Goal: Task Accomplishment & Management: Manage account settings

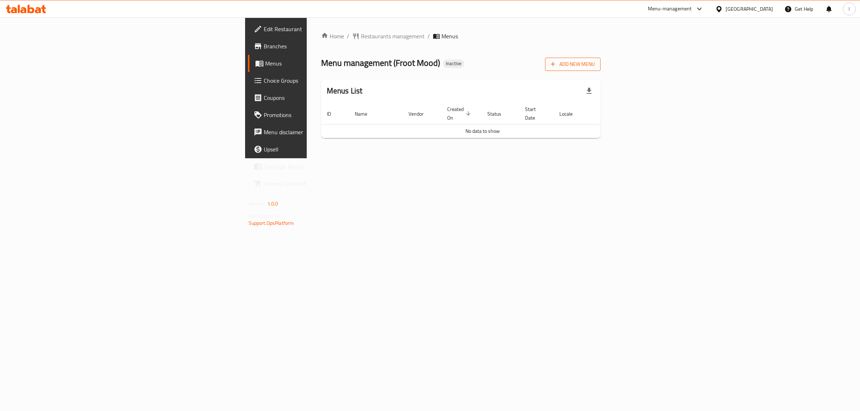
click at [595, 66] on span "Add New Menu" at bounding box center [573, 64] width 44 height 9
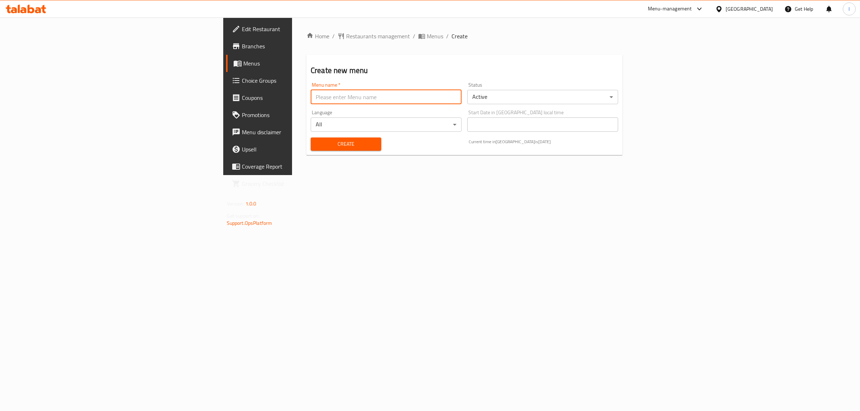
click at [311, 90] on input "text" at bounding box center [386, 97] width 151 height 14
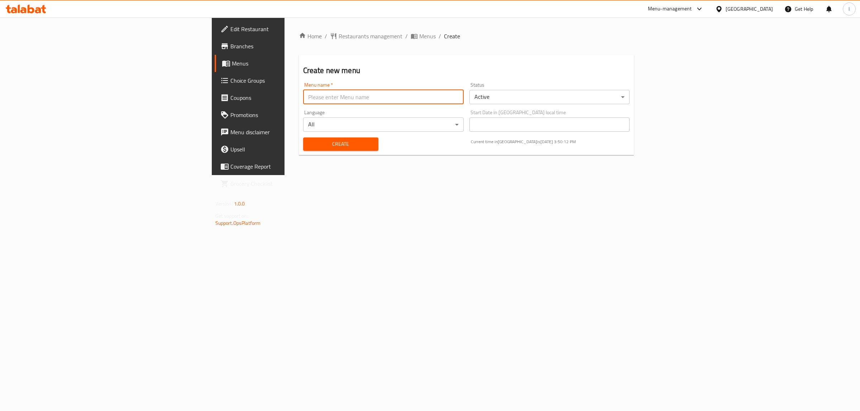
type input "team"
click at [303, 149] on button "Create" at bounding box center [340, 144] width 75 height 13
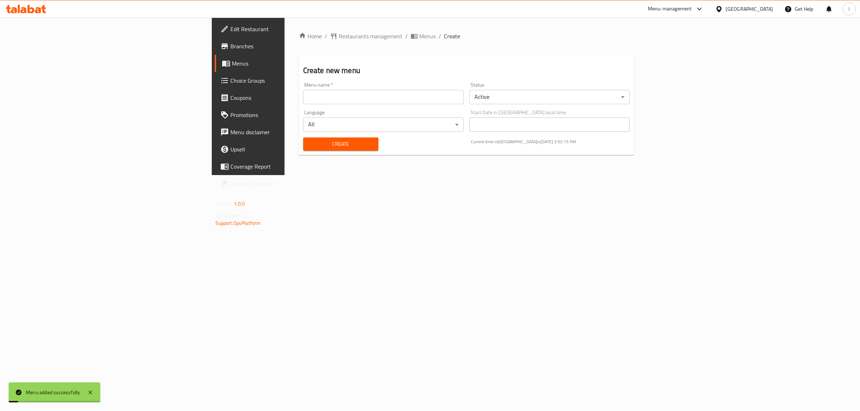
click at [232, 67] on span "Menus" at bounding box center [291, 63] width 118 height 9
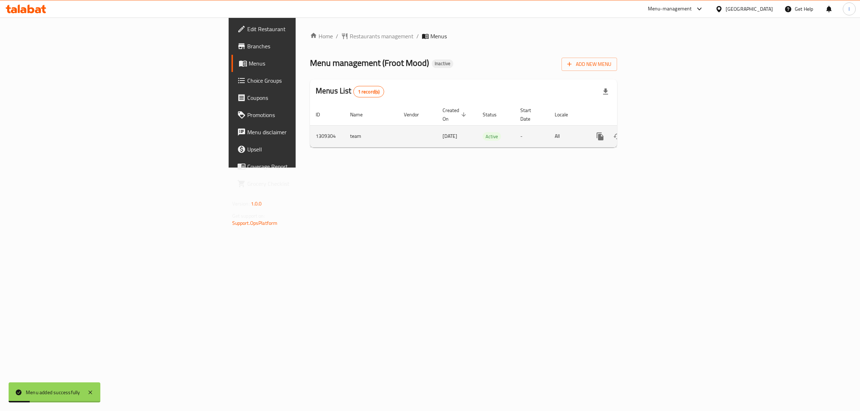
click at [660, 128] on link "enhanced table" at bounding box center [651, 136] width 17 height 17
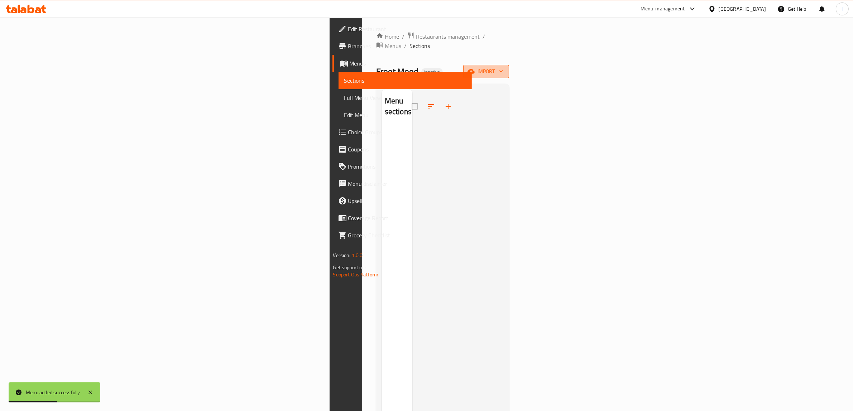
click at [509, 65] on button "import" at bounding box center [486, 71] width 46 height 13
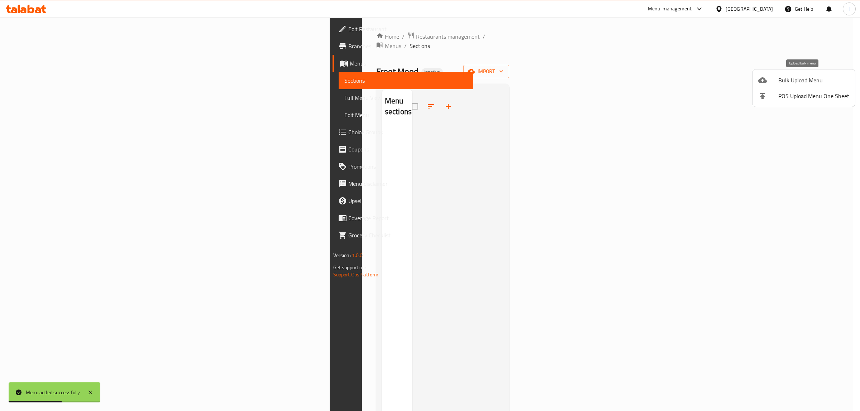
click at [774, 75] on li "Bulk Upload Menu" at bounding box center [804, 80] width 102 height 16
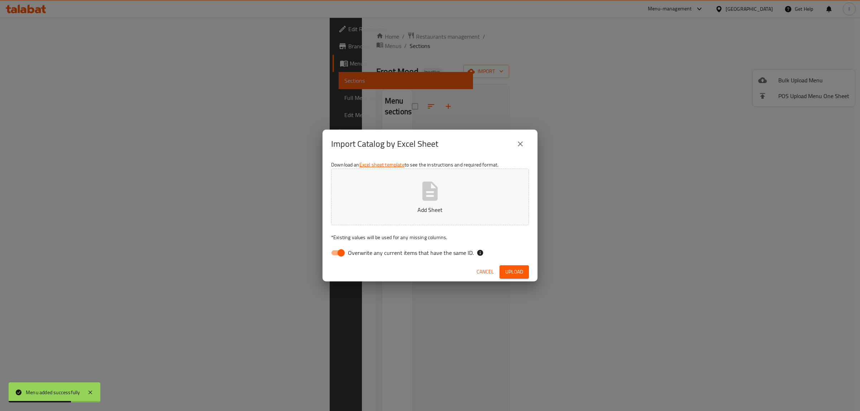
click at [392, 254] on span "Overwrite any current items that have the same ID." at bounding box center [411, 253] width 126 height 9
click at [362, 254] on input "Overwrite any current items that have the same ID." at bounding box center [341, 253] width 41 height 14
checkbox input "false"
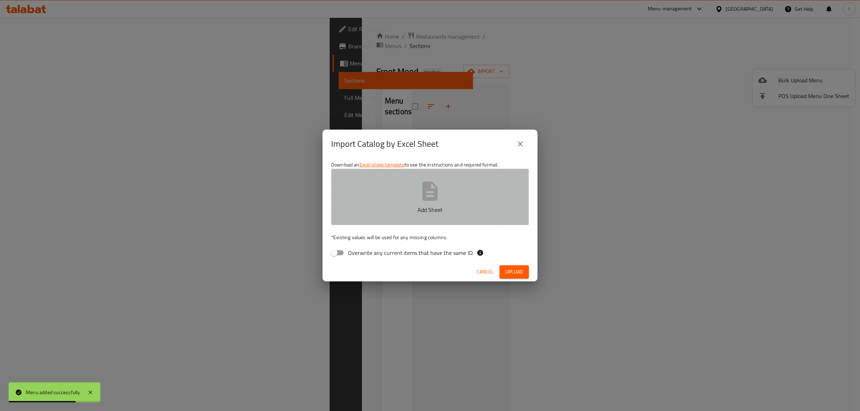
click at [430, 207] on p "Add Sheet" at bounding box center [430, 210] width 176 height 9
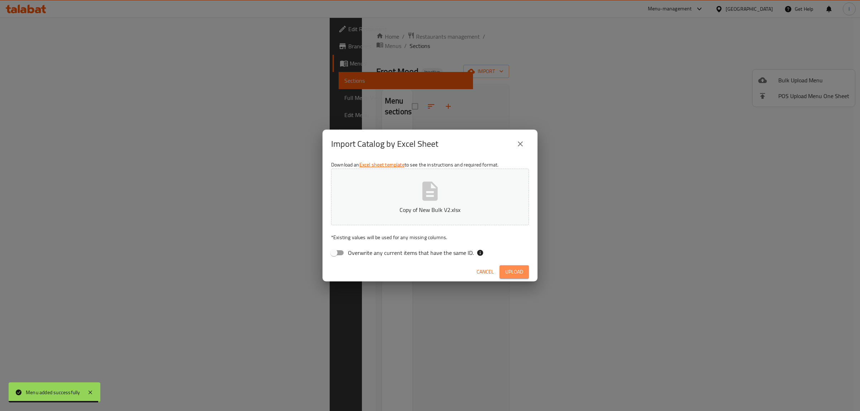
click at [524, 276] on button "Upload" at bounding box center [514, 272] width 29 height 13
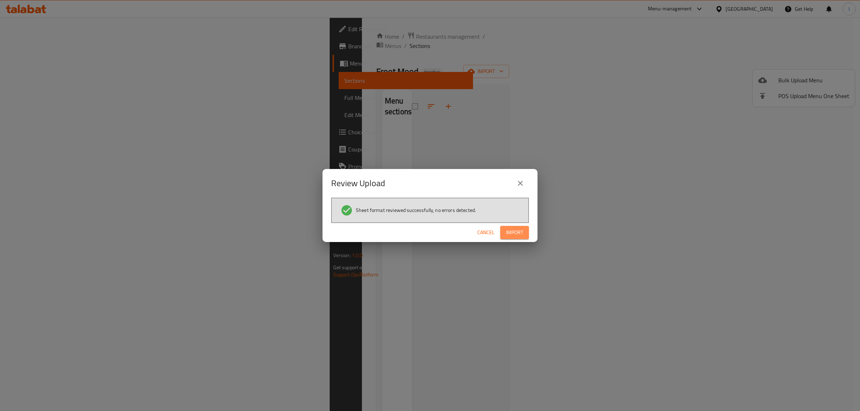
click at [520, 235] on span "Import" at bounding box center [514, 232] width 17 height 9
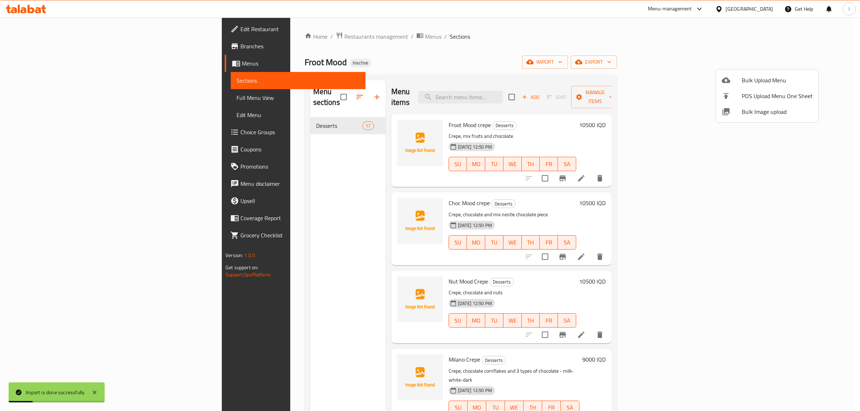
click at [58, 102] on div at bounding box center [430, 205] width 860 height 411
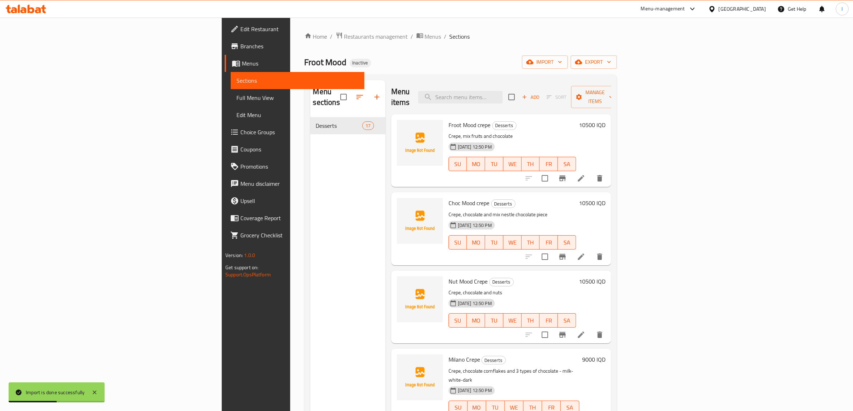
click at [237, 96] on span "Full Menu View" at bounding box center [298, 98] width 122 height 9
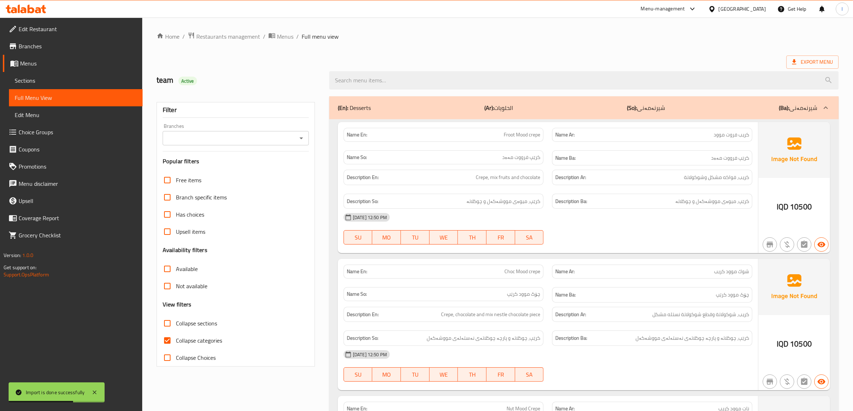
click at [197, 122] on div "Filter Branches Branches Popular filters Free items Branch specific items Has c…" at bounding box center [236, 234] width 158 height 265
click at [197, 140] on input "Branches" at bounding box center [230, 138] width 130 height 10
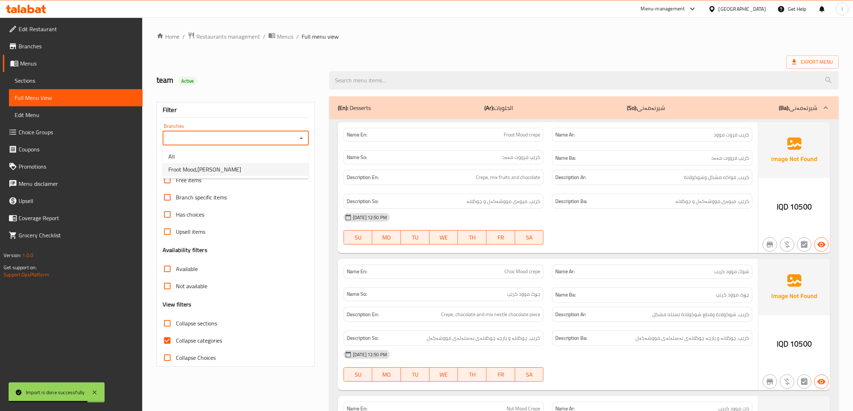
click at [196, 165] on span "Froot Mood,Ankawa" at bounding box center [204, 169] width 73 height 9
type input "Froot Mood,Ankawa"
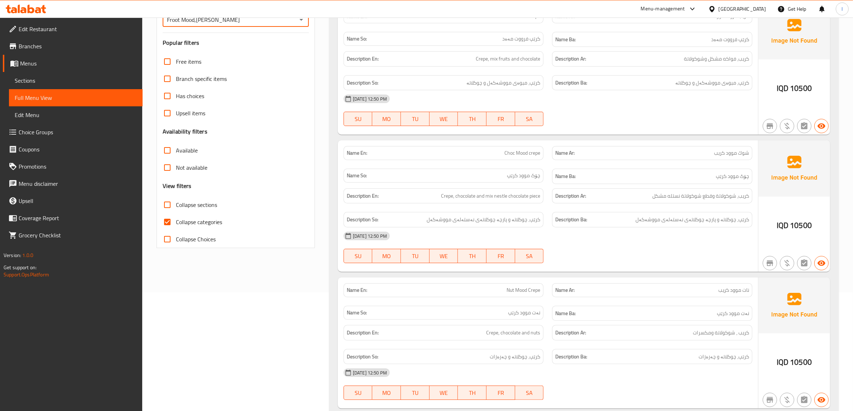
scroll to position [134, 0]
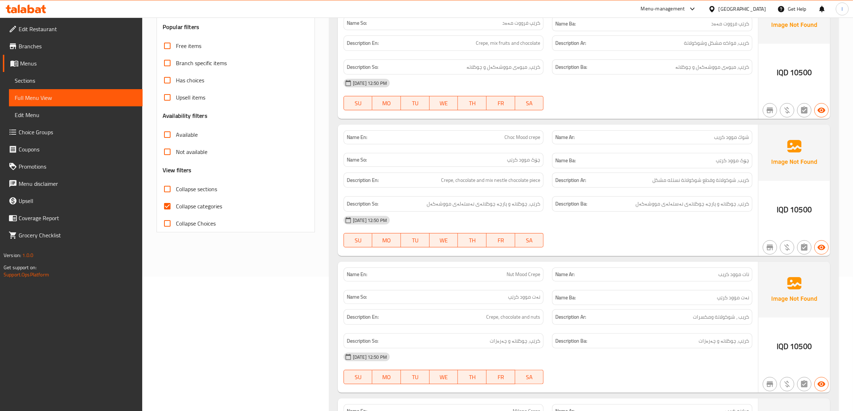
click at [501, 187] on div "Description En: Crepe, chocolate and mix nestle chocolate piece" at bounding box center [444, 180] width 200 height 15
click at [515, 186] on div "Description En: Crepe, chocolate and mix nestle chocolate piece" at bounding box center [444, 180] width 200 height 15
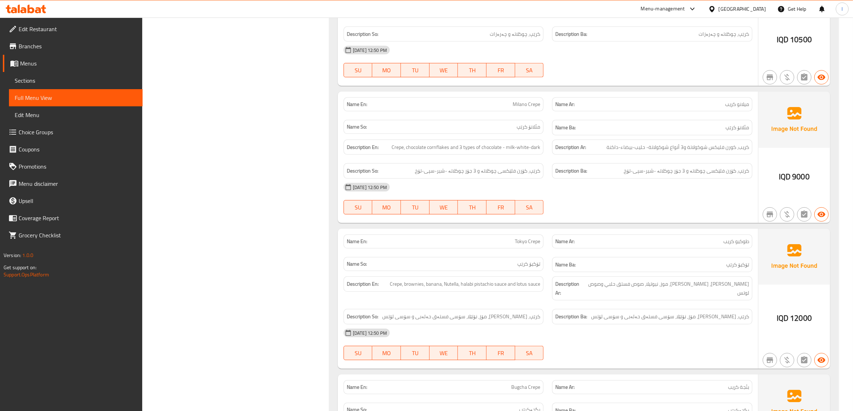
scroll to position [448, 0]
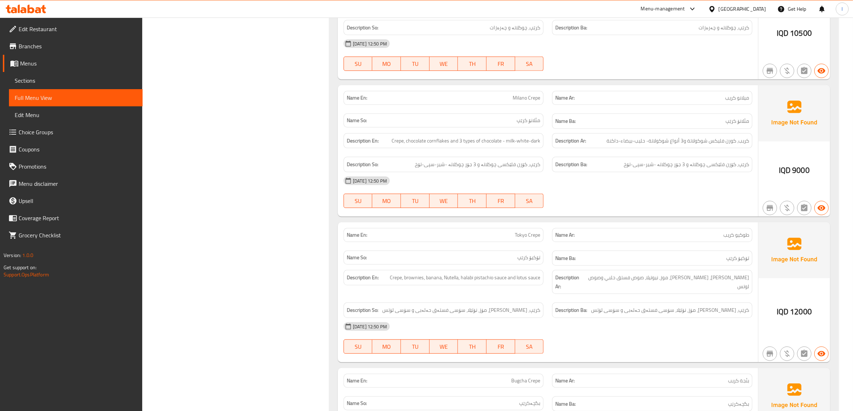
click at [524, 124] on span "مئلانۆ کرێپ" at bounding box center [529, 121] width 24 height 8
drag, startPoint x: 461, startPoint y: 171, endPoint x: 507, endPoint y: 170, distance: 46.6
click at [507, 169] on span "کرێپ، کۆرن فلێکسی چوکلاتە و 3 جۆر چوکلاتە -شیر-سپی-تۆخ" at bounding box center [477, 164] width 125 height 9
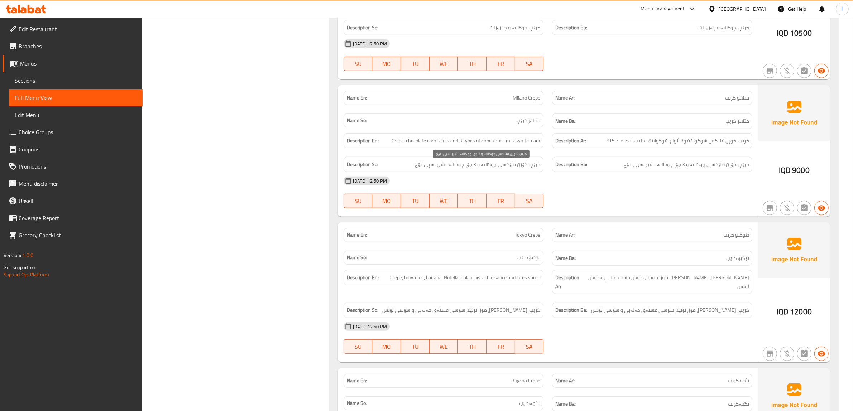
click at [520, 169] on span "کرێپ، کۆرن فلێکسی چوکلاتە و 3 جۆر چوکلاتە -شیر-سپی-تۆخ" at bounding box center [477, 164] width 125 height 9
click at [482, 168] on span "کرێپ، کۆرن فلێکسی چوکلاتە و 3 جۆر چوکلاتە -شیر-سپی-تۆخ" at bounding box center [477, 164] width 125 height 9
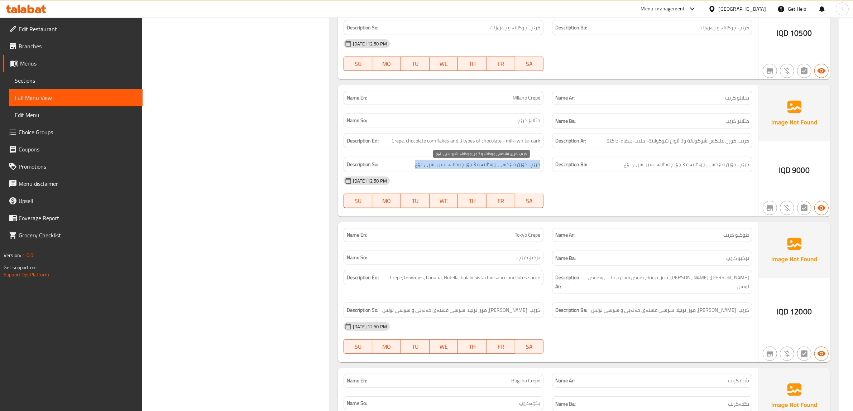
click at [511, 167] on span "کرێپ، کۆرن فلێکسی چوکلاتە و 3 جۆر چوکلاتە -شیر-سپی-تۆخ" at bounding box center [477, 164] width 125 height 9
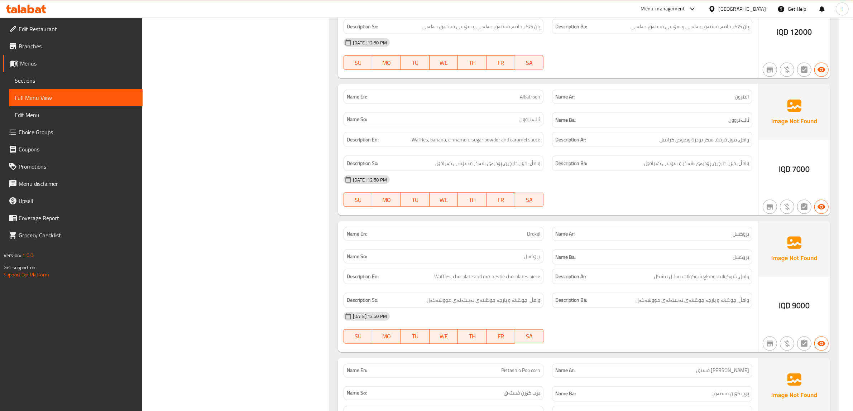
scroll to position [1433, 0]
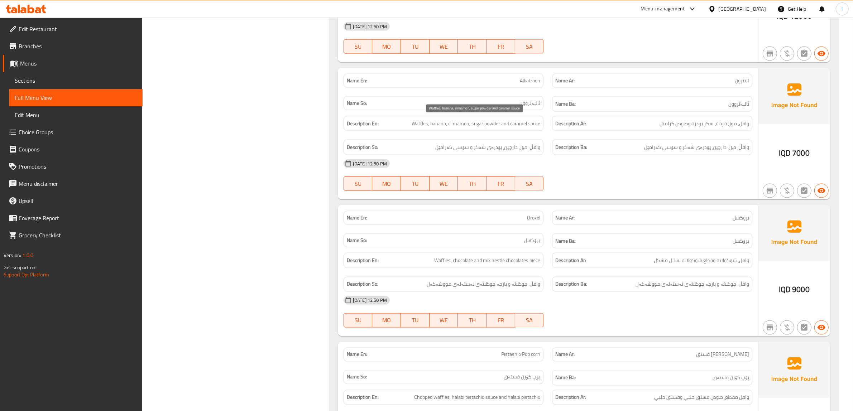
click at [438, 125] on span "Waffles, banana, cinnamon, sugar powder and caramel sauce" at bounding box center [476, 123] width 129 height 9
click at [455, 126] on span "Waffles, banana, cinnamon, sugar powder and caramel sauce" at bounding box center [476, 123] width 129 height 9
click at [482, 124] on span "Waffles, banana, cinnamon, sugar powder and caramel sauce" at bounding box center [476, 123] width 129 height 9
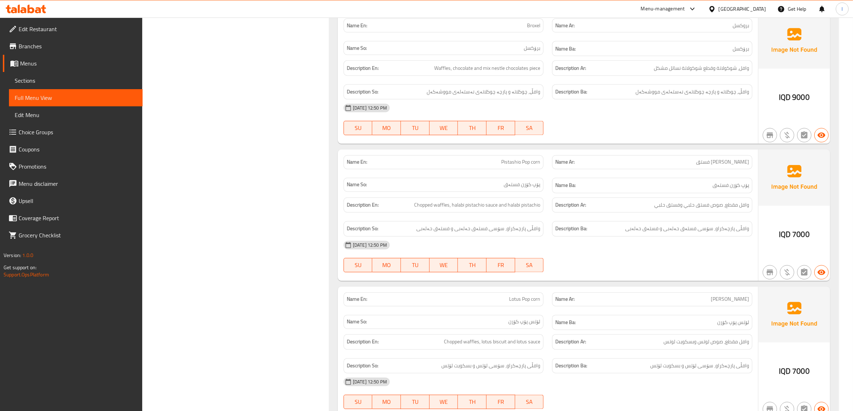
scroll to position [1527, 0]
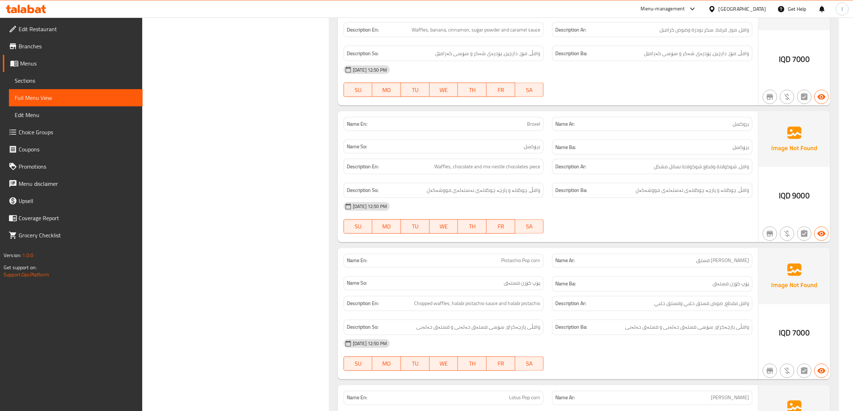
click at [46, 81] on span "Sections" at bounding box center [76, 80] width 122 height 9
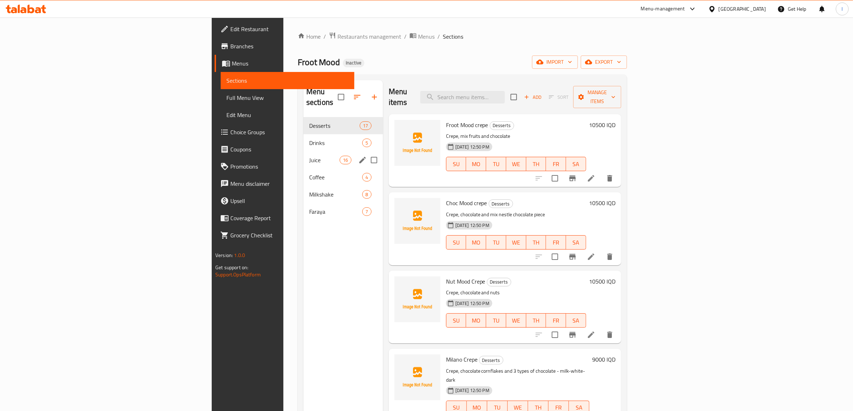
click at [304, 152] on div "Juice 16" at bounding box center [344, 160] width 80 height 17
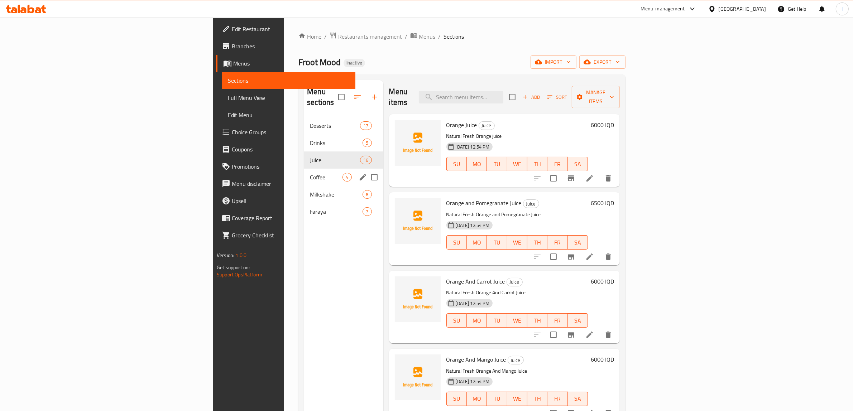
click at [304, 169] on div "Coffee 4" at bounding box center [343, 177] width 79 height 17
click at [310, 190] on span "Milkshake" at bounding box center [326, 194] width 33 height 9
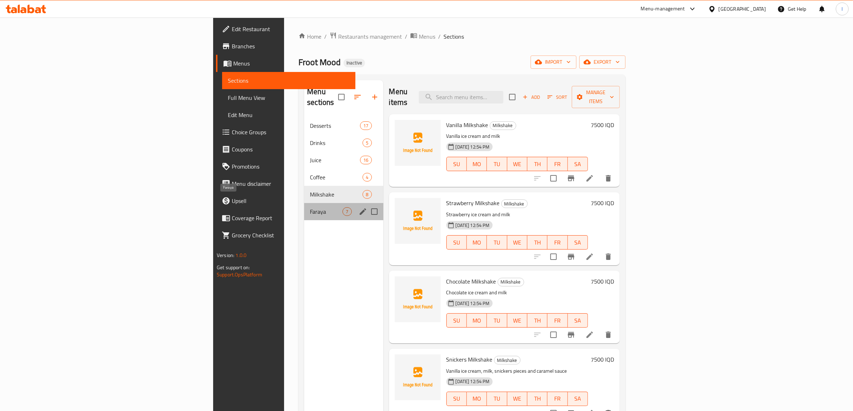
click at [310, 207] on span "Faraya" at bounding box center [326, 211] width 33 height 9
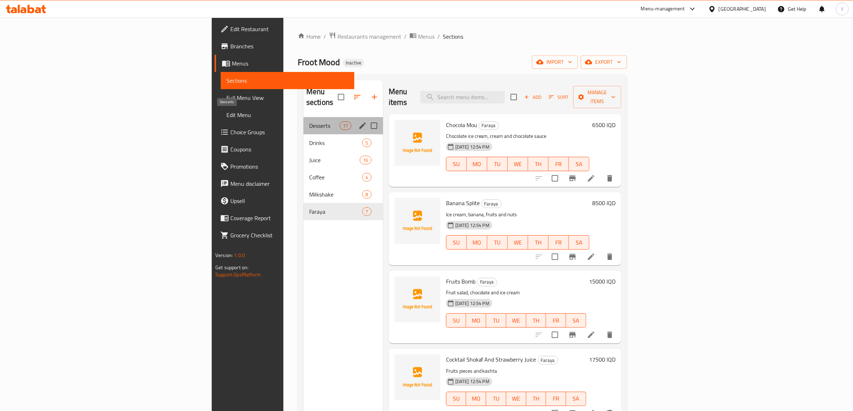
click at [309, 121] on span "Desserts" at bounding box center [324, 125] width 30 height 9
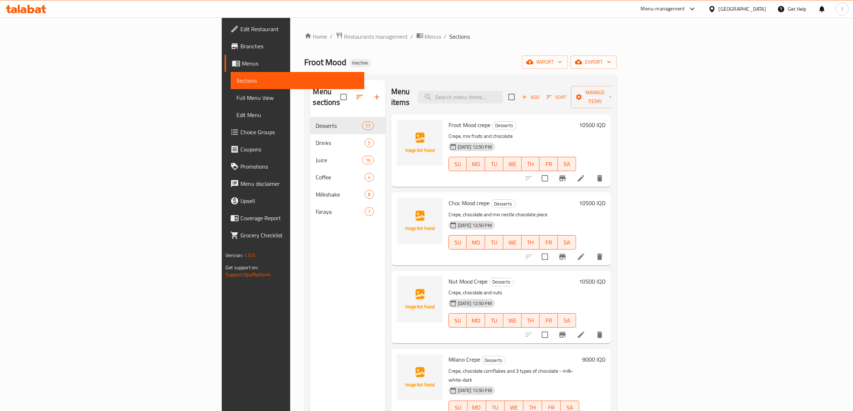
click at [449, 120] on span "Froot Mood crepe" at bounding box center [470, 125] width 42 height 11
copy span "crepe"
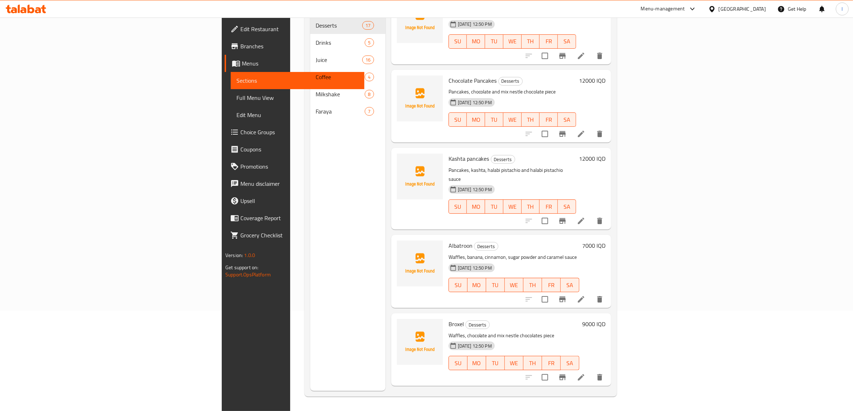
scroll to position [488, 0]
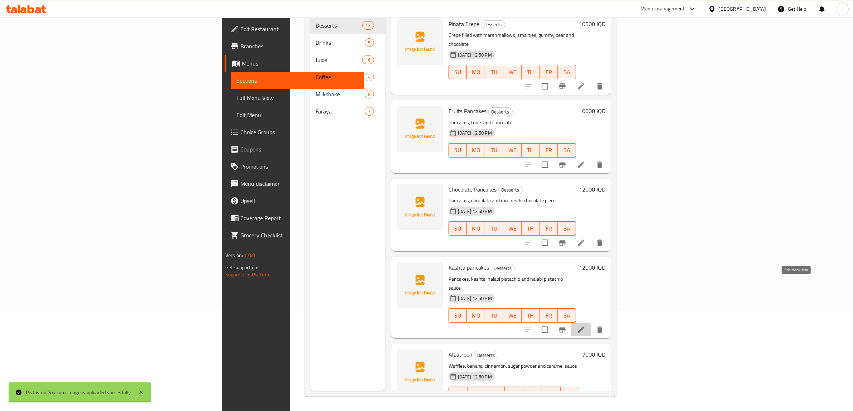
click at [586, 326] on icon at bounding box center [581, 330] width 9 height 9
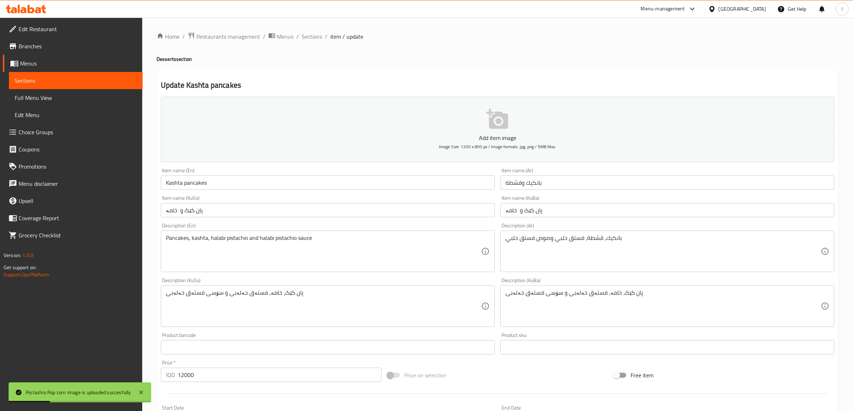
click at [186, 184] on input "Kashta pancakes" at bounding box center [328, 183] width 334 height 14
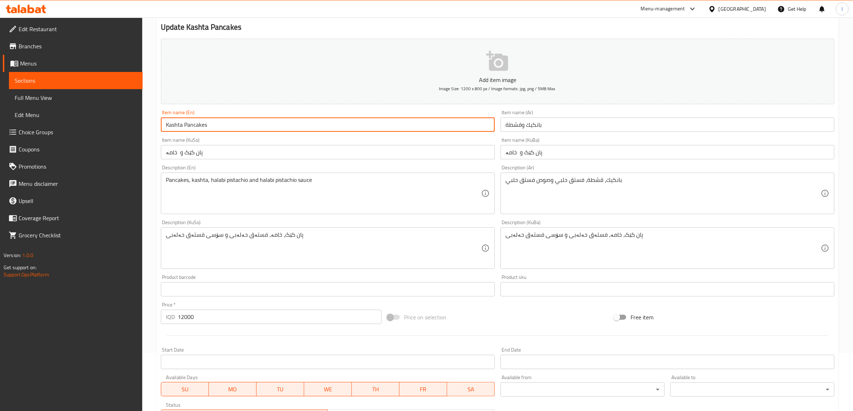
scroll to position [176, 0]
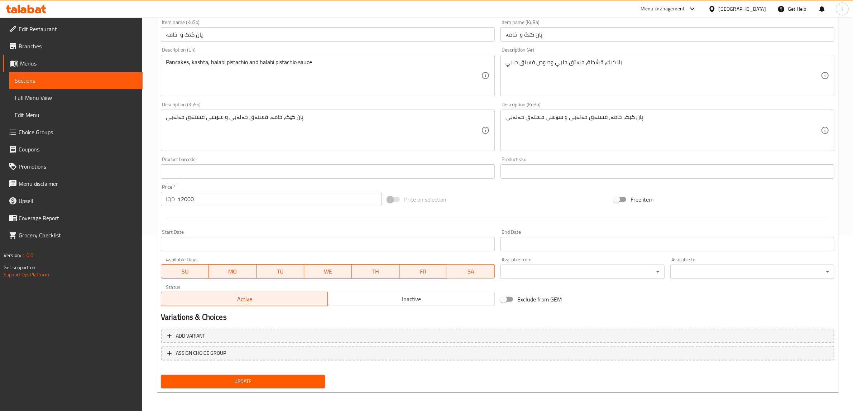
type input "Kashta Pancakes"
click at [273, 385] on button "Update" at bounding box center [243, 381] width 164 height 13
click at [98, 82] on span "Sections" at bounding box center [76, 80] width 122 height 9
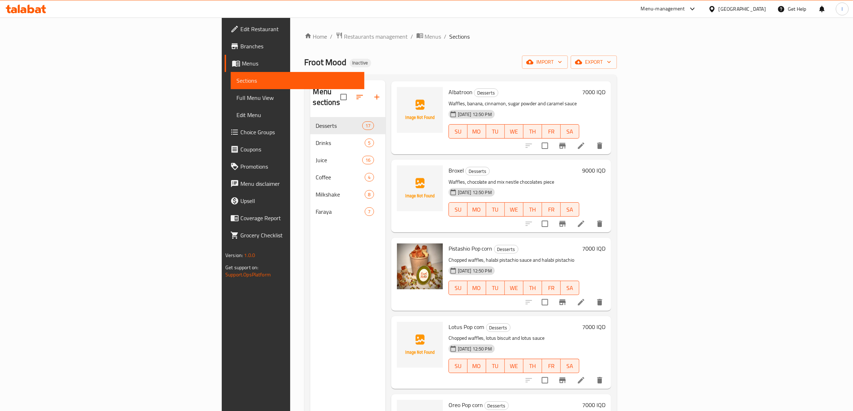
scroll to position [896, 0]
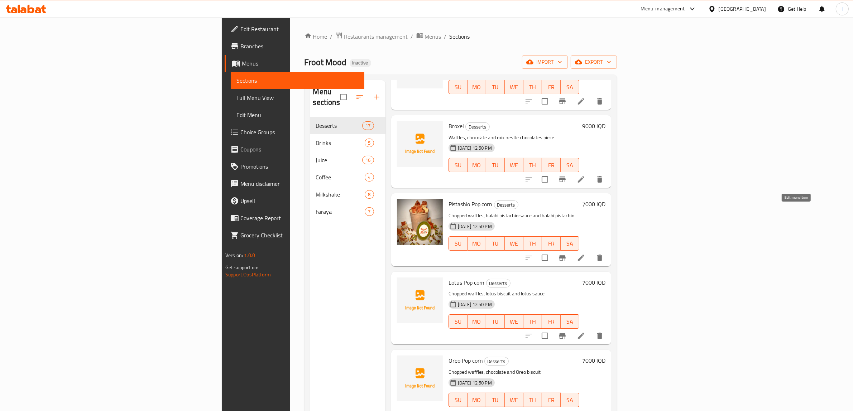
click at [584, 255] on icon at bounding box center [581, 258] width 6 height 6
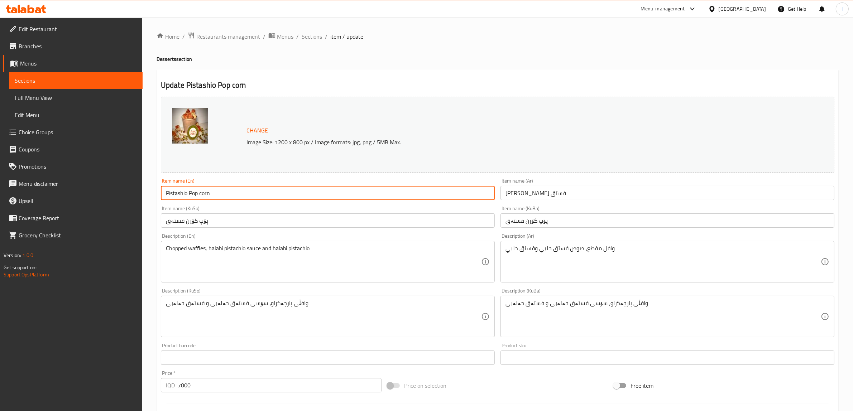
click at [204, 195] on input "Pistashio Pop corn" at bounding box center [328, 193] width 334 height 14
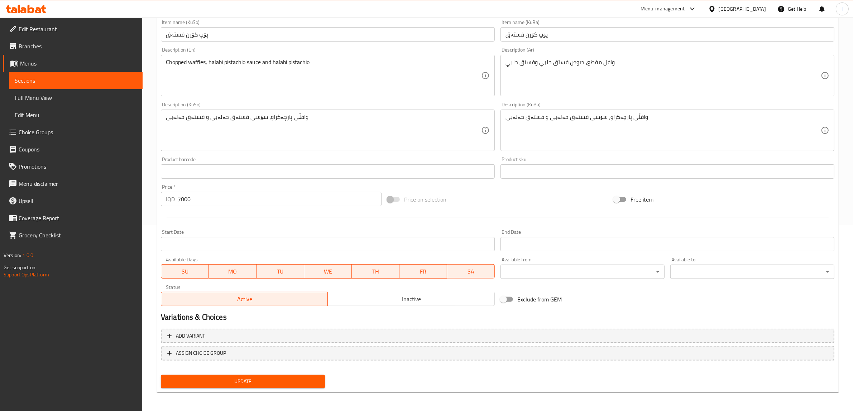
scroll to position [187, 0]
type input "Pistashio Pop Corn"
click at [276, 381] on span "Update" at bounding box center [243, 381] width 153 height 9
click at [68, 81] on span "Sections" at bounding box center [76, 80] width 122 height 9
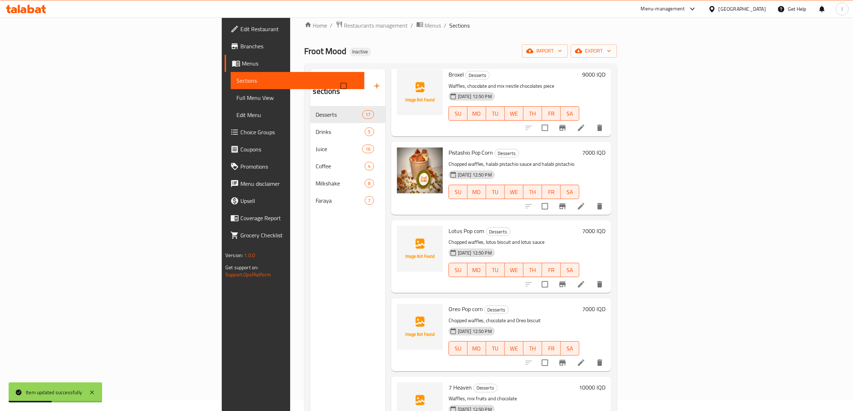
scroll to position [56, 0]
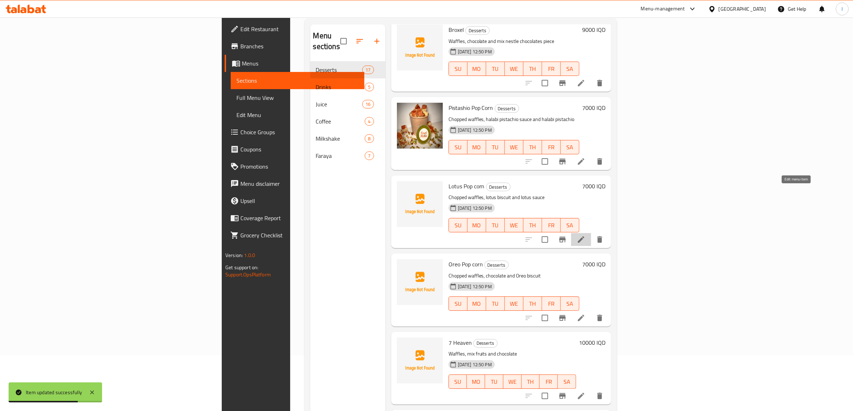
click at [586, 235] on icon at bounding box center [581, 239] width 9 height 9
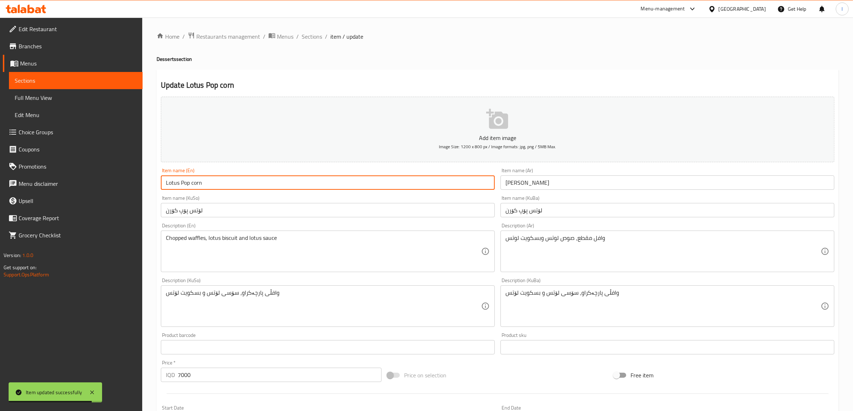
click at [193, 183] on input "Lotus Pop corn" at bounding box center [328, 183] width 334 height 14
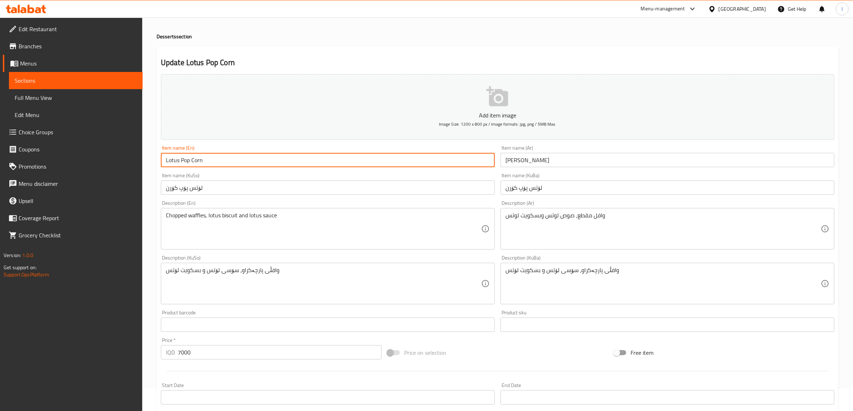
scroll to position [176, 0]
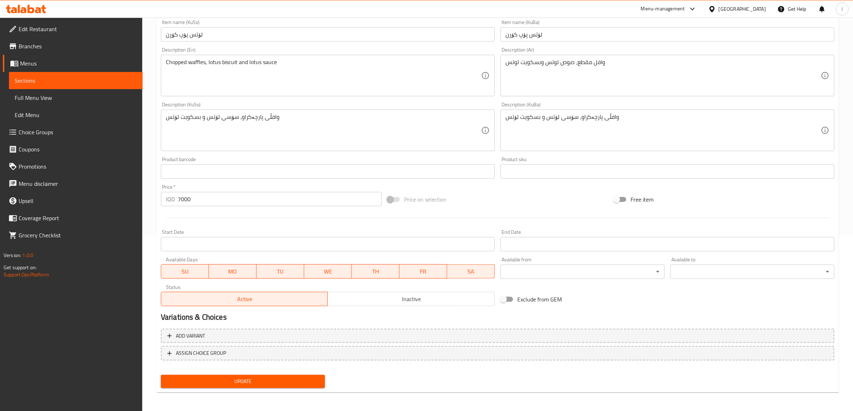
type input "Lotus Pop Corn"
click at [234, 381] on span "Update" at bounding box center [243, 381] width 153 height 9
click at [60, 79] on span "Sections" at bounding box center [76, 80] width 122 height 9
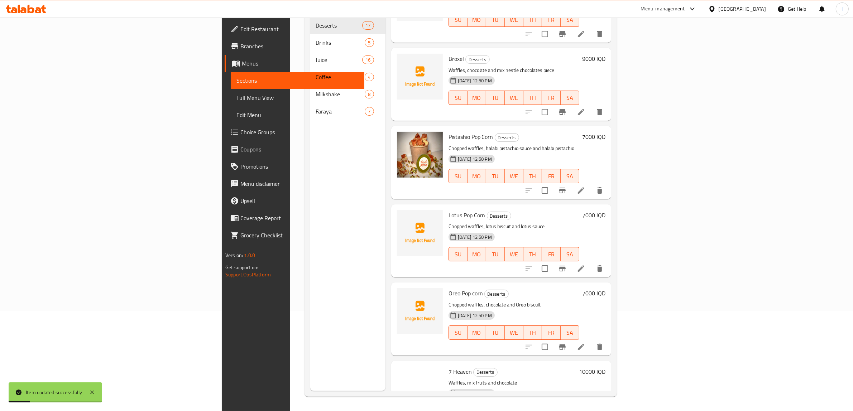
scroll to position [936, 0]
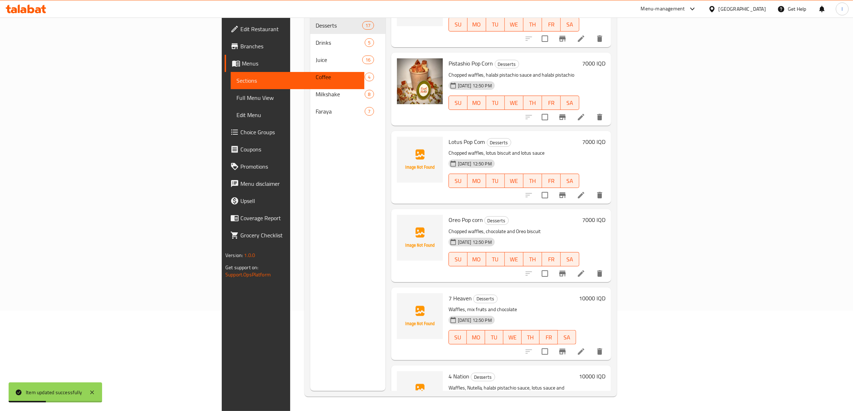
click at [586, 269] on icon at bounding box center [581, 273] width 9 height 9
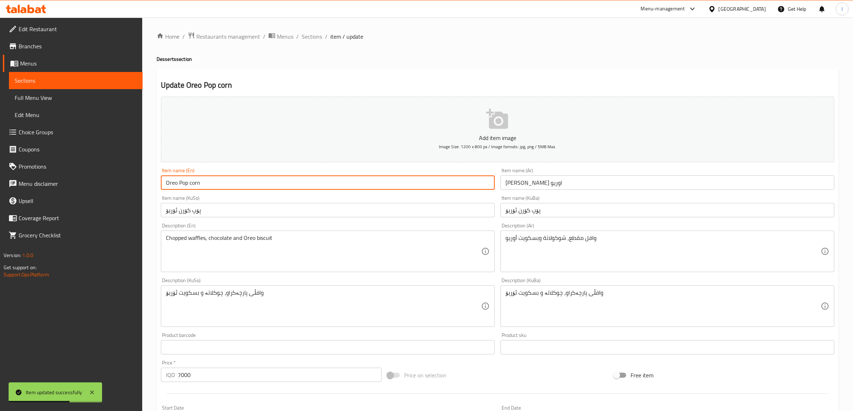
click at [194, 186] on input "Oreo Pop corn" at bounding box center [328, 183] width 334 height 14
click at [192, 185] on input "Oreo Pop corn" at bounding box center [328, 183] width 334 height 14
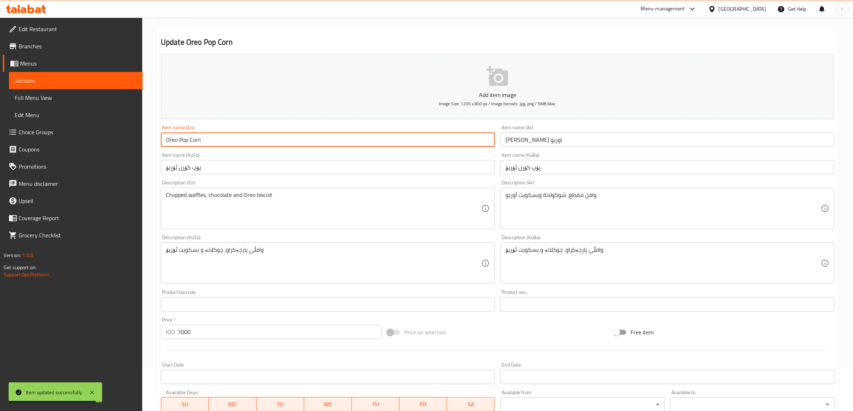
scroll to position [176, 0]
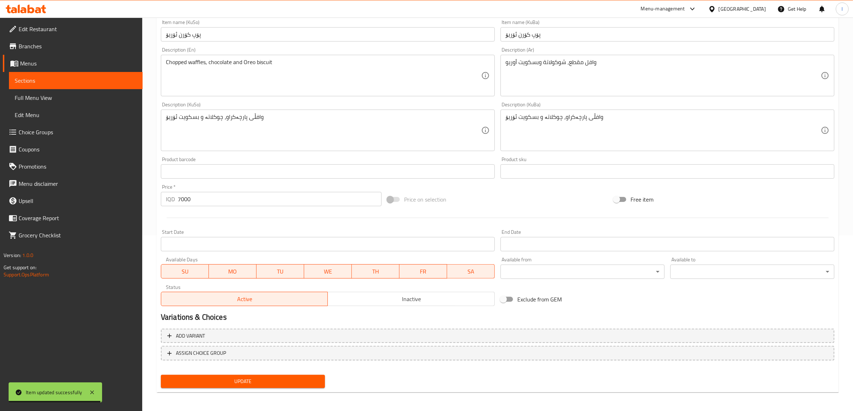
type input "Oreo Pop Corn"
click at [241, 378] on span "Update" at bounding box center [243, 381] width 153 height 9
click at [76, 83] on span "Sections" at bounding box center [76, 80] width 122 height 9
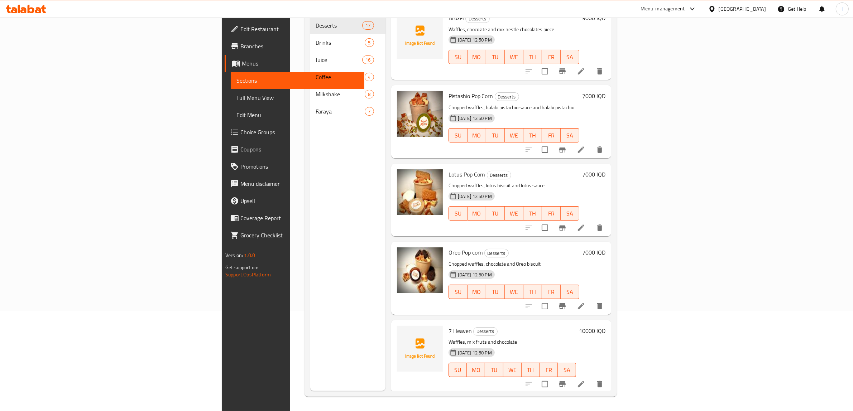
scroll to position [936, 0]
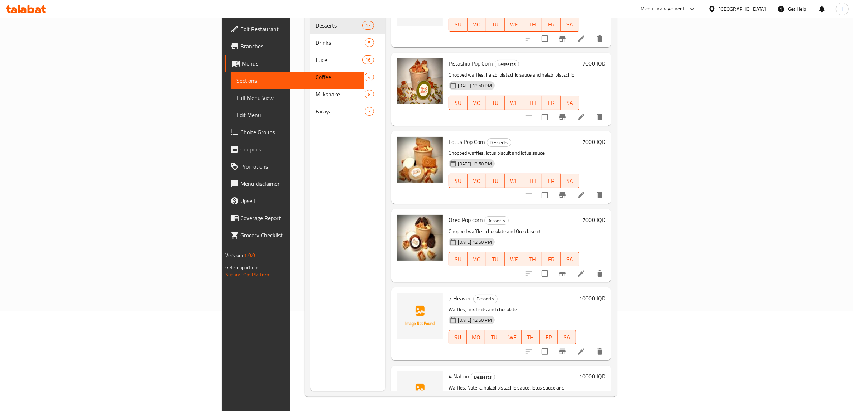
click at [310, 352] on div "Menu sections Desserts 17 Drinks 5 Juice 16 Coffee 4 Milkshake 8 Faraya 7" at bounding box center [347, 185] width 75 height 411
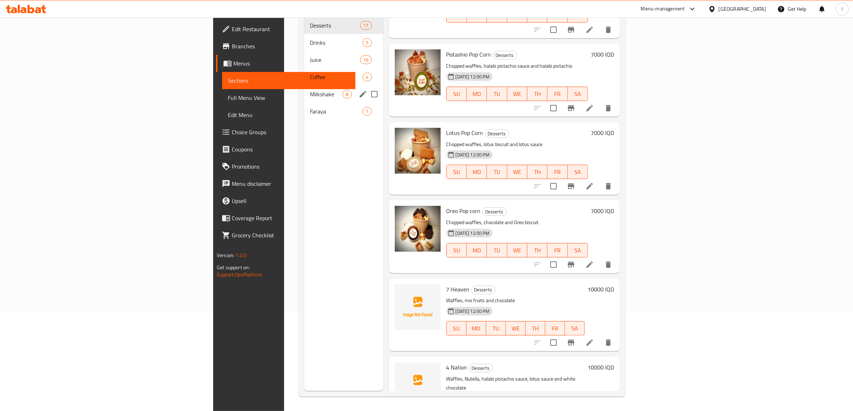
click at [310, 90] on span "Milkshake" at bounding box center [326, 94] width 33 height 9
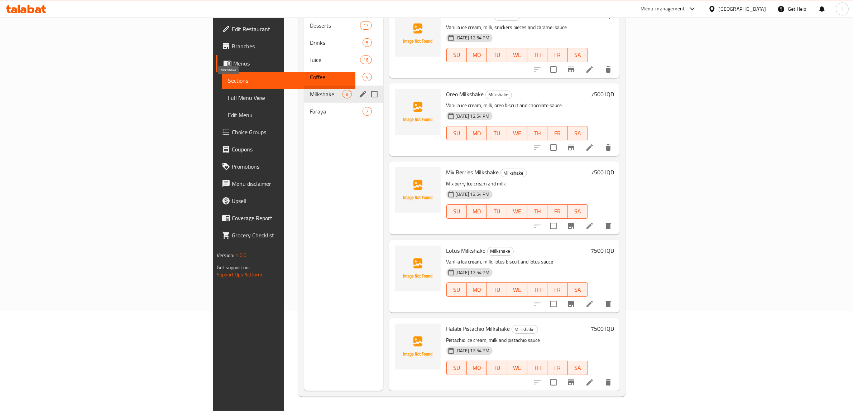
scroll to position [232, 0]
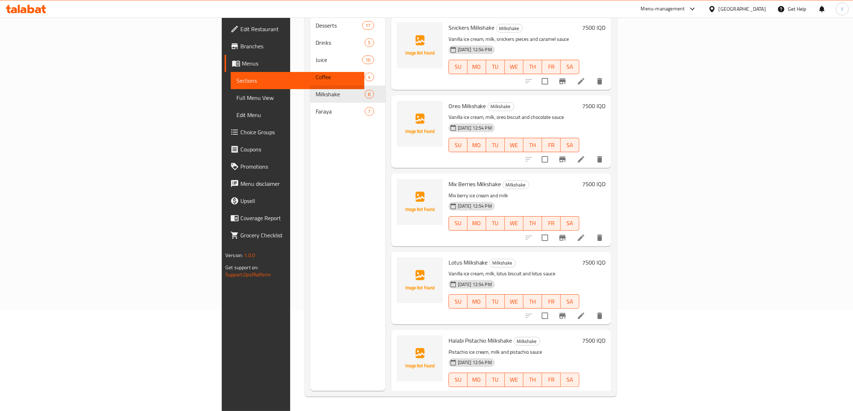
click at [310, 109] on nav "Desserts 17 Drinks 5 Juice 16 Coffee 4 Milkshake 8 Faraya 7" at bounding box center [347, 68] width 75 height 109
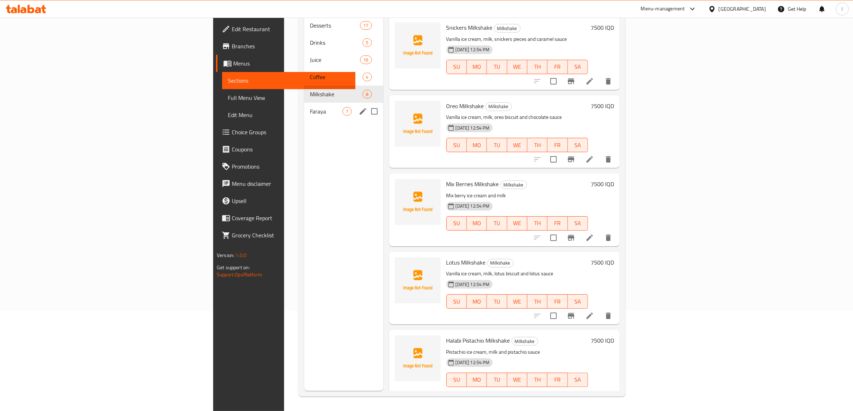
click at [310, 107] on span "Faraya" at bounding box center [326, 111] width 33 height 9
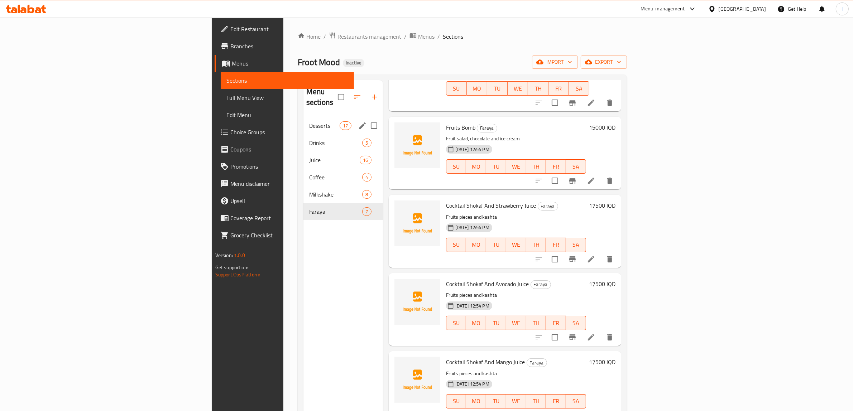
click at [304, 117] on div "Desserts 17" at bounding box center [344, 125] width 80 height 17
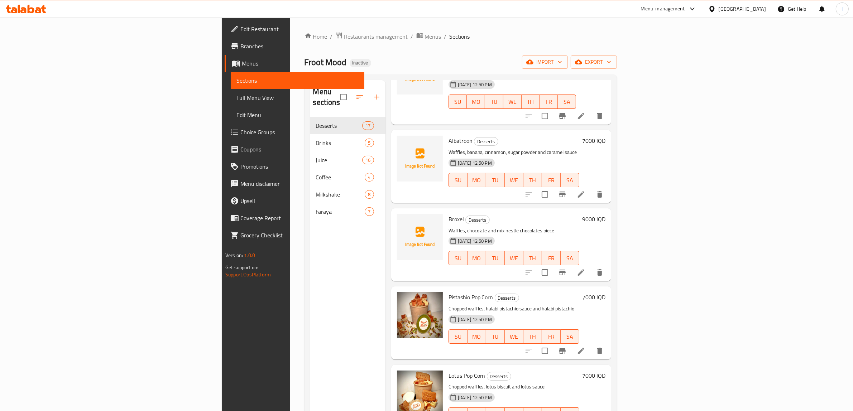
scroll to position [936, 0]
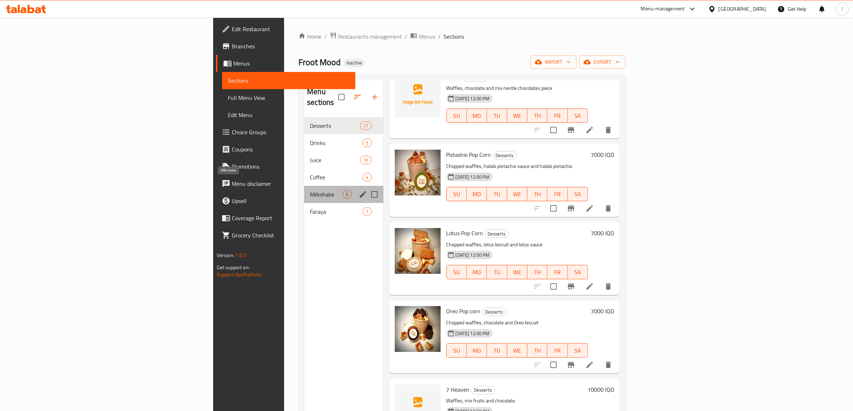
click at [310, 190] on span "Milkshake" at bounding box center [326, 194] width 33 height 9
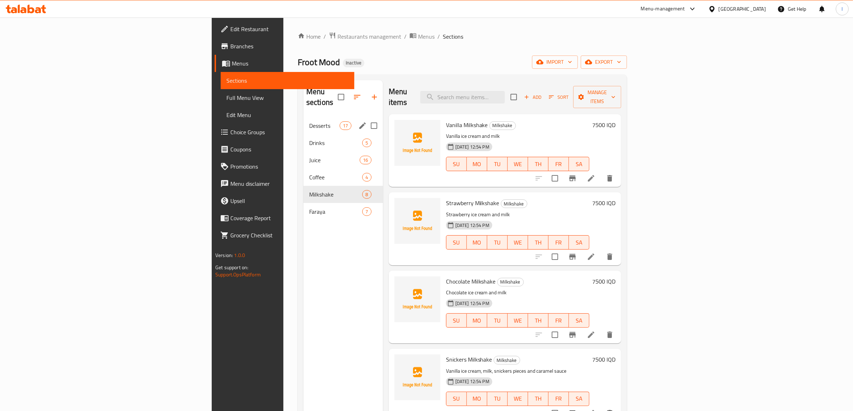
click at [304, 119] on div "Desserts 17" at bounding box center [344, 125] width 80 height 17
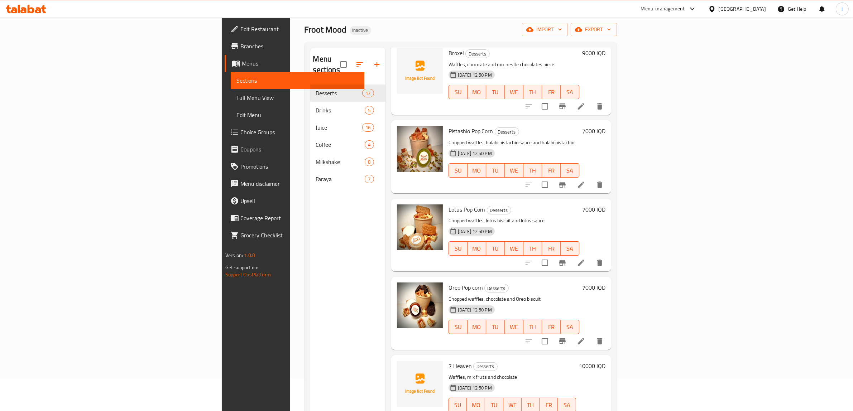
scroll to position [101, 0]
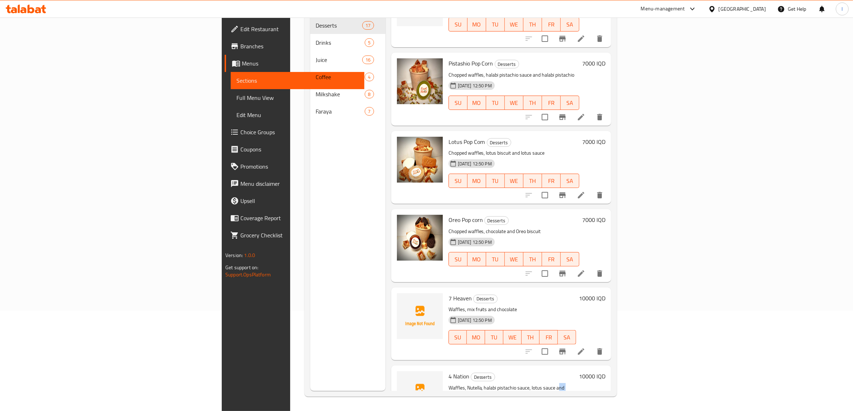
drag, startPoint x: 504, startPoint y: 340, endPoint x: 532, endPoint y: 340, distance: 28.3
click at [532, 384] on p "Waffles, Nutella, halabi pistachio sauce, lotus sauce and white chocolate" at bounding box center [513, 393] width 128 height 18
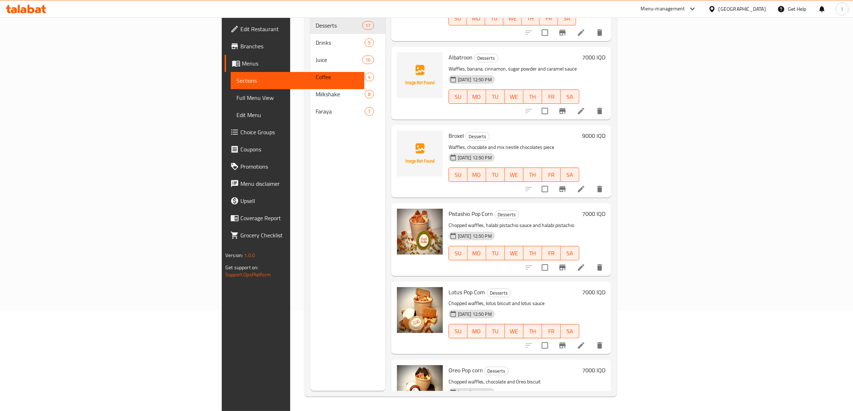
scroll to position [936, 0]
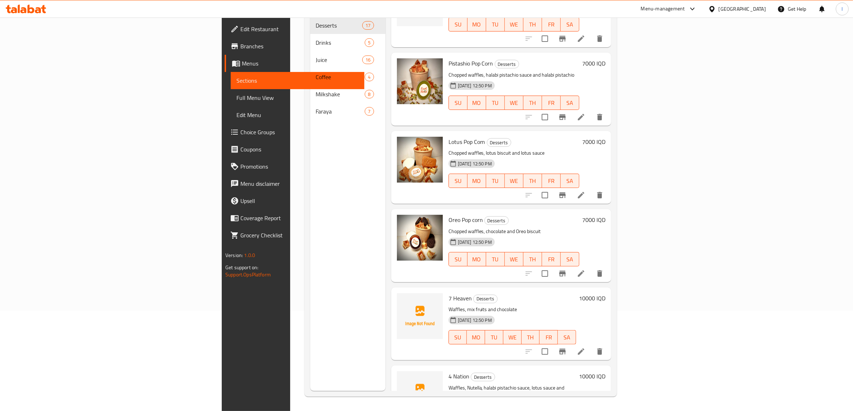
click at [310, 364] on div "Menu sections Desserts 17 Drinks 5 Juice 16 Coffee 4 Milkshake 8 Faraya 7" at bounding box center [347, 185] width 75 height 411
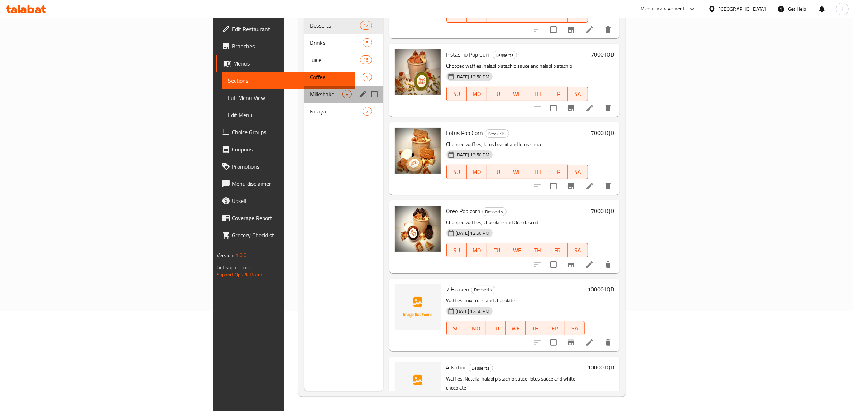
click at [304, 86] on div "Milkshake 8" at bounding box center [343, 94] width 79 height 17
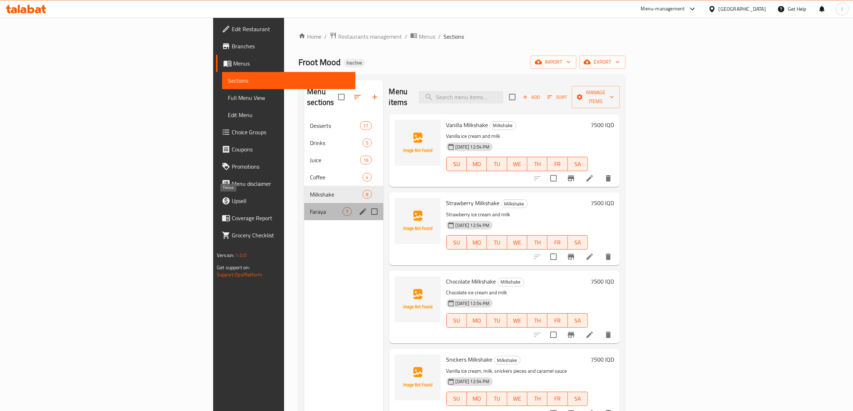
click at [310, 207] on span "Faraya" at bounding box center [326, 211] width 33 height 9
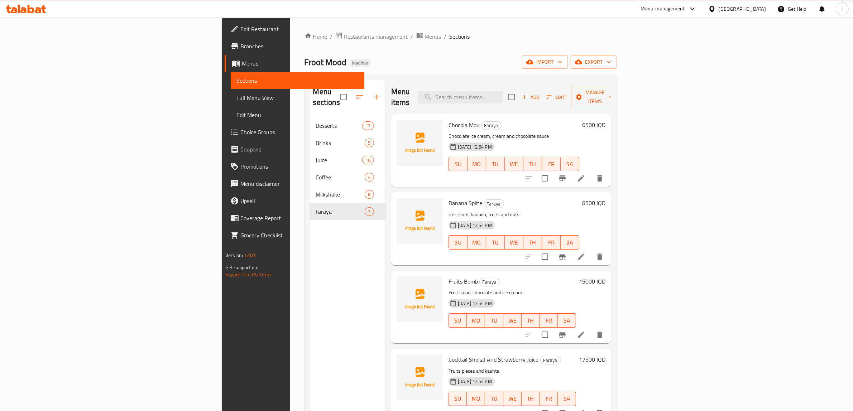
click at [310, 213] on div "Menu sections Desserts 17 Drinks 5 Juice 16 Coffee 4 Milkshake 8 Faraya 7" at bounding box center [347, 285] width 75 height 411
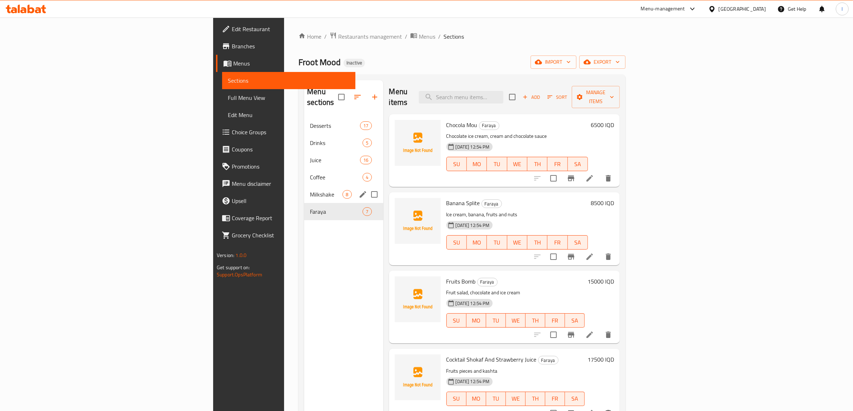
click at [304, 186] on div "Milkshake 8" at bounding box center [343, 194] width 79 height 17
click at [310, 173] on span "Coffee" at bounding box center [326, 177] width 33 height 9
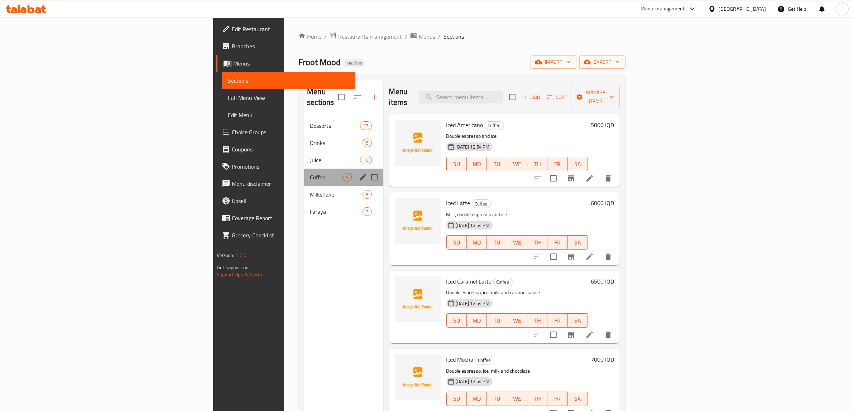
click at [304, 169] on div "Coffee 4" at bounding box center [343, 177] width 79 height 17
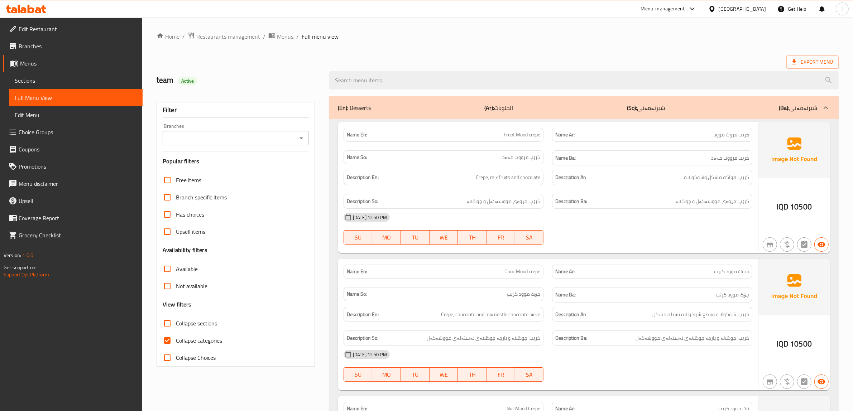
click at [34, 85] on span "Sections" at bounding box center [76, 80] width 122 height 9
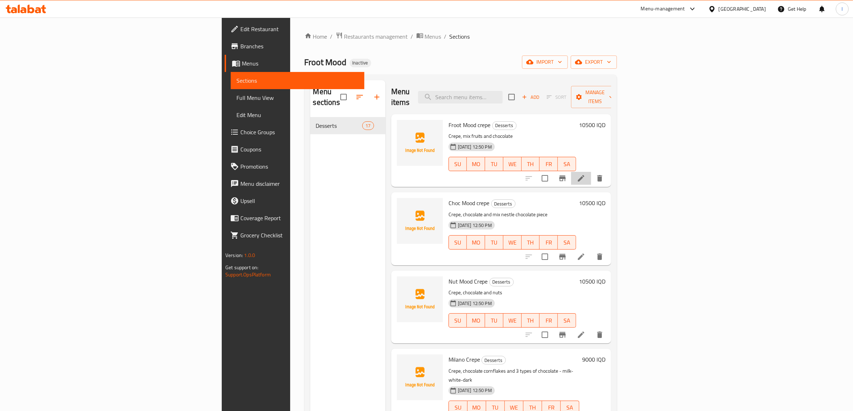
click at [586, 174] on icon at bounding box center [581, 178] width 9 height 9
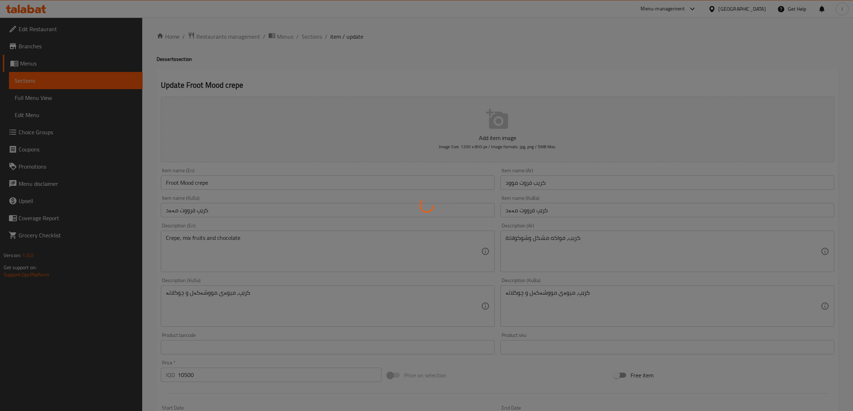
click at [508, 213] on div at bounding box center [426, 205] width 853 height 411
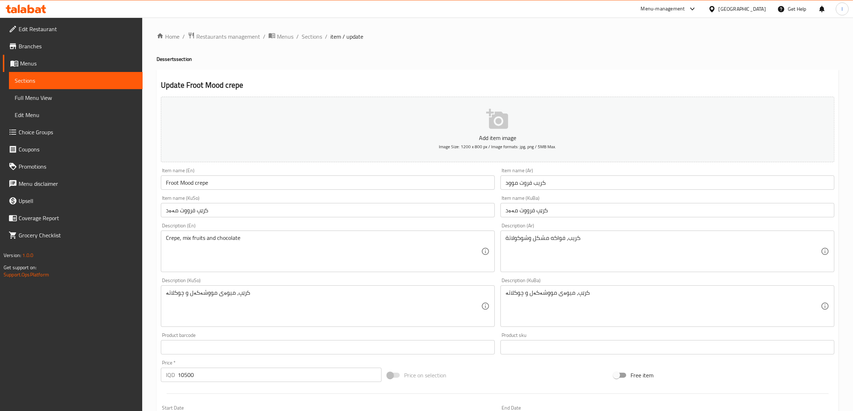
click at [529, 213] on input "کرێپ فرووت مەەد" at bounding box center [668, 210] width 334 height 14
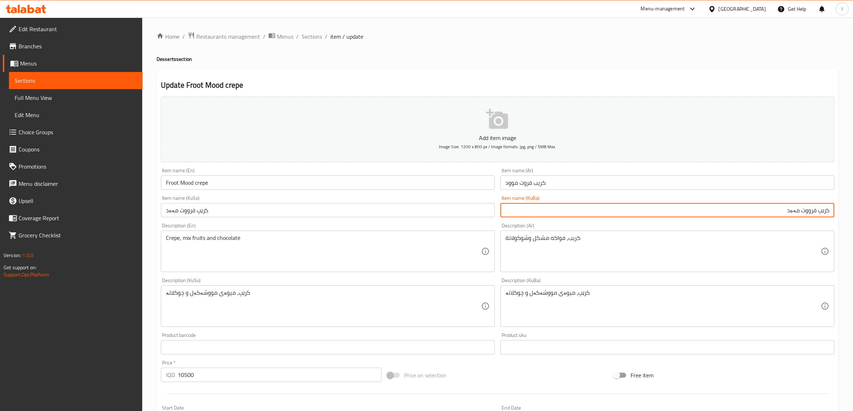
click at [511, 184] on input "كريب فروت موود" at bounding box center [668, 183] width 334 height 14
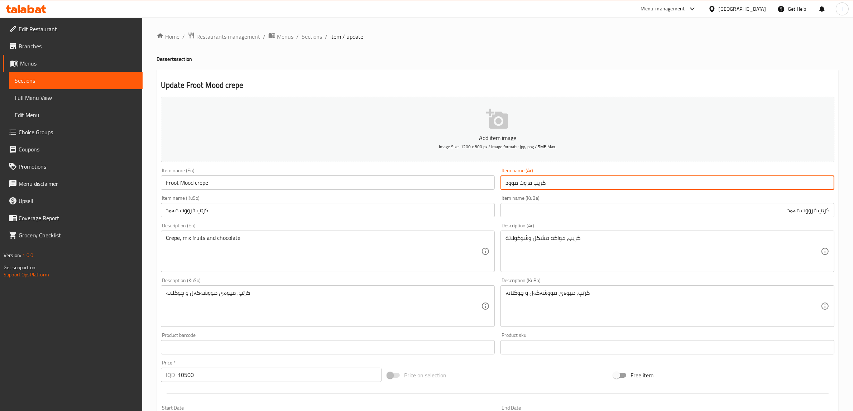
click at [511, 184] on input "كريب فروت موود" at bounding box center [668, 183] width 334 height 14
click at [794, 214] on input "کرێپ فرووت مەەد" at bounding box center [668, 210] width 334 height 14
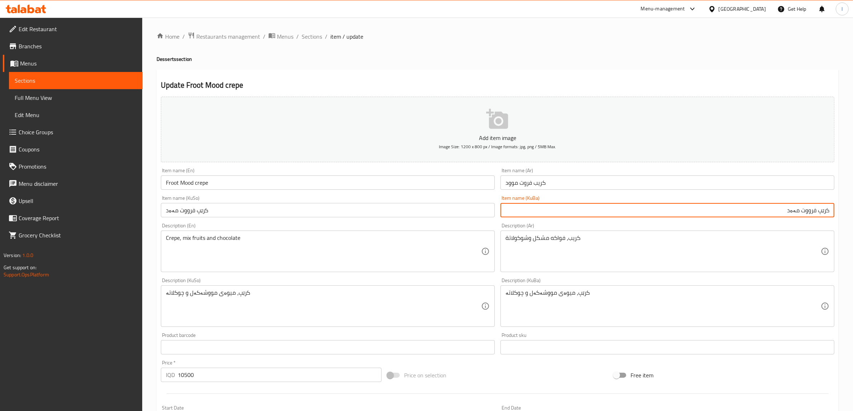
click at [794, 214] on input "کرێپ فرووت مەەد" at bounding box center [668, 210] width 334 height 14
paste input "وو"
drag, startPoint x: 854, startPoint y: 214, endPoint x: 859, endPoint y: 210, distance: 6.3
click at [853, 210] on html "​ Menu-management Iraq Get Help l Edit Restaurant Branches Menus Sections Full …" at bounding box center [426, 205] width 853 height 411
type input "کرێپ فرووت موود"
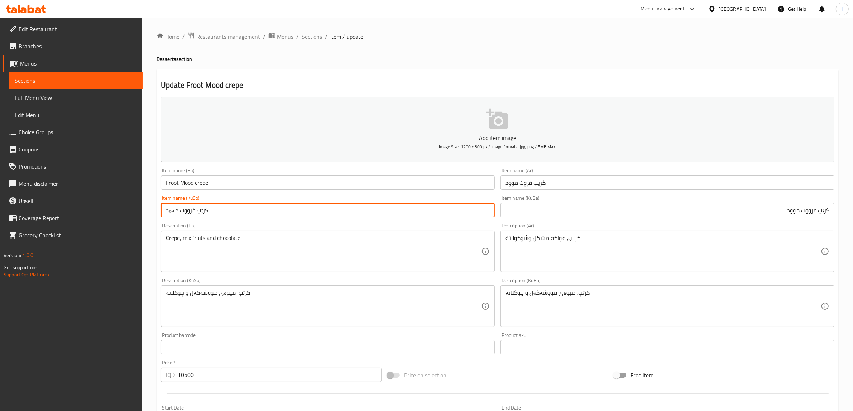
drag, startPoint x: 237, startPoint y: 210, endPoint x: 9, endPoint y: 217, distance: 227.3
click at [9, 217] on div "Edit Restaurant Branches Menus Sections Full Menu View Edit Menu Choice Groups …" at bounding box center [426, 303] width 853 height 571
paste input "وو"
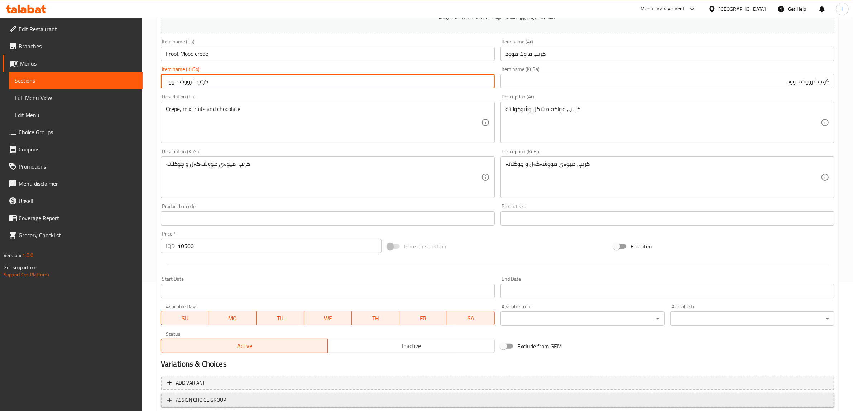
scroll to position [176, 0]
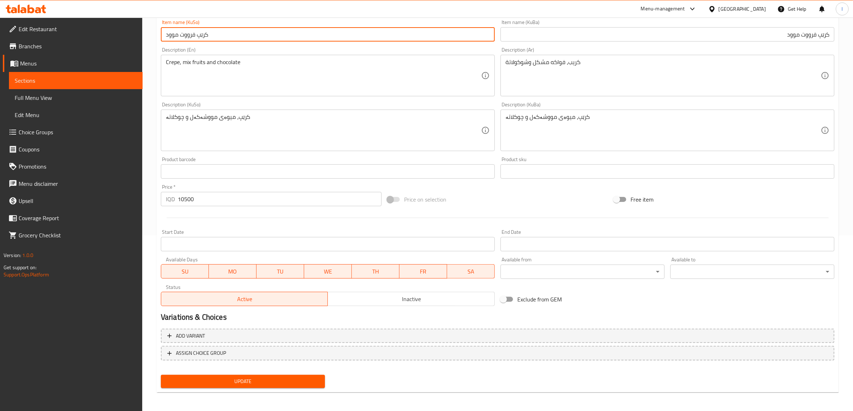
type input "کرێپ فرووت موود"
click at [242, 382] on span "Update" at bounding box center [243, 381] width 153 height 9
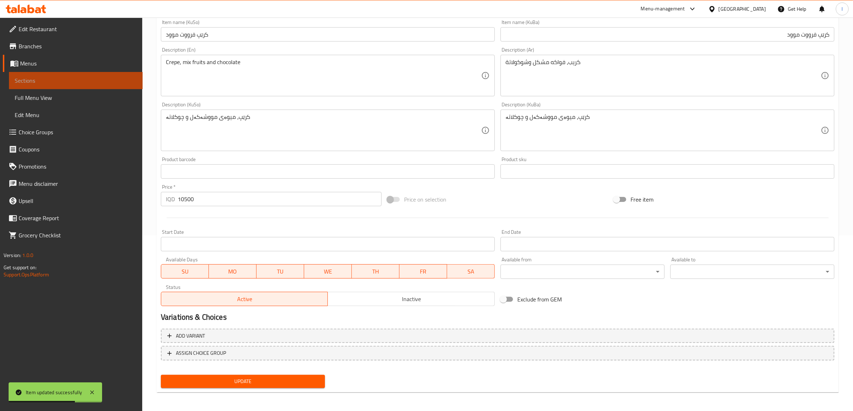
click at [65, 81] on span "Sections" at bounding box center [76, 80] width 122 height 9
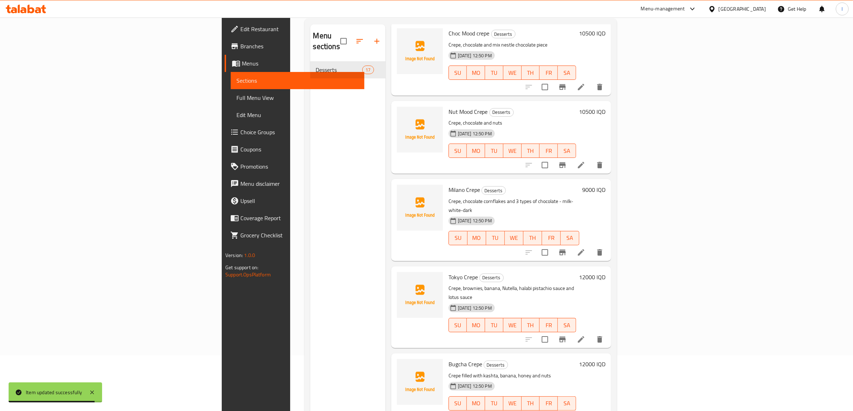
scroll to position [134, 0]
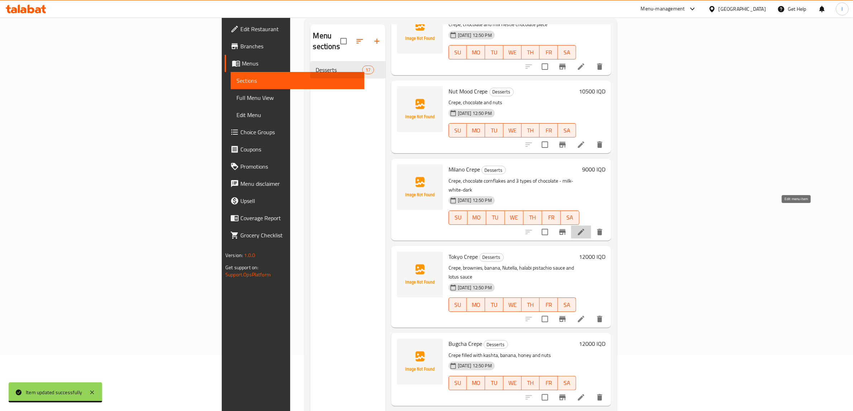
click at [586, 228] on icon at bounding box center [581, 232] width 9 height 9
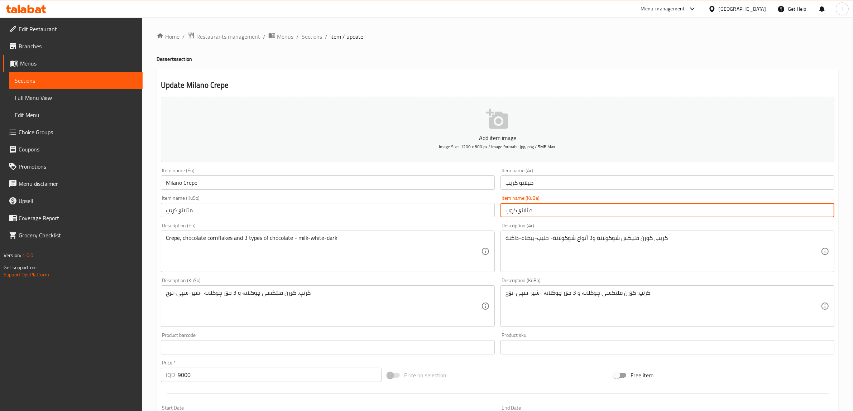
click at [538, 207] on input "مئلانۆ کرێپ" at bounding box center [668, 210] width 334 height 14
click at [825, 214] on input "مئلانۆ کرێپ" at bounding box center [668, 210] width 334 height 14
drag, startPoint x: 739, startPoint y: 211, endPoint x: 859, endPoint y: 199, distance: 121.4
click at [853, 199] on html "​ Menu-management Iraq Get Help l Edit Restaurant Branches Menus Sections Full …" at bounding box center [426, 205] width 853 height 411
type input "میلانۆ کرێپ"
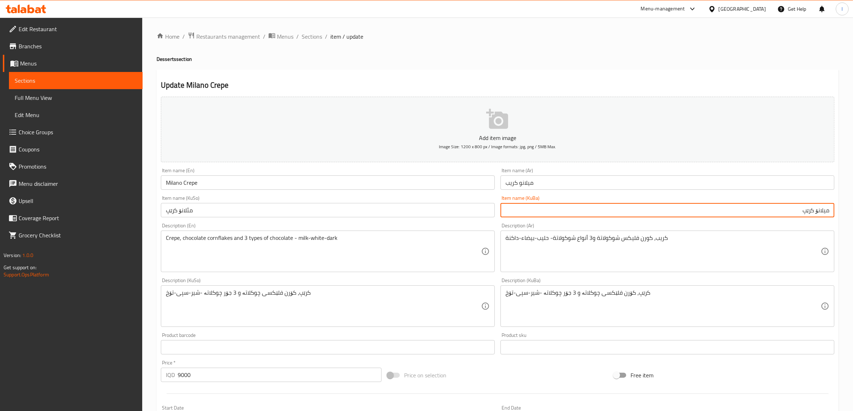
drag, startPoint x: 27, startPoint y: 224, endPoint x: 0, endPoint y: 224, distance: 26.9
click at [0, 225] on div "Edit Restaurant Branches Menus Sections Full Menu View Edit Menu Choice Groups …" at bounding box center [426, 303] width 853 height 571
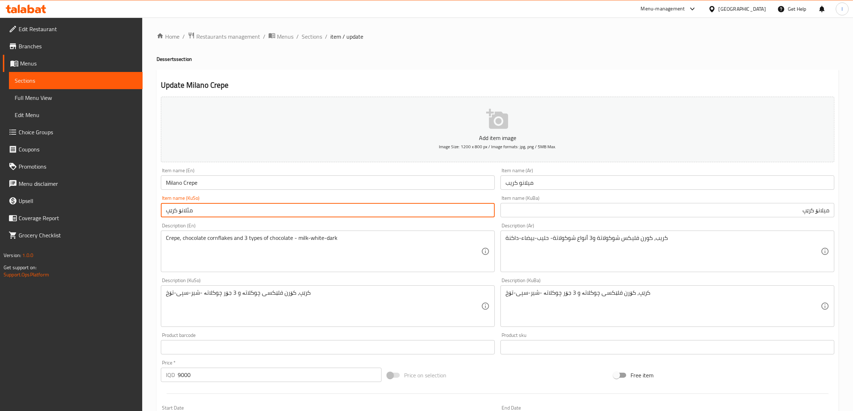
paste input "ی"
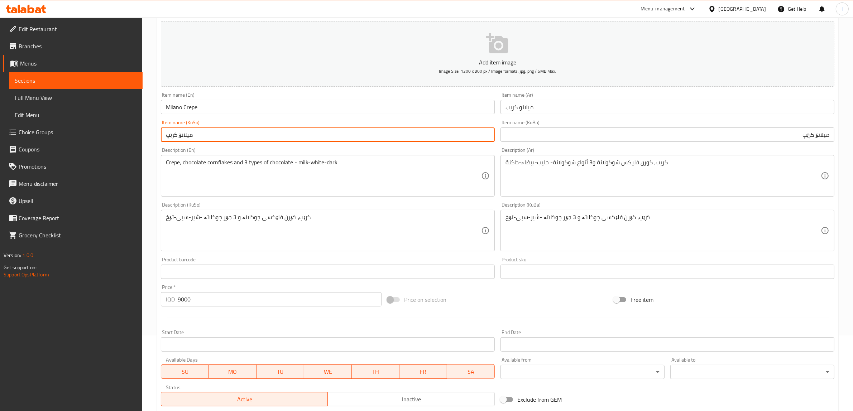
scroll to position [176, 0]
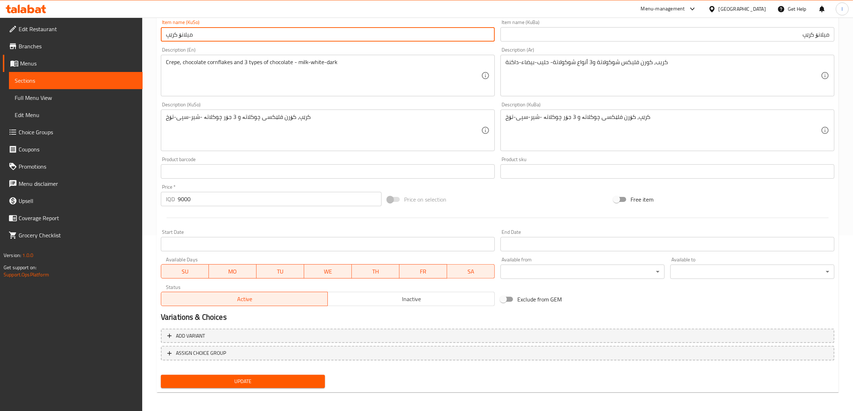
type input "میلانۆ کرێپ"
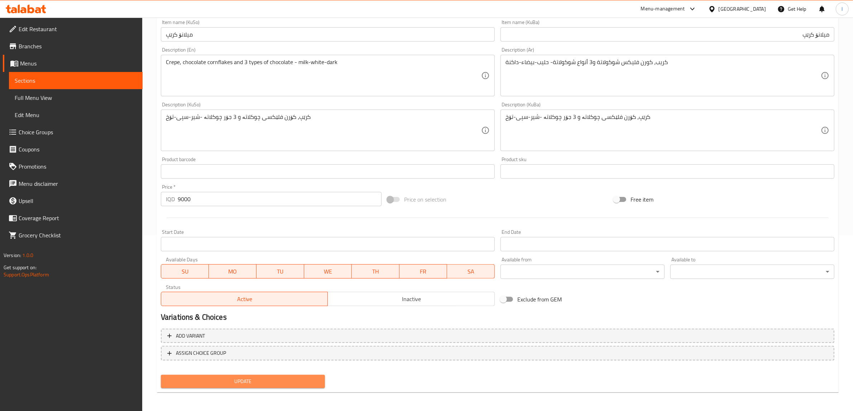
click at [264, 380] on span "Update" at bounding box center [243, 381] width 153 height 9
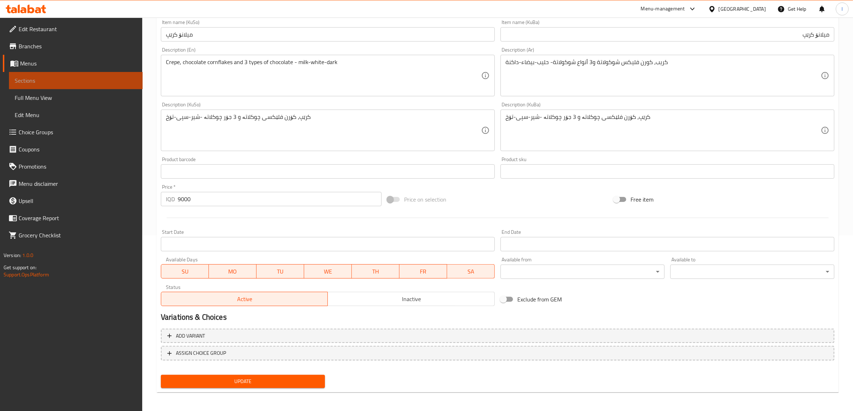
click at [68, 81] on span "Sections" at bounding box center [76, 80] width 122 height 9
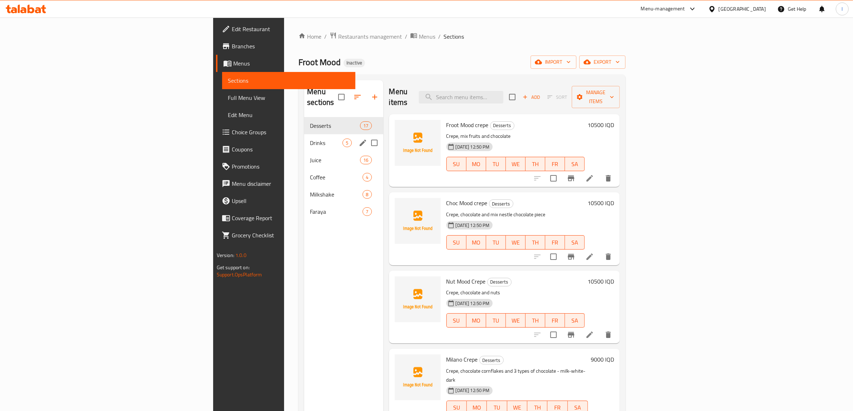
click at [304, 138] on div "Drinks 5" at bounding box center [343, 142] width 79 height 17
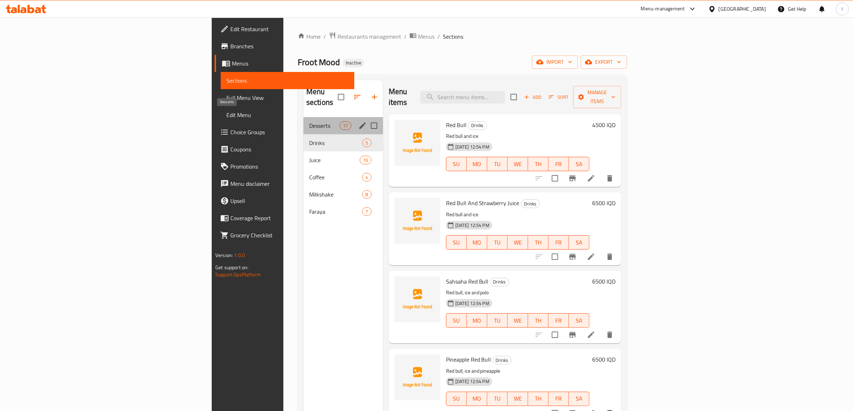
click at [309, 121] on span "Desserts" at bounding box center [324, 125] width 30 height 9
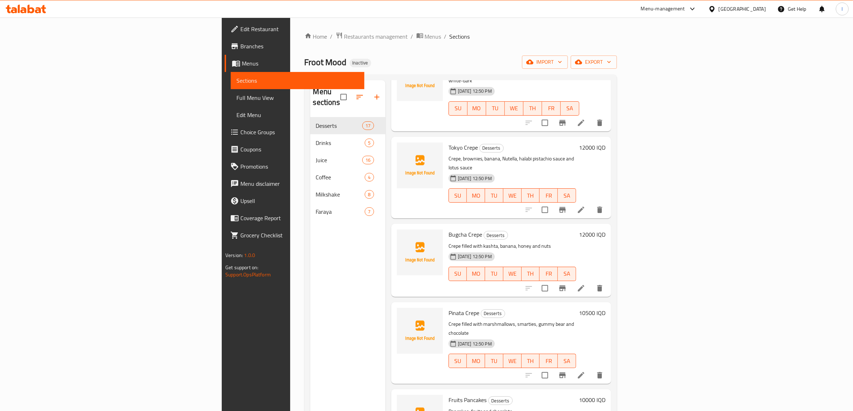
scroll to position [314, 0]
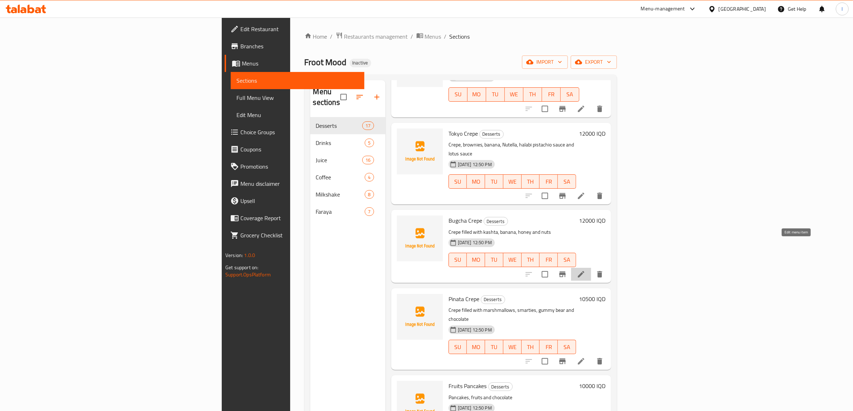
click at [586, 270] on icon at bounding box center [581, 274] width 9 height 9
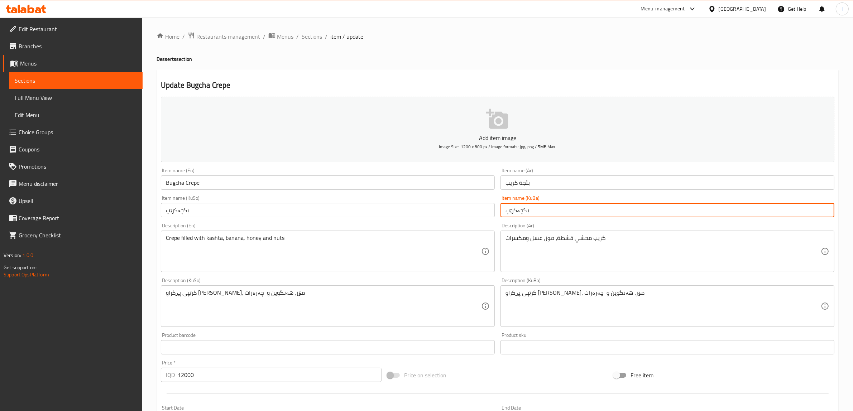
click at [520, 211] on input "بگچەکرێپ" at bounding box center [668, 210] width 334 height 14
click at [820, 212] on input "بگچەکرێپ" at bounding box center [668, 210] width 334 height 14
click at [817, 212] on input "بگچەکرێپ" at bounding box center [668, 210] width 334 height 14
drag, startPoint x: 780, startPoint y: 205, endPoint x: 859, endPoint y: 213, distance: 80.0
click at [853, 213] on html "​ Menu-management Iraq Get Help l Edit Restaurant Branches Menus Sections Full …" at bounding box center [426, 205] width 853 height 411
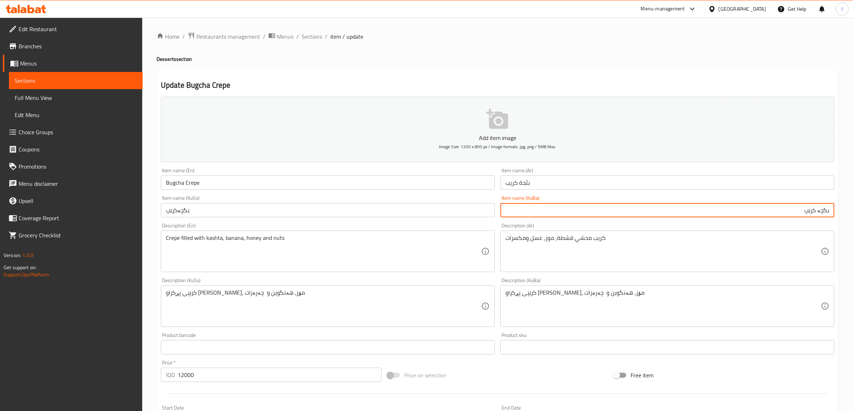
type input "بگچە کرێپ"
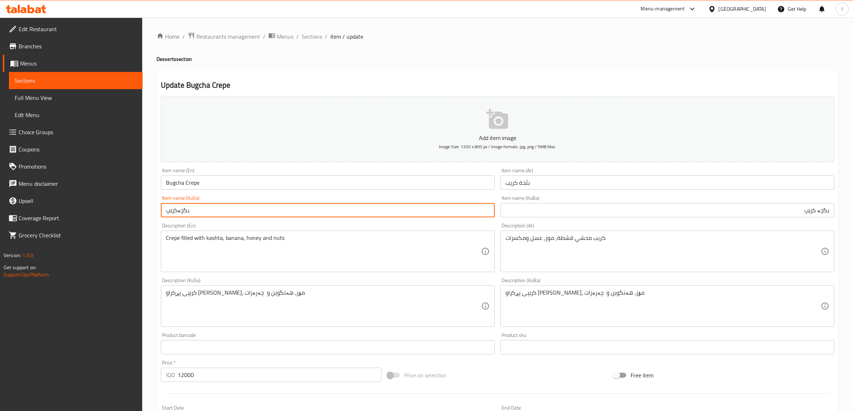
drag, startPoint x: 217, startPoint y: 210, endPoint x: 94, endPoint y: 211, distance: 123.3
click at [94, 211] on div "Edit Restaurant Branches Menus Sections Full Menu View Edit Menu Choice Groups …" at bounding box center [426, 303] width 853 height 571
paste input "text"
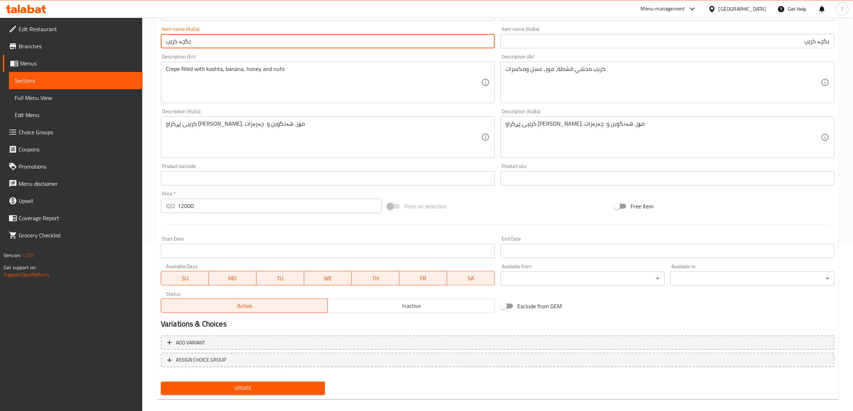
scroll to position [176, 0]
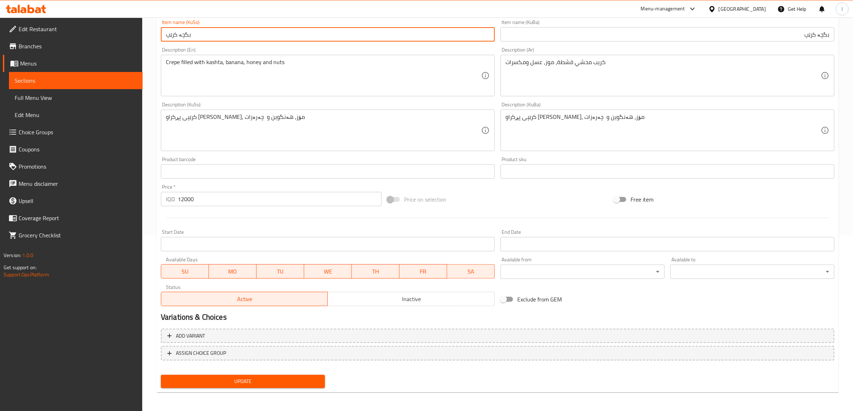
type input "بگچە کرێپ"
click at [263, 372] on div "Update" at bounding box center [243, 381] width 170 height 19
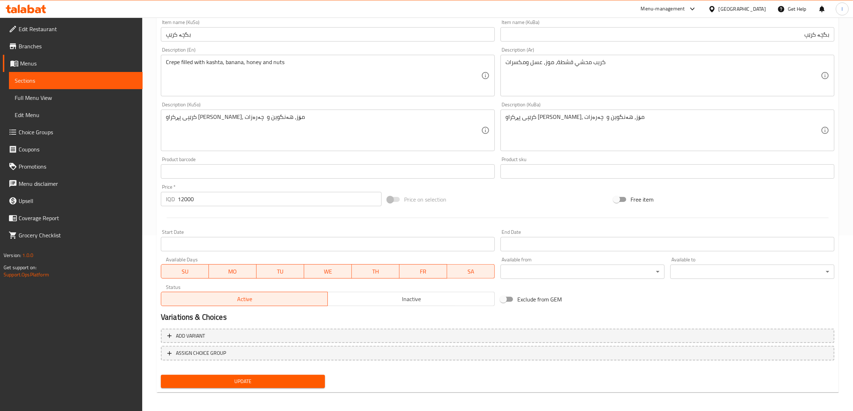
click at [261, 381] on span "Update" at bounding box center [243, 381] width 153 height 9
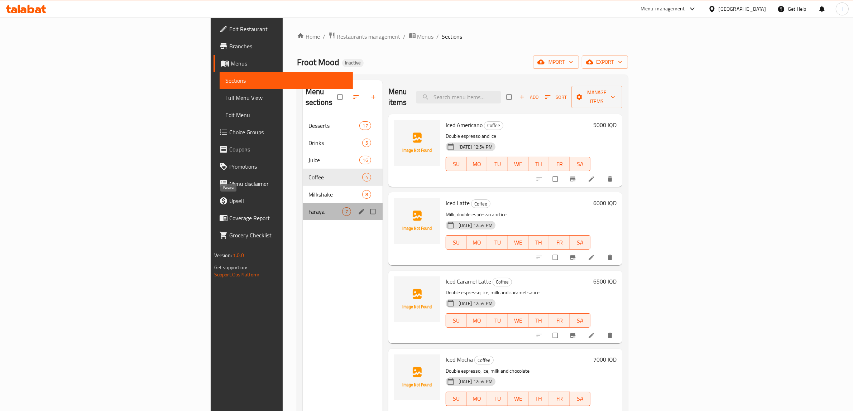
click at [309, 207] on span "Faraya" at bounding box center [326, 211] width 34 height 9
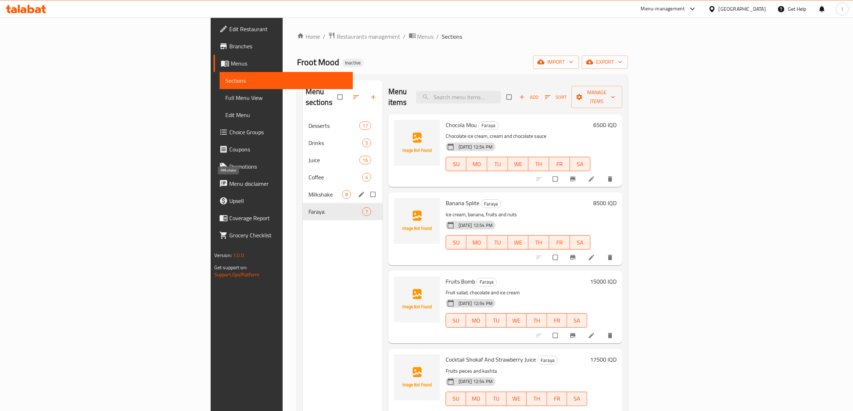
click at [309, 190] on span "Milkshake" at bounding box center [326, 194] width 34 height 9
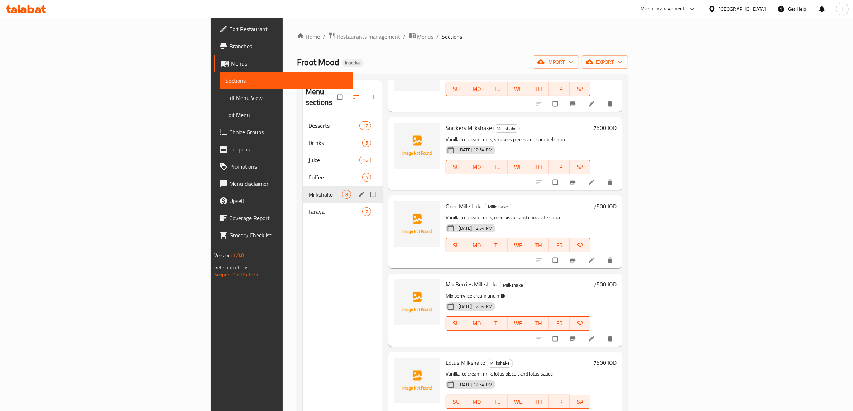
click at [309, 173] on span "Coffee" at bounding box center [336, 177] width 54 height 9
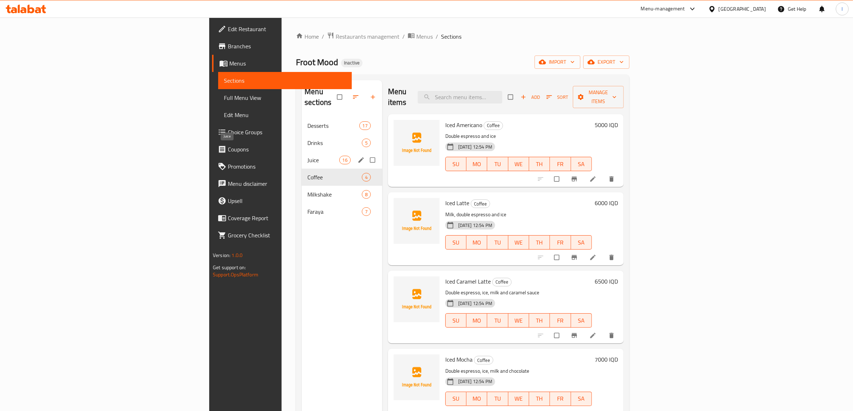
click at [307, 156] on span "Juice" at bounding box center [323, 160] width 32 height 9
click at [302, 121] on div "Desserts 17" at bounding box center [342, 125] width 81 height 17
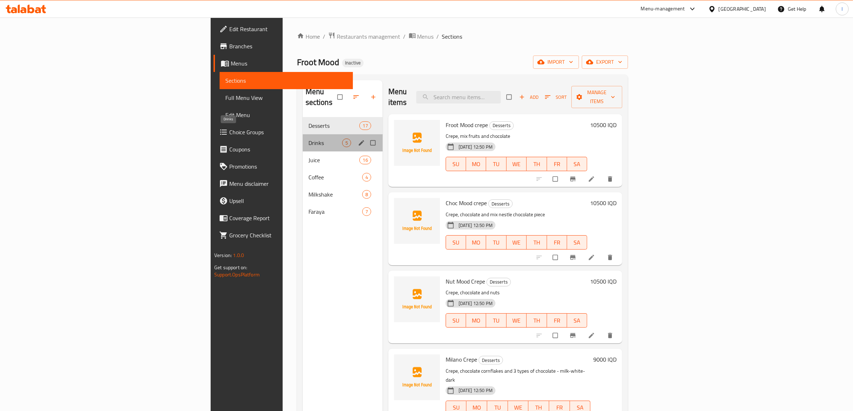
click at [309, 139] on span "Drinks" at bounding box center [326, 143] width 34 height 9
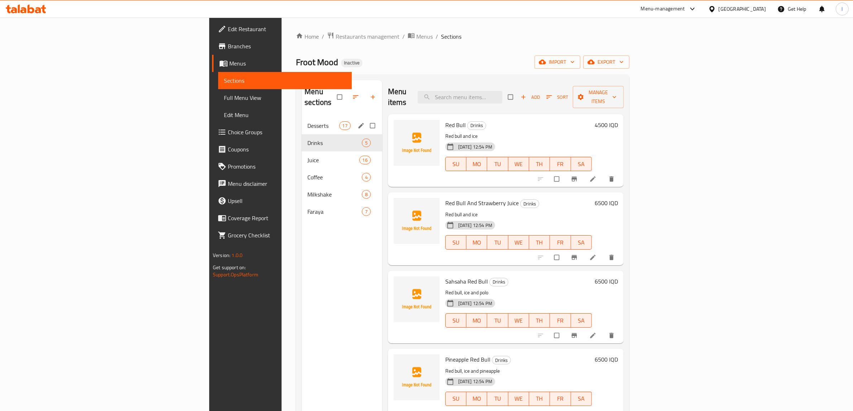
click at [302, 120] on div "Desserts 17" at bounding box center [342, 125] width 81 height 17
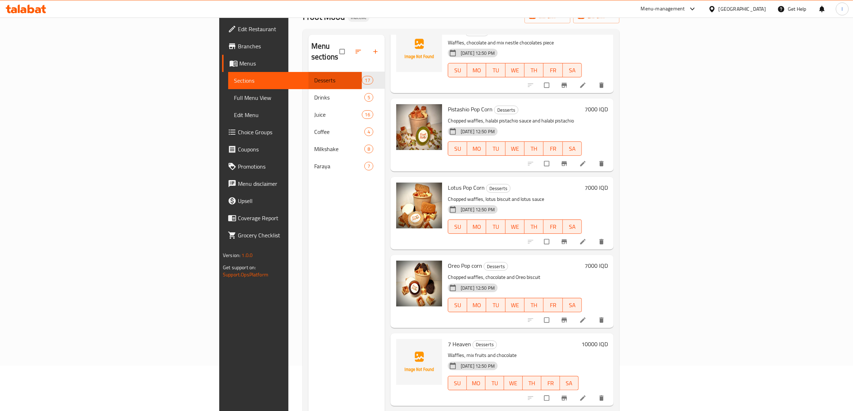
scroll to position [101, 0]
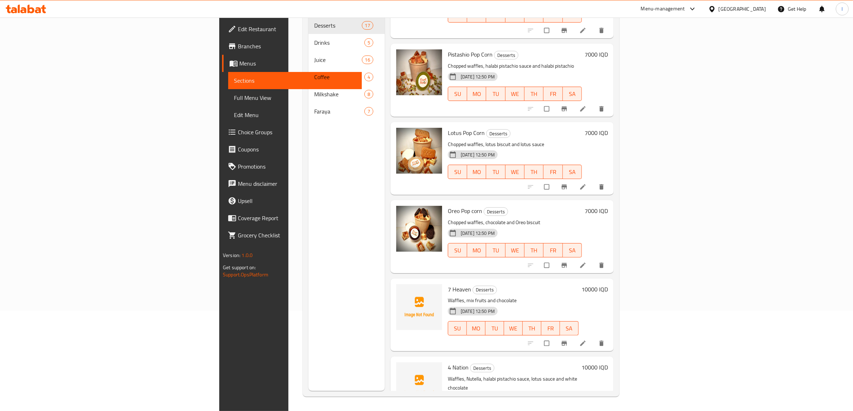
click at [309, 359] on div "Menu sections Desserts 17 Drinks 5 Juice 16 Coffee 4 Milkshake 8 Faraya 7" at bounding box center [347, 185] width 76 height 411
click at [314, 107] on span "Faraya" at bounding box center [339, 111] width 50 height 9
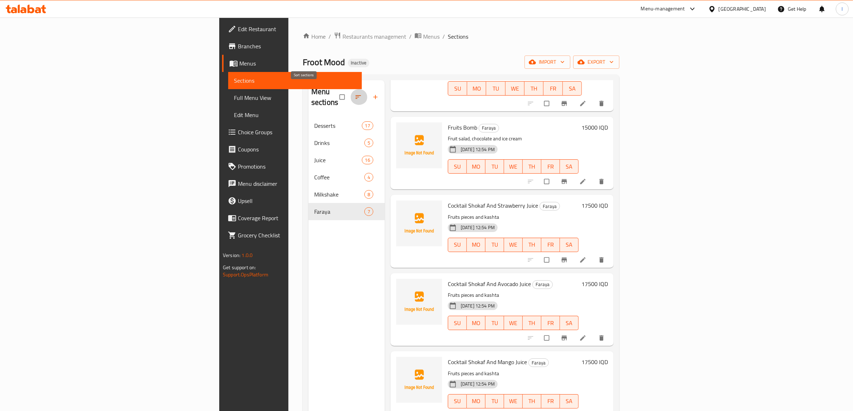
click at [350, 92] on button "button" at bounding box center [358, 97] width 17 height 16
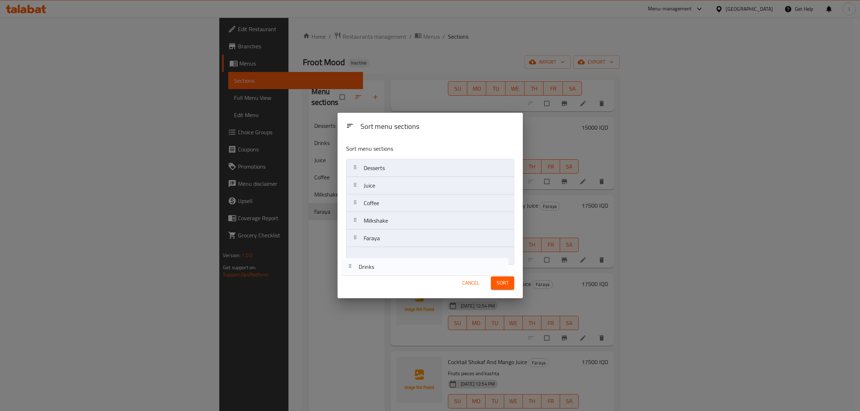
drag, startPoint x: 380, startPoint y: 185, endPoint x: 375, endPoint y: 269, distance: 84.0
click at [375, 269] on div "Sort menu sections Sort menu sections Desserts Drinks Juice Coffee Milkshake Fa…" at bounding box center [430, 206] width 185 height 186
drag, startPoint x: 380, startPoint y: 201, endPoint x: 377, endPoint y: 239, distance: 37.4
click at [377, 239] on nav "Desserts Juice Coffee Milkshake Faraya Drinks" at bounding box center [430, 212] width 168 height 106
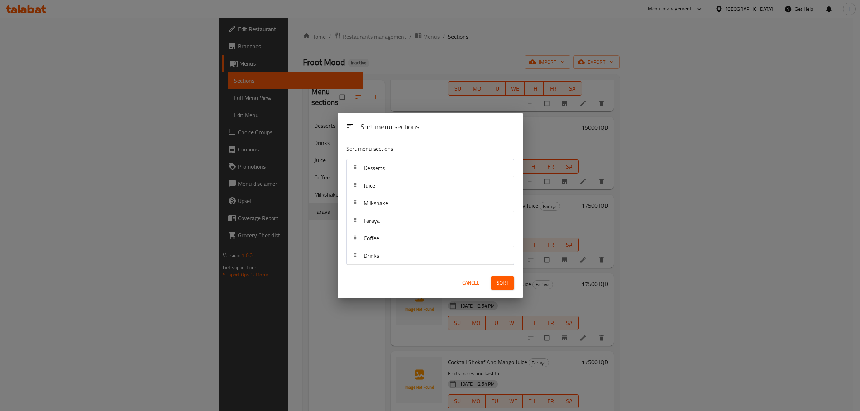
click at [502, 287] on span "Sort" at bounding box center [503, 283] width 12 height 9
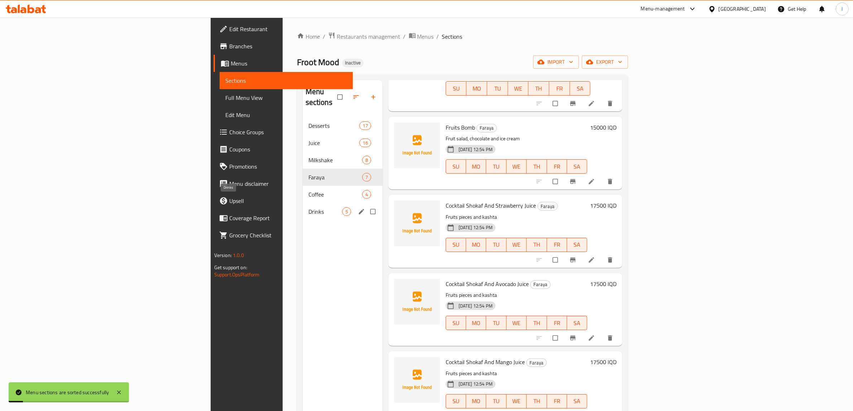
click at [309, 207] on span "Drinks" at bounding box center [326, 211] width 34 height 9
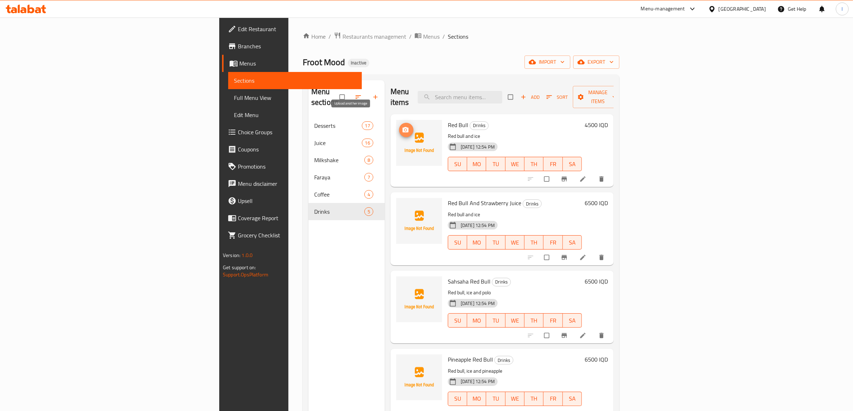
click at [399, 126] on span "upload picture" at bounding box center [406, 129] width 14 height 7
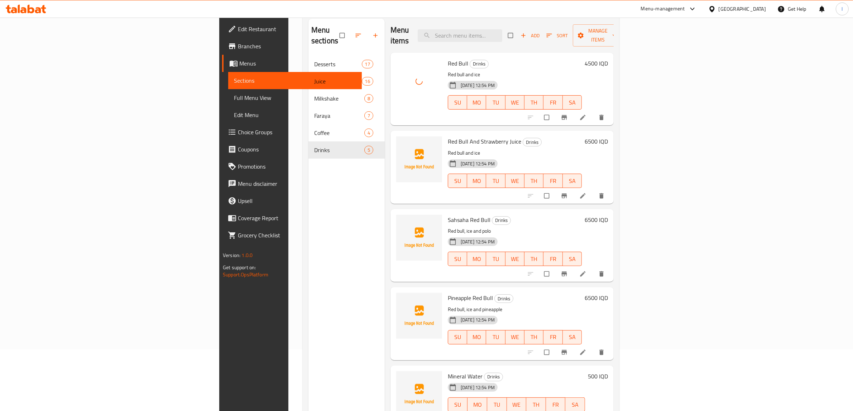
scroll to position [101, 0]
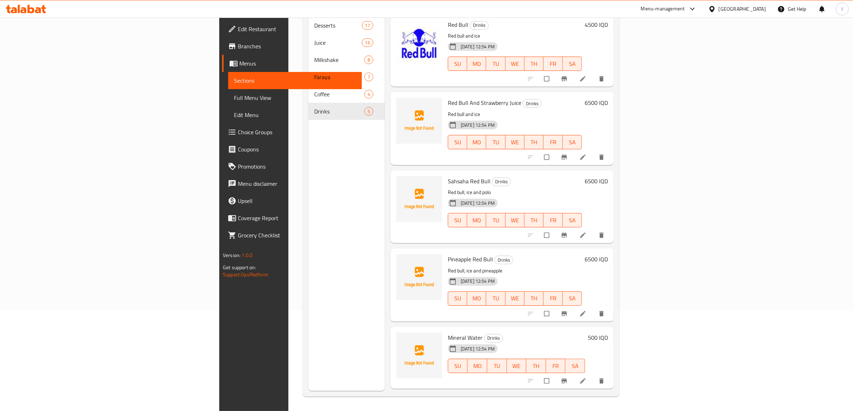
click at [309, 348] on div "Menu sections Desserts 17 Juice 16 Milkshake 8 Faraya 7 Coffee 4 Drinks 5" at bounding box center [347, 185] width 76 height 411
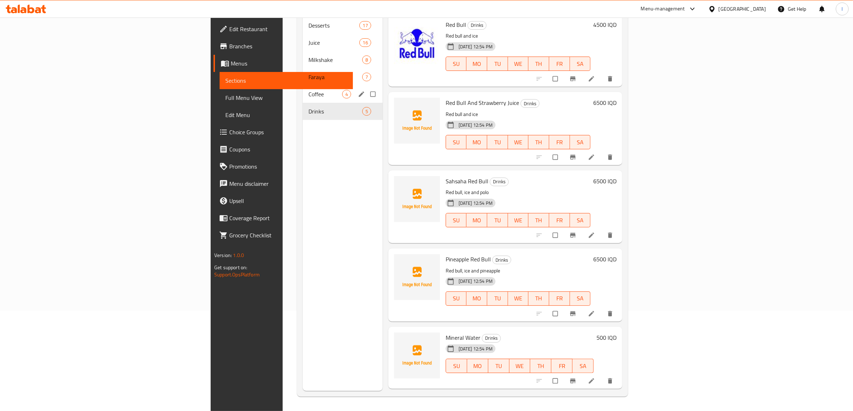
click at [309, 90] on span "Coffee" at bounding box center [326, 94] width 34 height 9
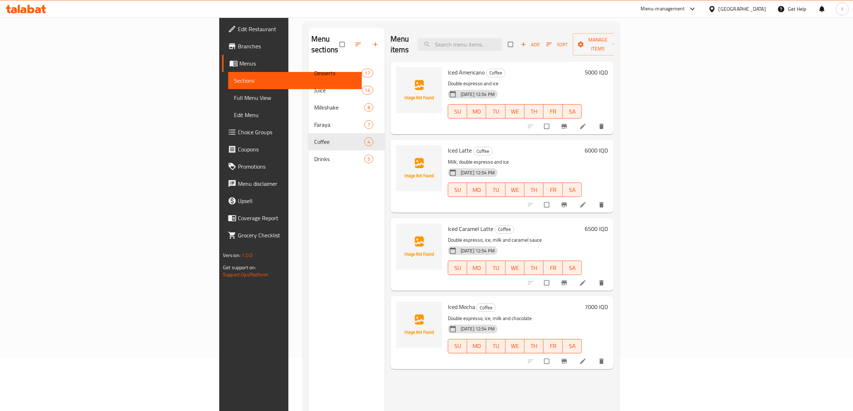
scroll to position [101, 0]
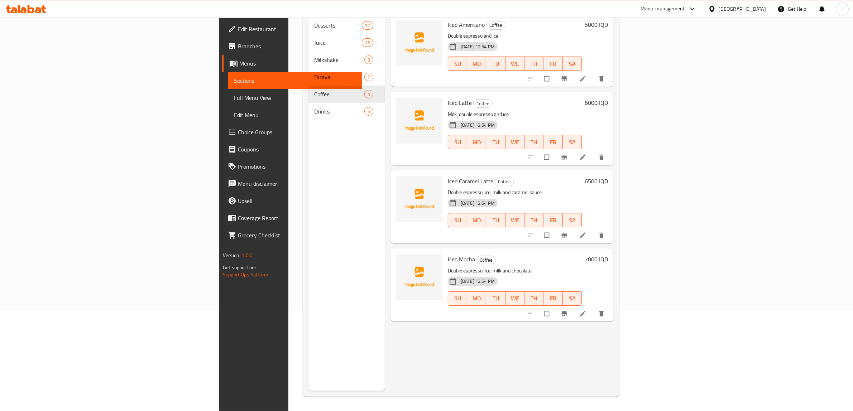
click at [435, 338] on div "Menu items Add Sort Manage items Iced Americano Coffee Double espresso and ice …" at bounding box center [499, 185] width 229 height 411
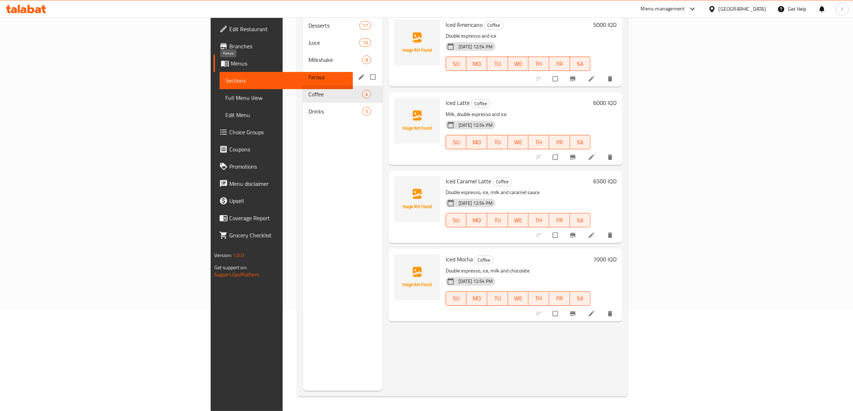
click at [309, 73] on span "Faraya" at bounding box center [326, 77] width 34 height 9
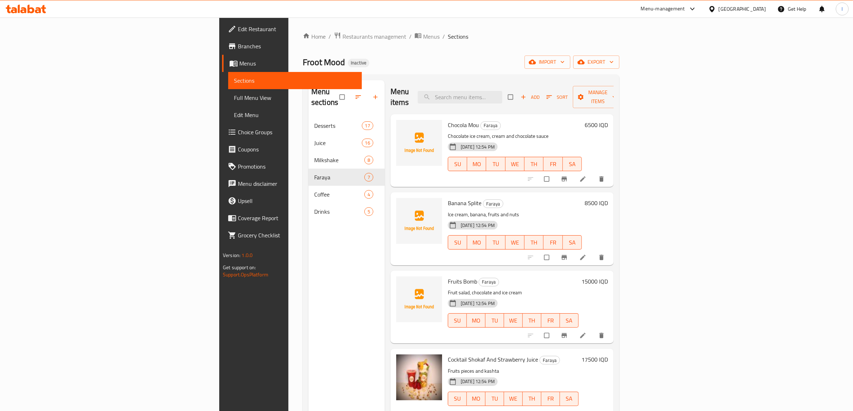
click at [309, 345] on div "Menu sections Desserts 17 Juice 16 Milkshake 8 Faraya 7 Coffee 4 Drinks 5" at bounding box center [347, 285] width 76 height 411
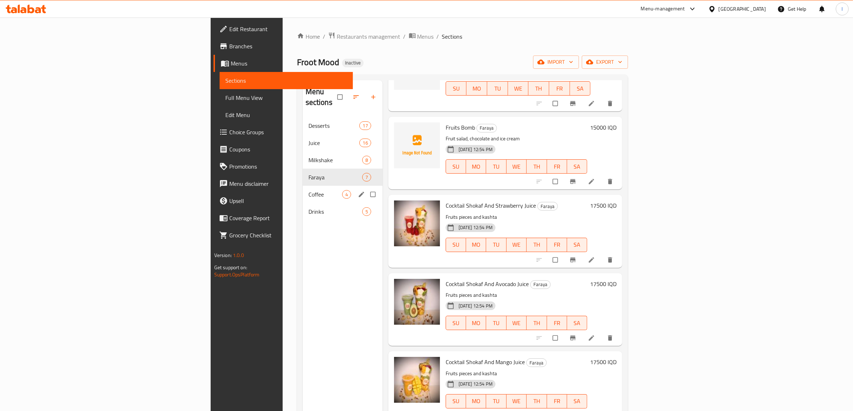
click at [309, 190] on span "Coffee" at bounding box center [326, 194] width 34 height 9
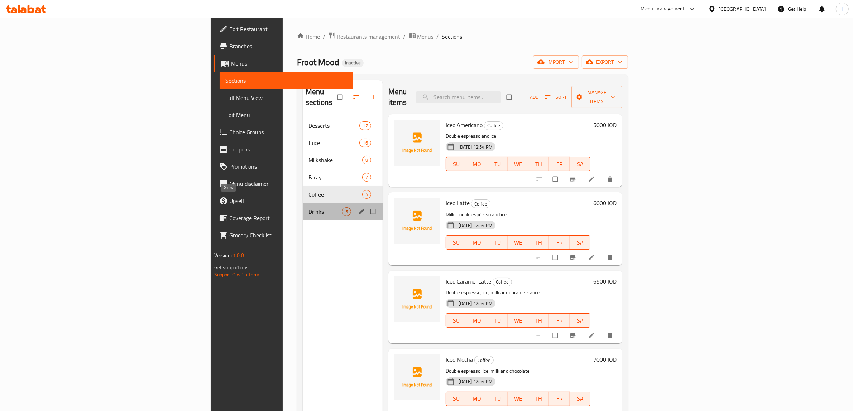
click at [309, 207] on span "Drinks" at bounding box center [326, 211] width 34 height 9
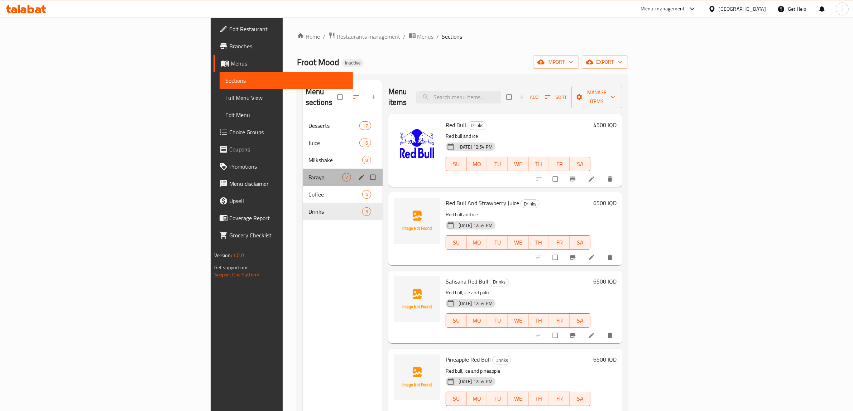
click at [303, 174] on div "Faraya 7" at bounding box center [343, 177] width 80 height 17
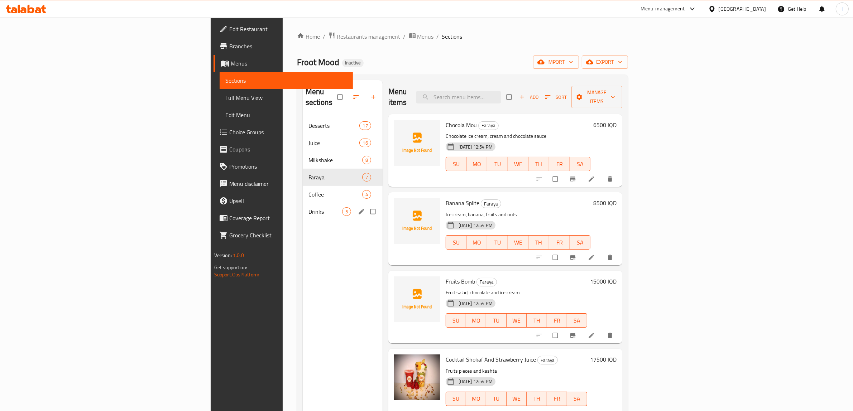
click at [303, 203] on div "Drinks 5" at bounding box center [343, 211] width 80 height 17
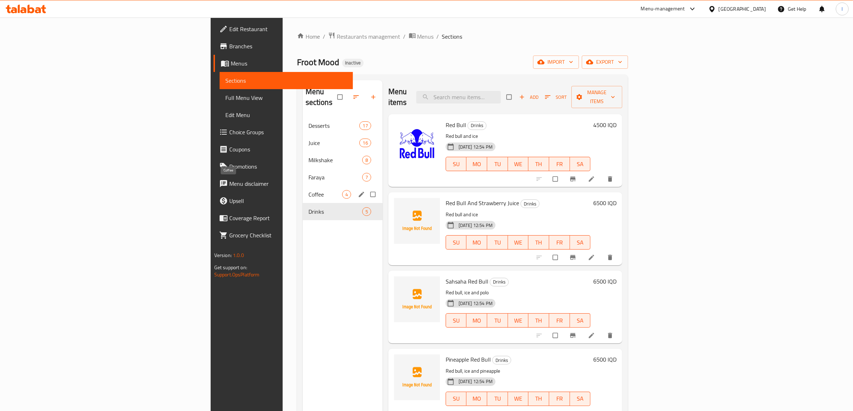
click at [309, 190] on span "Coffee" at bounding box center [326, 194] width 34 height 9
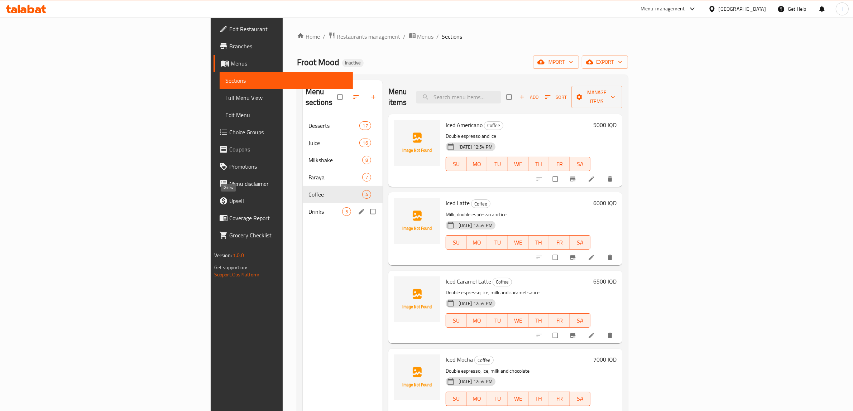
click at [309, 207] on span "Drinks" at bounding box center [326, 211] width 34 height 9
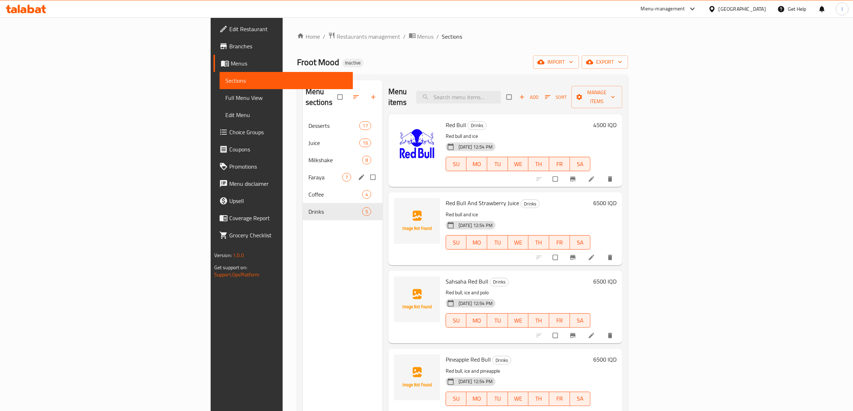
click at [303, 173] on div "Faraya 7" at bounding box center [343, 177] width 80 height 17
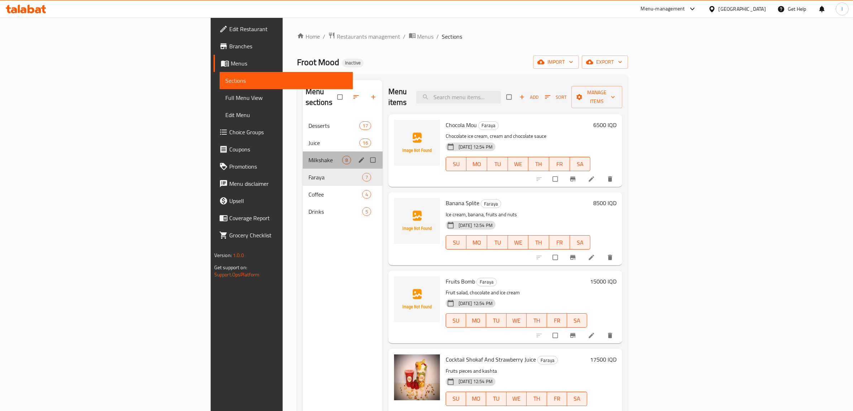
click at [303, 154] on div "Milkshake 8" at bounding box center [343, 160] width 80 height 17
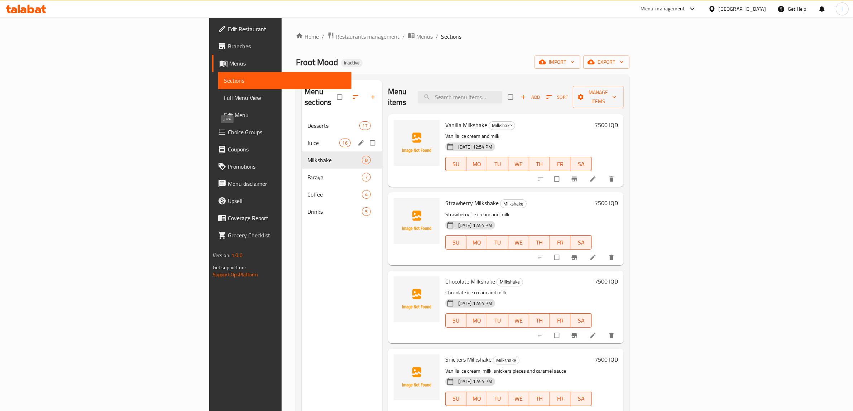
click at [307, 139] on span "Juice" at bounding box center [323, 143] width 32 height 9
click at [307, 121] on span "Desserts" at bounding box center [323, 125] width 32 height 9
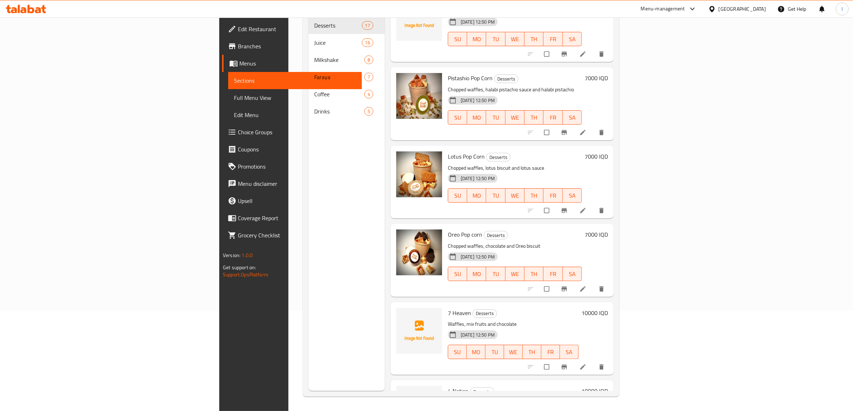
scroll to position [936, 0]
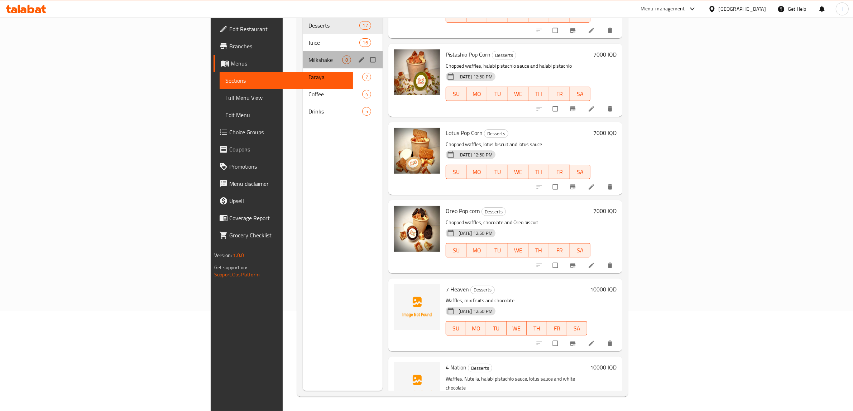
click at [303, 51] on div "Milkshake 8" at bounding box center [343, 59] width 80 height 17
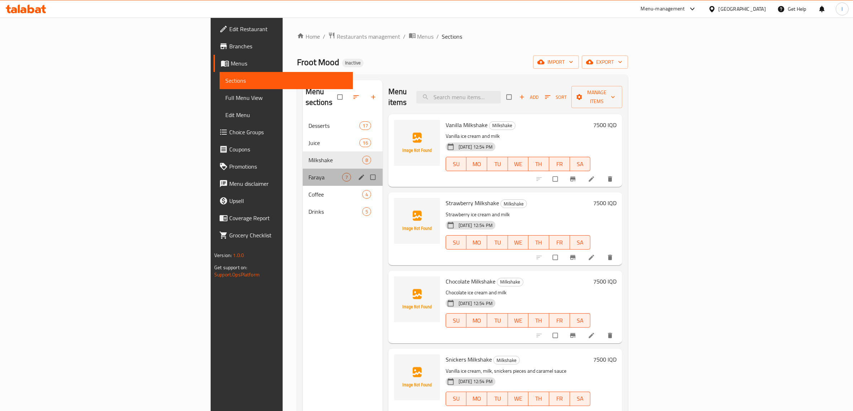
click at [303, 169] on div "Faraya 7" at bounding box center [343, 177] width 80 height 17
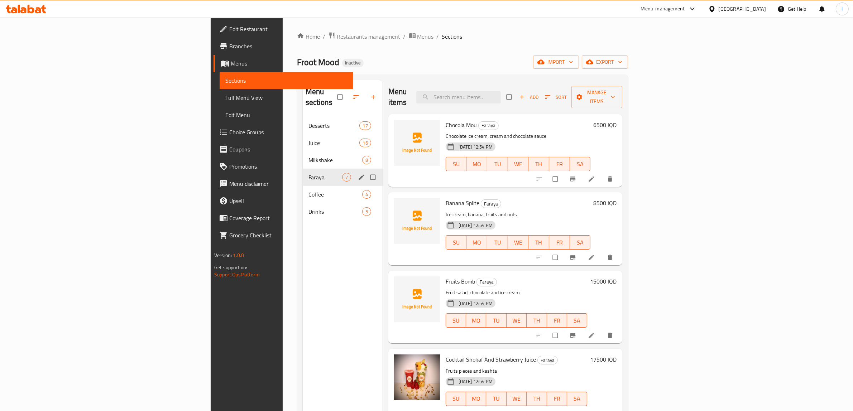
click at [303, 173] on div "Faraya 7" at bounding box center [343, 177] width 80 height 17
click at [303, 203] on div "Drinks 5" at bounding box center [343, 211] width 80 height 17
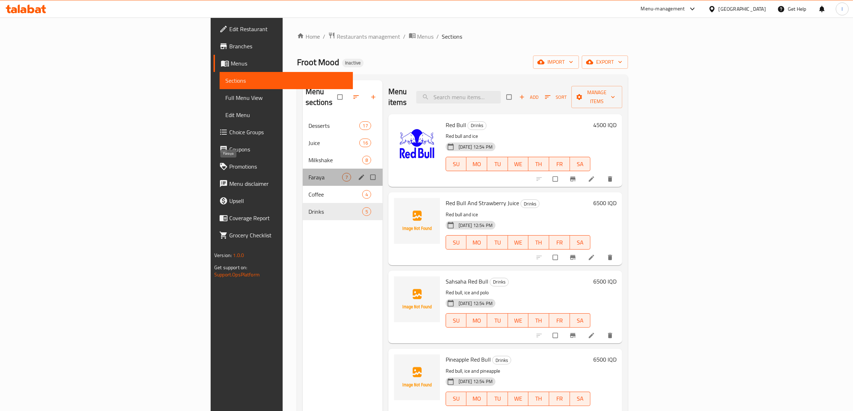
click at [309, 173] on span "Faraya" at bounding box center [326, 177] width 34 height 9
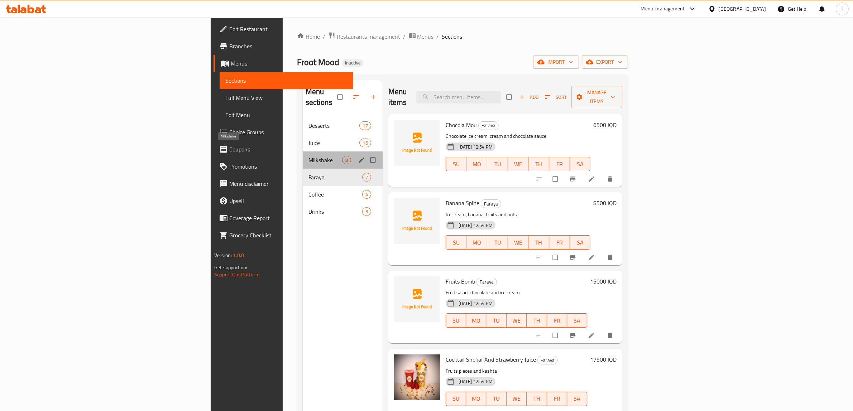
click at [309, 156] on span "Milkshake" at bounding box center [326, 160] width 34 height 9
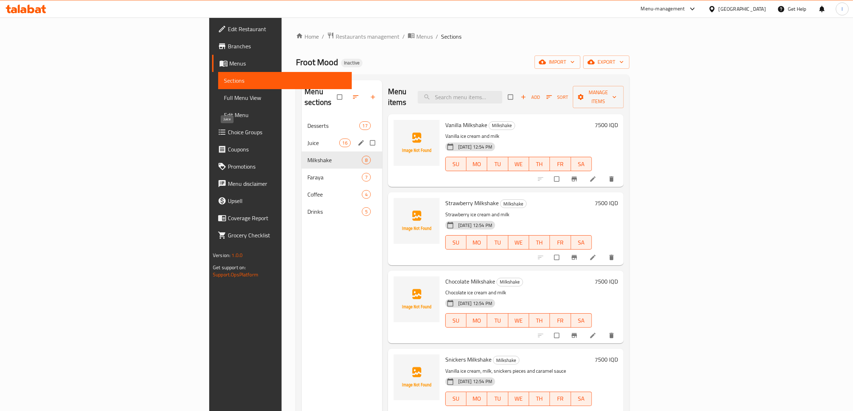
click at [307, 139] on span "Juice" at bounding box center [323, 143] width 32 height 9
click at [307, 121] on span "Desserts" at bounding box center [323, 125] width 32 height 9
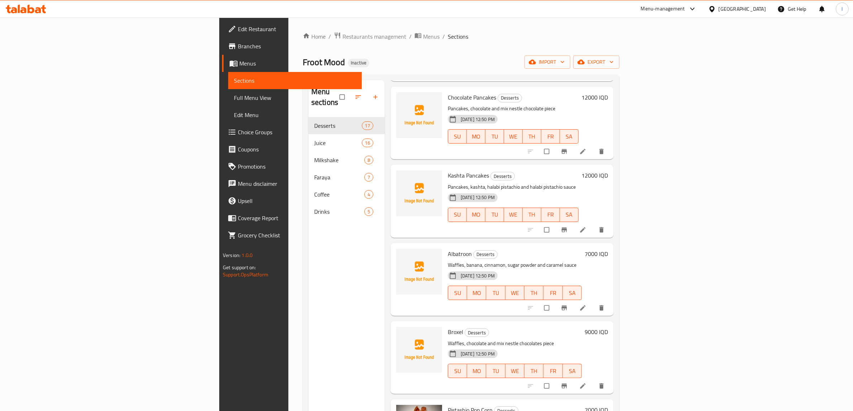
scroll to position [668, 0]
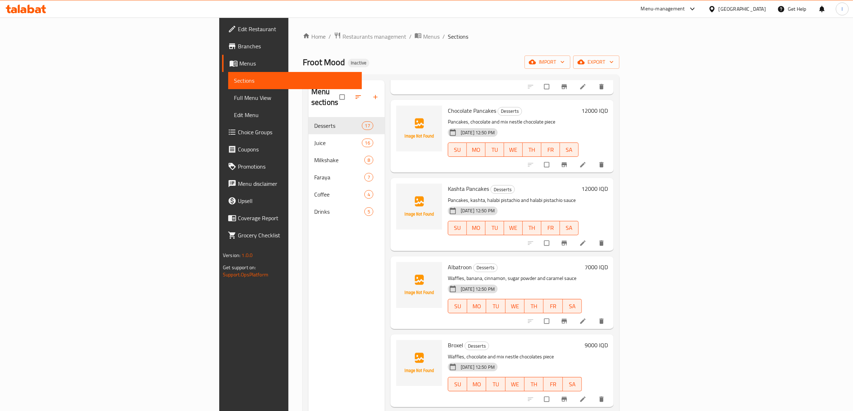
click at [309, 353] on div "Menu sections Desserts 17 Juice 16 Milkshake 8 Faraya 7 Coffee 4 Drinks 5" at bounding box center [347, 285] width 76 height 411
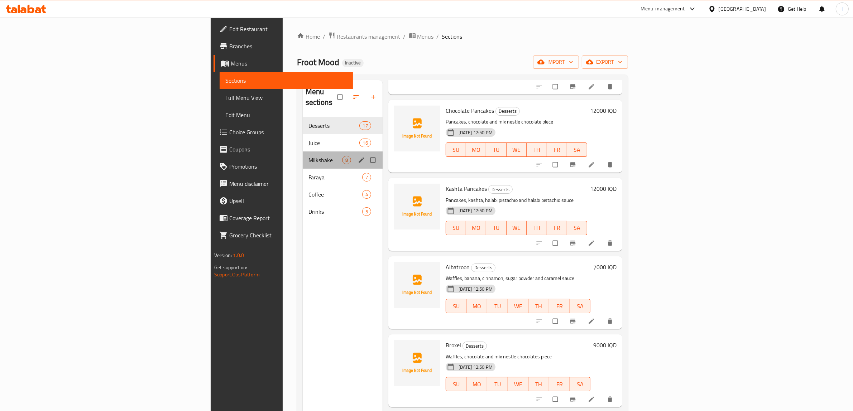
click at [303, 152] on div "Milkshake 8" at bounding box center [343, 160] width 80 height 17
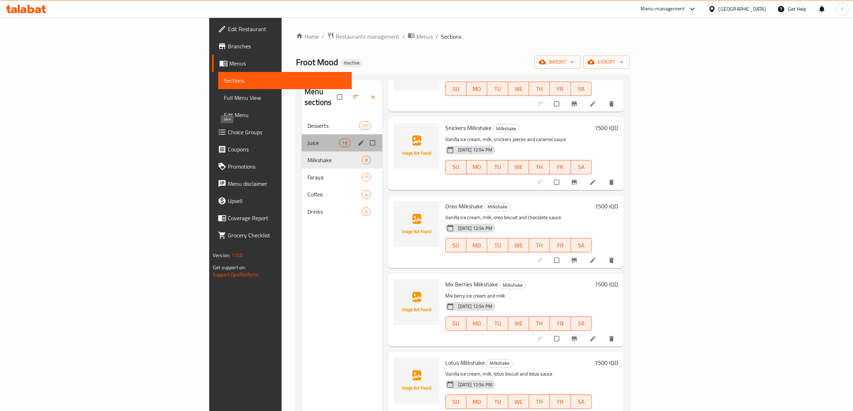
click at [307, 139] on span "Juice" at bounding box center [323, 143] width 32 height 9
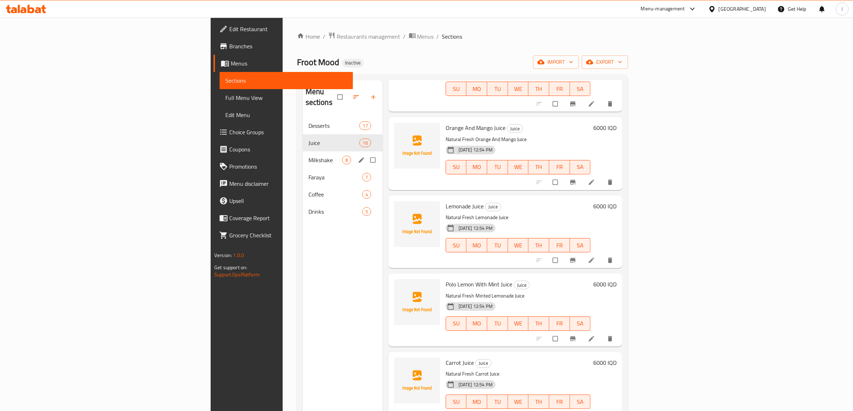
click at [303, 152] on div "Milkshake 8" at bounding box center [343, 160] width 80 height 17
drag, startPoint x: 188, startPoint y: 156, endPoint x: 187, endPoint y: 160, distance: 4.1
click at [303, 157] on div "Milkshake 8" at bounding box center [343, 160] width 80 height 17
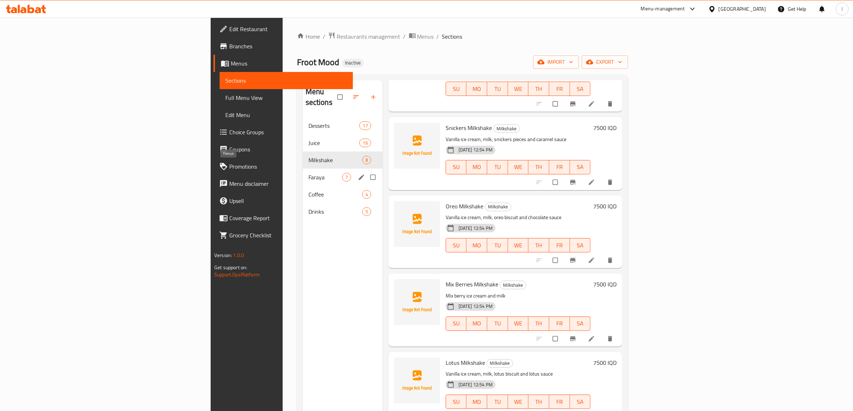
click at [309, 173] on span "Faraya" at bounding box center [326, 177] width 34 height 9
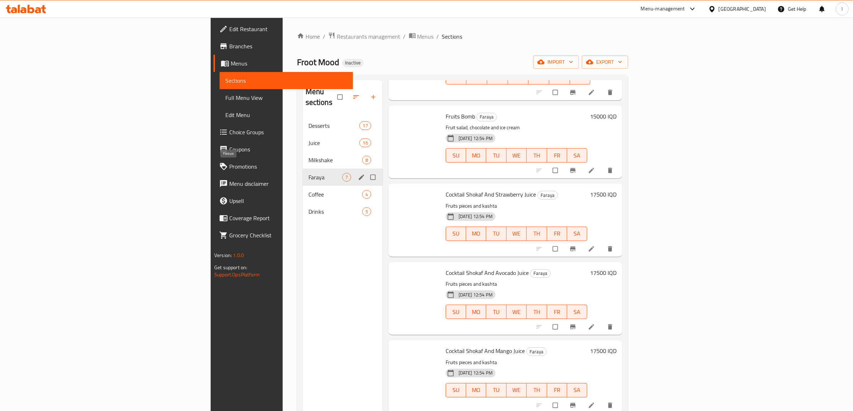
scroll to position [154, 0]
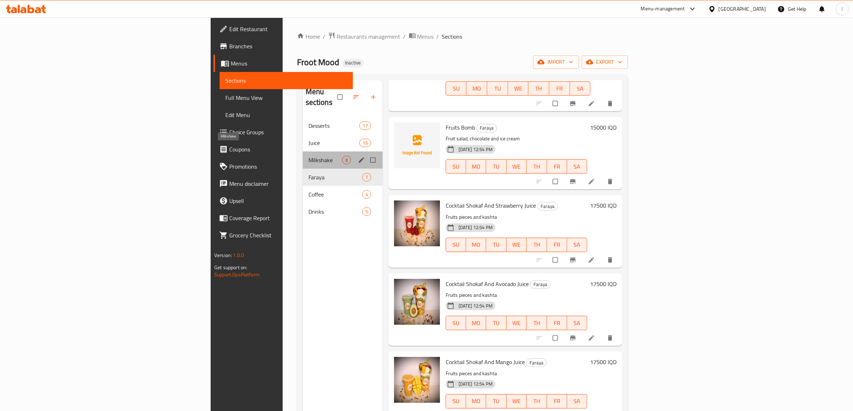
click at [309, 156] on span "Milkshake" at bounding box center [326, 160] width 34 height 9
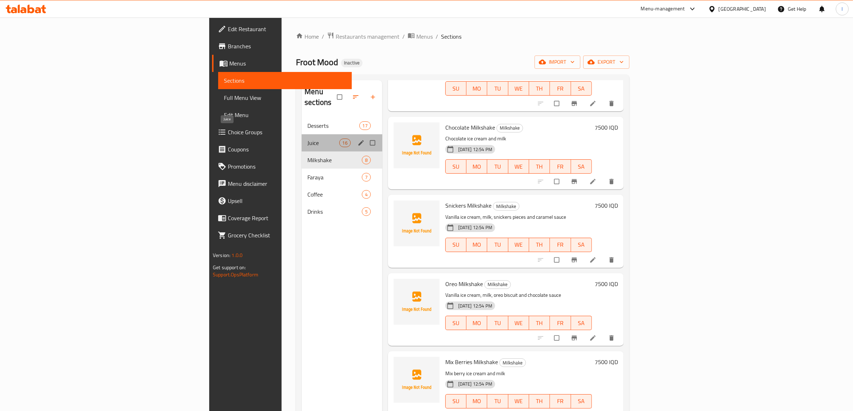
click at [307, 139] on span "Juice" at bounding box center [323, 143] width 32 height 9
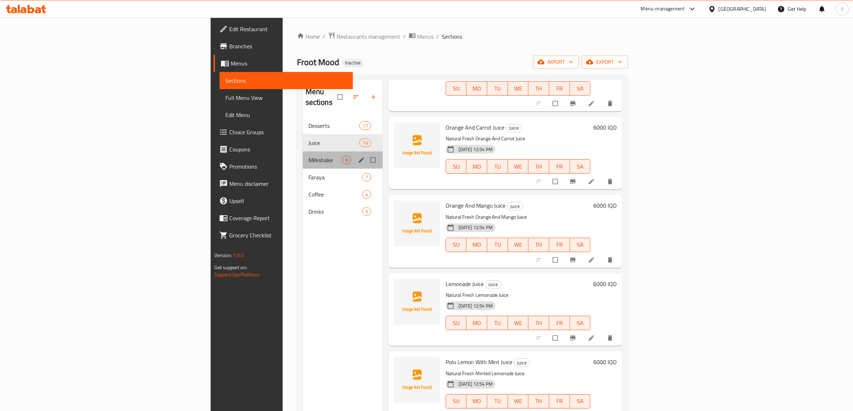
click at [303, 157] on div "Milkshake 8" at bounding box center [343, 160] width 80 height 17
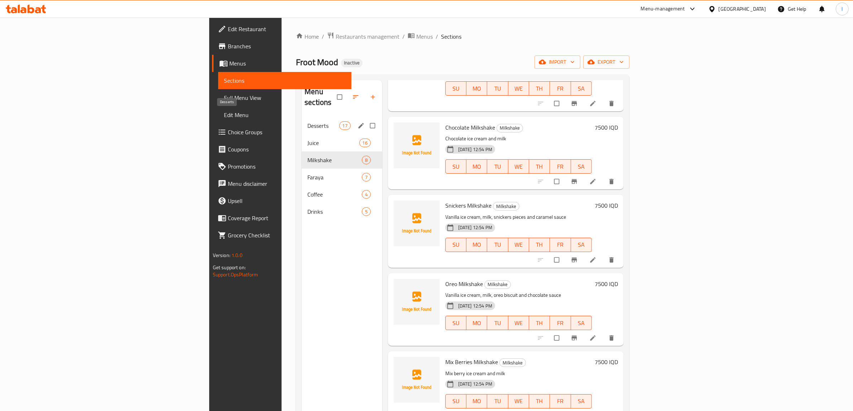
click at [307, 121] on span "Desserts" at bounding box center [323, 125] width 32 height 9
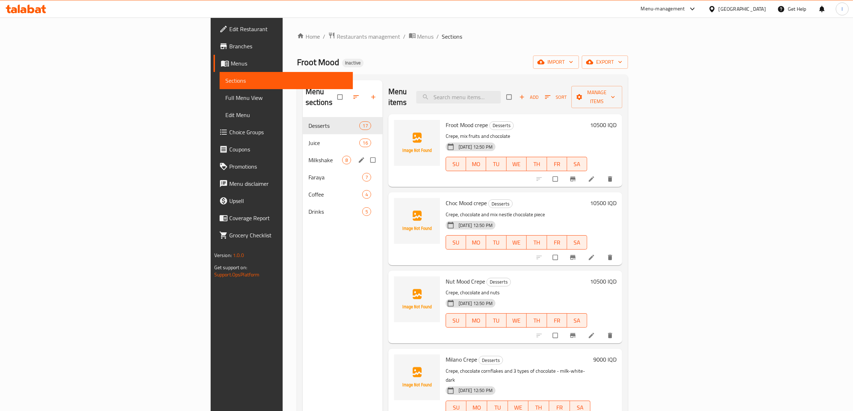
click at [309, 156] on span "Milkshake" at bounding box center [326, 160] width 34 height 9
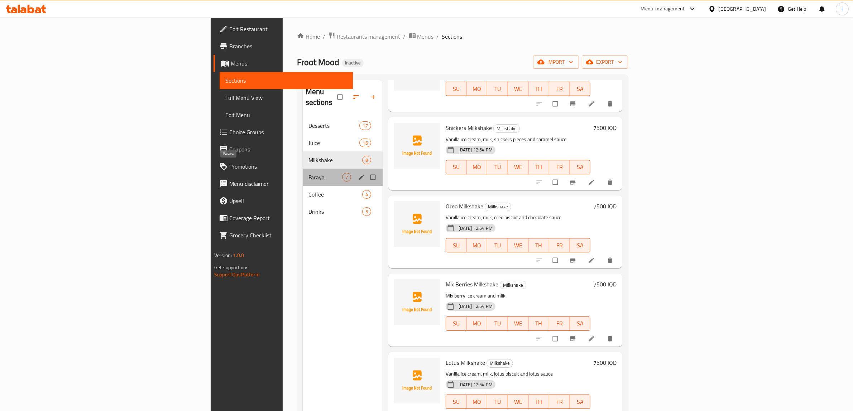
click at [309, 173] on span "Faraya" at bounding box center [326, 177] width 34 height 9
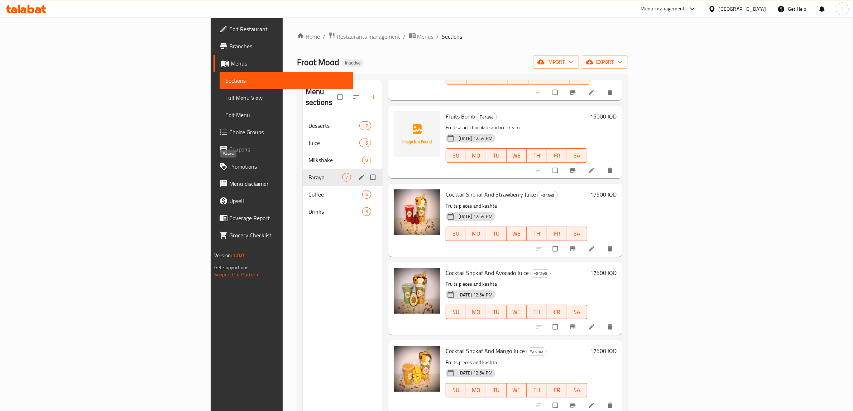
scroll to position [154, 0]
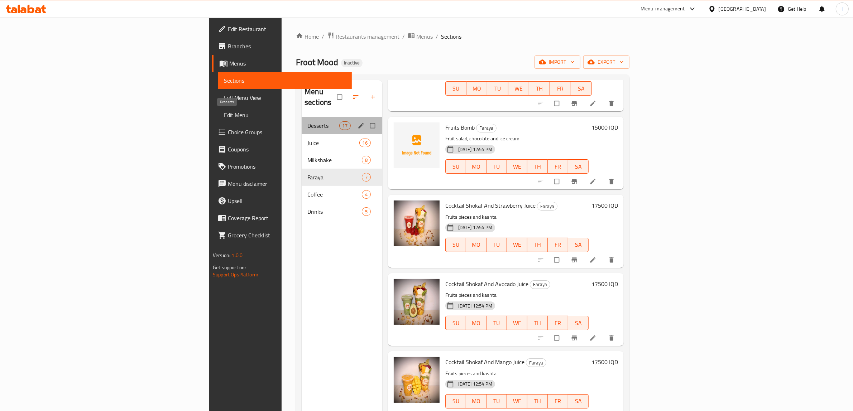
click at [307, 121] on span "Desserts" at bounding box center [323, 125] width 32 height 9
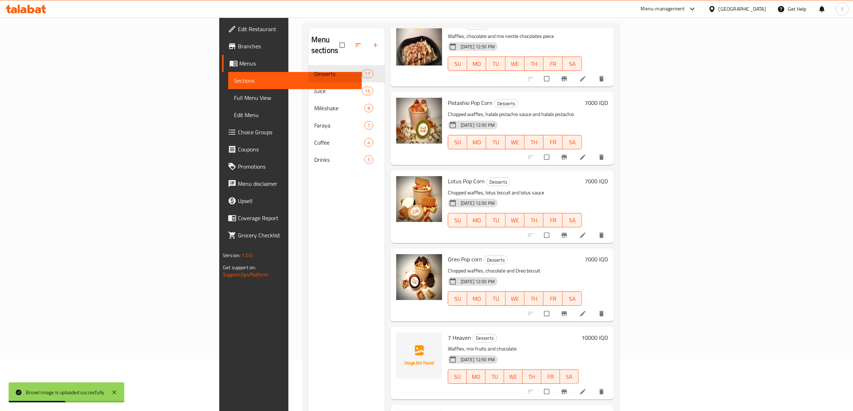
scroll to position [101, 0]
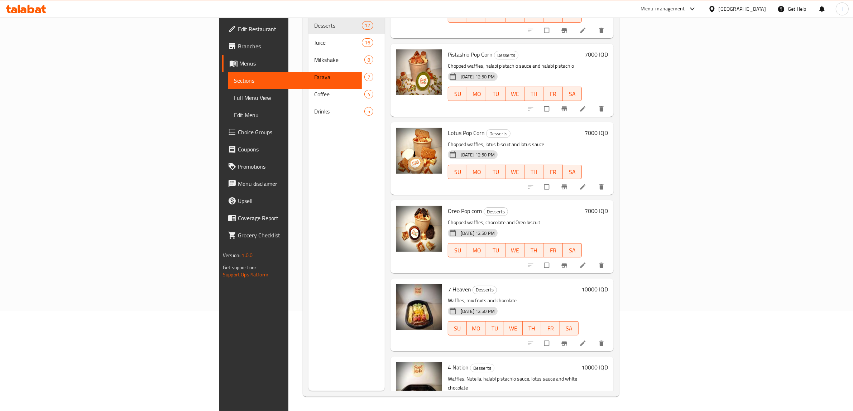
click at [309, 342] on div "Menu sections Desserts 17 Juice 16 Milkshake 8 Faraya 7 Coffee 4 Drinks 5" at bounding box center [347, 185] width 76 height 411
click at [234, 95] on span "Full Menu View" at bounding box center [295, 98] width 122 height 9
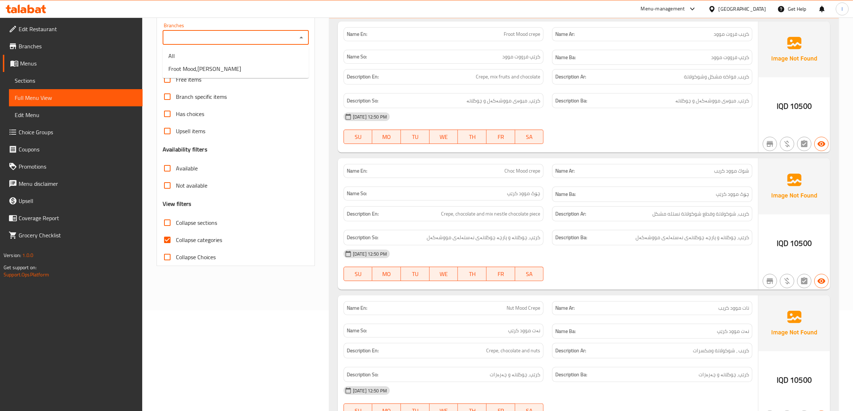
click at [204, 37] on input "Branches" at bounding box center [230, 38] width 130 height 10
click at [214, 65] on span "Froot Mood,Ankawa" at bounding box center [204, 69] width 73 height 9
type input "Froot Mood,Ankawa"
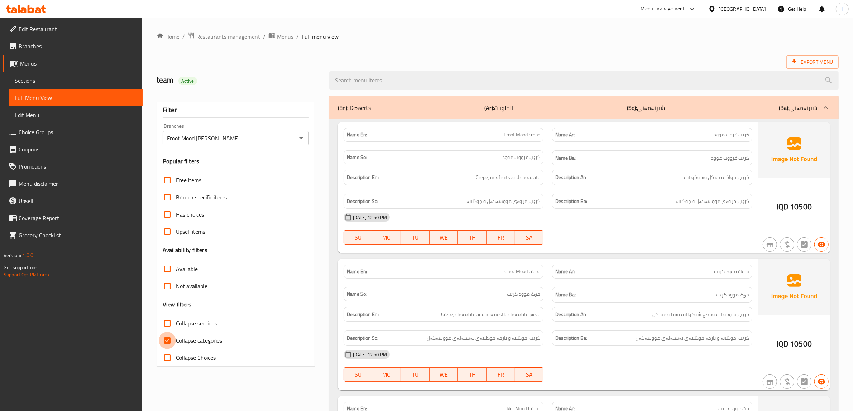
click at [168, 343] on input "Collapse categories" at bounding box center [167, 340] width 17 height 17
checkbox input "false"
click at [165, 323] on input "Collapse sections" at bounding box center [167, 323] width 17 height 17
checkbox input "true"
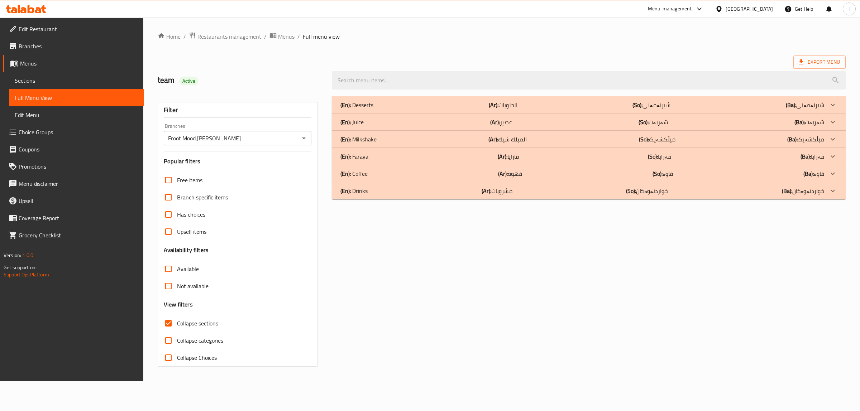
click at [386, 109] on div "(En): Drinks (Ar): مشروبات (So): خواردنەوەکان (Ba): خواردنەوەکان" at bounding box center [582, 105] width 484 height 9
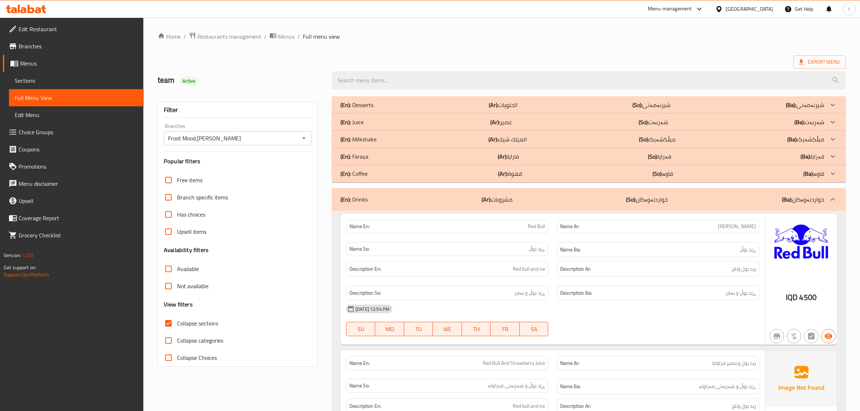
click at [374, 109] on div "(En): Coffee (Ar): قهوة (So): قاوە (Ba): قاوە" at bounding box center [582, 105] width 484 height 9
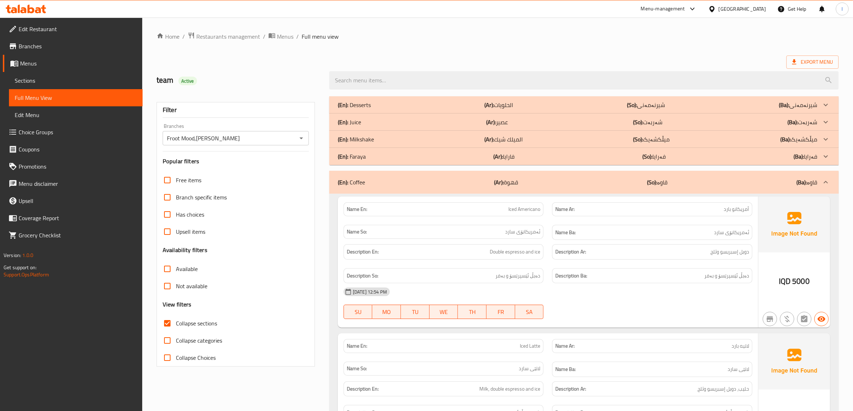
click at [363, 109] on p "(En): Faraya" at bounding box center [354, 105] width 33 height 9
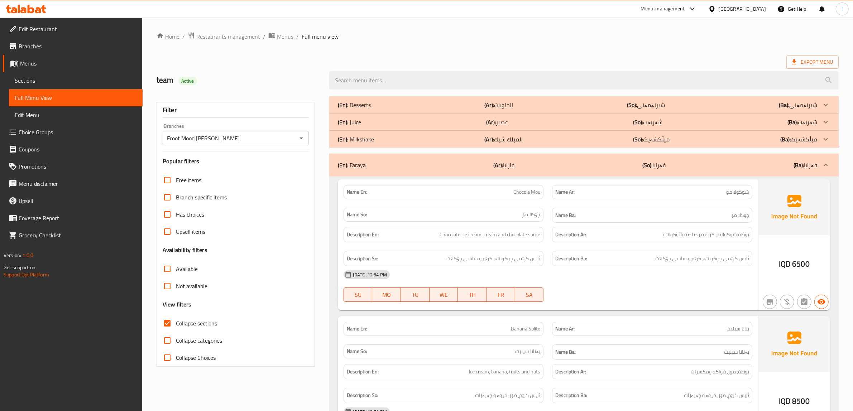
click at [366, 105] on p "(En): Desserts" at bounding box center [354, 105] width 33 height 9
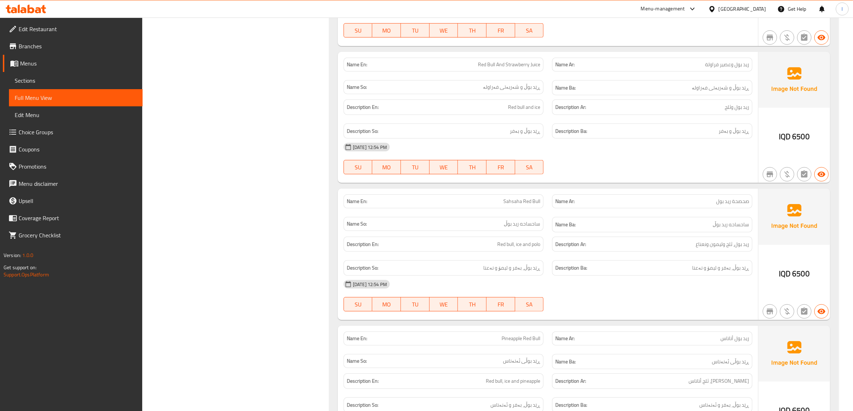
scroll to position [3991, 0]
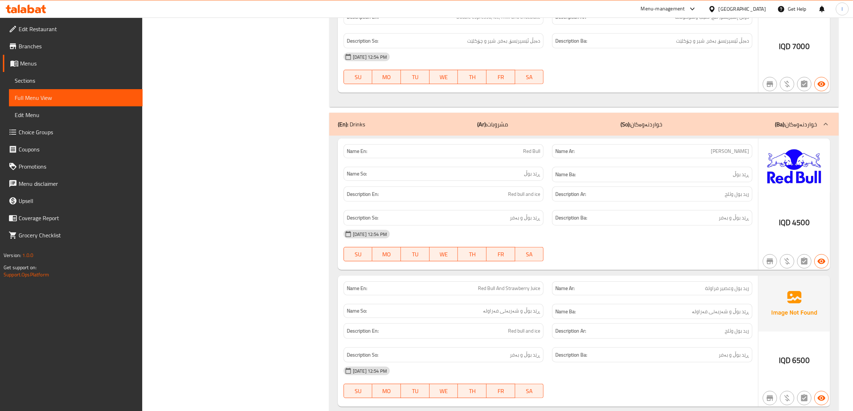
click at [51, 77] on span "Sections" at bounding box center [76, 80] width 122 height 9
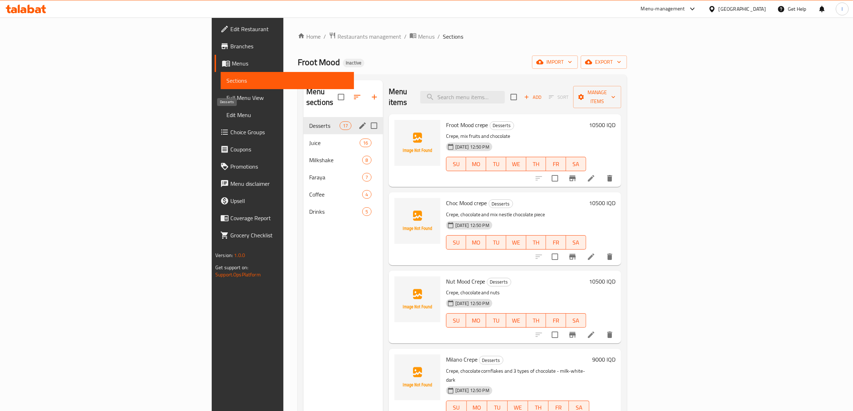
click at [309, 121] on span "Desserts" at bounding box center [324, 125] width 30 height 9
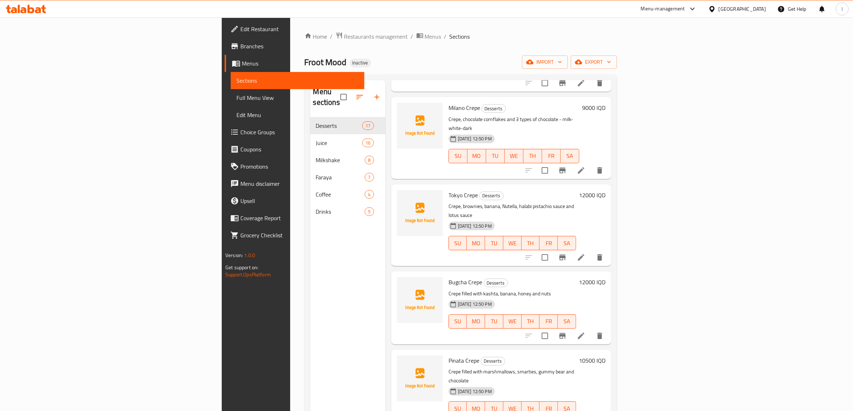
scroll to position [130, 0]
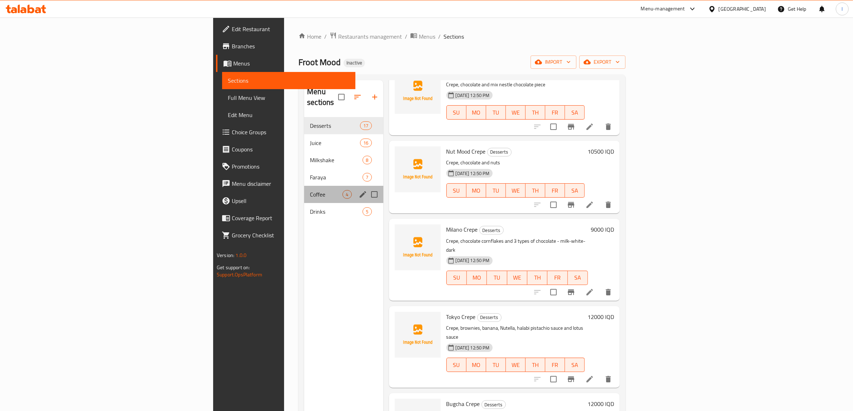
click at [304, 186] on div "Coffee 4" at bounding box center [343, 194] width 79 height 17
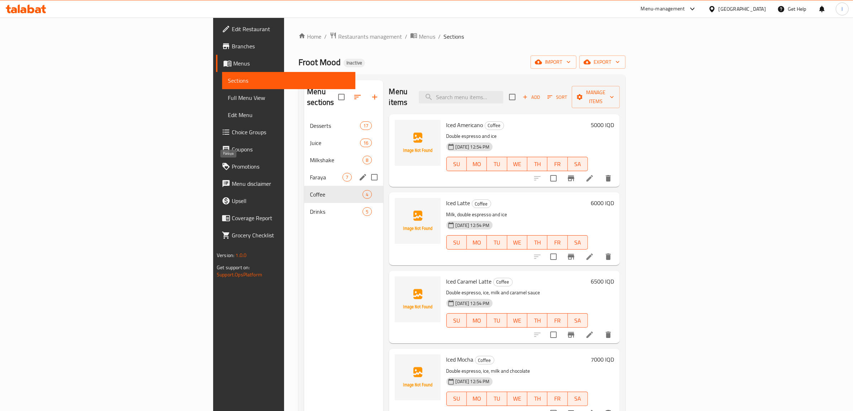
click at [310, 173] on span "Faraya" at bounding box center [326, 177] width 33 height 9
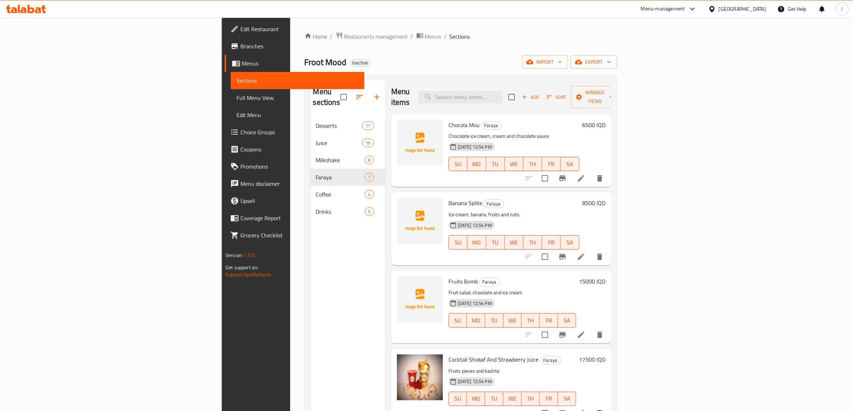
click at [449, 120] on span "Chocola Mou" at bounding box center [464, 125] width 31 height 11
copy h6 "Chocola Mou"
click at [449, 198] on span "Banana Splite" at bounding box center [466, 203] width 34 height 11
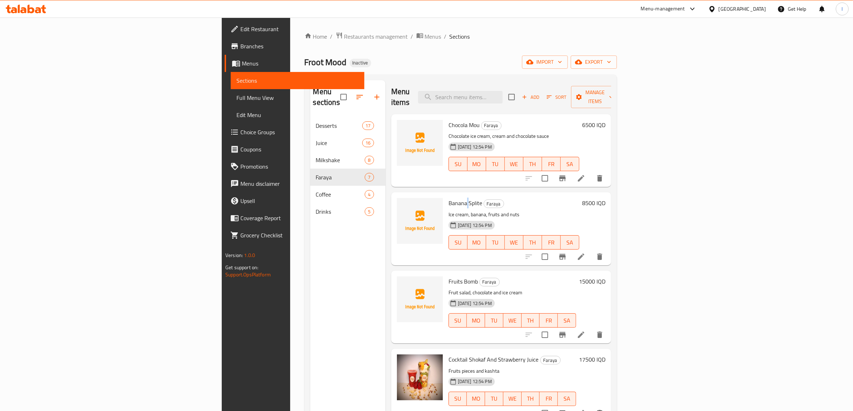
click at [449, 198] on span "Banana Splite" at bounding box center [466, 203] width 34 height 11
copy h6 "Banana Splite"
click at [449, 276] on span "Fruits Bomb" at bounding box center [463, 281] width 29 height 11
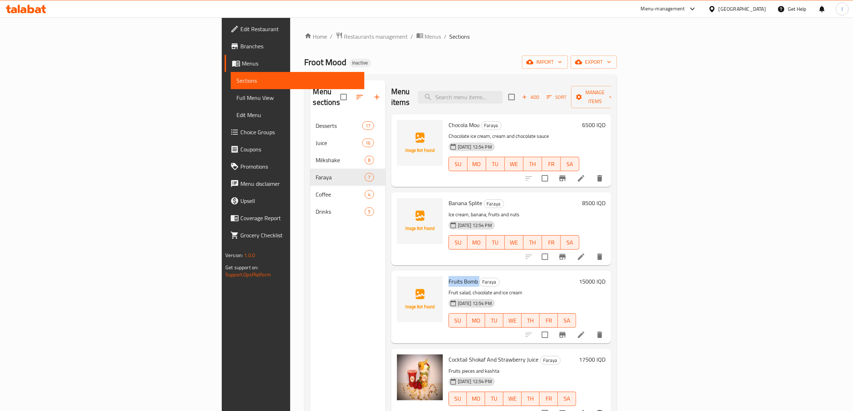
click at [449, 276] on span "Fruits Bomb" at bounding box center [463, 281] width 29 height 11
copy h6 "Fruits Bomb"
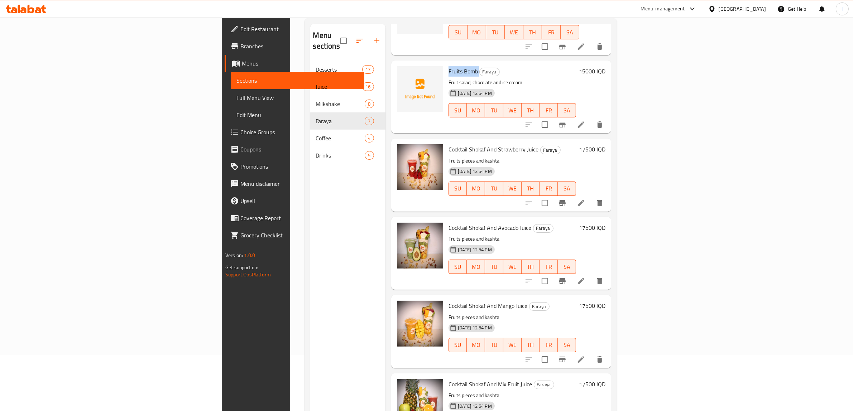
scroll to position [101, 0]
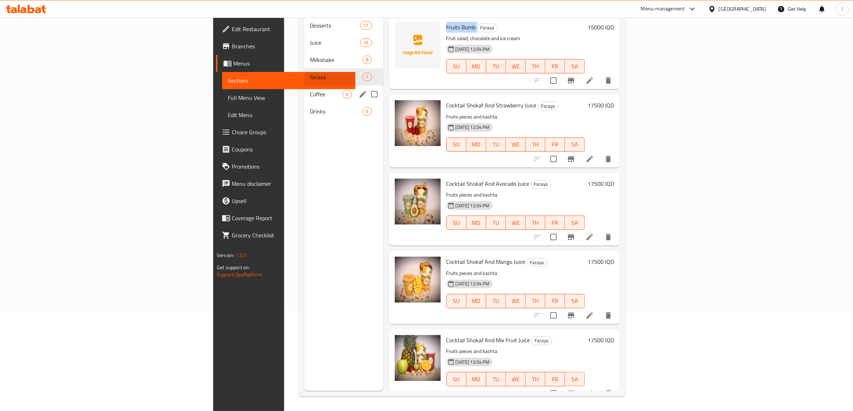
click at [304, 86] on div "Coffee 4" at bounding box center [343, 94] width 79 height 17
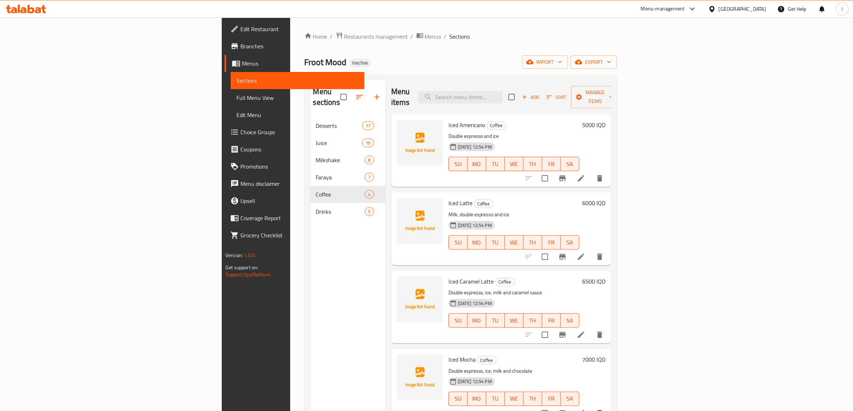
click at [449, 120] on span "Iced Americano" at bounding box center [467, 125] width 37 height 11
copy h6 "Iced Americano"
click at [449, 198] on span "Iced Latte" at bounding box center [461, 203] width 24 height 11
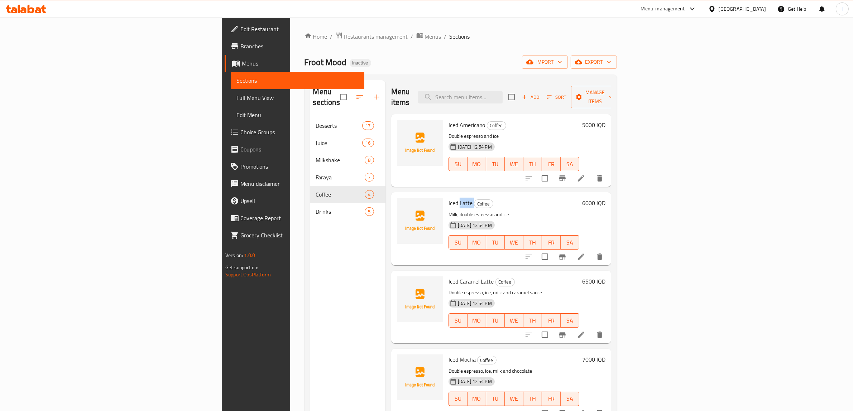
click at [449, 198] on span "Iced Latte" at bounding box center [461, 203] width 24 height 11
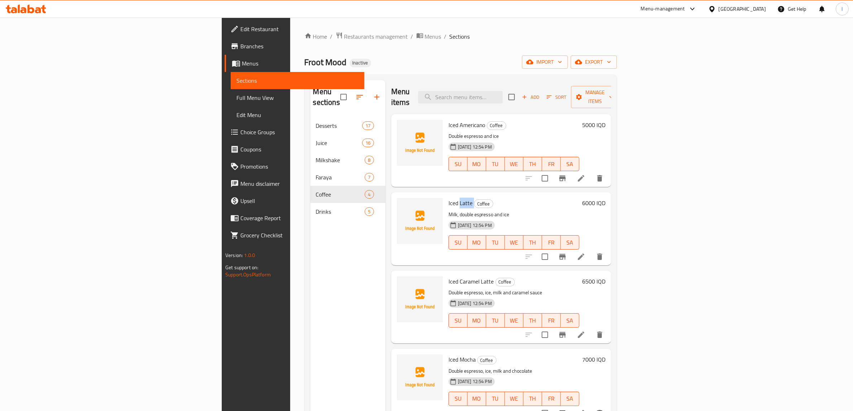
click at [449, 198] on span "Iced Latte" at bounding box center [461, 203] width 24 height 11
click at [449, 276] on span "Iced Caramel Latte" at bounding box center [472, 281] width 46 height 11
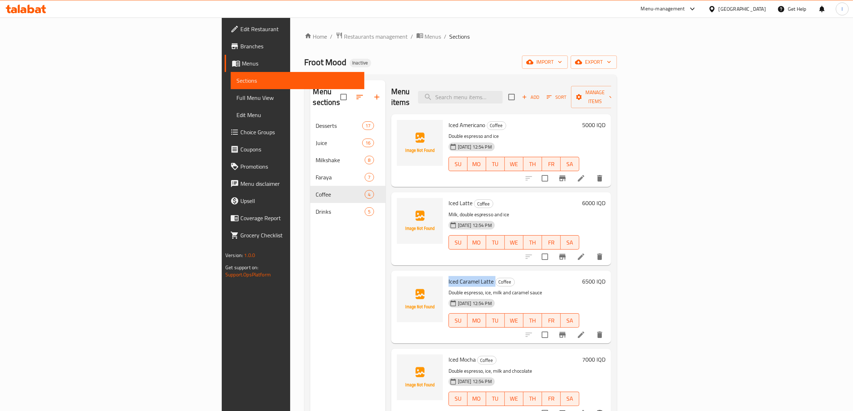
copy h6 "Iced Caramel Latte"
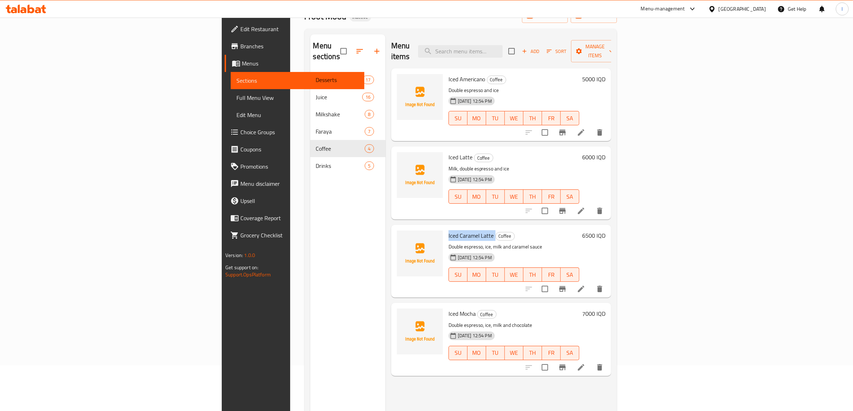
scroll to position [101, 0]
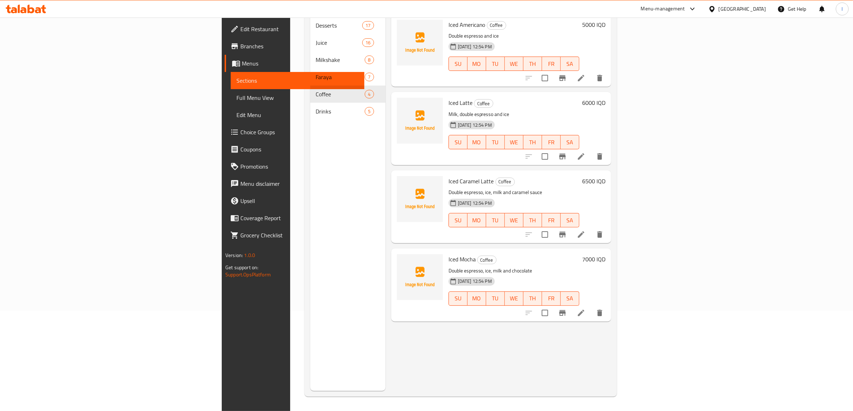
click at [449, 254] on span "Iced Mocha" at bounding box center [462, 259] width 27 height 11
copy h6 "Iced Mocha"
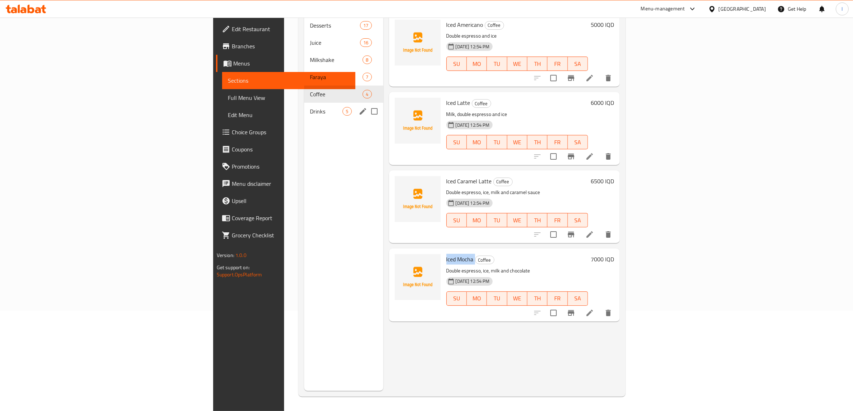
click at [310, 107] on span "Drinks" at bounding box center [326, 111] width 33 height 9
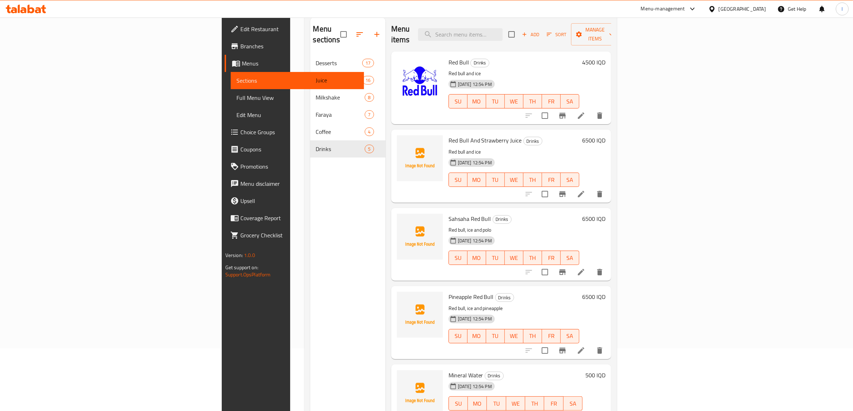
scroll to position [11, 0]
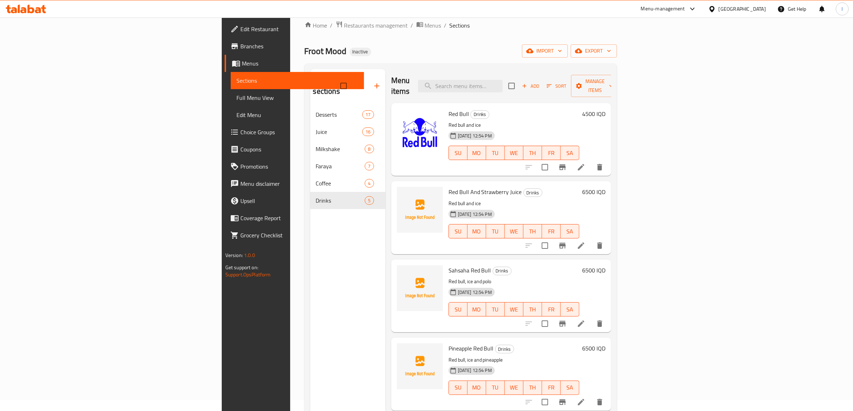
click at [449, 187] on span "Red Bull And Strawberry Juice" at bounding box center [485, 192] width 73 height 11
copy h6 "Red Bull And Strawberry Juice"
click at [449, 265] on span "Sahsaha Red Bull" at bounding box center [470, 270] width 43 height 11
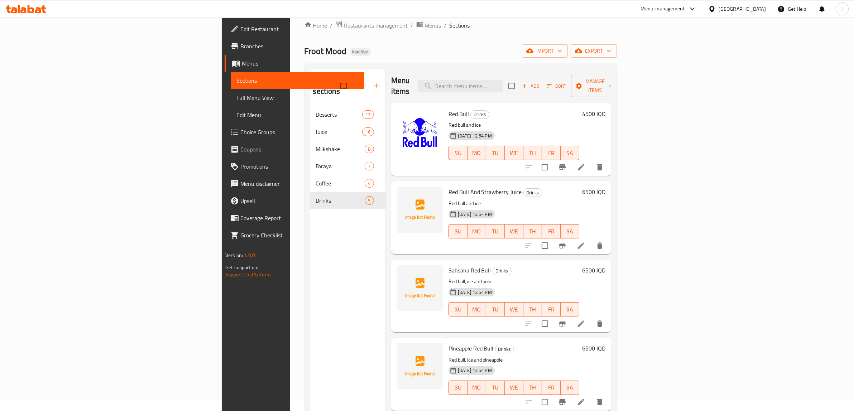
click at [449, 265] on span "Sahsaha Red Bull" at bounding box center [470, 270] width 43 height 11
copy h6 "Sahsaha Red Bull"
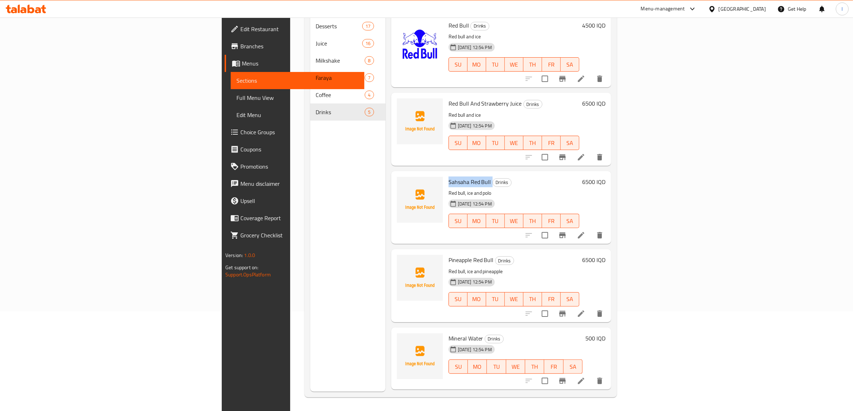
scroll to position [101, 0]
click at [449, 254] on span "Pineapple Red Bull" at bounding box center [471, 259] width 45 height 11
copy h6 "Pineapple Red Bull"
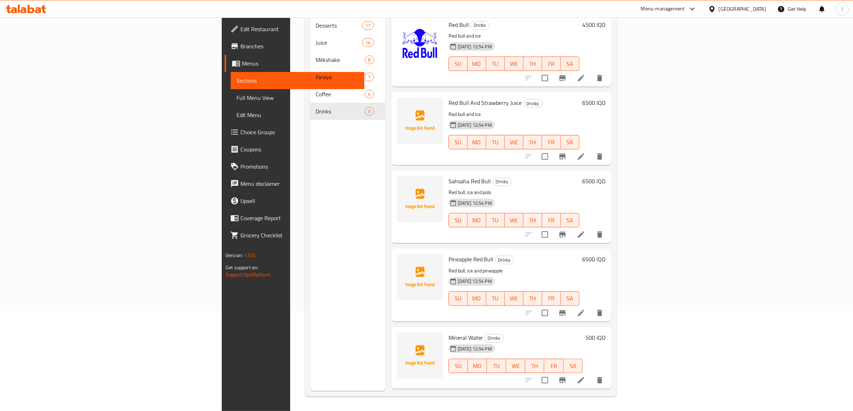
click at [449, 333] on span "Mineral Water" at bounding box center [466, 338] width 35 height 11
copy h6 "Mineral Water"
click at [24, 7] on icon at bounding box center [26, 9] width 40 height 9
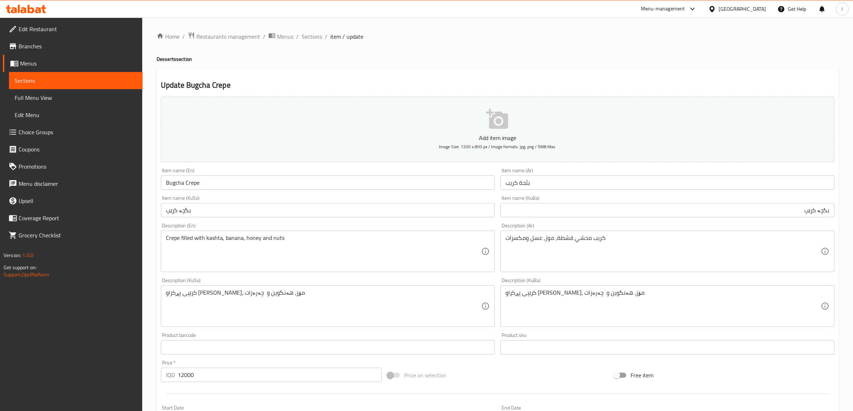
scroll to position [176, 0]
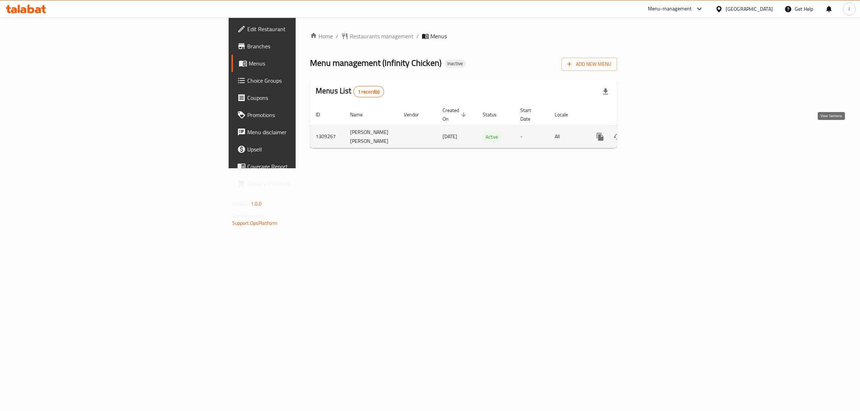
click at [660, 131] on link "enhanced table" at bounding box center [651, 136] width 17 height 17
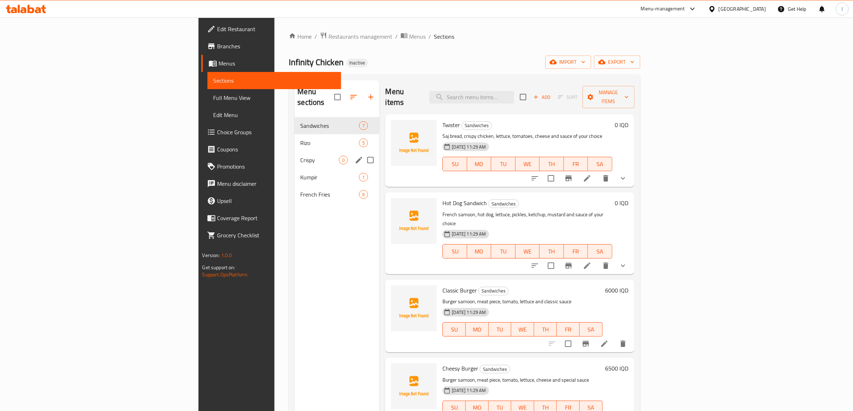
click at [295, 154] on div "Crispy 0" at bounding box center [337, 160] width 85 height 17
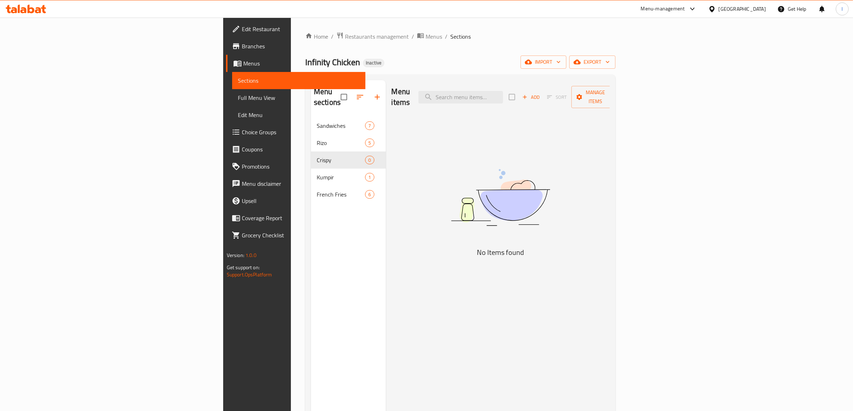
click at [543, 97] on span "Add" at bounding box center [531, 97] width 23 height 11
click at [528, 94] on icon "button" at bounding box center [525, 97] width 6 height 6
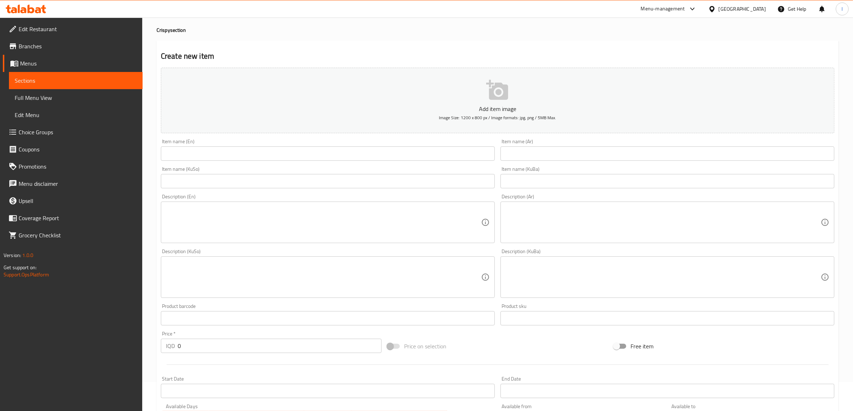
scroll to position [45, 0]
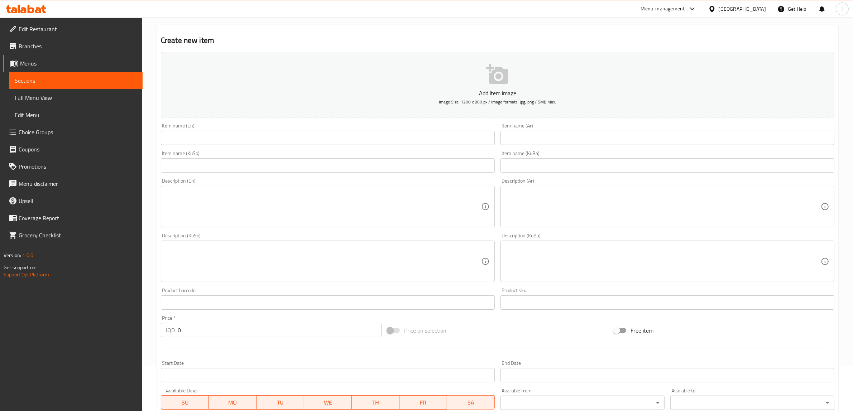
click at [482, 326] on div "Price on selection" at bounding box center [498, 330] width 226 height 19
click at [559, 135] on input "text" at bounding box center [668, 138] width 334 height 14
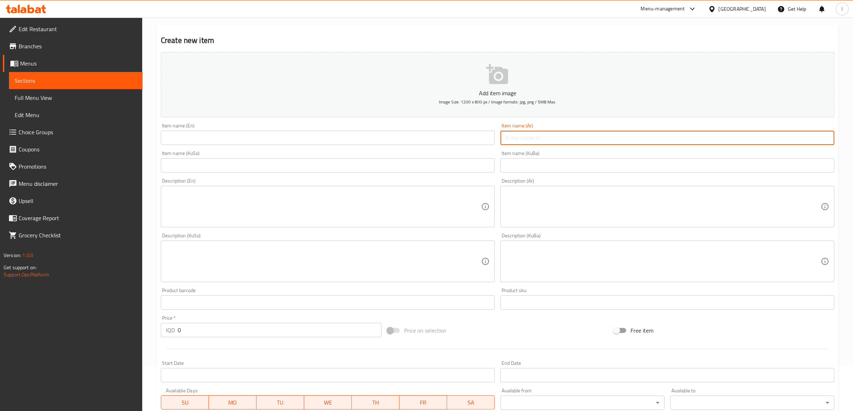
paste input "وجبة كرسبي"
type input "وجبة كرسبي"
click at [205, 144] on input "text" at bounding box center [328, 138] width 334 height 14
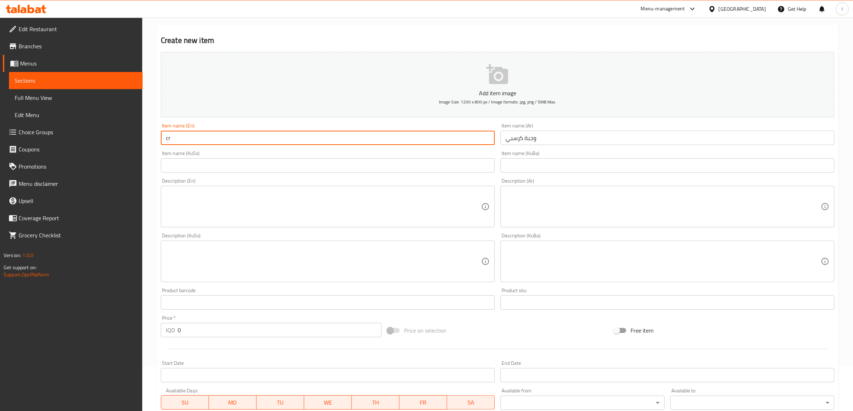
type input "Crispy Meal"
click at [601, 161] on input "text" at bounding box center [668, 165] width 334 height 14
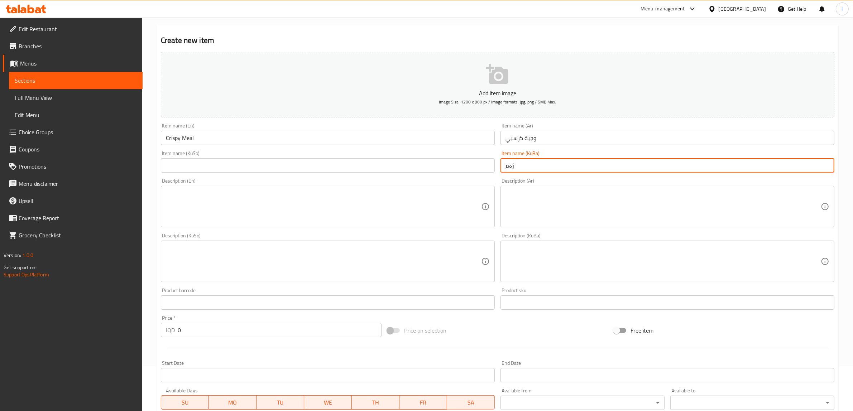
type input "[PERSON_NAME]"
drag, startPoint x: 554, startPoint y: 167, endPoint x: 430, endPoint y: 158, distance: 124.3
click at [457, 163] on div "Add item image Image Size: 1200 x 800 px / Image formats: jpg, png / 5MB Max. I…" at bounding box center [497, 244] width 679 height 391
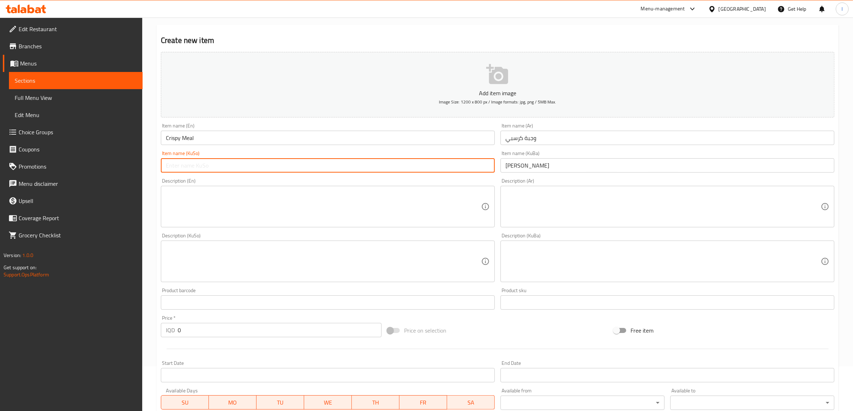
paste input "[PERSON_NAME]"
drag, startPoint x: 275, startPoint y: 166, endPoint x: 24, endPoint y: 158, distance: 251.0
click at [34, 163] on div "Edit Restaurant Branches Menus Sections Full Menu View Edit Menu Choice Groups …" at bounding box center [426, 258] width 853 height 571
type input "[PERSON_NAME]"
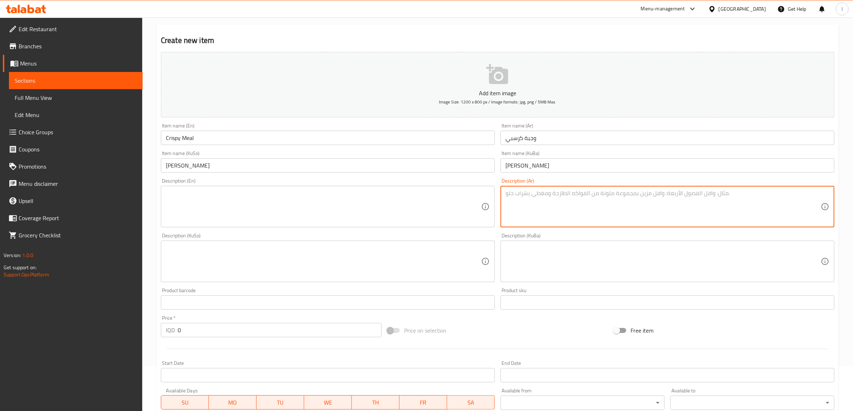
click at [630, 215] on textarea at bounding box center [663, 207] width 315 height 34
paste textarea "قطع دجاج مقرمشة تقدم مع علبة صلصة, صمون وعلبة مشروب غازي."
click at [776, 194] on textarea "قطع دجاج مقرمشة تقدم مع علبة صلصة, صمون وعلبة مشروب غازي." at bounding box center [663, 207] width 315 height 34
click at [775, 194] on textarea "قطع دجاج مقرمشة تقدم مع علبة صلصة, صمون وعلبة مشروب غازي." at bounding box center [663, 207] width 315 height 34
click at [725, 198] on textarea "قطع دجاج مقرمشة، تقدم مع علبة صلصة, صمون وعلبة مشروب غازي." at bounding box center [663, 207] width 315 height 34
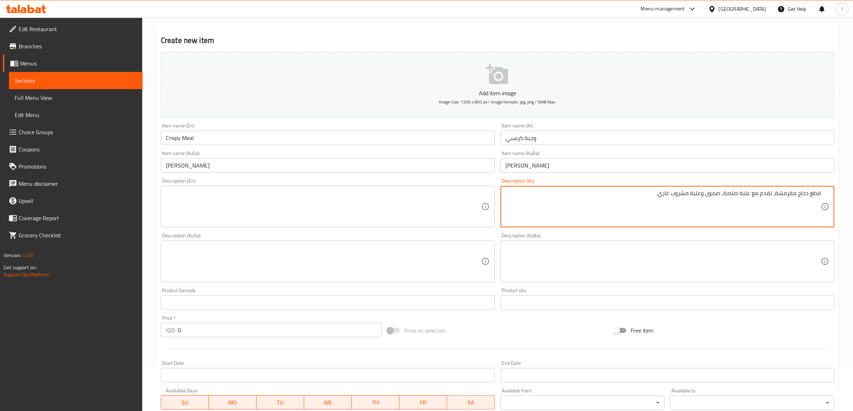
click at [645, 196] on textarea "قطع دجاج مقرمشة، تقدم مع علبة صلصة، صمون وعلبة مشروب غازي." at bounding box center [663, 207] width 315 height 34
click at [694, 194] on textarea "قطع دجاج مقرمشة، تقدم مع علبة صلصة، صمون وعلبة مشروب غازي" at bounding box center [663, 207] width 315 height 34
click at [667, 191] on textarea "قطع دجاج مقرمشة، تقدم مع علبة صلصة، صمون وعلبة مشروب غازي" at bounding box center [663, 207] width 315 height 34
drag, startPoint x: 649, startPoint y: 192, endPoint x: 688, endPoint y: 196, distance: 40.0
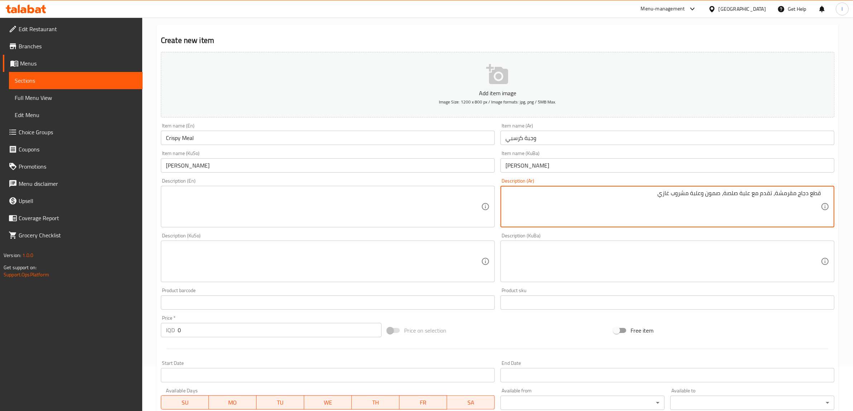
click at [688, 196] on textarea "قطع دجاج مقرمشة، تقدم مع علبة صلصة، صمون وعلبة مشروب غازي" at bounding box center [663, 207] width 315 height 34
paste textarea "بيبس"
drag, startPoint x: 748, startPoint y: 192, endPoint x: 859, endPoint y: 194, distance: 111.8
click at [853, 194] on html "​ Menu-management [GEOGRAPHIC_DATA] Get Help l Edit Restaurant Branches Menus S…" at bounding box center [426, 160] width 853 height 411
type textarea "قطع دجاج مقرمشة، تقدم مع علبة صلصة، صمون وعلبة بيبسي"
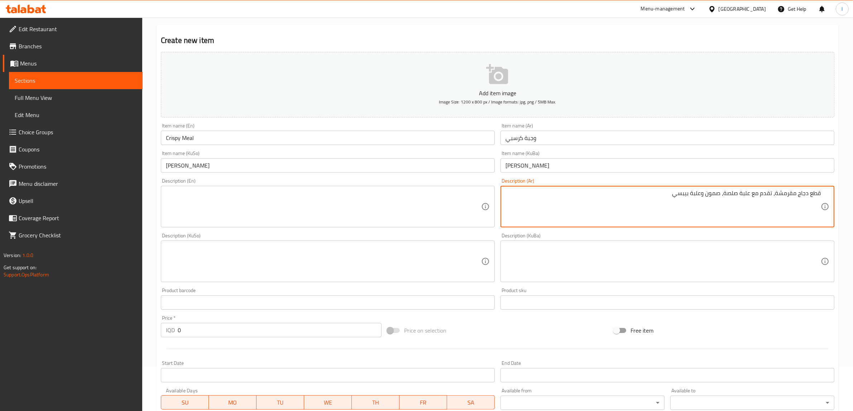
click at [334, 206] on textarea at bounding box center [323, 207] width 315 height 34
paste textarea "Crispy chicken pieces, served with a tub of sauce, bun and a can of Pepsi"
click at [745, 196] on textarea "قطع دجاج مقرمشة، تقدم مع علبة صلصة، صمون وعلبة بيبسي" at bounding box center [663, 207] width 315 height 34
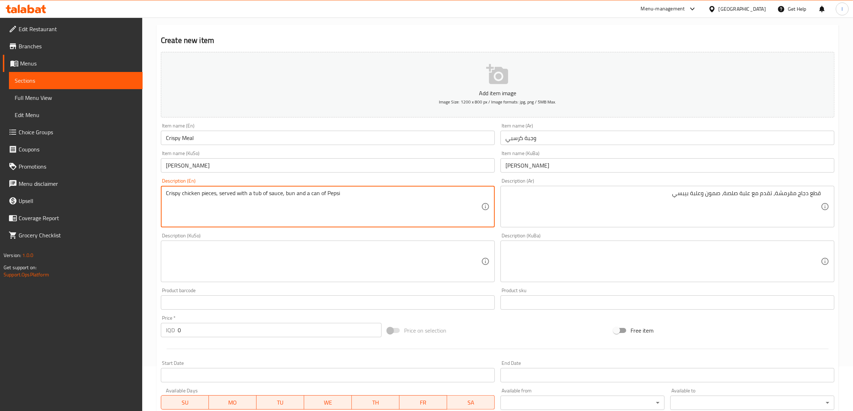
click at [256, 194] on textarea "Crispy chicken pieces, served with a tub of sauce, bun and a can of Pepsi" at bounding box center [323, 207] width 315 height 34
click at [283, 190] on textarea "Crispy chicken pieces, served with box of sauce, bun and a can of Pepsi" at bounding box center [323, 207] width 315 height 34
drag, startPoint x: 314, startPoint y: 194, endPoint x: 309, endPoint y: 199, distance: 6.8
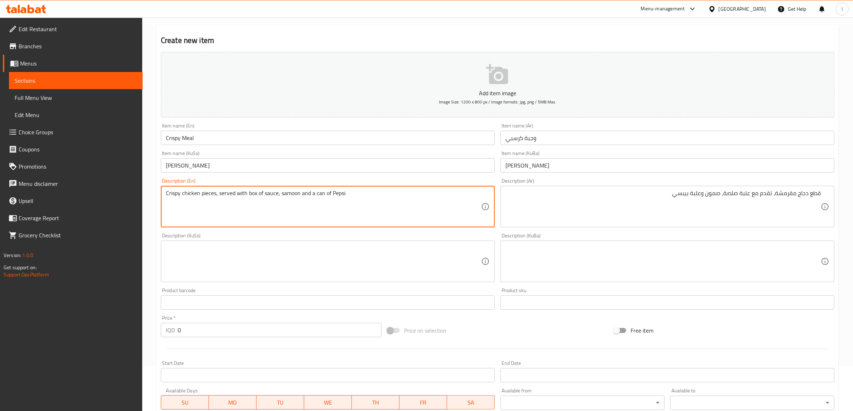
click at [309, 199] on textarea "Crispy chicken pieces, served with box of sauce, samoon and a can of Pepsi" at bounding box center [323, 207] width 315 height 34
type textarea "Crispy chicken pieces, served with box of sauce, samoon and can of Pepsi"
click at [696, 279] on div "Description (KuBa)" at bounding box center [668, 262] width 334 height 42
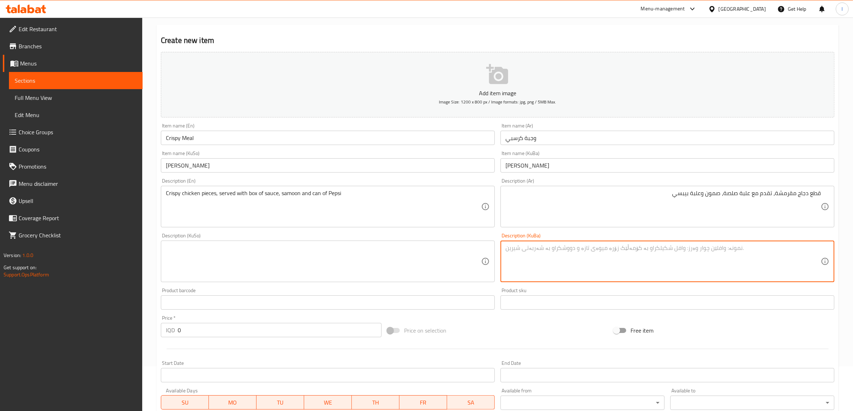
click at [766, 259] on textarea at bounding box center [663, 262] width 315 height 34
paste textarea "سندووق"
paste textarea "بیپسی"
drag, startPoint x: 859, startPoint y: 262, endPoint x: 859, endPoint y: 277, distance: 15.1
click at [853, 277] on html "​ Menu-management [GEOGRAPHIC_DATA] Get Help l Edit Restaurant Branches Menus S…" at bounding box center [426, 160] width 853 height 411
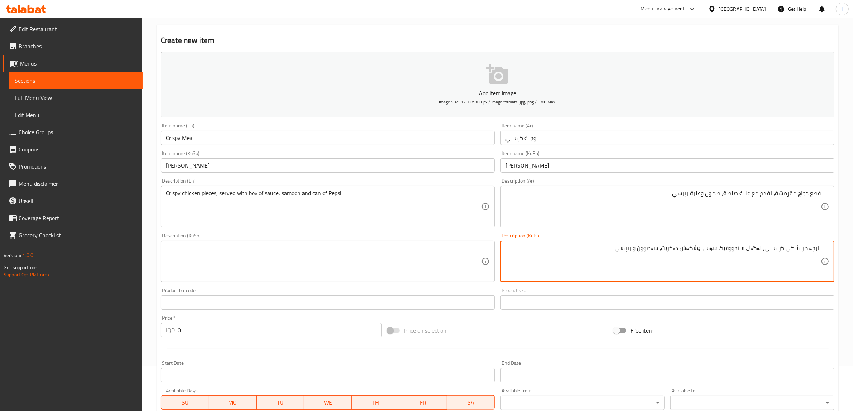
type textarea "پارچە مریشکی کریسپی، لەگەڵ سندووقێک سۆس پێشکەش دەکرێت، سەموون و بیپسی"
drag, startPoint x: 325, startPoint y: 300, endPoint x: 320, endPoint y: 274, distance: 26.2
click at [323, 298] on input "text" at bounding box center [328, 303] width 334 height 14
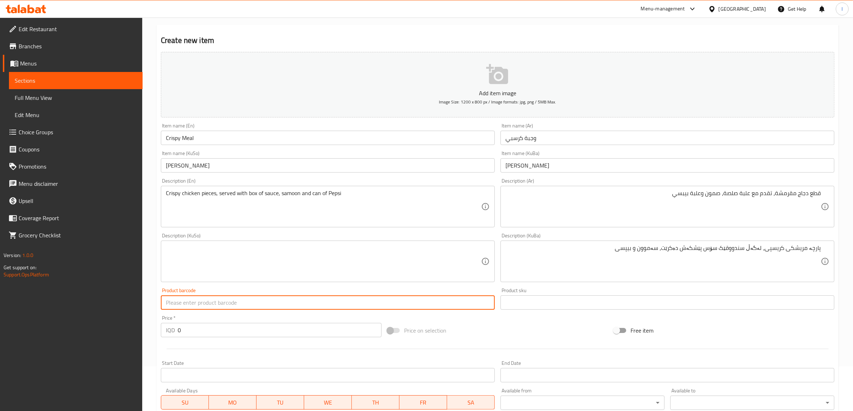
click at [319, 269] on textarea at bounding box center [323, 262] width 315 height 34
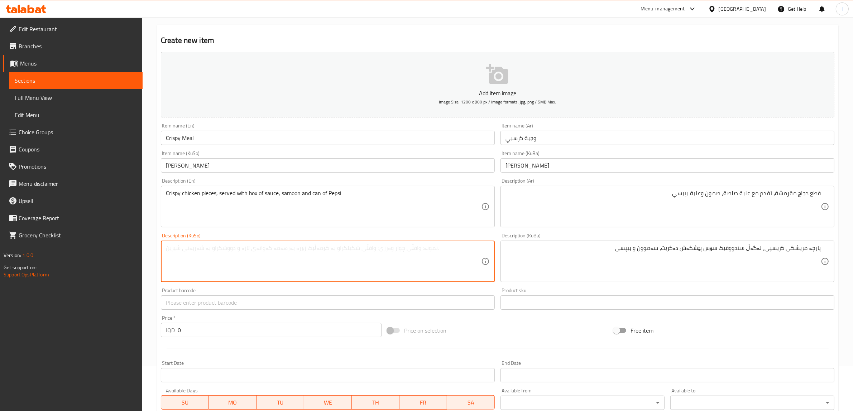
paste textarea "پارچە مریشکی کریسپی، لەگەڵ سندووقێک سۆس پێشکەش دەکرێت، سەموون و بیپسی"
type textarea "پارچە مریشکی کریسپی، لەگەڵ سندووقێک سۆس پێشکەش دەکرێت، سەموون و بیپسی"
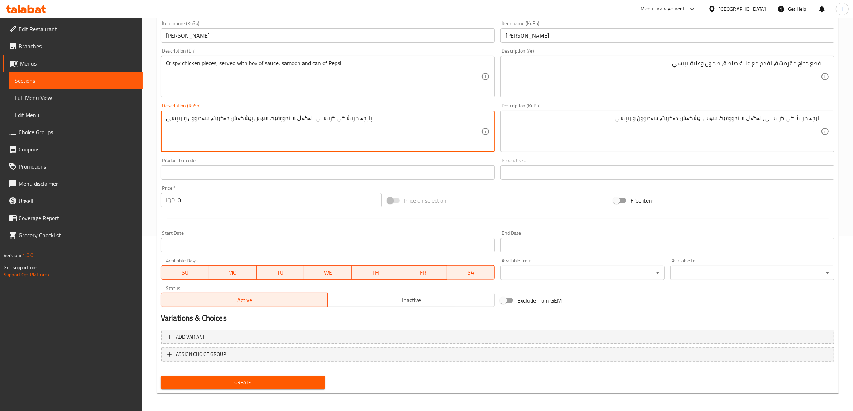
scroll to position [176, 0]
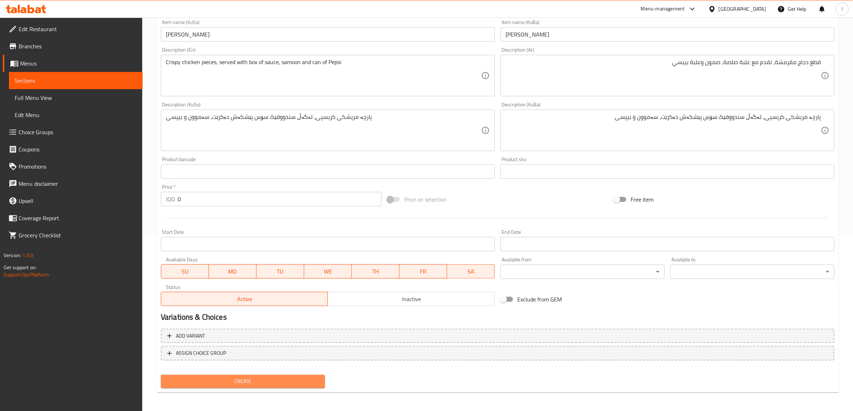
click at [262, 381] on span "Create" at bounding box center [243, 381] width 153 height 9
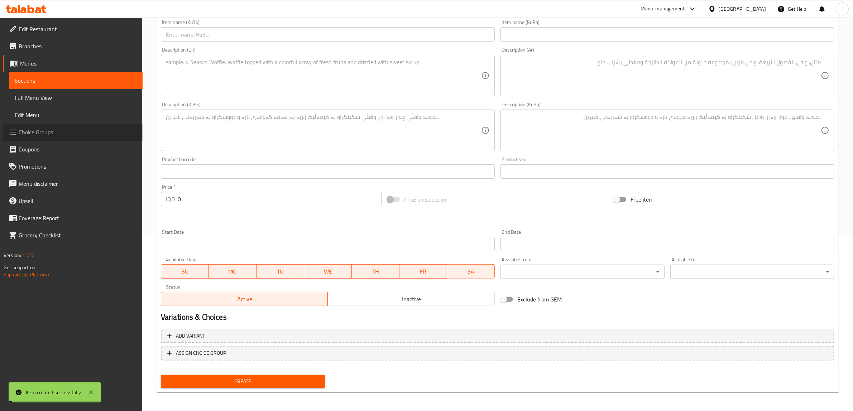
click at [37, 133] on span "Choice Groups" at bounding box center [78, 132] width 118 height 9
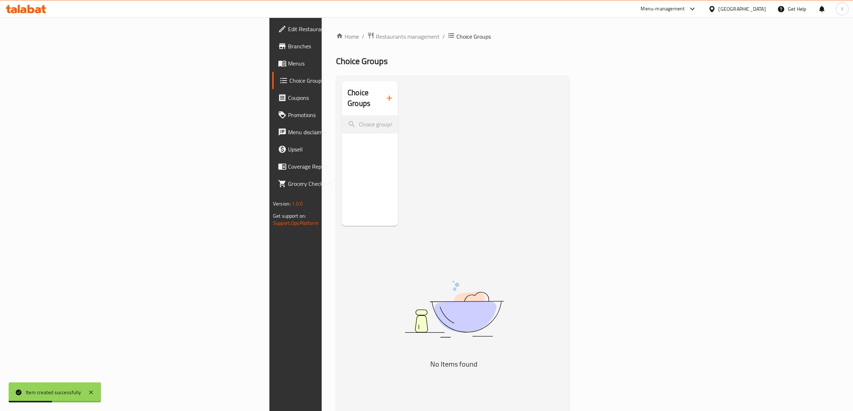
click at [381, 90] on button "button" at bounding box center [389, 98] width 17 height 17
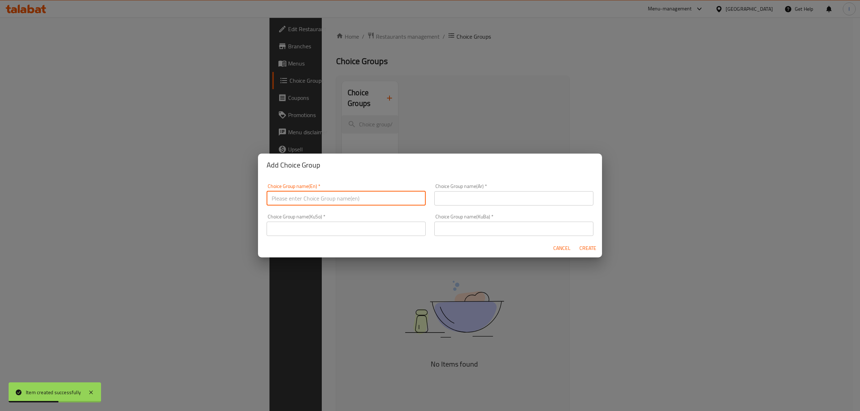
click at [373, 200] on input "text" at bounding box center [346, 198] width 159 height 14
type input "Your Choice Of :"
click at [452, 190] on div "Choice Group name(Ar)   * Choice Group name(Ar) *" at bounding box center [513, 195] width 159 height 22
click at [468, 203] on input "text" at bounding box center [513, 198] width 159 height 14
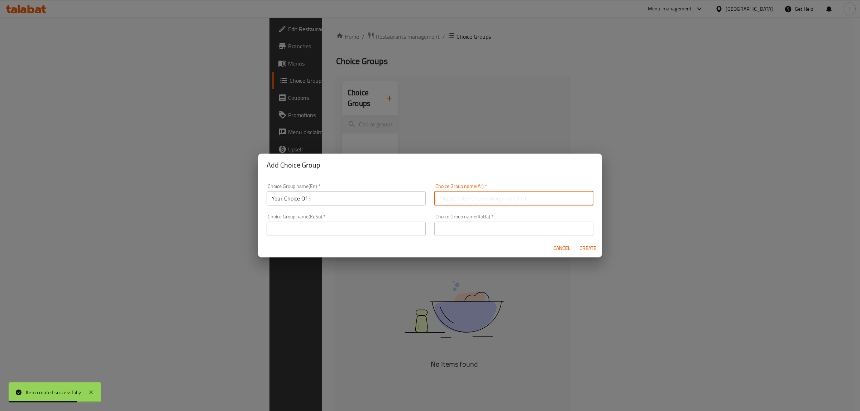
type input "إختيارك من :"
click at [378, 222] on input "text" at bounding box center [346, 229] width 159 height 14
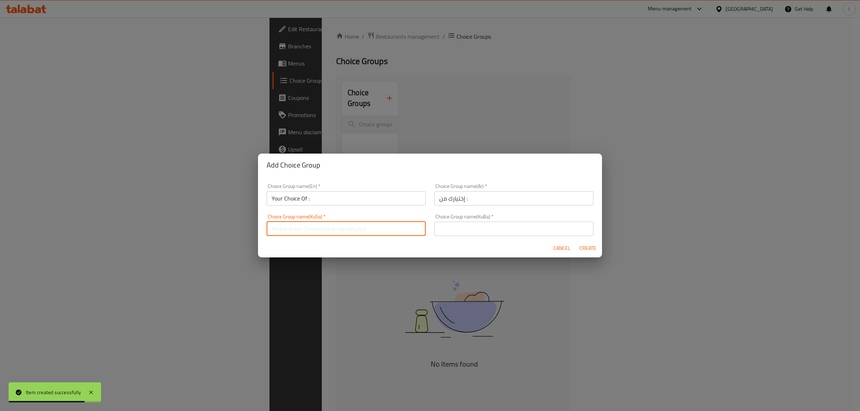
type input "هەڵبژاردنت لە :"
click at [461, 228] on input "text" at bounding box center [513, 229] width 159 height 14
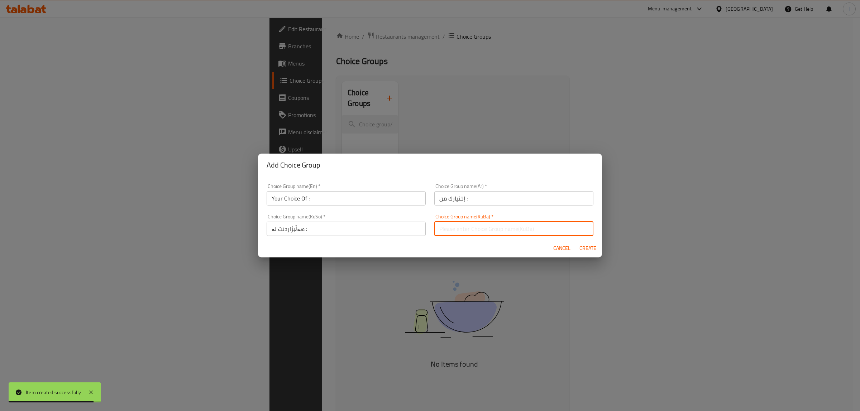
type input "هەڵبژاردنت لە :"
click at [618, 250] on div "Add Choice Group Choice Group name(En)   * Your Choice Of : Choice Group name(E…" at bounding box center [430, 205] width 860 height 411
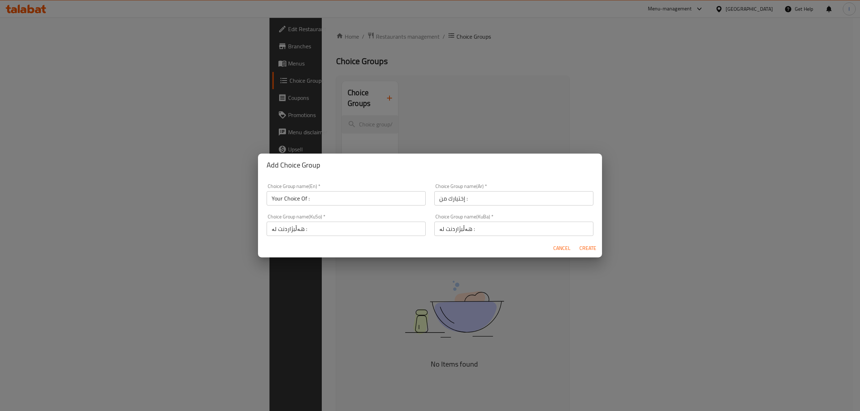
click at [601, 251] on div "Cancel Create" at bounding box center [430, 248] width 344 height 19
click at [592, 250] on span "Create" at bounding box center [587, 248] width 17 height 9
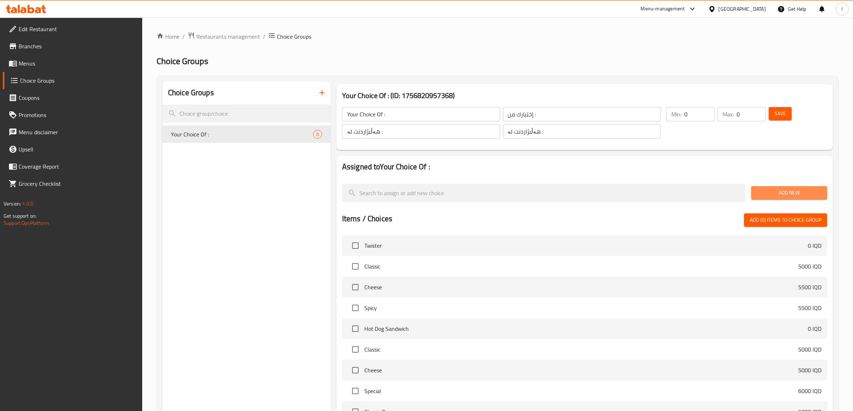
click at [791, 192] on span "Add New" at bounding box center [789, 192] width 65 height 9
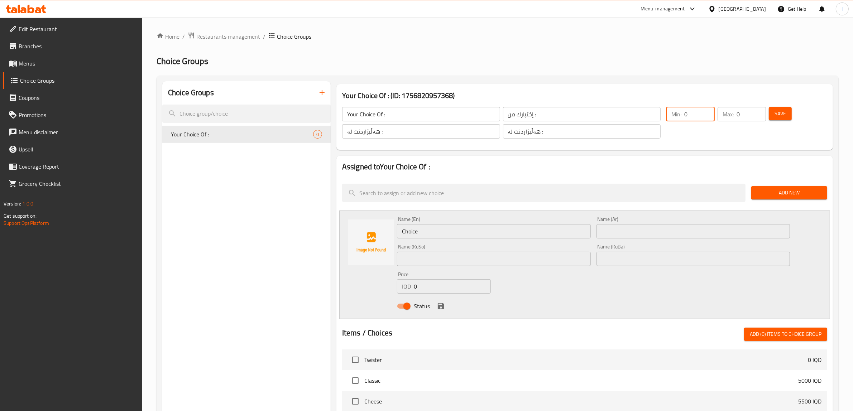
drag, startPoint x: 698, startPoint y: 108, endPoint x: 678, endPoint y: 119, distance: 22.6
click at [678, 119] on div "Min: 0 ​" at bounding box center [691, 114] width 48 height 14
type input "1"
drag, startPoint x: 741, startPoint y: 117, endPoint x: 733, endPoint y: 120, distance: 8.4
click at [734, 120] on div "Max: 0 ​" at bounding box center [742, 114] width 48 height 14
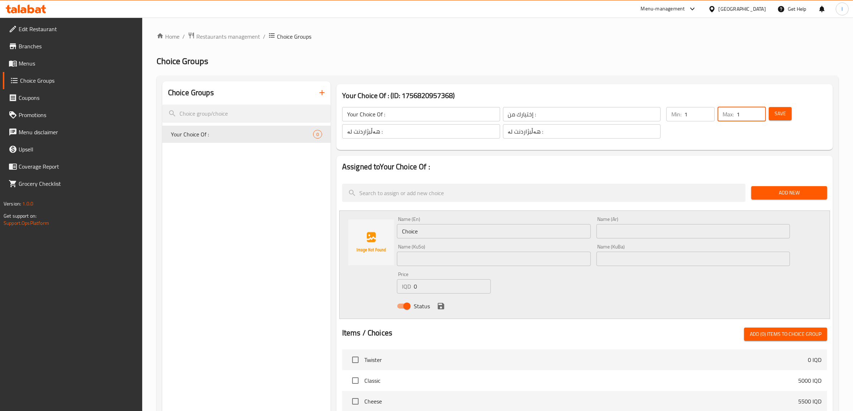
type input "1"
click at [451, 230] on input "Choice" at bounding box center [494, 231] width 194 height 14
click at [649, 235] on input "text" at bounding box center [694, 231] width 194 height 14
paste input "وجبة كرسبي 3 قطع"
type input "وجبة كرسبي 3 قطع"
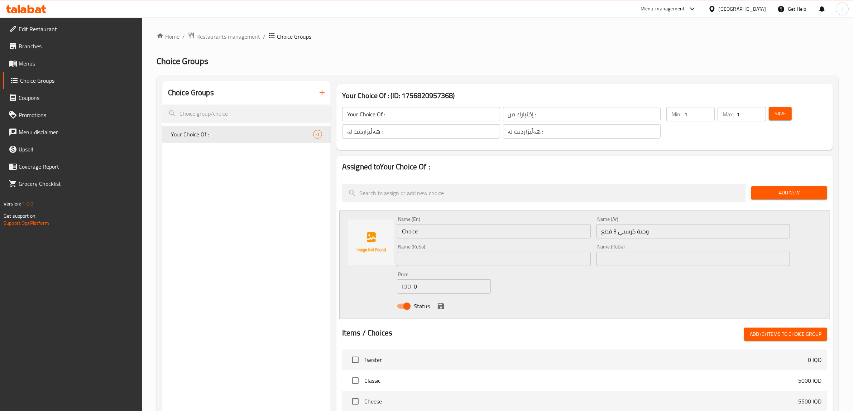
click at [501, 239] on div "Name (En) Choice Name (En)" at bounding box center [494, 228] width 200 height 28
drag, startPoint x: 316, startPoint y: 228, endPoint x: 311, endPoint y: 224, distance: 5.7
click at [312, 225] on div "Choice Groups Your Choice Of : 0 Your Choice Of : (ID: 1756820957368) Your Choi…" at bounding box center [499, 366] width 674 height 571
paste input "3 Piece Crispy Meal"
type input "3 Piece Crispy Meal"
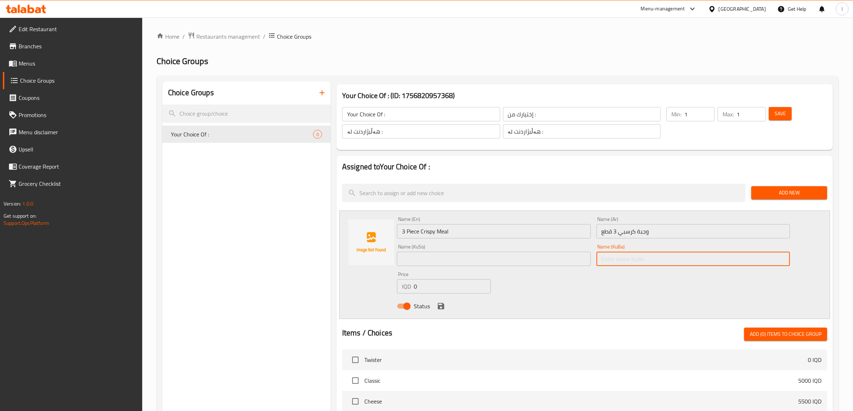
click at [675, 257] on input "text" at bounding box center [694, 259] width 194 height 14
click at [617, 267] on div "Name (KuBa) Name (KuBa)" at bounding box center [694, 256] width 200 height 28
click at [618, 261] on input "text" at bounding box center [694, 259] width 194 height 14
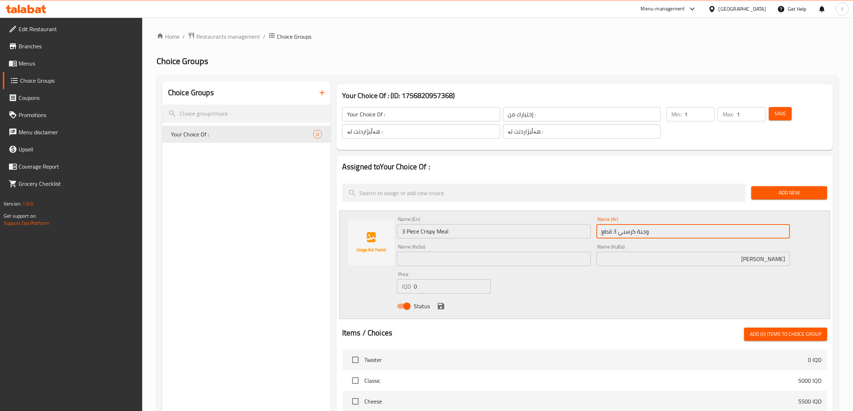
click at [615, 232] on input "وجبة كرسبي 3 قطع" at bounding box center [694, 231] width 194 height 14
click at [722, 262] on input "[PERSON_NAME]" at bounding box center [694, 259] width 194 height 14
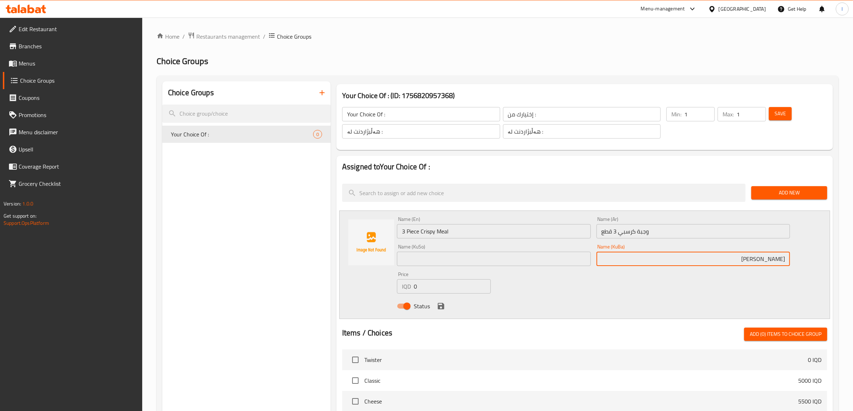
paste input "3"
click at [726, 253] on input "[PERSON_NAME] 3 پارچە" at bounding box center [694, 259] width 194 height 14
drag, startPoint x: 719, startPoint y: 257, endPoint x: 841, endPoint y: 255, distance: 121.8
click at [841, 255] on div "Home / Restaurants management / Choice Groups Choice Groups Choice Groups Your …" at bounding box center [497, 345] width 711 height 655
type input "[PERSON_NAME] 3 پارچە"
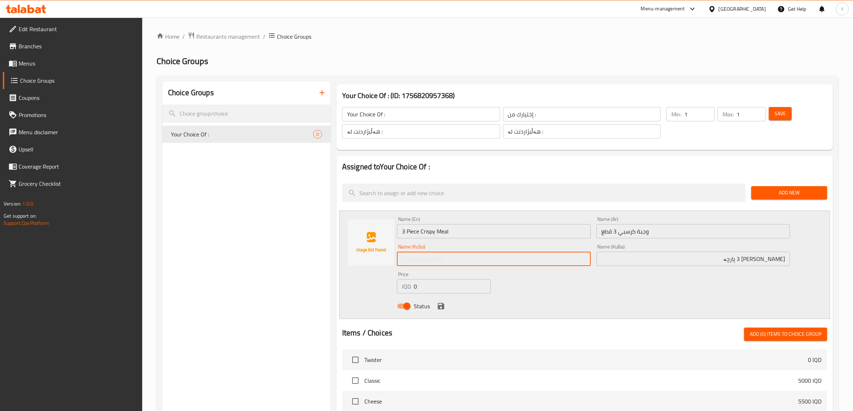
drag, startPoint x: 444, startPoint y: 259, endPoint x: 441, endPoint y: 264, distance: 6.3
click at [444, 259] on input "text" at bounding box center [494, 259] width 194 height 14
paste input "[PERSON_NAME] 3 پارچە"
type input "[PERSON_NAME] 3 پارچە"
click at [440, 312] on div "Status" at bounding box center [593, 306] width 399 height 19
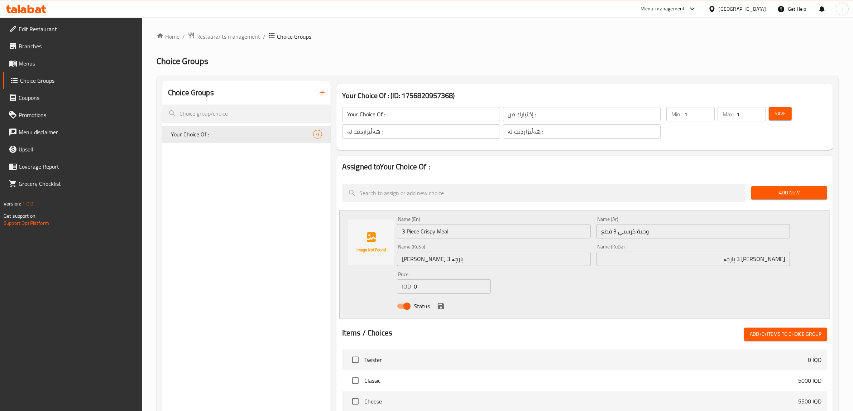
click at [440, 308] on icon "save" at bounding box center [441, 306] width 9 height 9
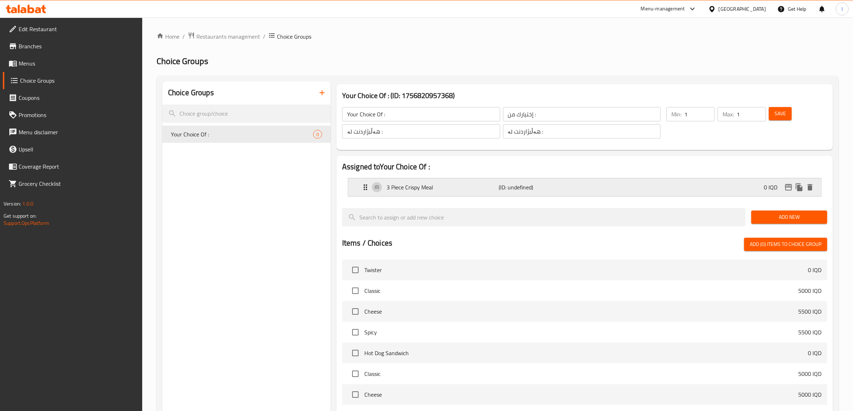
click at [472, 183] on p "3 Piece Crispy Meal" at bounding box center [443, 187] width 113 height 9
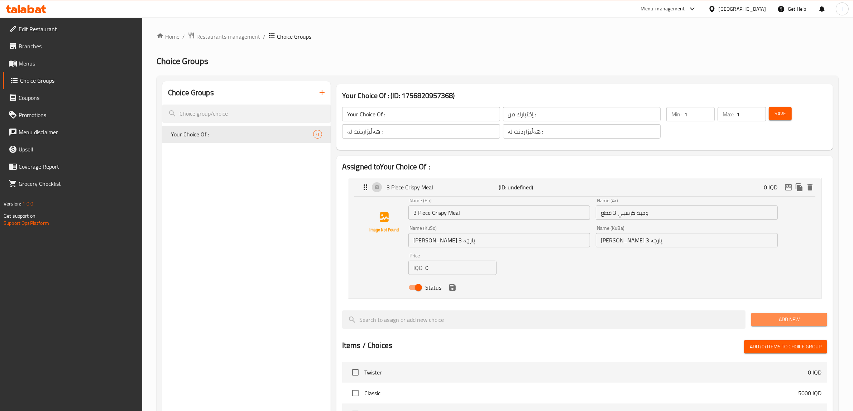
click at [787, 320] on span "Add New" at bounding box center [789, 319] width 65 height 9
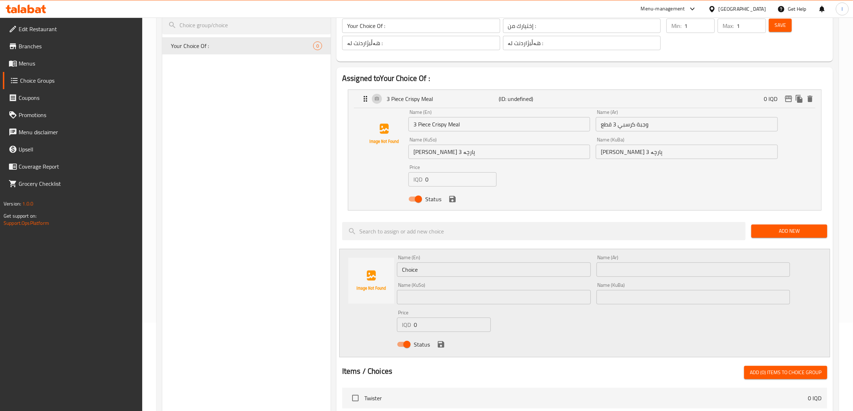
scroll to position [90, 0]
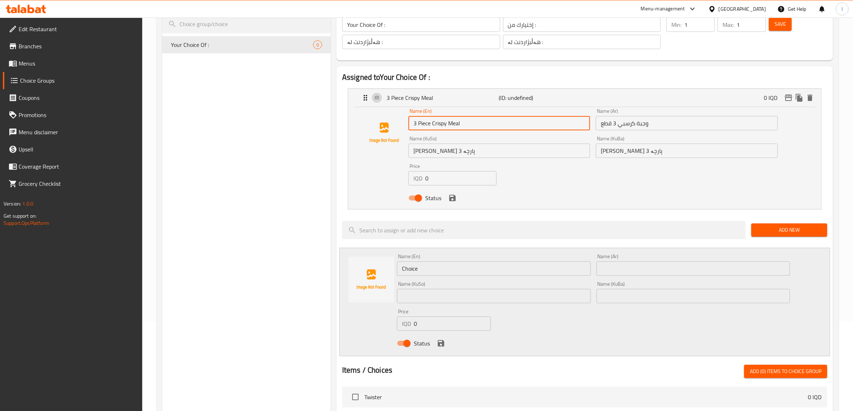
drag, startPoint x: 492, startPoint y: 129, endPoint x: 353, endPoint y: 129, distance: 138.7
click at [353, 129] on div "Name (En) 3 Piece Crispy Meal Name (En) Name (Ar) وجبة كرسبي 3 قطع Name (Ar) Na…" at bounding box center [584, 158] width 473 height 102
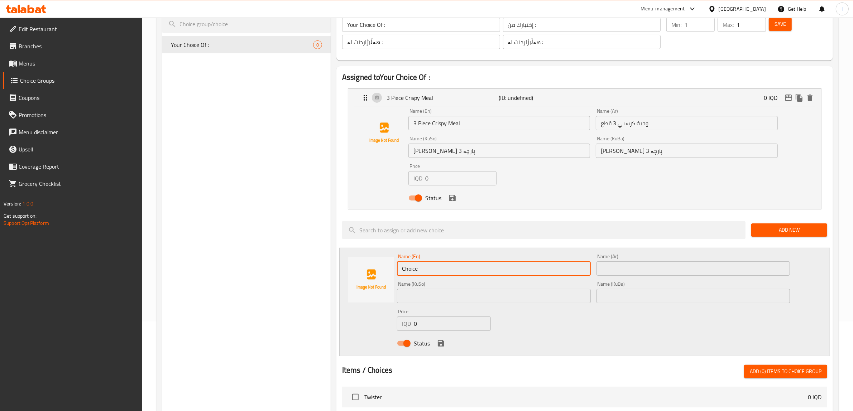
drag, startPoint x: 444, startPoint y: 268, endPoint x: 319, endPoint y: 267, distance: 125.4
click at [319, 267] on div "Choice Groups Your Choice Of : 0 Your Choice Of : (ID: 1756820957368) Your Choi…" at bounding box center [499, 341] width 674 height 698
paste input "3 Piece Crispy Meal"
type input "3 Piece Crispy Meal"
click at [631, 128] on input "وجبة كرسبي 3 قطع" at bounding box center [687, 123] width 182 height 14
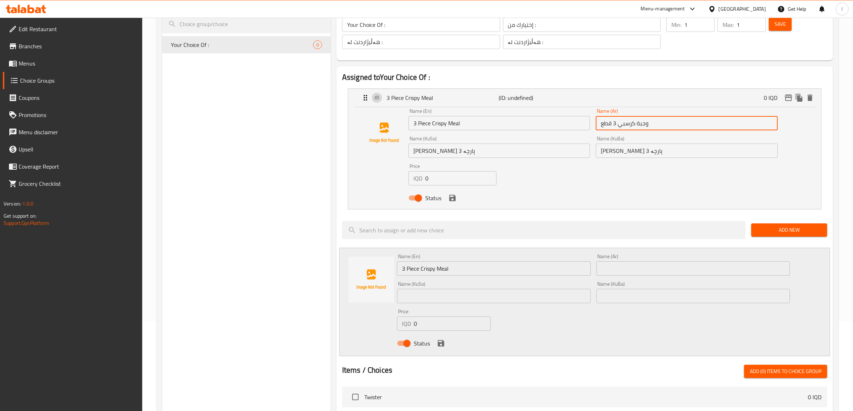
click at [631, 128] on input "وجبة كرسبي 3 قطع" at bounding box center [687, 123] width 182 height 14
click at [629, 268] on input "text" at bounding box center [694, 269] width 194 height 14
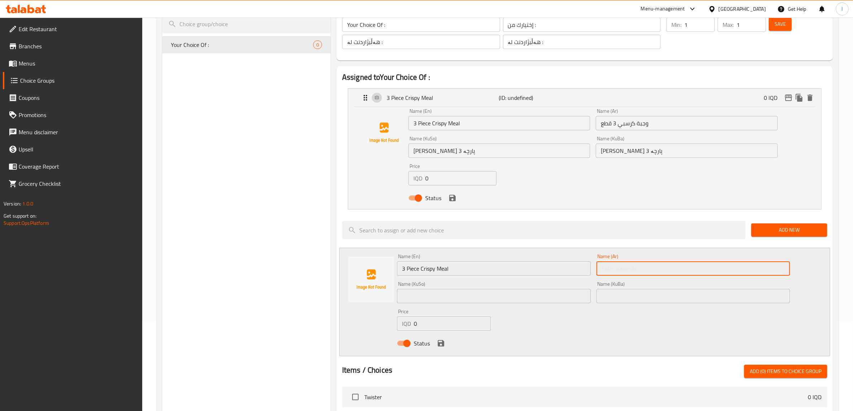
paste input "وجبة كرسبي 3 قطع"
type input "وجبة كرسبي 3 قطع"
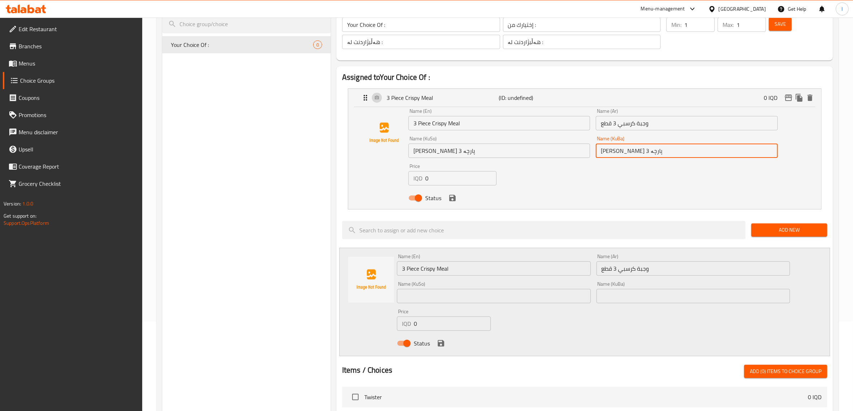
click at [627, 155] on input "ژەمی کریسپی 3 پارچە" at bounding box center [687, 151] width 182 height 14
click at [643, 294] on input "text" at bounding box center [694, 296] width 194 height 14
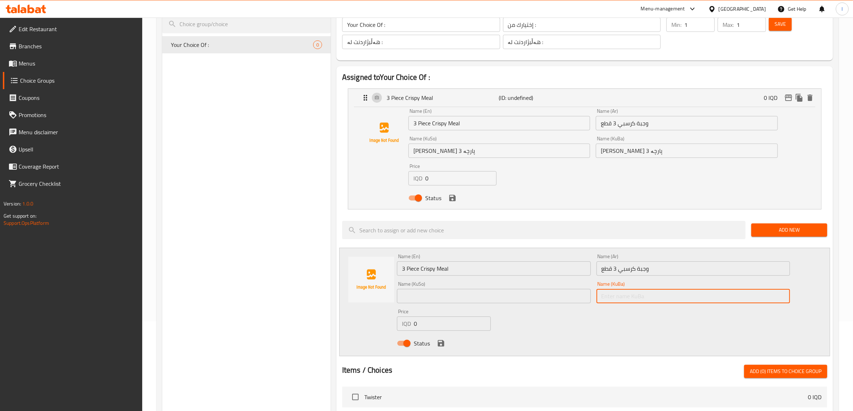
paste input "ژەمی کریسپی 3 پارچە"
type input "ژەمی کریسپی 3 پارچە"
click at [443, 294] on input "text" at bounding box center [494, 296] width 194 height 14
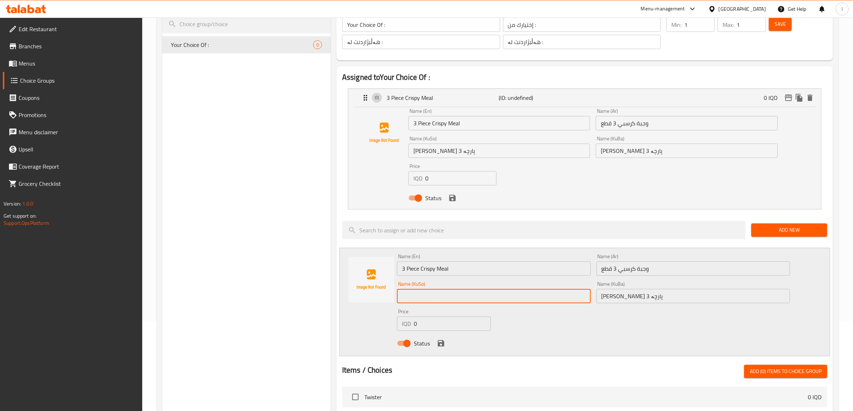
paste input "ژەمی کریسپی 3 پارچە"
type input "ژەمی کریسپی 3 پارچە"
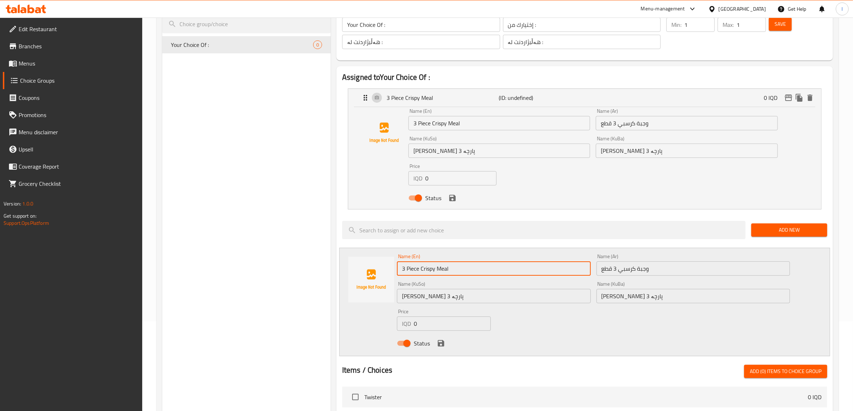
click at [402, 270] on input "3 Piece Crispy Meal" at bounding box center [494, 269] width 194 height 14
type input "5 Piece Crispy Meal"
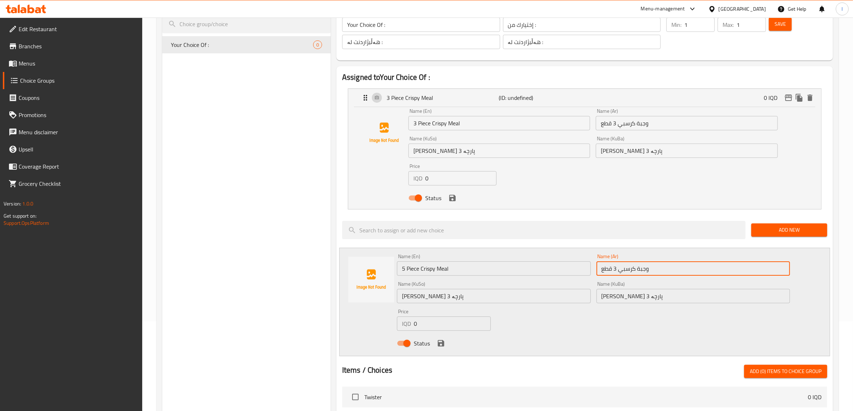
drag, startPoint x: 615, startPoint y: 268, endPoint x: 619, endPoint y: 273, distance: 6.3
click at [619, 273] on input "وجبة كرسبي 3 قطع" at bounding box center [694, 269] width 194 height 14
click at [615, 272] on input "وجبة كرسبي 3 قطع" at bounding box center [694, 269] width 194 height 14
click at [614, 272] on input "وجبة كرسبي 5قطع" at bounding box center [694, 269] width 194 height 14
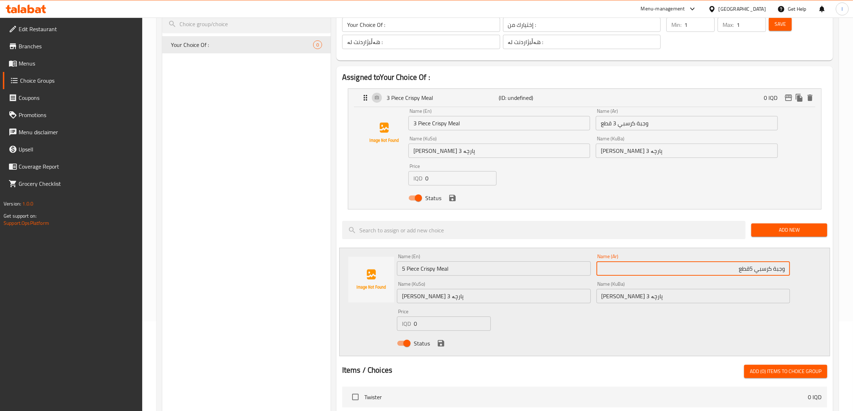
click at [751, 272] on input "وجبة كرسبي 5قطع" at bounding box center [694, 269] width 194 height 14
type input "وجبة كرسبي 5 قطع"
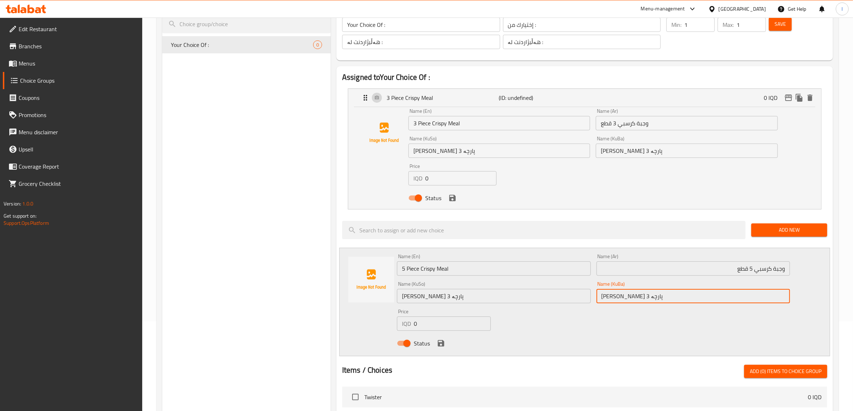
click at [615, 300] on input "ژەمی کریسپی 3 پارچە" at bounding box center [694, 296] width 194 height 14
type input "ژەمی کریسپی 5 پارچە"
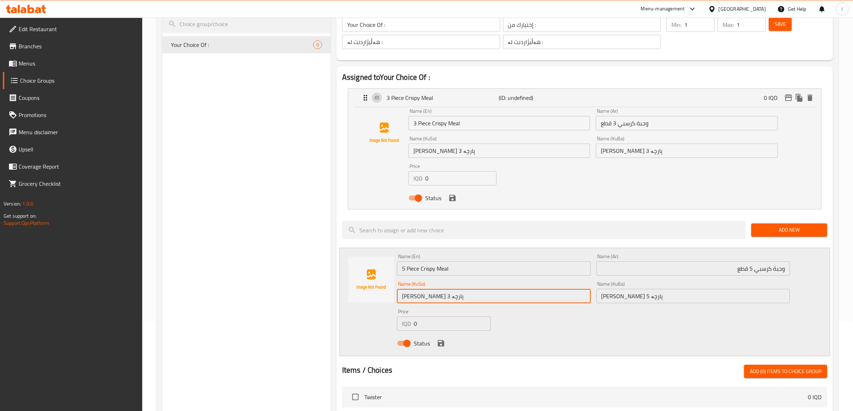
click at [414, 298] on input "ژەمی کریسپی 3 پارچە" at bounding box center [494, 296] width 194 height 14
type input "ژەمی کریسپی 5 پارچە"
click at [442, 345] on icon "save" at bounding box center [441, 343] width 6 height 6
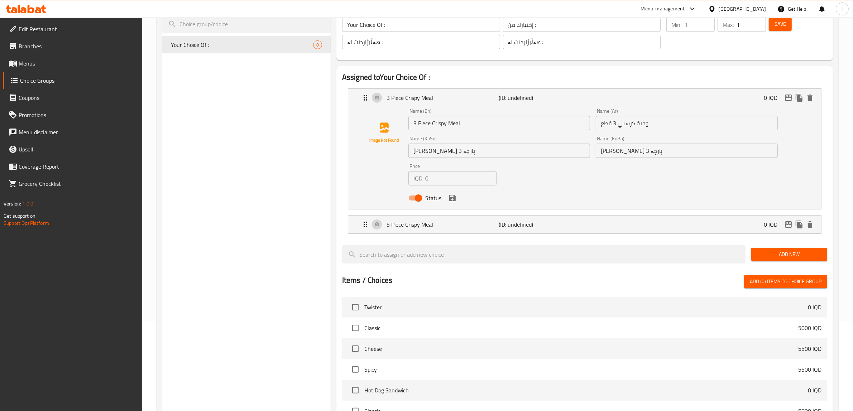
click at [598, 108] on div "Name (Ar) وجبة كرسبي 3 قطع Name (Ar)" at bounding box center [686, 120] width 187 height 28
click at [533, 224] on p "(ID: undefined)" at bounding box center [536, 224] width 75 height 9
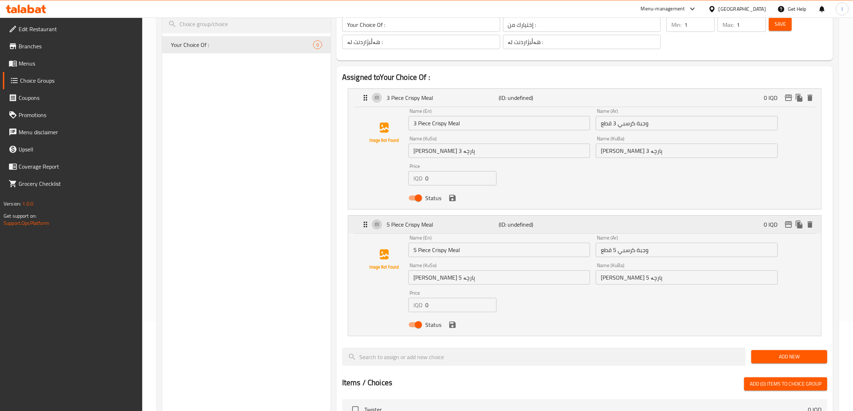
click at [543, 219] on div "5 Piece Crispy Meal (ID: undefined) 0 IQD" at bounding box center [587, 225] width 452 height 18
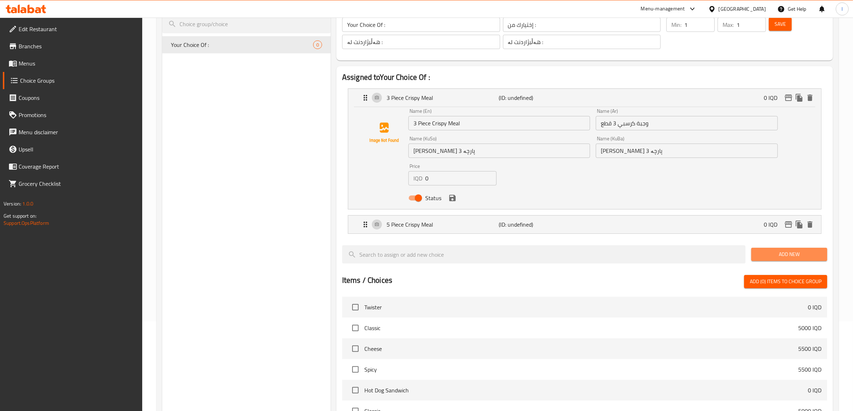
click at [791, 257] on span "Add New" at bounding box center [789, 254] width 65 height 9
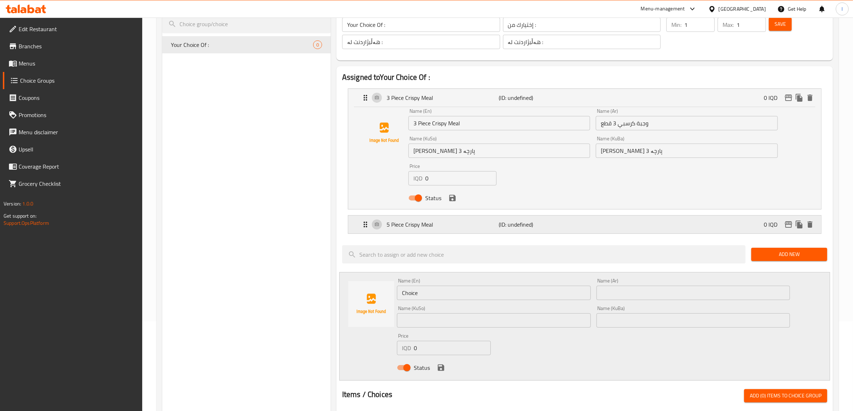
click at [475, 229] on div "5 Piece Crispy Meal (ID: undefined) 0 IQD" at bounding box center [587, 225] width 452 height 18
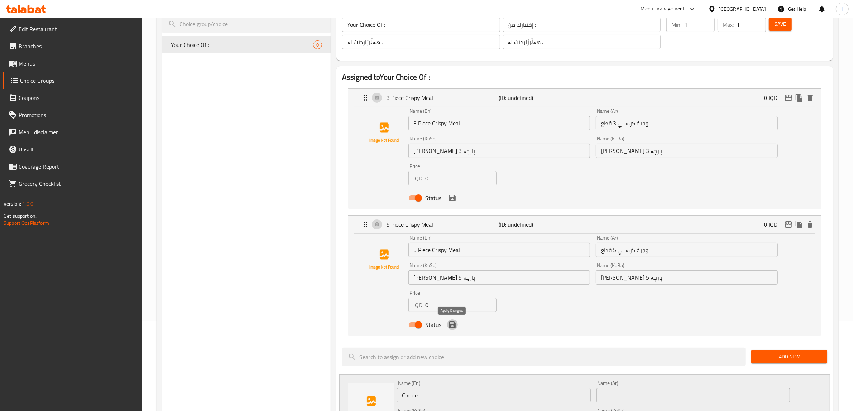
click at [454, 327] on icon "save" at bounding box center [452, 325] width 6 height 6
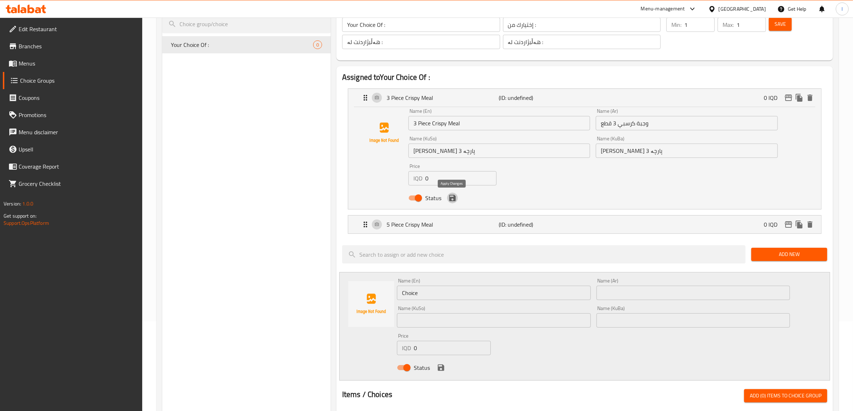
click at [453, 201] on icon "save" at bounding box center [452, 198] width 6 height 6
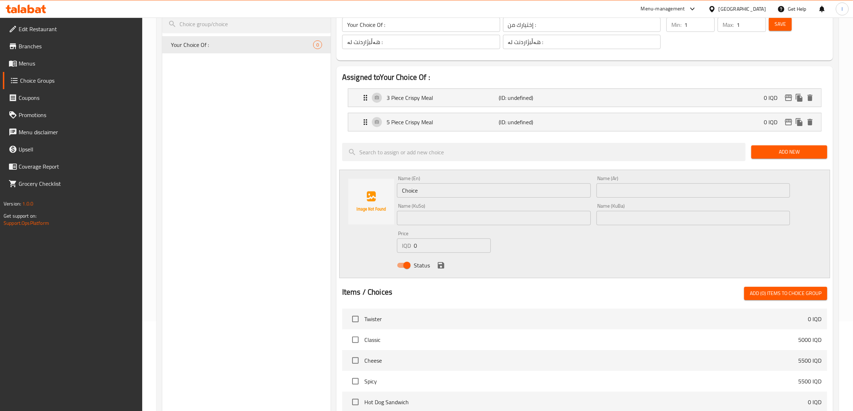
click at [681, 190] on input "text" at bounding box center [694, 190] width 194 height 14
paste input "وجبة كرسبي عائلي"
type input "وجبة كرسبي عائلي"
drag, startPoint x: 401, startPoint y: 190, endPoint x: 287, endPoint y: 183, distance: 114.5
click at [290, 186] on div "Choice Groups Your Choice Of : 0 Your Choice Of : (ID: 1756820957368) Your Choi…" at bounding box center [499, 302] width 674 height 620
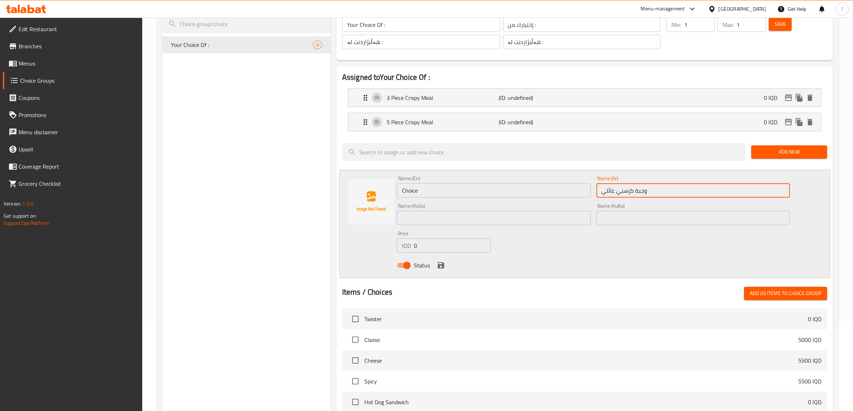
paste input "rispy Family Meal"
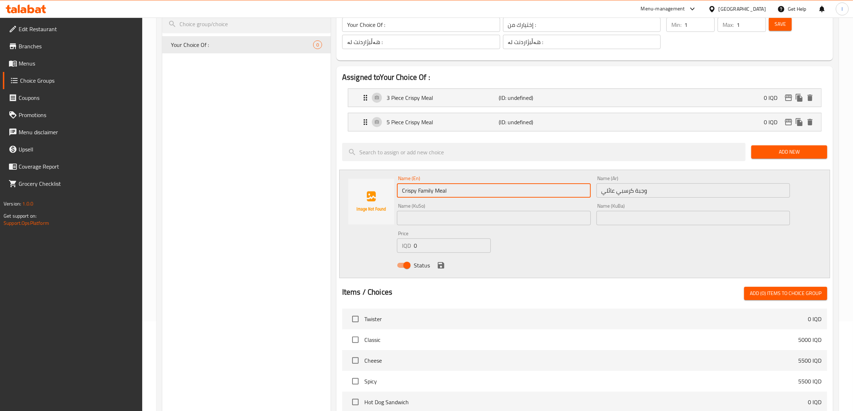
type input "Crispy Family Meal"
click at [643, 222] on input "text" at bounding box center [694, 218] width 194 height 14
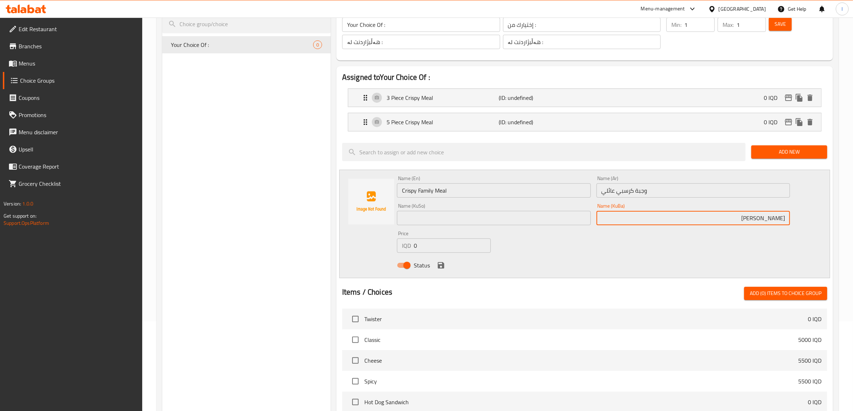
drag, startPoint x: 667, startPoint y: 215, endPoint x: 851, endPoint y: 237, distance: 185.5
click at [851, 237] on div "Home / Restaurants management / Choice Groups Choice Groups Choice Groups Your …" at bounding box center [497, 280] width 711 height 704
type input "ژەمی کریسپی خێزانی"
click at [450, 210] on div "Name (KuSo) Name (KuSo)" at bounding box center [494, 215] width 194 height 22
click at [445, 219] on input "text" at bounding box center [494, 218] width 194 height 14
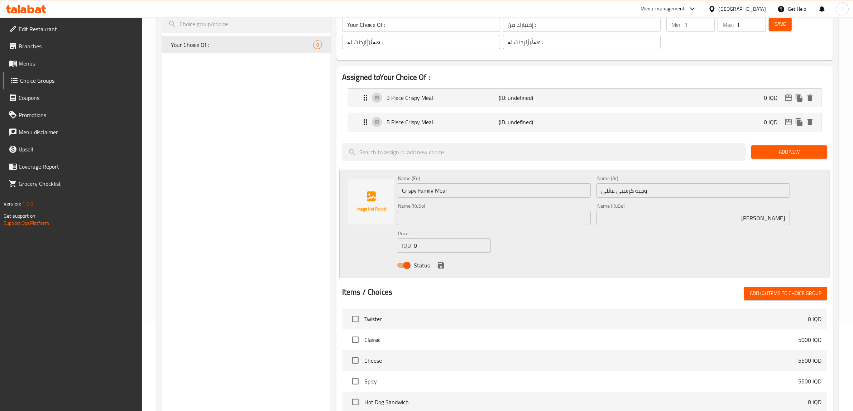
paste input "ژەمی کریسپی خێزانی"
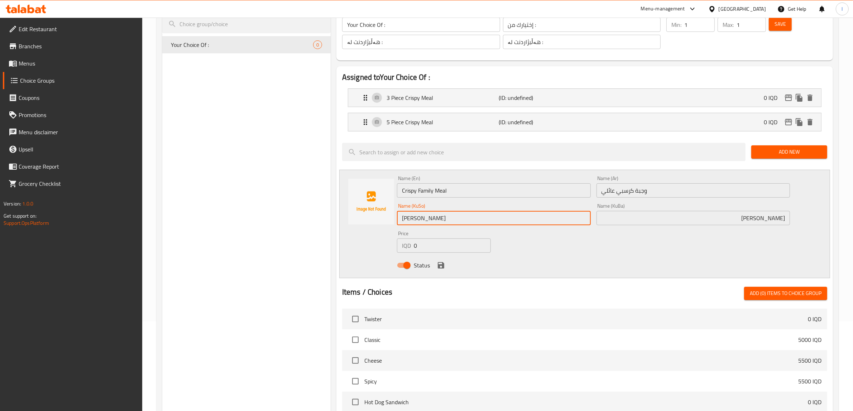
type input "ژەمی کریسپی خێزانی"
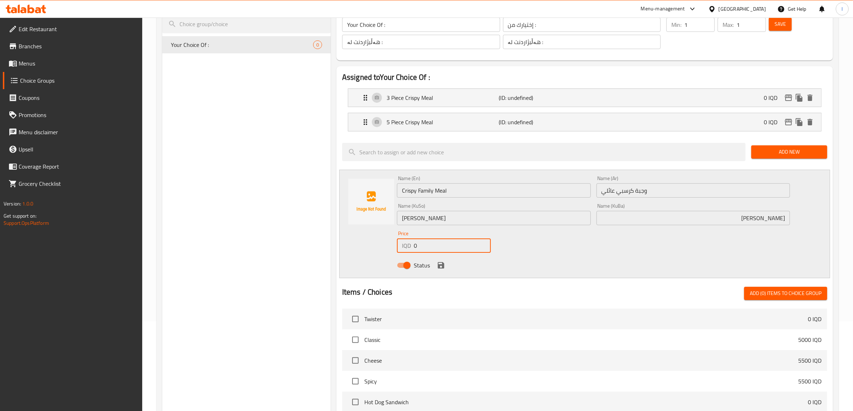
drag, startPoint x: 431, startPoint y: 248, endPoint x: 385, endPoint y: 249, distance: 45.5
click at [385, 249] on div "Name (En) Crispy Family Meal Name (En) Name (Ar) وجبة كرسبي عائلي Name (Ar) Nam…" at bounding box center [584, 224] width 491 height 109
paste input "1700"
type input "17000"
click at [434, 271] on div "Status" at bounding box center [593, 265] width 399 height 19
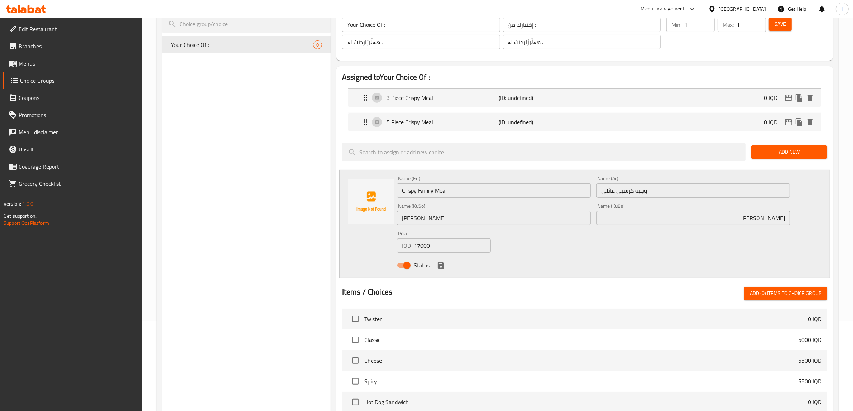
click at [437, 267] on icon "save" at bounding box center [441, 265] width 9 height 9
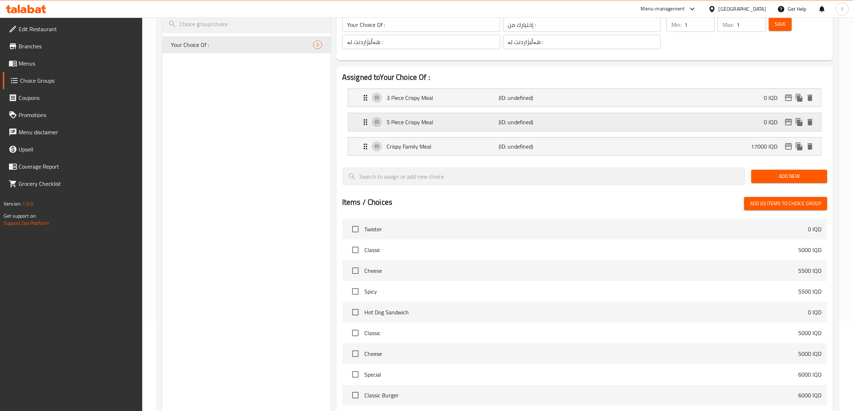
click at [441, 122] on p "5 Piece Crispy Meal" at bounding box center [443, 122] width 113 height 9
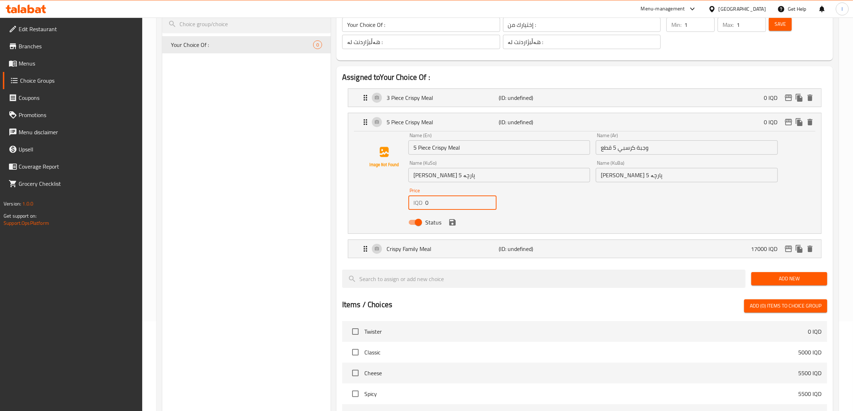
drag, startPoint x: 447, startPoint y: 203, endPoint x: 401, endPoint y: 204, distance: 45.9
click at [401, 204] on div "Name (En) 5 Piece Crispy Meal Name (En) Name (Ar) وجبة كرسبي 5 قطع Name (Ar) Na…" at bounding box center [585, 181] width 450 height 96
paste input "1200"
click at [454, 222] on icon "save" at bounding box center [452, 222] width 6 height 6
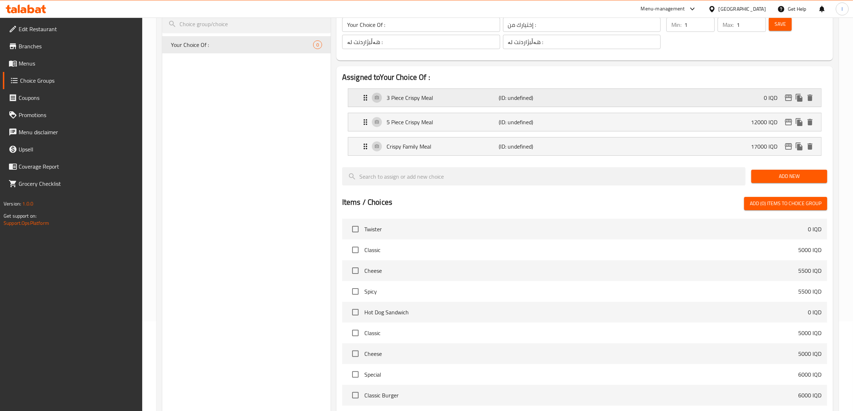
type input "12000"
click at [425, 99] on p "3 Piece Crispy Meal" at bounding box center [443, 98] width 113 height 9
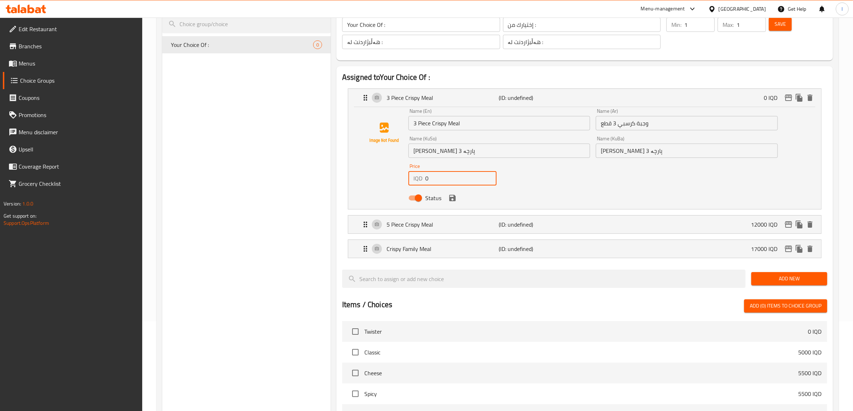
drag, startPoint x: 447, startPoint y: 181, endPoint x: 383, endPoint y: 182, distance: 63.1
click at [385, 181] on div "Name (En) 3 Piece Crispy Meal Name (En) Name (Ar) وجبة كرسبي 3 قطع Name (Ar) Na…" at bounding box center [585, 157] width 450 height 96
paste input "700"
click at [453, 202] on icon "save" at bounding box center [452, 198] width 9 height 9
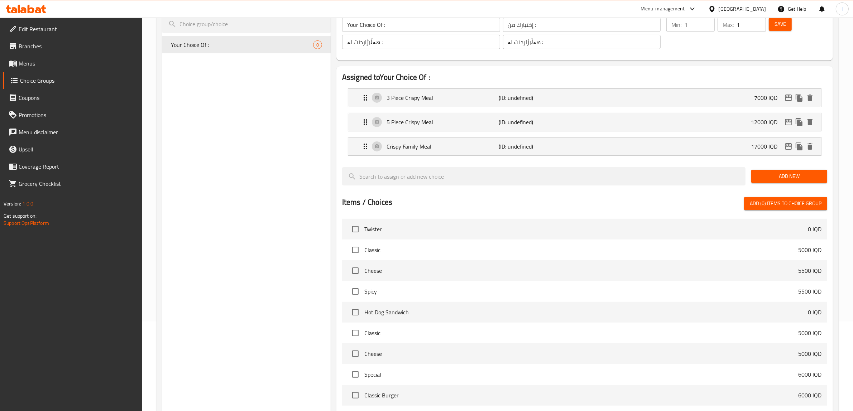
type input "7000"
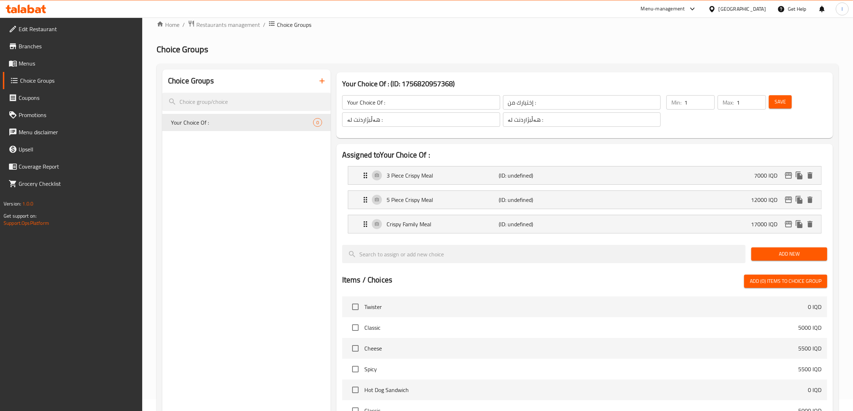
scroll to position [0, 0]
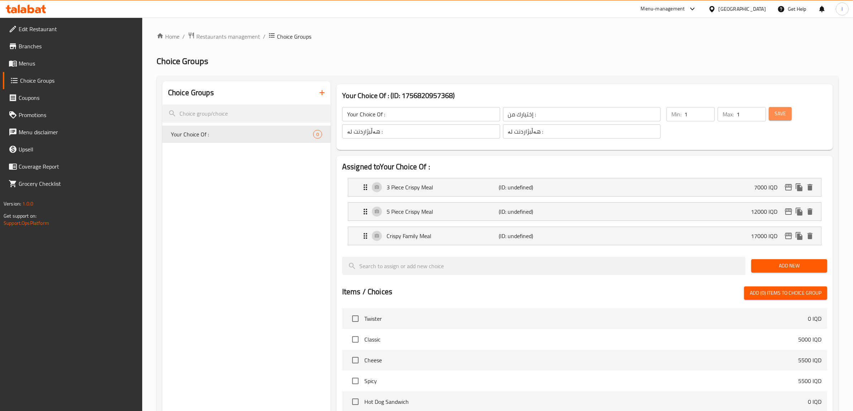
click at [778, 117] on span "Save" at bounding box center [780, 113] width 11 height 9
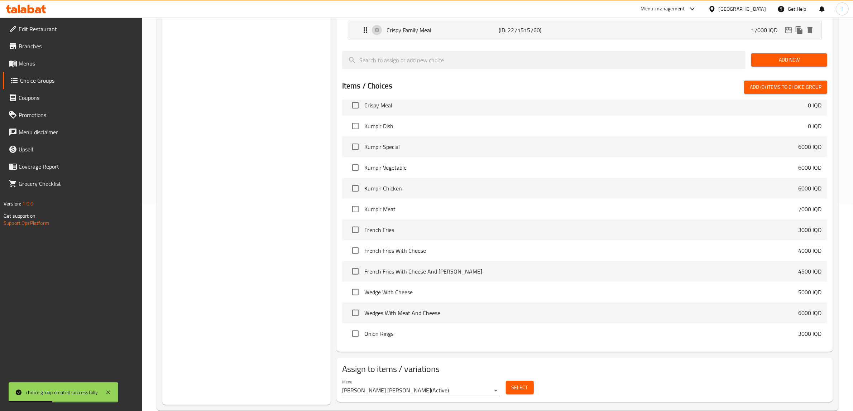
scroll to position [220, 0]
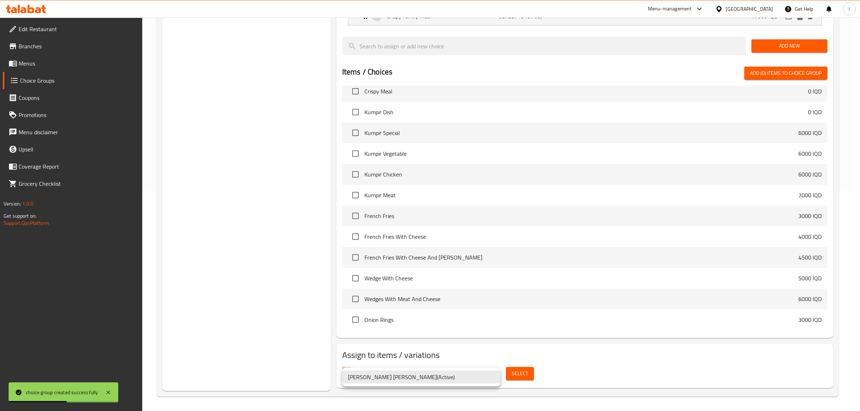
click at [525, 376] on div at bounding box center [430, 205] width 860 height 411
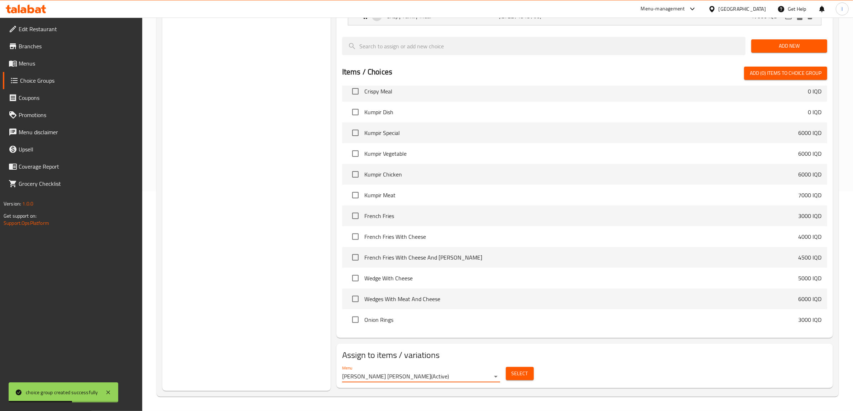
click at [525, 376] on span "Select" at bounding box center [520, 373] width 16 height 9
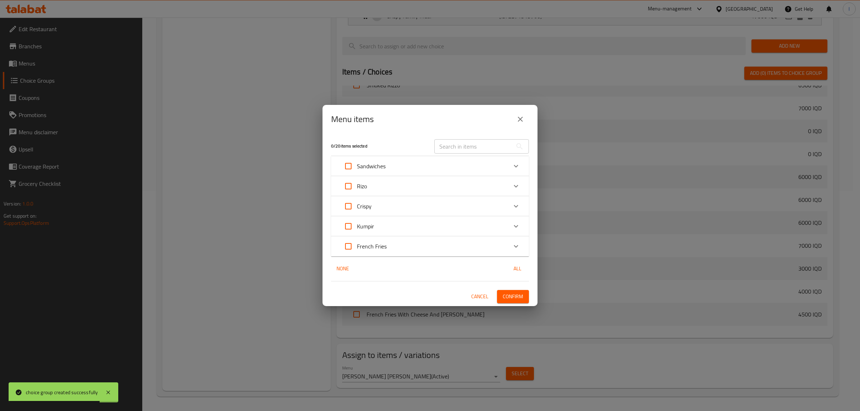
click at [389, 205] on div "Crispy" at bounding box center [424, 206] width 168 height 17
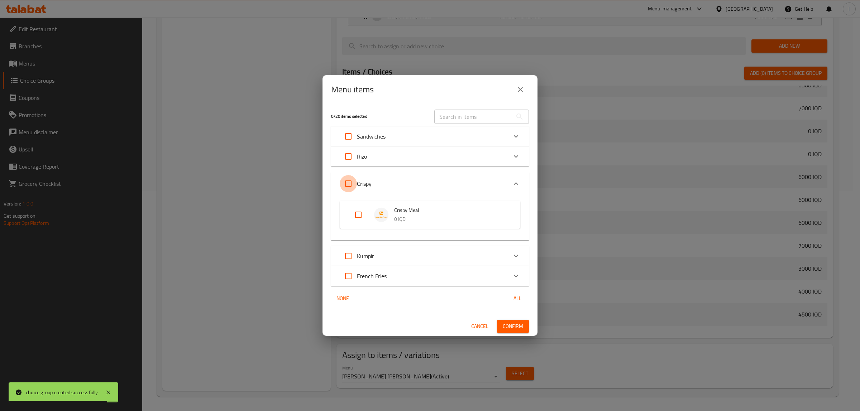
click at [344, 181] on input "Expand" at bounding box center [348, 183] width 17 height 17
checkbox input "true"
click at [516, 327] on span "Confirm" at bounding box center [513, 326] width 20 height 9
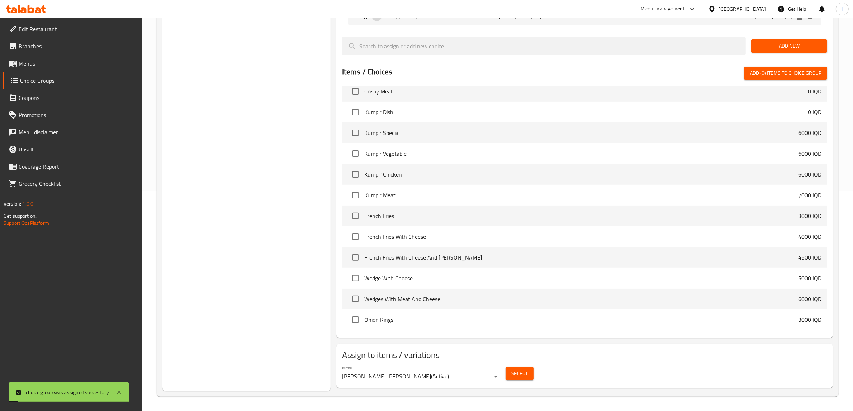
click at [38, 62] on span "Menus" at bounding box center [78, 63] width 118 height 9
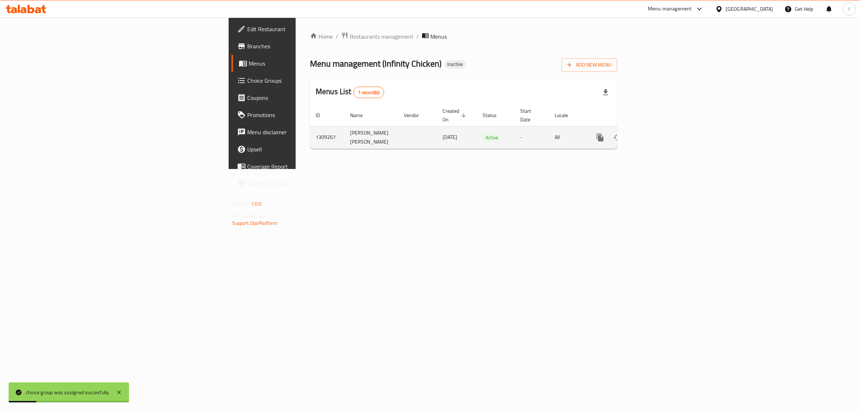
click at [656, 137] on icon "enhanced table" at bounding box center [652, 137] width 9 height 9
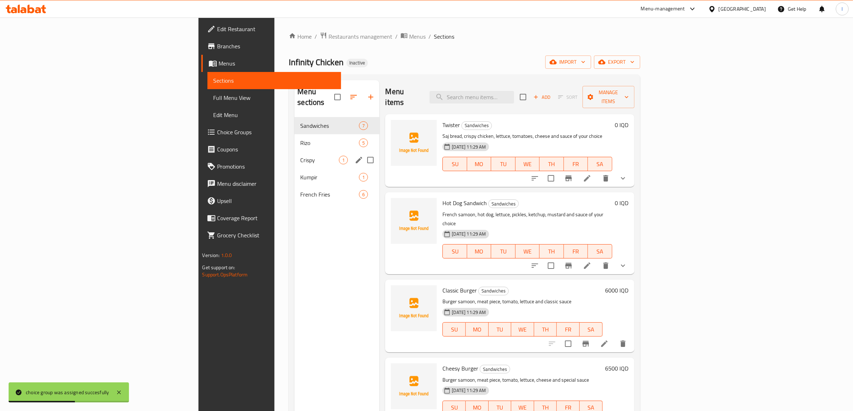
click at [295, 152] on div "Crispy 1" at bounding box center [337, 160] width 85 height 17
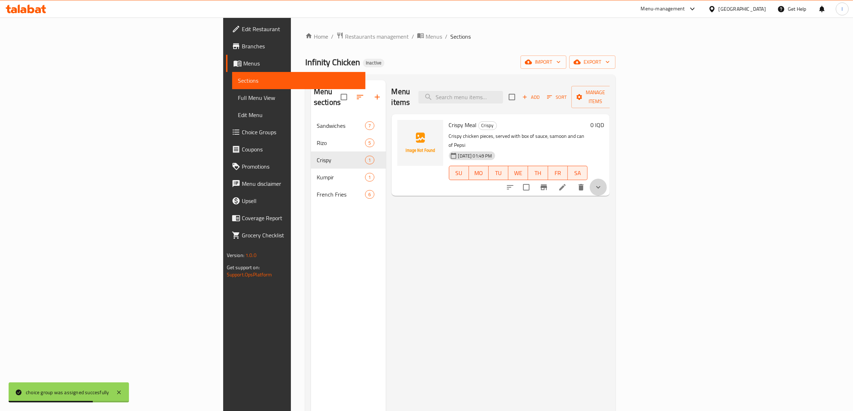
click at [607, 179] on button "show more" at bounding box center [598, 187] width 17 height 17
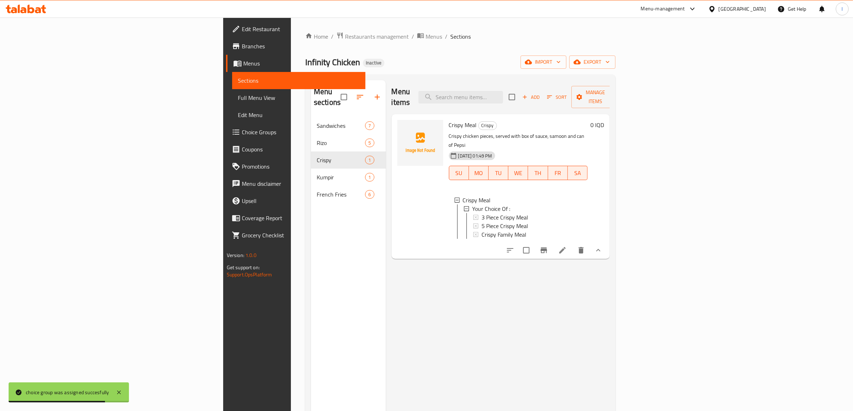
scroll to position [1, 0]
click at [440, 316] on div "Menu items Add Sort Manage items Crispy Meal Crispy Crispy chicken pieces, serv…" at bounding box center [498, 285] width 224 height 411
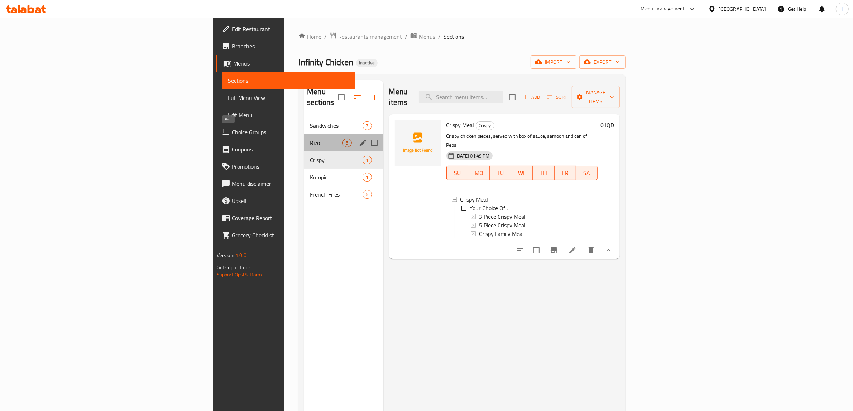
click at [310, 139] on span "Rizo" at bounding box center [326, 143] width 33 height 9
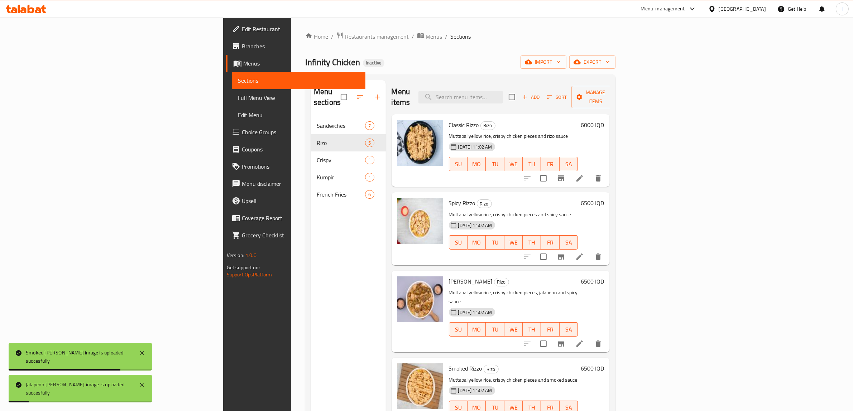
scroll to position [101, 0]
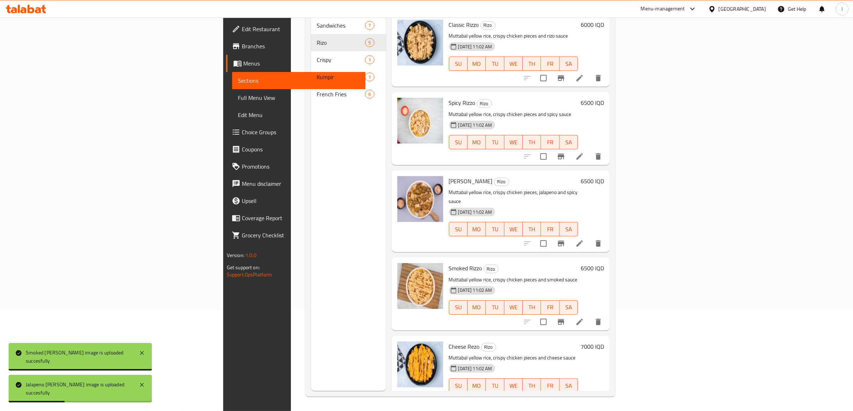
click at [311, 352] on div "Menu sections Sandwiches 7 Rizo 5 Crispy 1 Kumpir 1 French Fries 6" at bounding box center [348, 185] width 75 height 411
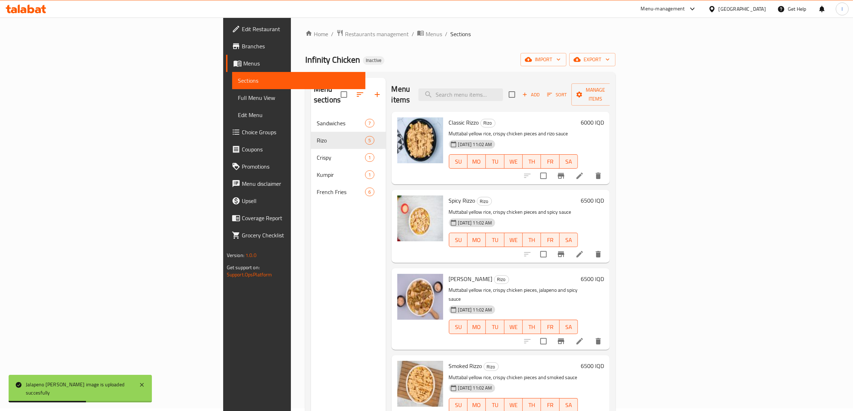
scroll to position [0, 0]
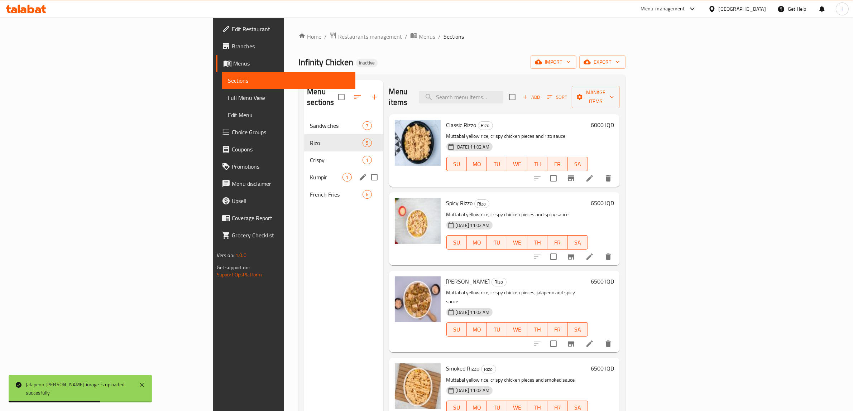
click at [310, 173] on span "Kumpir" at bounding box center [326, 177] width 33 height 9
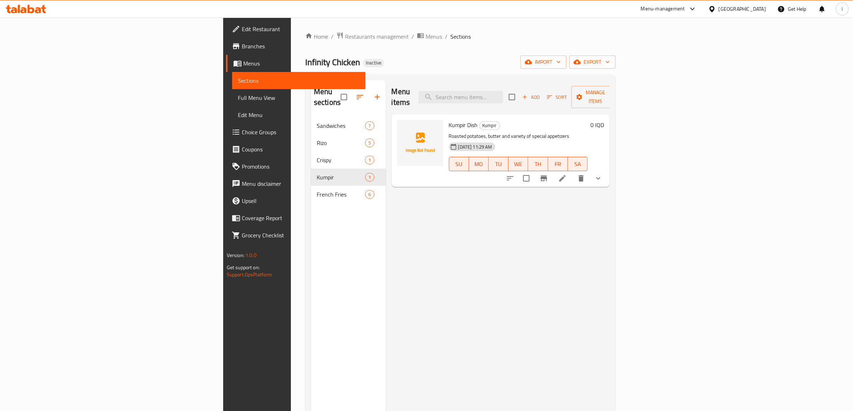
click at [607, 171] on button "show more" at bounding box center [598, 178] width 17 height 17
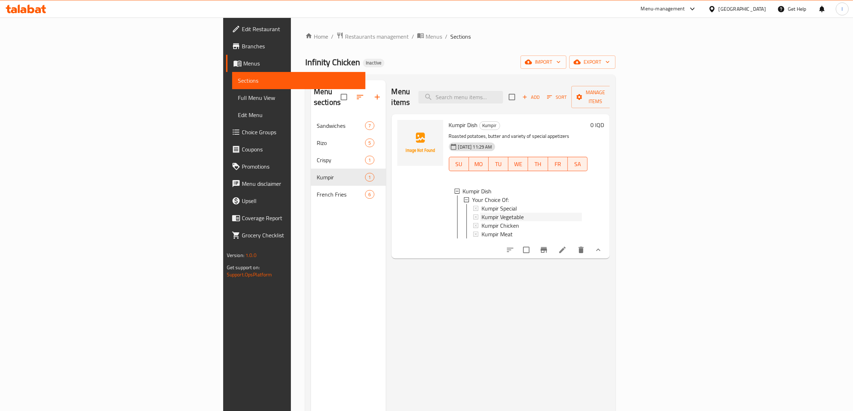
click at [484, 213] on div "Kumpir Vegetable" at bounding box center [532, 217] width 101 height 9
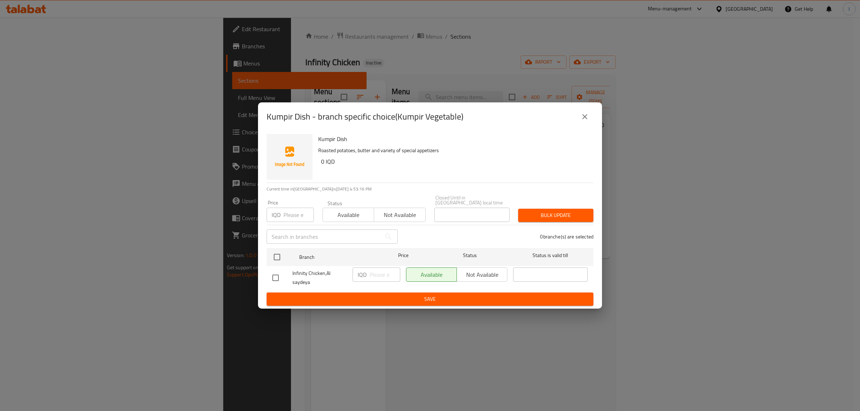
click at [588, 116] on icon "close" at bounding box center [585, 117] width 9 height 9
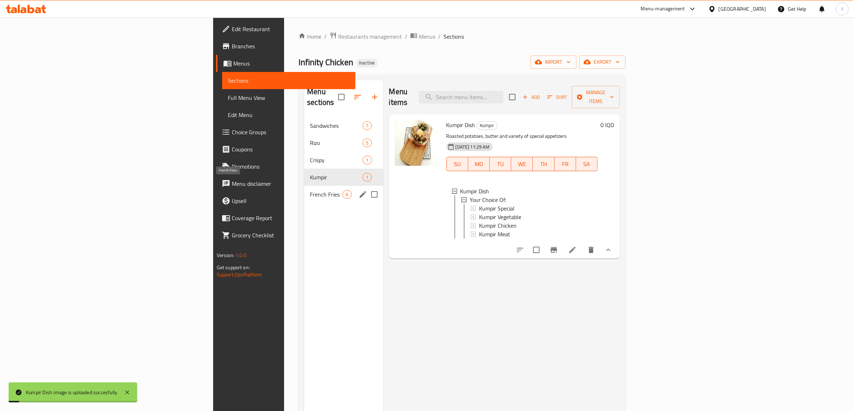
click at [310, 190] on span "French Fries" at bounding box center [326, 194] width 33 height 9
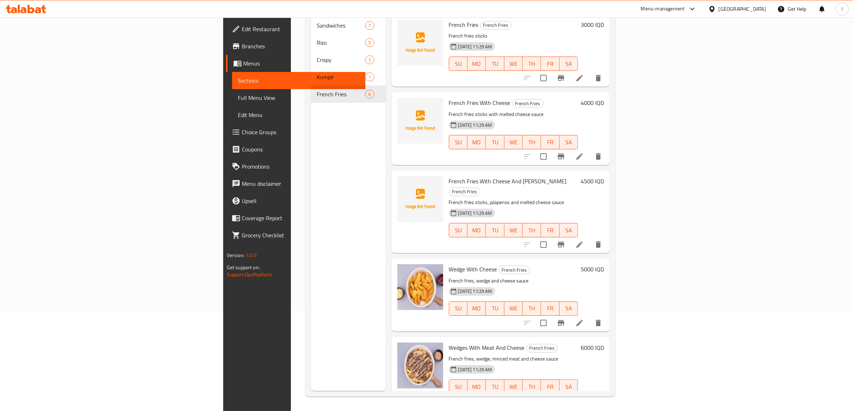
scroll to position [76, 0]
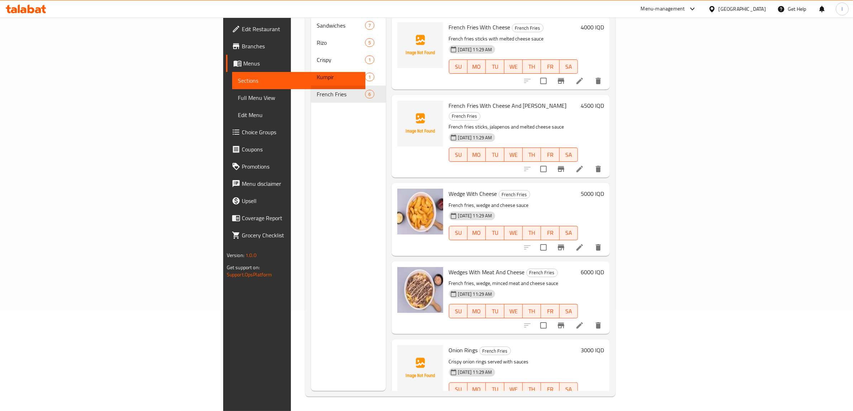
click at [311, 368] on div "Menu sections Sandwiches 7 Rizo 5 Crispy 1 Kumpir 1 French Fries 6" at bounding box center [348, 185] width 75 height 411
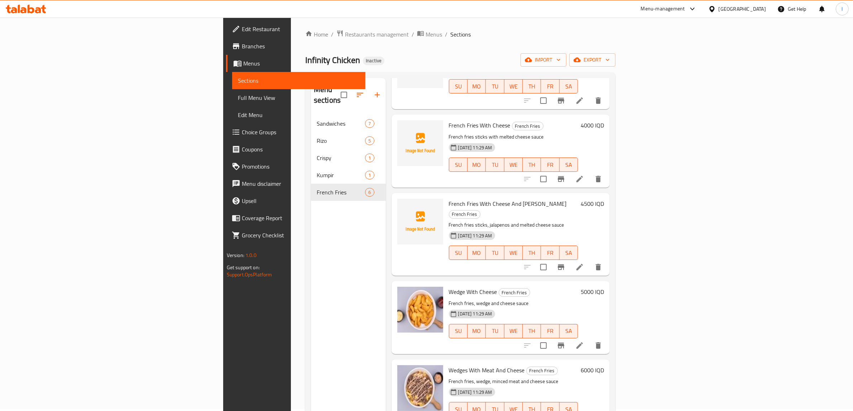
scroll to position [0, 0]
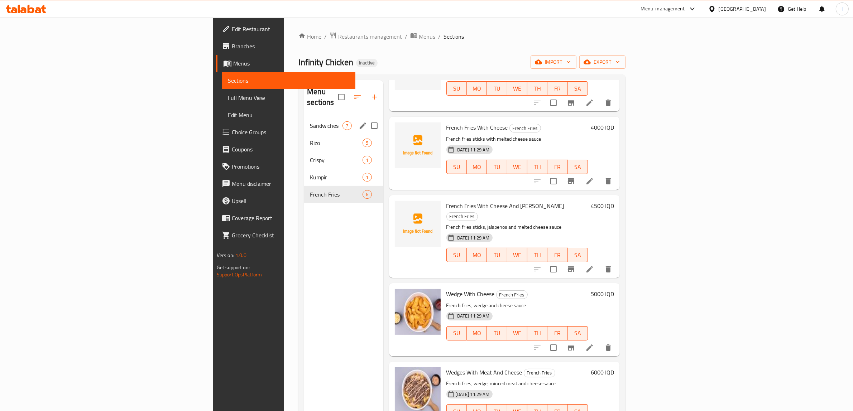
click at [310, 121] on span "Sandwiches" at bounding box center [326, 125] width 33 height 9
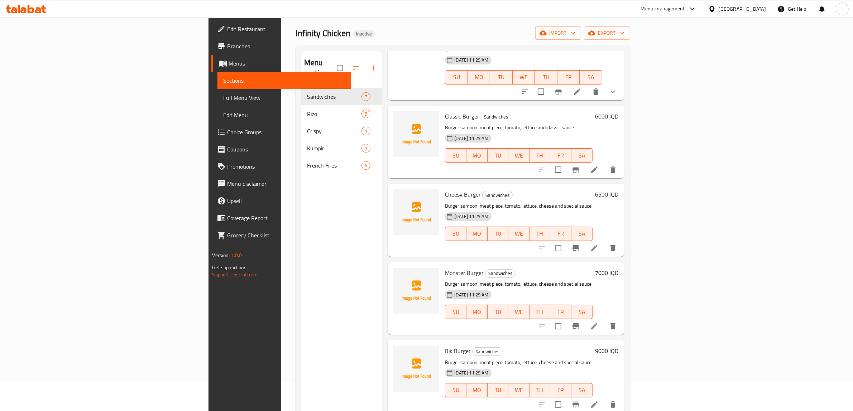
scroll to position [45, 0]
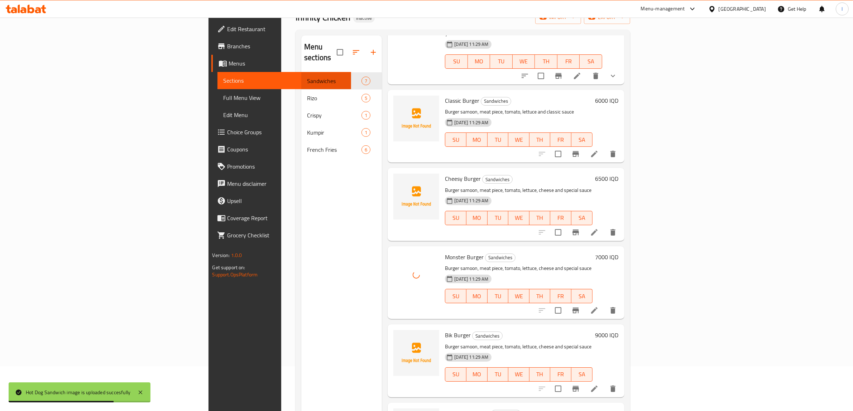
drag, startPoint x: 252, startPoint y: 373, endPoint x: 245, endPoint y: 352, distance: 21.7
click at [301, 373] on div "Menu sections Sandwiches 7 Rizo 5 Crispy 1 Kumpir 1 French Fries 6" at bounding box center [341, 240] width 81 height 411
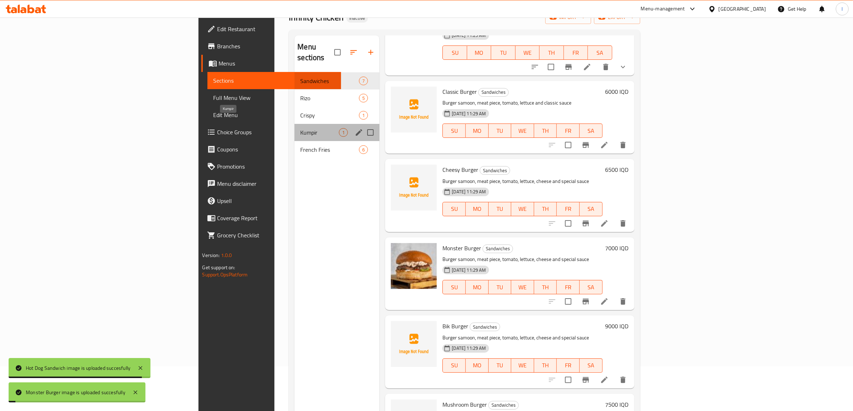
click at [300, 128] on span "Kumpir" at bounding box center [319, 132] width 39 height 9
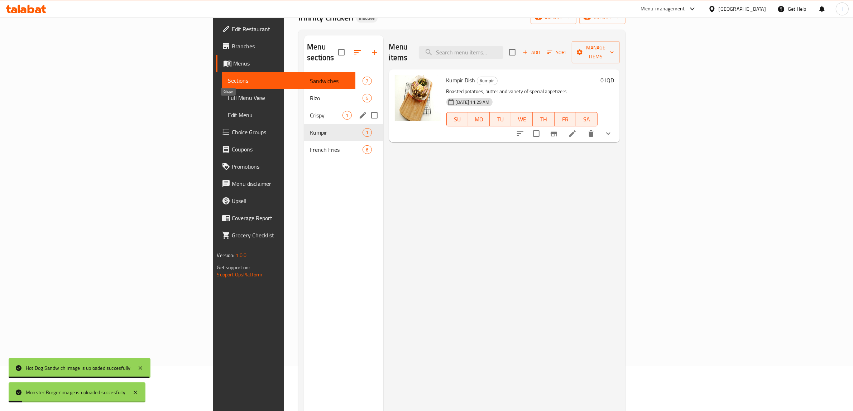
click at [310, 111] on span "Crispy" at bounding box center [326, 115] width 33 height 9
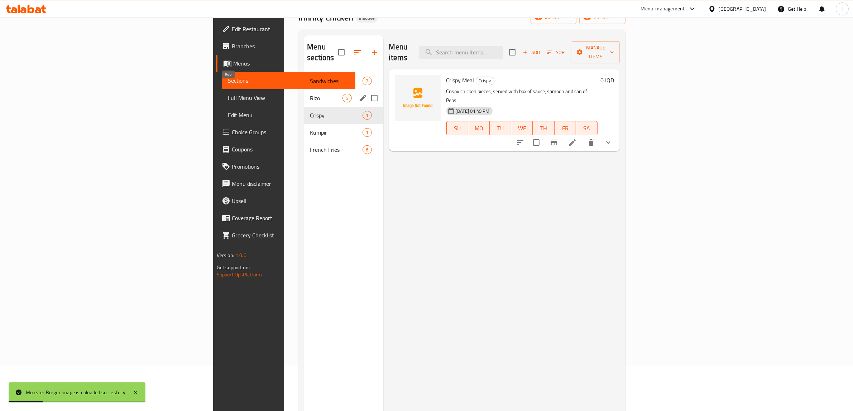
click at [310, 94] on span "Rizo" at bounding box center [326, 98] width 33 height 9
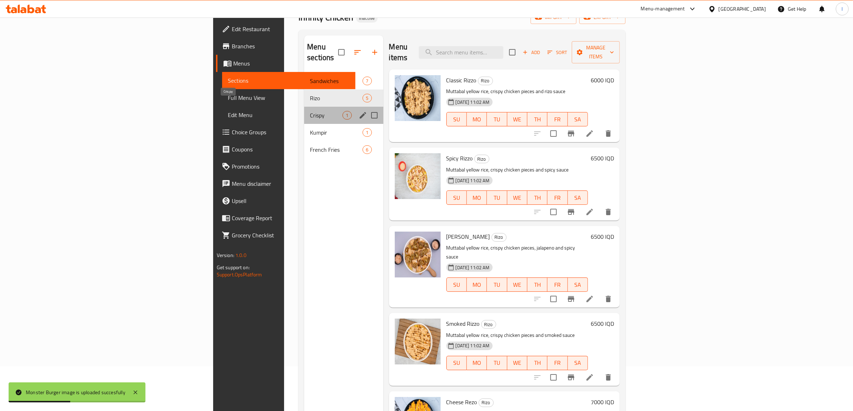
click at [310, 111] on span "Crispy" at bounding box center [326, 115] width 33 height 9
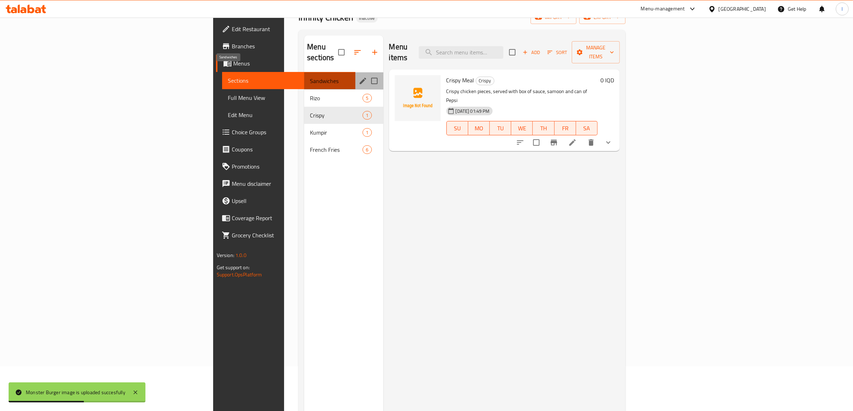
click at [310, 77] on span "Sandwiches" at bounding box center [326, 81] width 33 height 9
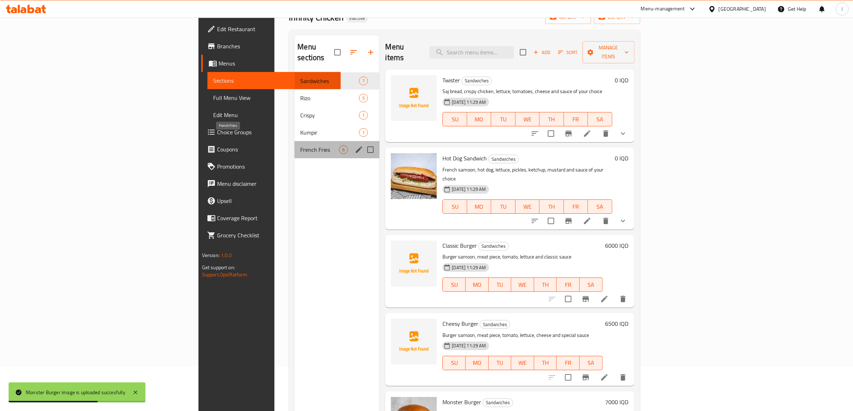
click at [300, 145] on span "French Fries" at bounding box center [319, 149] width 39 height 9
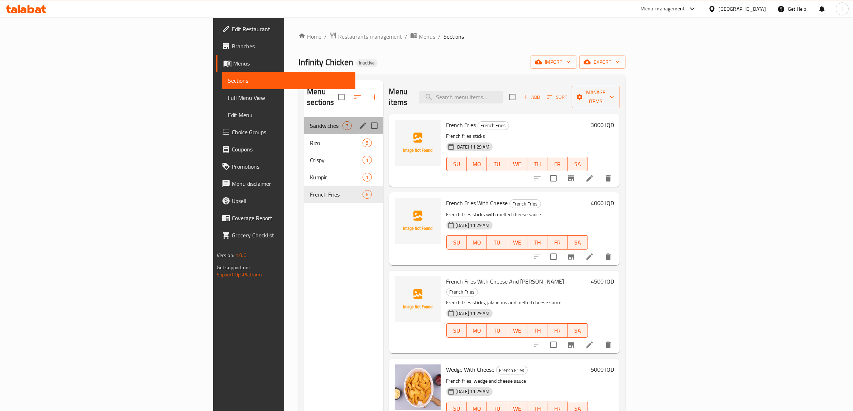
click at [304, 117] on div "Sandwiches 7" at bounding box center [343, 125] width 79 height 17
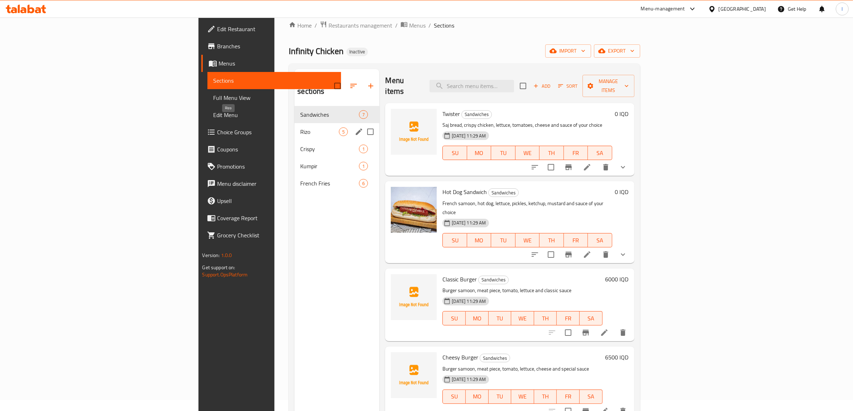
click at [295, 140] on div "Crispy 1" at bounding box center [337, 148] width 85 height 17
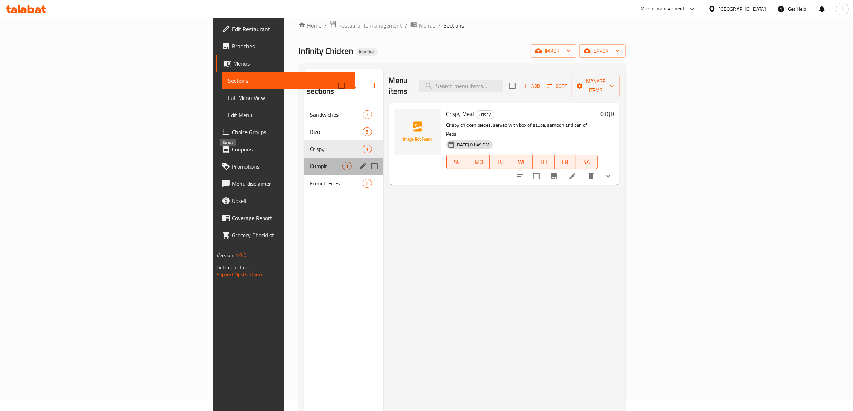
click at [310, 162] on span "Kumpir" at bounding box center [326, 166] width 33 height 9
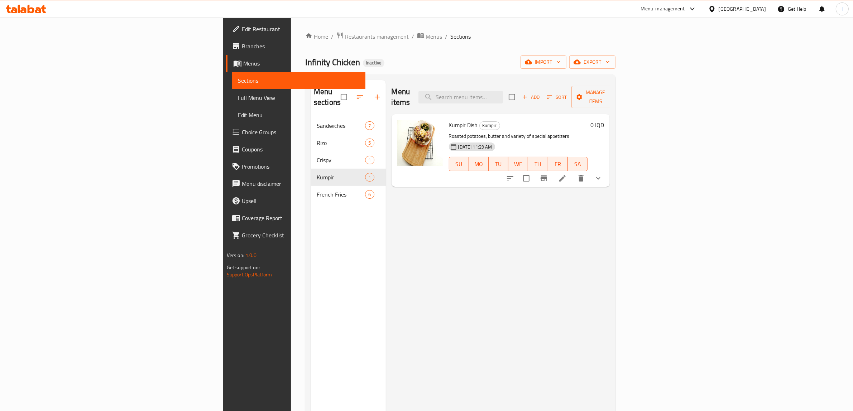
drag, startPoint x: 360, startPoint y: 234, endPoint x: 340, endPoint y: 200, distance: 39.6
click at [386, 234] on div "Menu items Add Sort Manage items Kumpir Dish Kumpir Roasted potatoes, butter an…" at bounding box center [498, 285] width 224 height 411
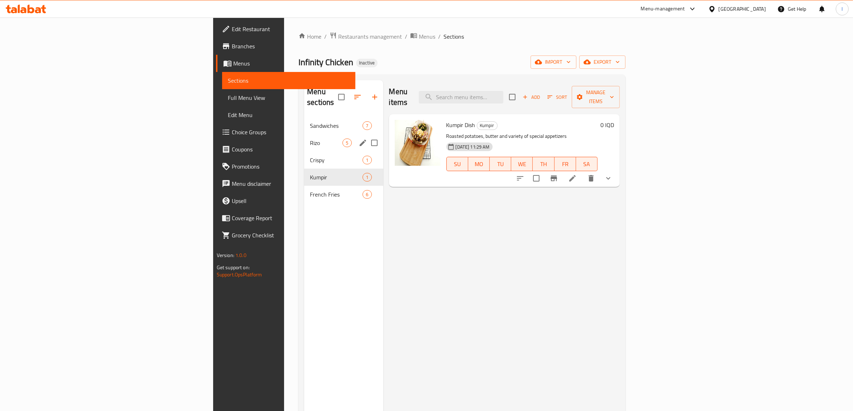
click at [310, 121] on span "Sandwiches" at bounding box center [336, 125] width 53 height 9
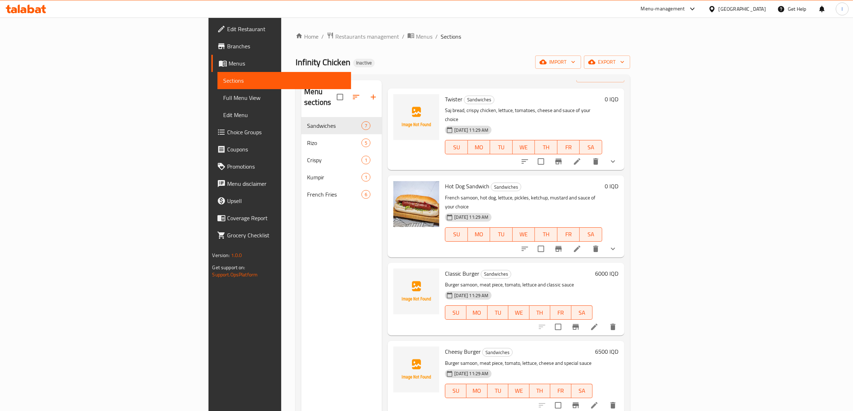
scroll to position [154, 0]
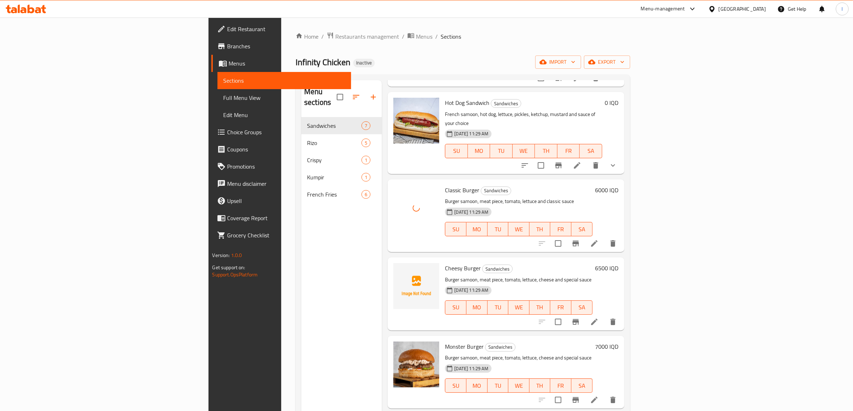
click at [301, 387] on div "Menu sections Sandwiches 7 Rizo 5 Crispy 1 Kumpir 1 French Fries 6" at bounding box center [341, 285] width 81 height 411
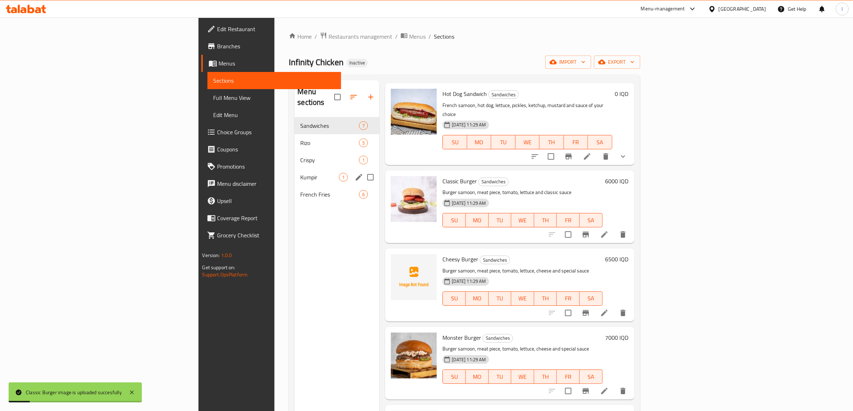
click at [300, 173] on span "Kumpir" at bounding box center [319, 177] width 39 height 9
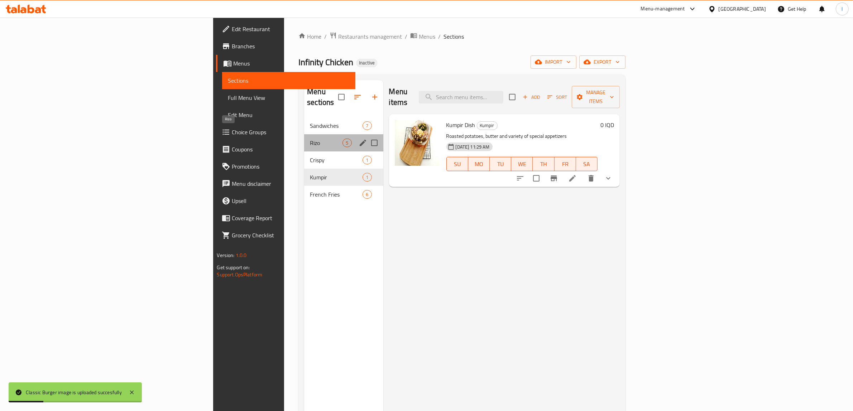
click at [310, 139] on span "Rizo" at bounding box center [326, 143] width 33 height 9
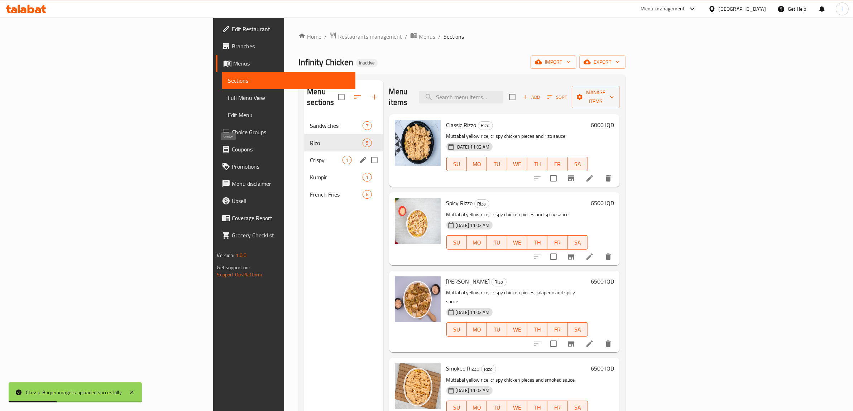
click at [310, 156] on span "Crispy" at bounding box center [326, 160] width 33 height 9
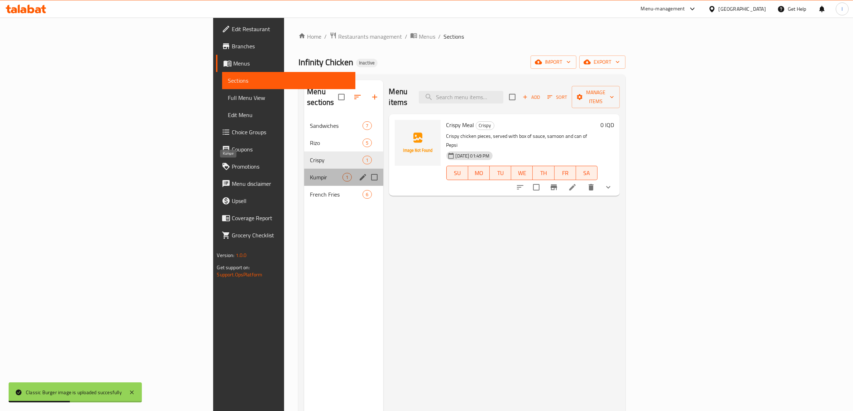
click at [310, 173] on span "Kumpir" at bounding box center [326, 177] width 33 height 9
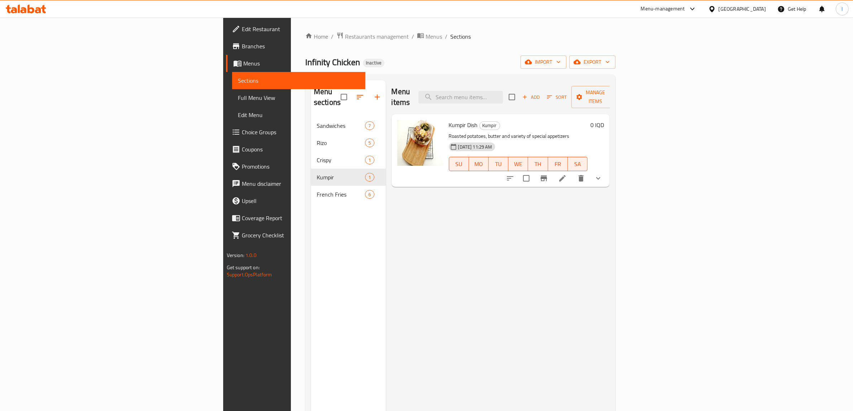
click at [386, 253] on div "Menu items Add Sort Manage items Kumpir Dish Kumpir Roasted potatoes, butter an…" at bounding box center [498, 285] width 224 height 411
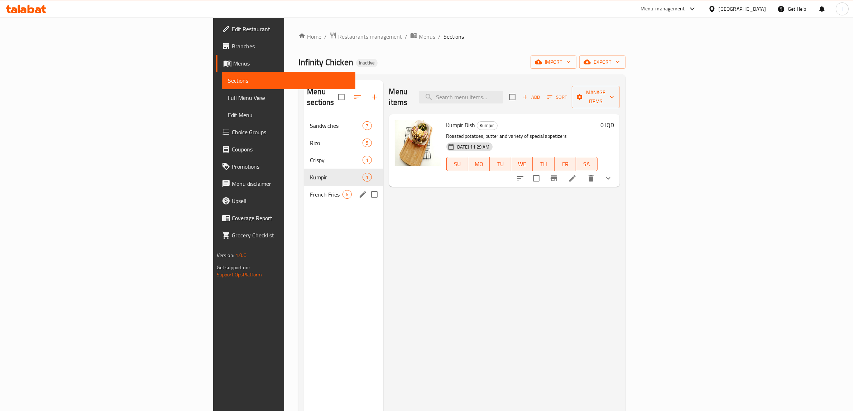
click at [310, 190] on span "French Fries" at bounding box center [326, 194] width 33 height 9
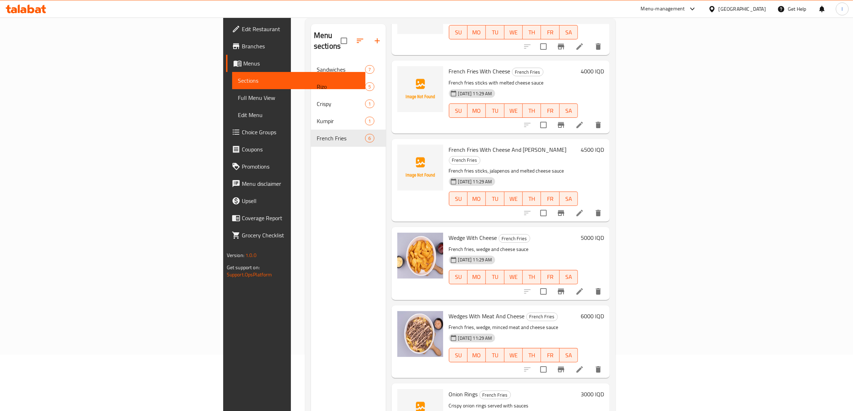
scroll to position [101, 0]
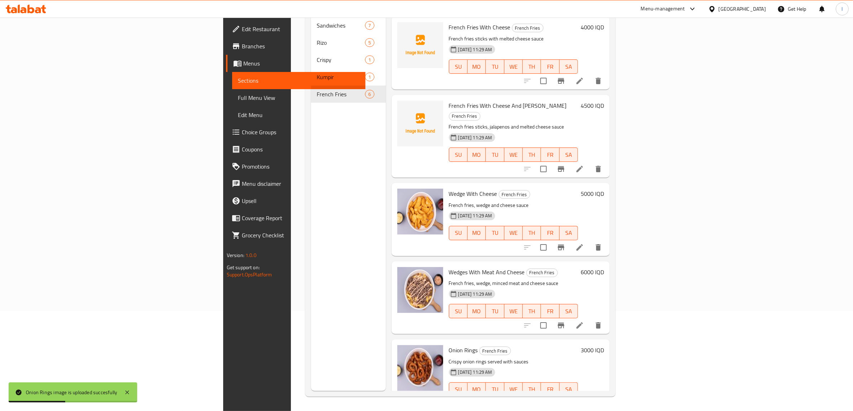
click at [311, 341] on div "Menu sections Sandwiches 7 Rizo 5 Crispy 1 Kumpir 1 French Fries 6" at bounding box center [348, 185] width 75 height 411
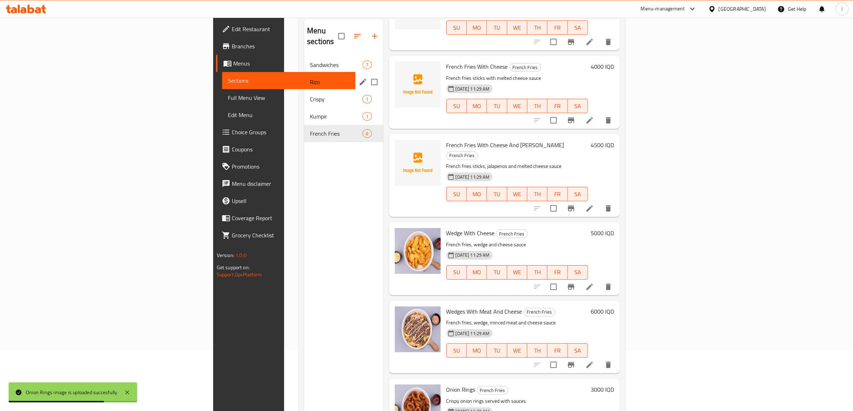
scroll to position [11, 0]
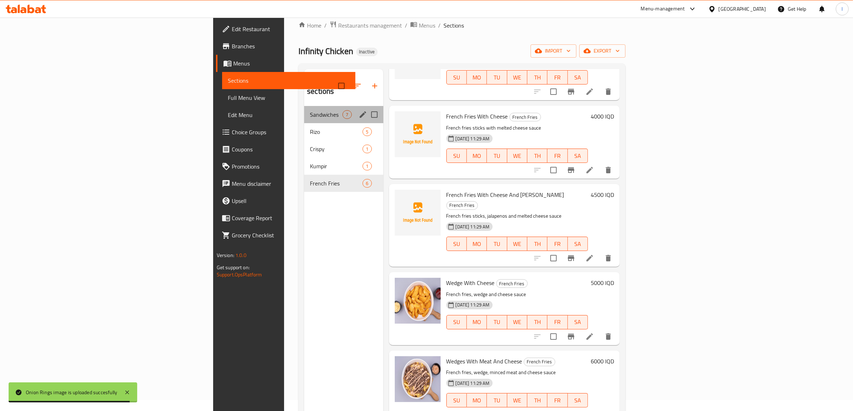
click at [304, 108] on div "Sandwiches 7" at bounding box center [343, 114] width 79 height 17
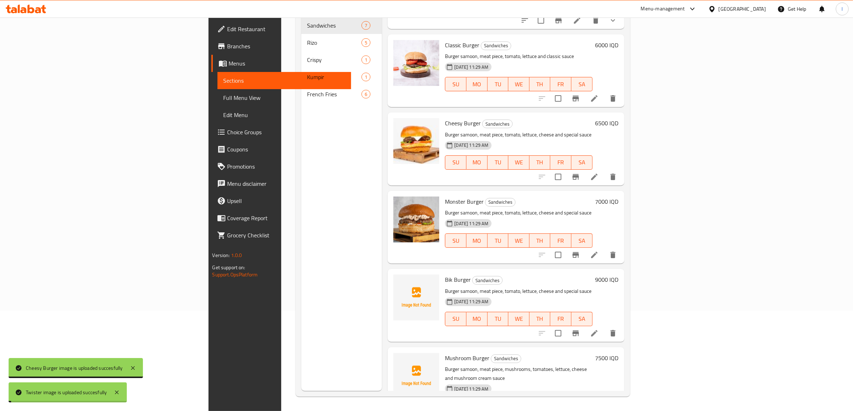
scroll to position [101, 0]
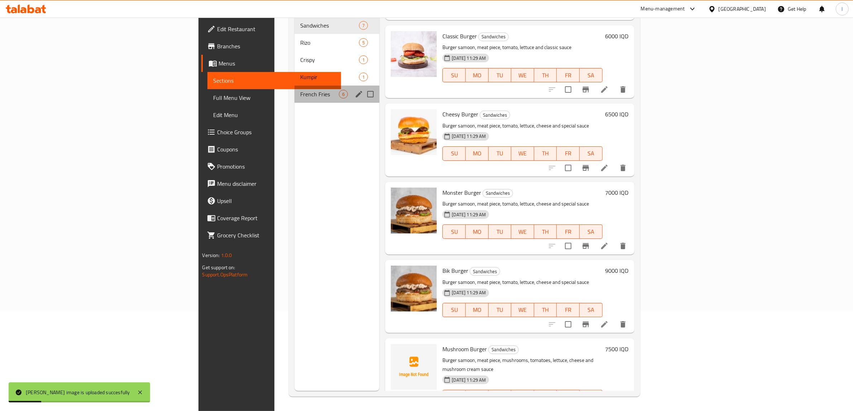
drag, startPoint x: 343, startPoint y: 263, endPoint x: 202, endPoint y: 91, distance: 222.3
click at [295, 91] on div "French Fries 6" at bounding box center [337, 94] width 85 height 17
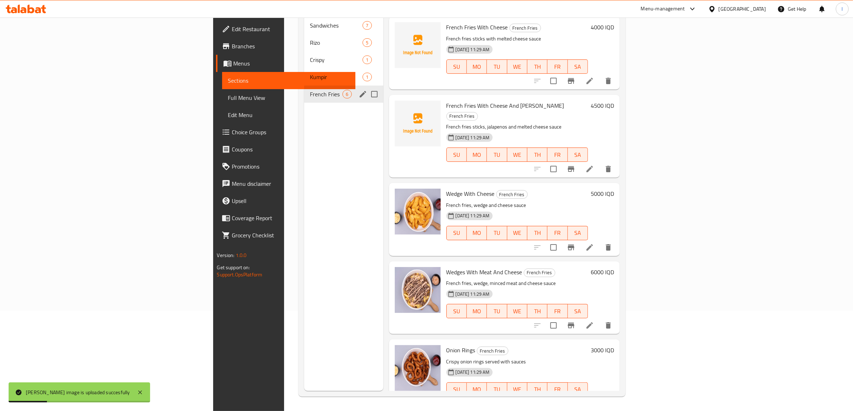
click at [310, 90] on span "French Fries" at bounding box center [326, 94] width 33 height 9
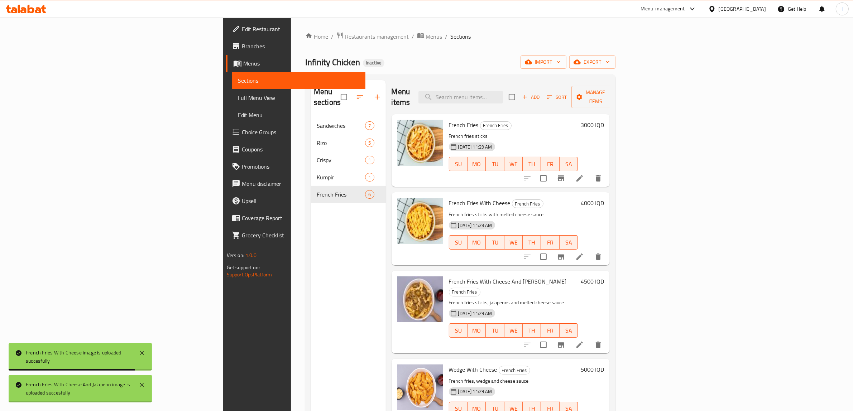
click at [311, 382] on div "Menu sections Sandwiches 7 Rizo 5 Crispy 1 Kumpir 1 French Fries 6" at bounding box center [348, 285] width 75 height 411
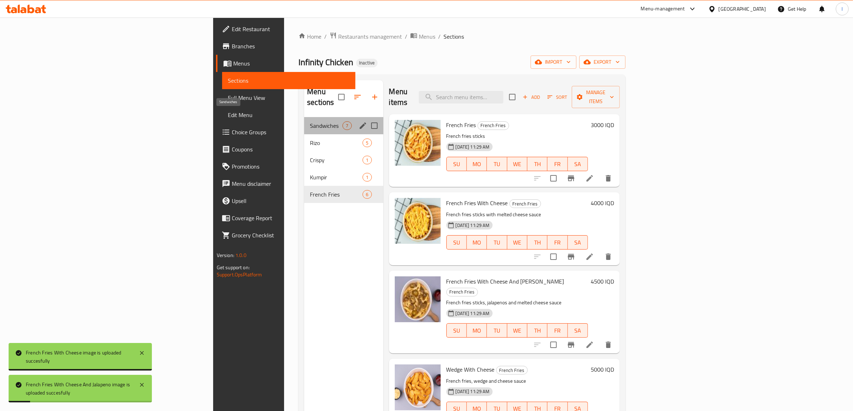
click at [310, 121] on span "Sandwiches" at bounding box center [326, 125] width 33 height 9
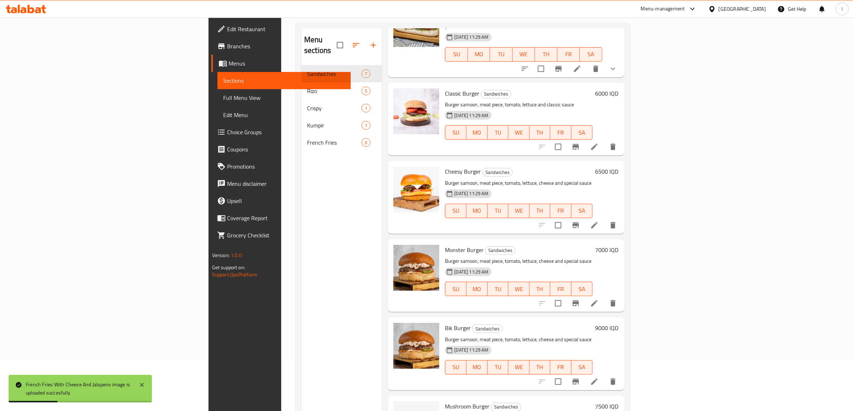
scroll to position [101, 0]
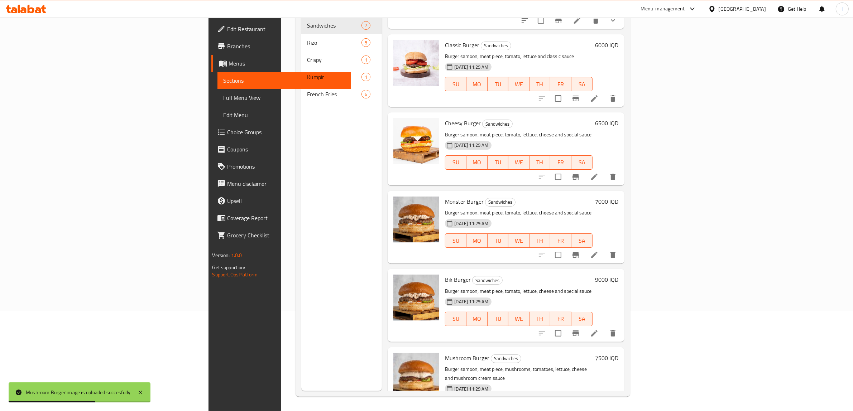
click at [301, 357] on div "Menu sections Sandwiches 7 Rizo 5 Crispy 1 Kumpir 1 French Fries 6" at bounding box center [341, 185] width 81 height 411
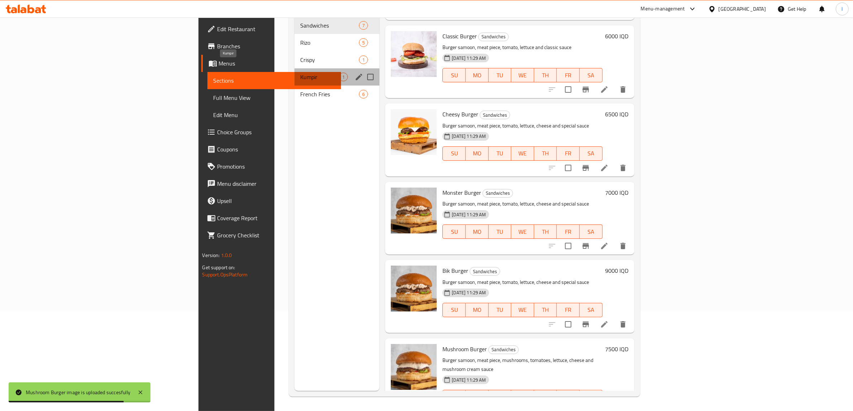
click at [300, 73] on span "Kumpir" at bounding box center [319, 77] width 39 height 9
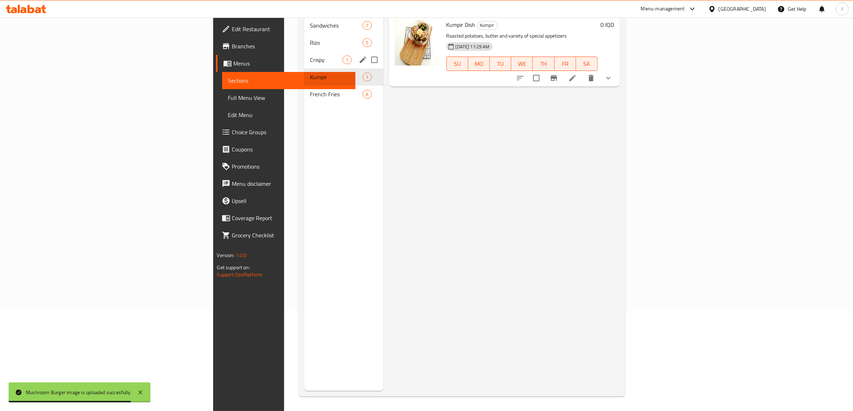
click at [304, 51] on div "Crispy 1" at bounding box center [343, 59] width 79 height 17
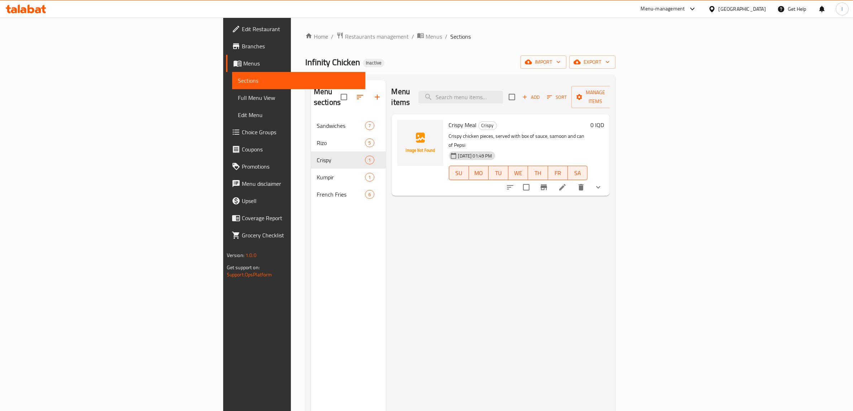
click at [502, 240] on div "Menu items Add Sort Manage items Crispy Meal Crispy Crispy chicken pieces, serv…" at bounding box center [498, 285] width 224 height 411
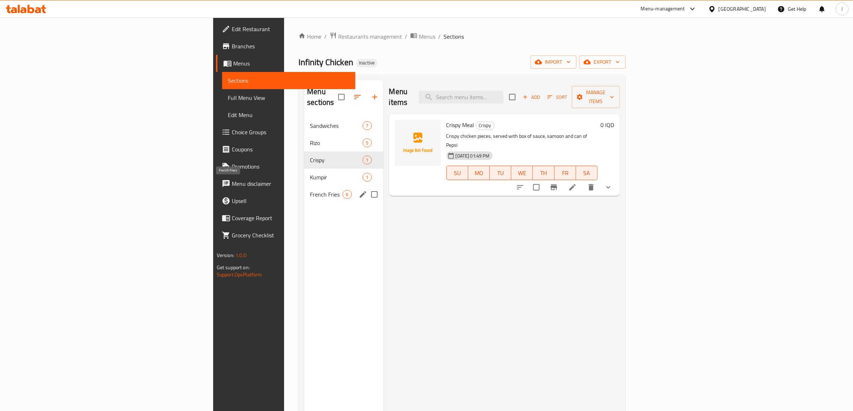
click at [310, 190] on span "French Fries" at bounding box center [326, 194] width 33 height 9
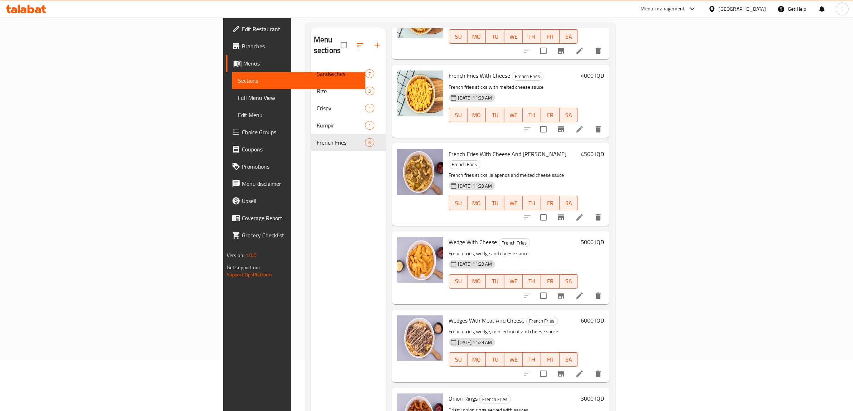
scroll to position [101, 0]
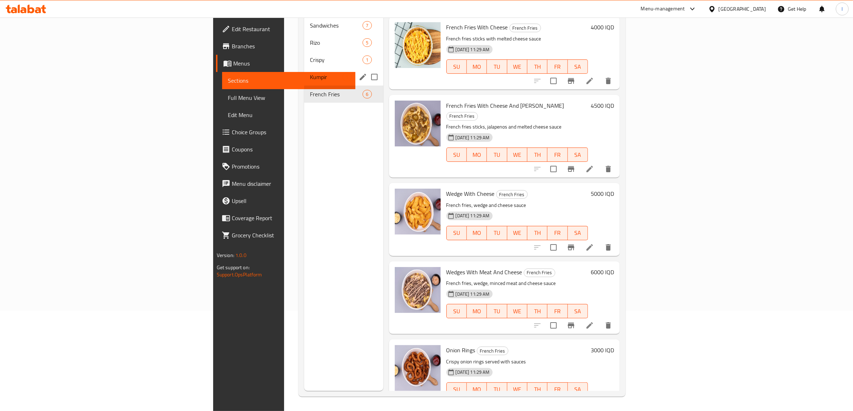
click at [310, 73] on span "Kumpir" at bounding box center [326, 77] width 33 height 9
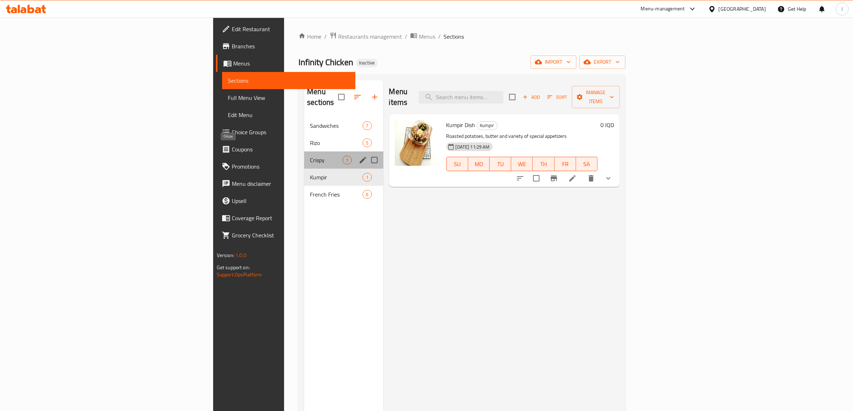
click at [310, 156] on span "Crispy" at bounding box center [326, 160] width 33 height 9
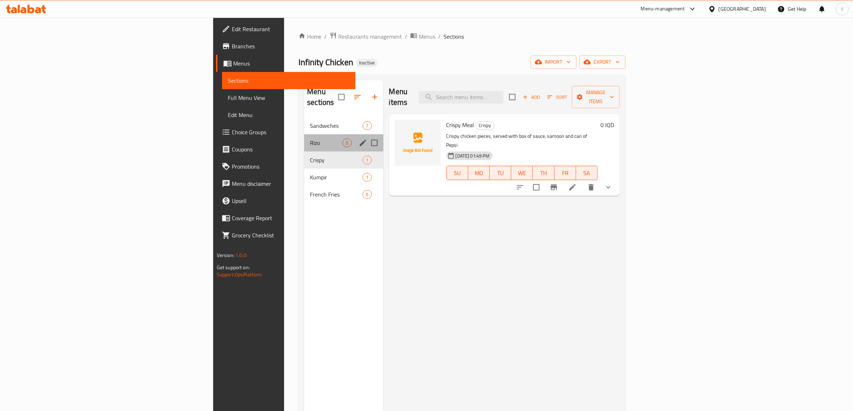
click at [304, 140] on div "Rizo 5" at bounding box center [343, 142] width 79 height 17
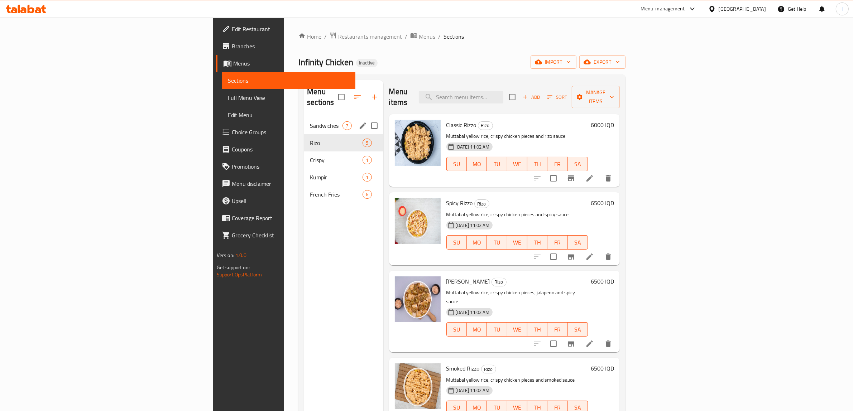
click at [304, 121] on div "Sandwiches 7" at bounding box center [343, 125] width 79 height 17
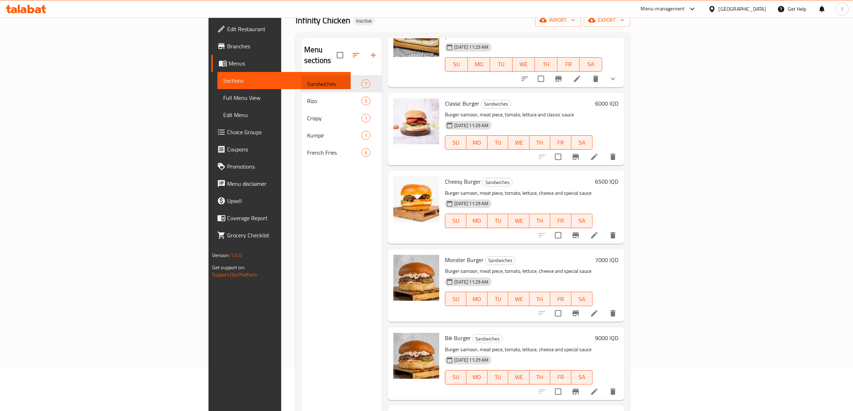
scroll to position [101, 0]
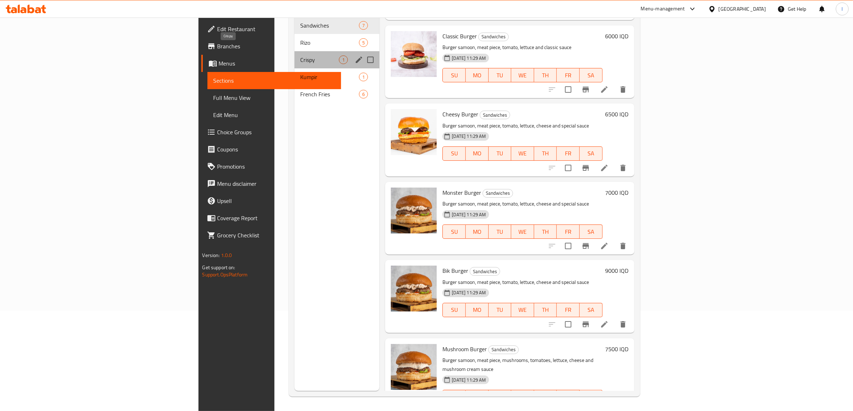
click at [300, 56] on span "Crispy" at bounding box center [319, 60] width 39 height 9
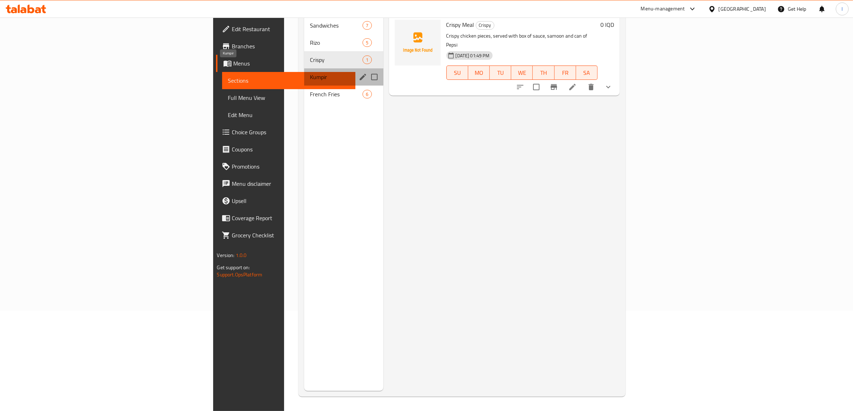
click at [310, 73] on span "Kumpir" at bounding box center [326, 77] width 33 height 9
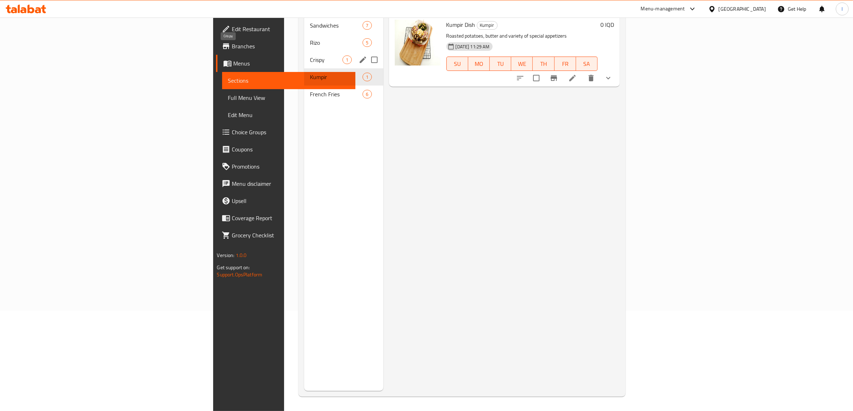
click at [310, 56] on span "Crispy" at bounding box center [326, 60] width 33 height 9
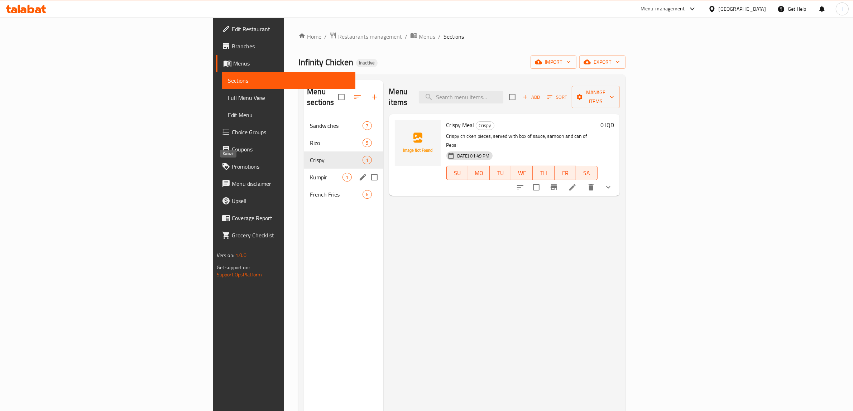
click at [310, 173] on span "Kumpir" at bounding box center [326, 177] width 33 height 9
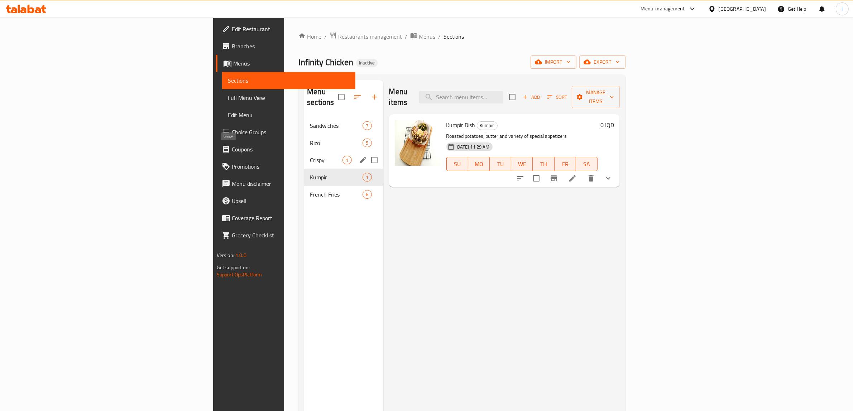
click at [310, 156] on span "Crispy" at bounding box center [326, 160] width 33 height 9
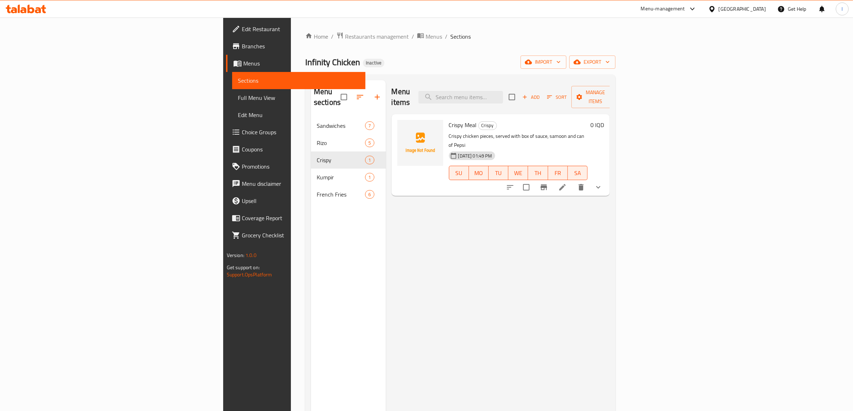
click at [449, 120] on span "Crispy Meal" at bounding box center [463, 125] width 28 height 11
copy h6 "Crispy Meal"
click at [242, 48] on span "Branches" at bounding box center [301, 46] width 118 height 9
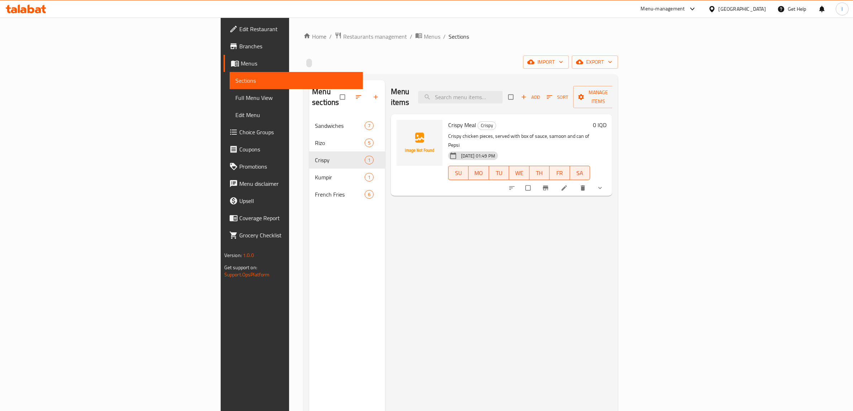
click at [239, 32] on span "Edit Restaurant" at bounding box center [298, 29] width 118 height 9
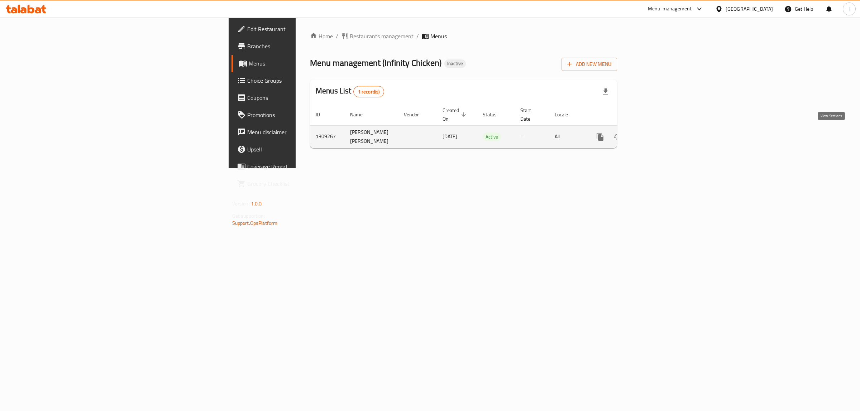
click at [656, 134] on icon "enhanced table" at bounding box center [652, 137] width 9 height 9
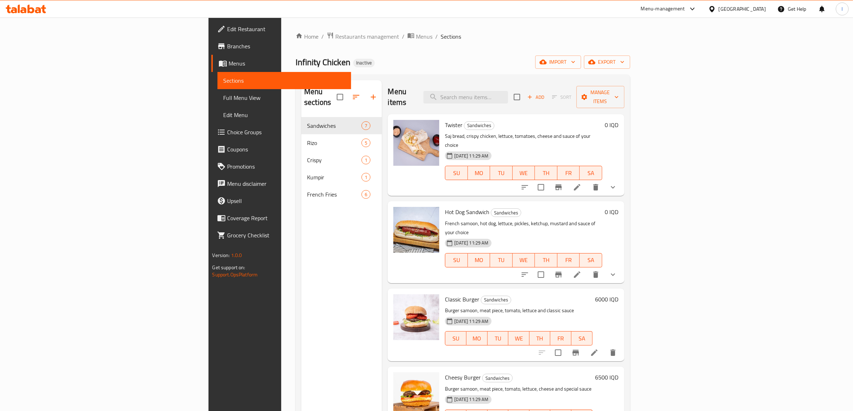
click at [223, 94] on span "Full Menu View" at bounding box center [284, 98] width 122 height 9
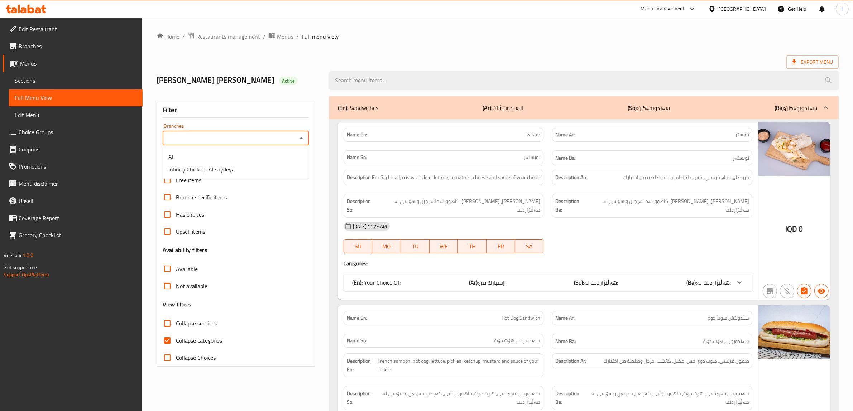
click at [208, 140] on input "Branches" at bounding box center [230, 138] width 130 height 10
click at [211, 168] on span "Infinity Chicken, Al saydeya" at bounding box center [201, 169] width 66 height 9
type input "Infinity Chicken, Al saydeya"
click at [165, 340] on input "Collapse categories" at bounding box center [167, 340] width 17 height 17
checkbox input "false"
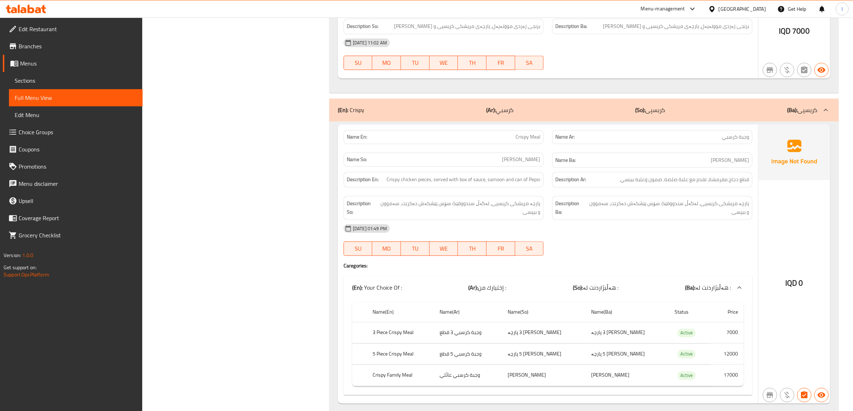
scroll to position [2087, 0]
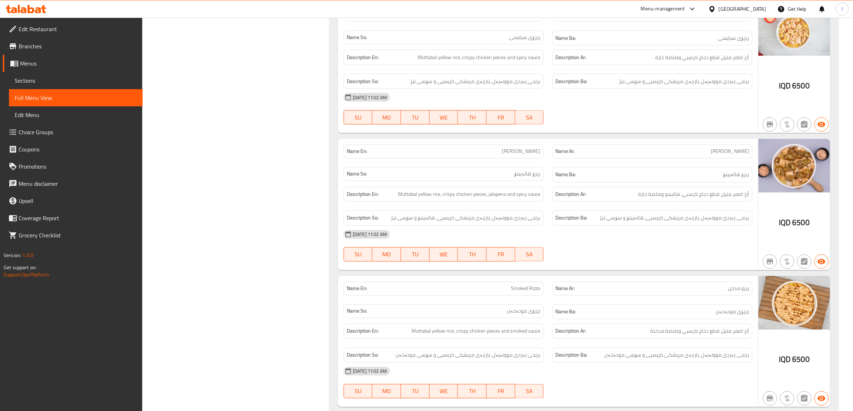
scroll to position [1460, 0]
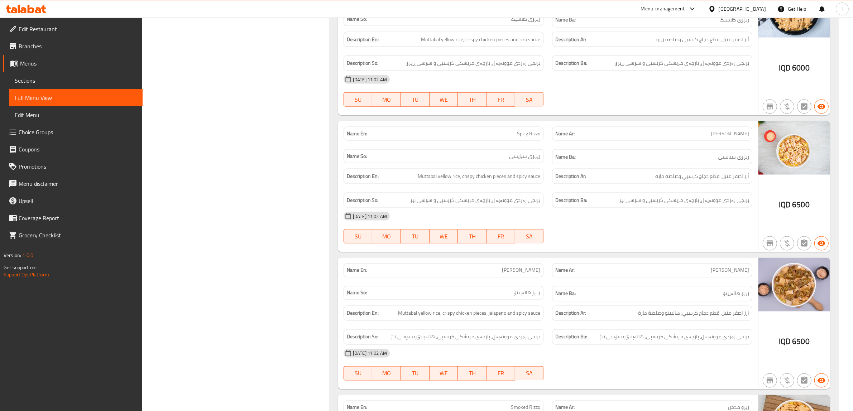
click at [22, 8] on icon at bounding box center [23, 10] width 6 height 6
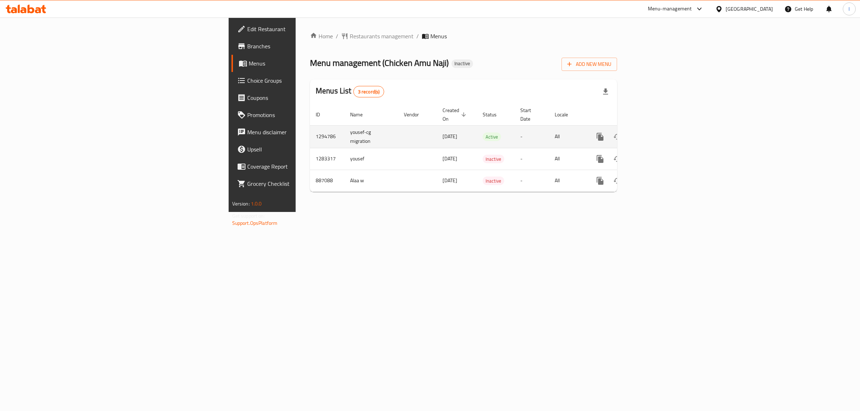
click at [656, 133] on icon "enhanced table" at bounding box center [652, 137] width 9 height 9
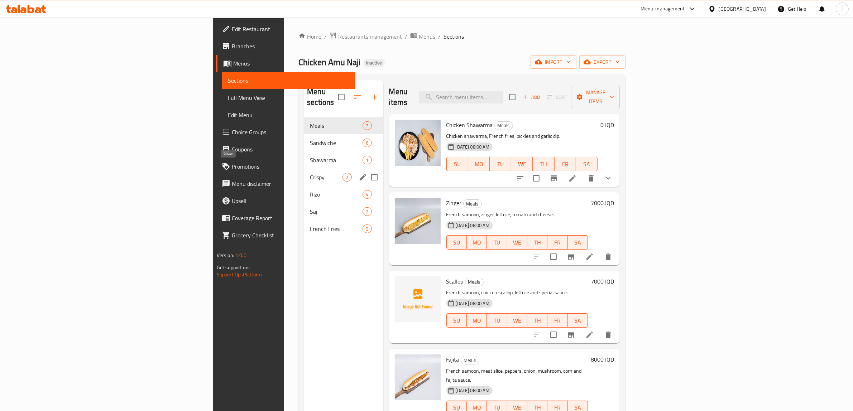
click at [310, 173] on span "Crispy" at bounding box center [326, 177] width 33 height 9
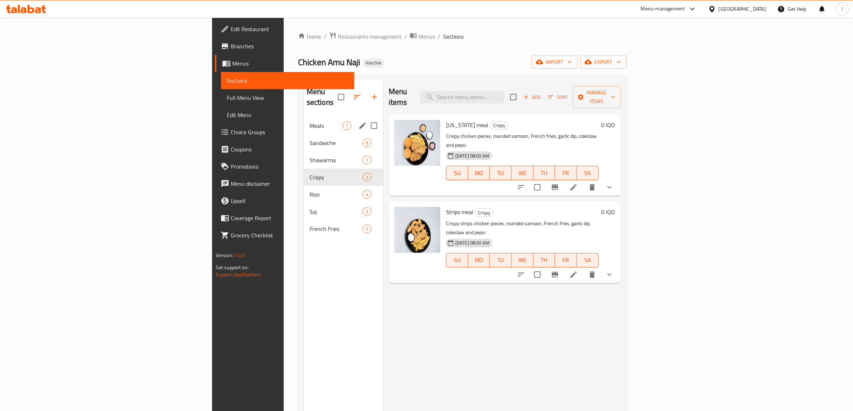
click at [304, 123] on div "Meals 7" at bounding box center [343, 125] width 79 height 17
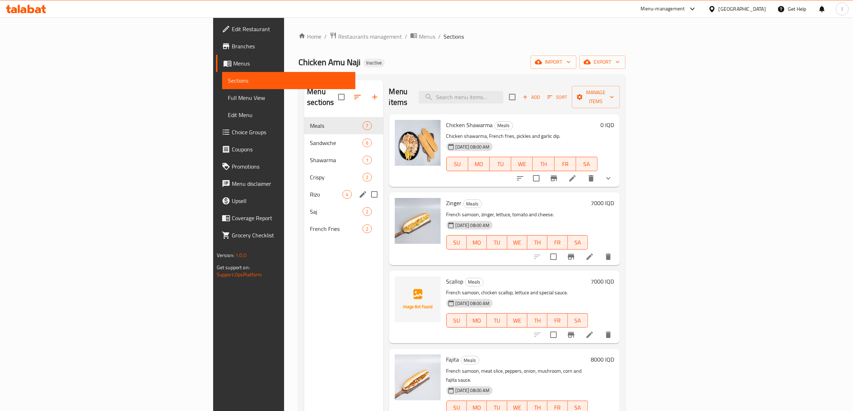
click at [304, 186] on div "Rizo 4" at bounding box center [343, 194] width 79 height 17
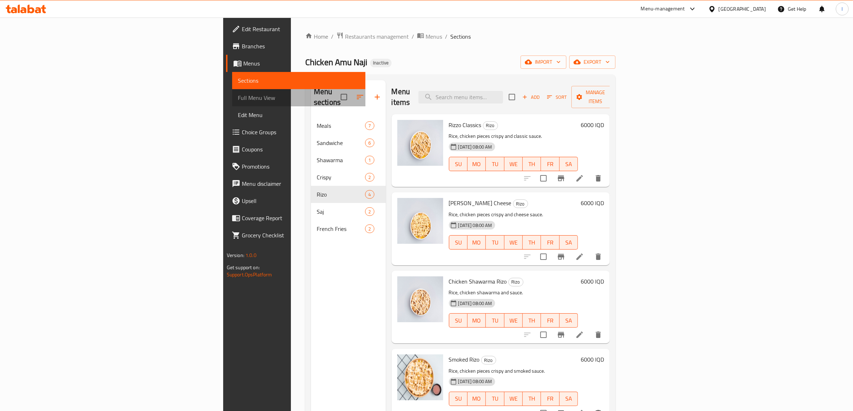
click at [238, 95] on span "Full Menu View" at bounding box center [299, 98] width 122 height 9
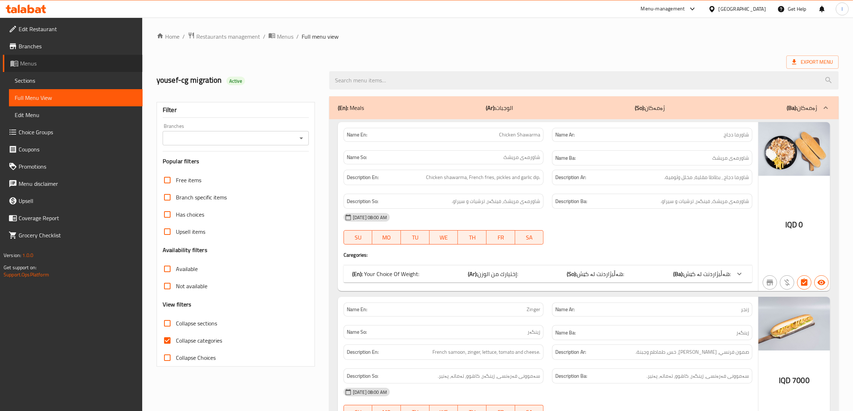
click at [30, 62] on span "Menus" at bounding box center [78, 63] width 117 height 9
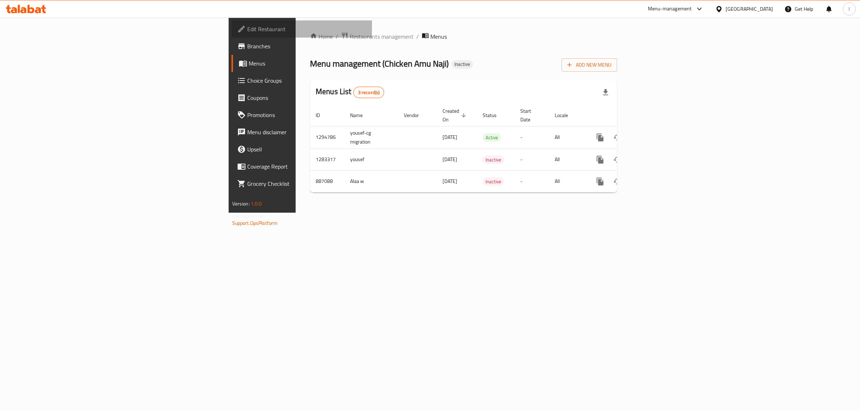
click at [247, 29] on span "Edit Restaurant" at bounding box center [306, 29] width 119 height 9
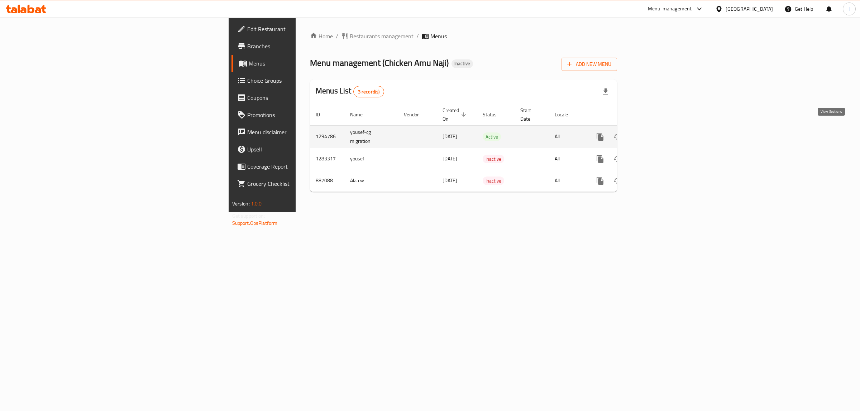
click at [656, 133] on icon "enhanced table" at bounding box center [652, 137] width 9 height 9
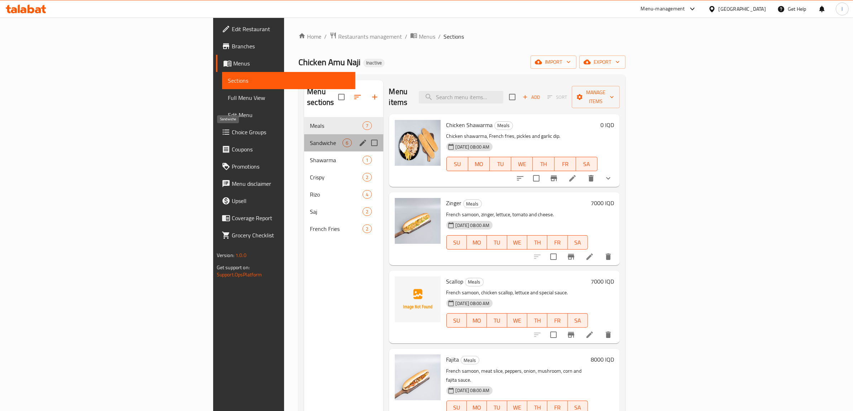
click at [310, 139] on span "Sandwiche" at bounding box center [326, 143] width 33 height 9
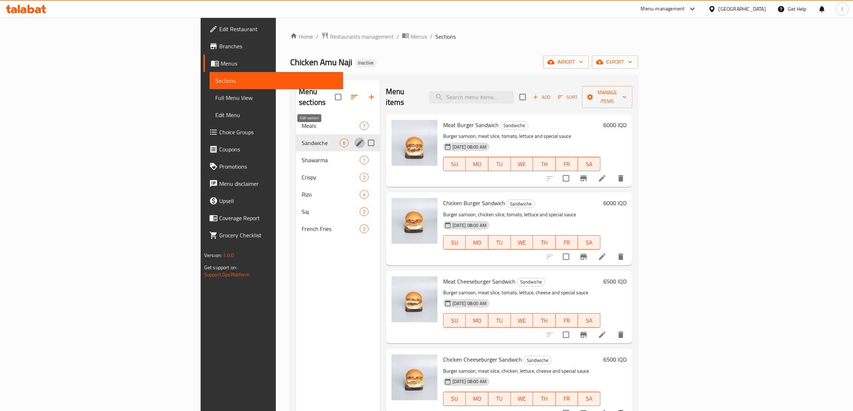
click at [355, 139] on icon "edit" at bounding box center [359, 143] width 9 height 9
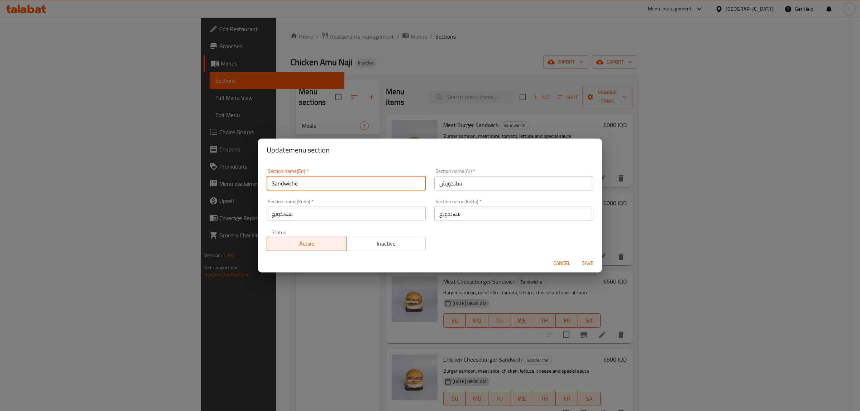
click at [323, 179] on input "Sandwiche" at bounding box center [346, 183] width 159 height 14
click at [558, 261] on span "Cancel" at bounding box center [561, 263] width 17 height 9
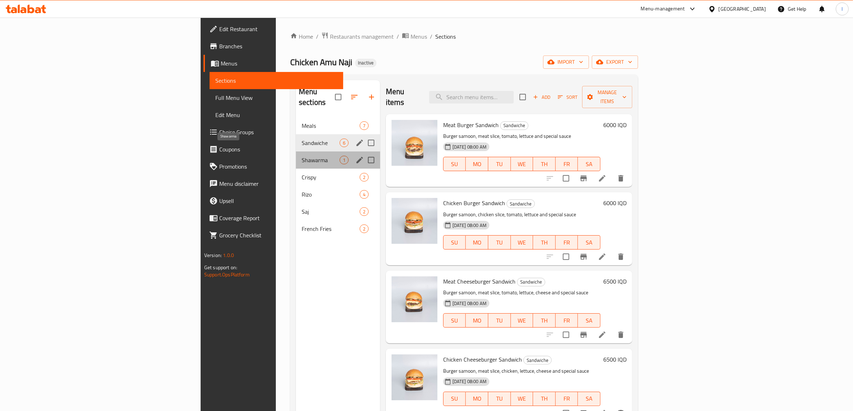
click at [302, 156] on span "Shawarma" at bounding box center [321, 160] width 38 height 9
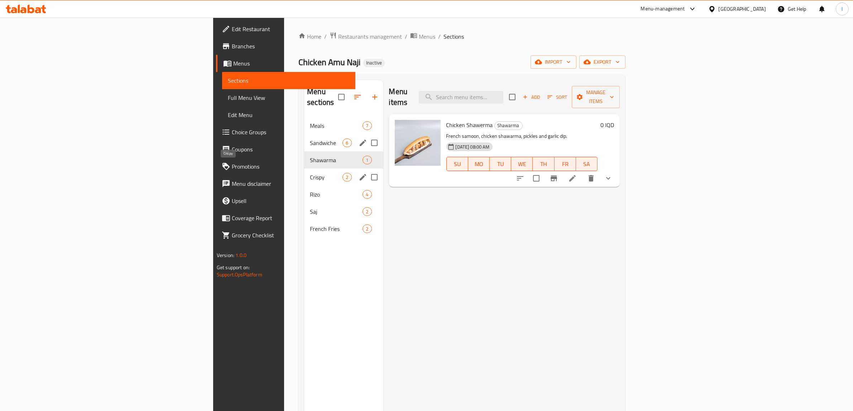
click at [310, 173] on span "Crispy" at bounding box center [326, 177] width 33 height 9
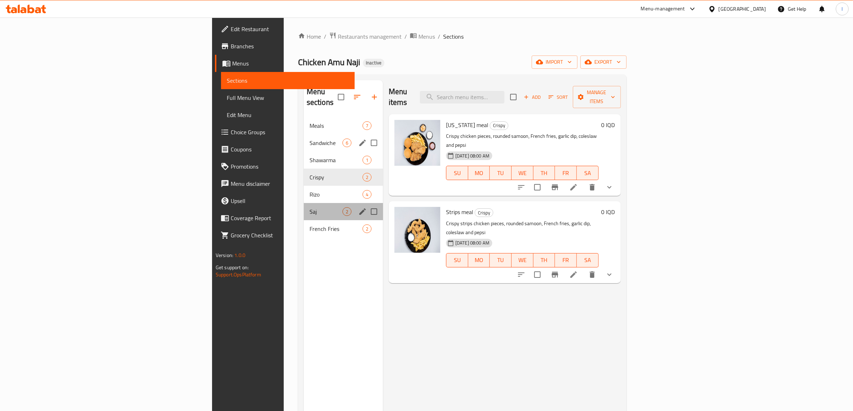
click at [304, 203] on div "Saj 2" at bounding box center [343, 211] width 79 height 17
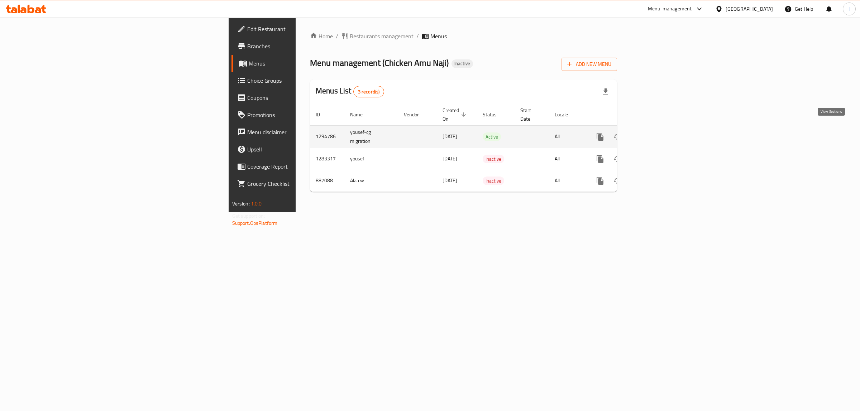
click at [660, 134] on link "enhanced table" at bounding box center [651, 136] width 17 height 17
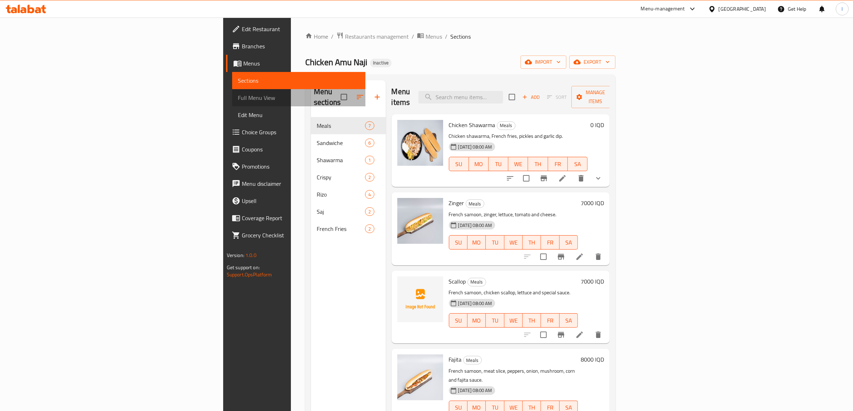
click at [238, 94] on span "Full Menu View" at bounding box center [299, 98] width 122 height 9
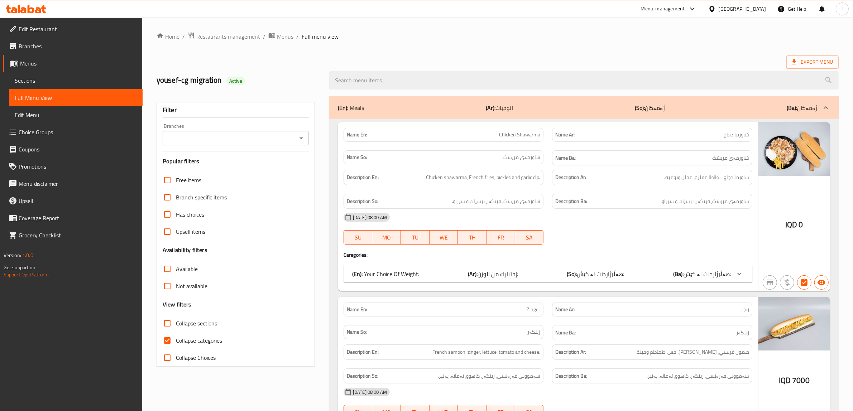
click at [261, 131] on div "Branches Branches" at bounding box center [236, 135] width 146 height 22
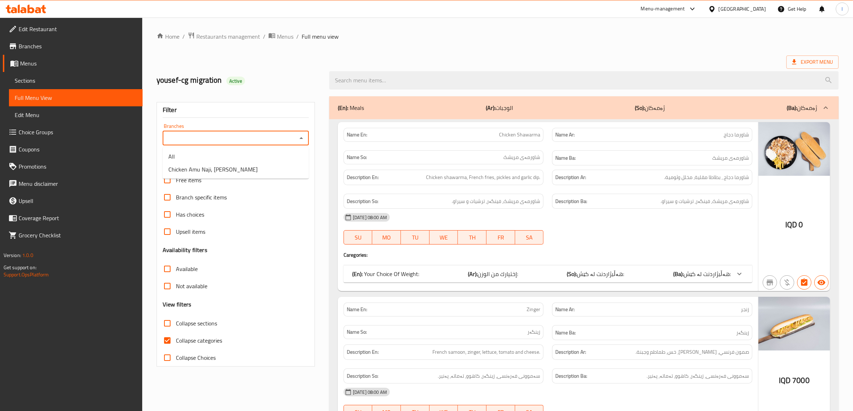
click at [246, 143] on input "Branches" at bounding box center [230, 138] width 130 height 10
click at [204, 172] on span "Chicken Amu Naji, [PERSON_NAME]" at bounding box center [212, 169] width 89 height 9
type input "Chicken Amu Naji, [PERSON_NAME]"
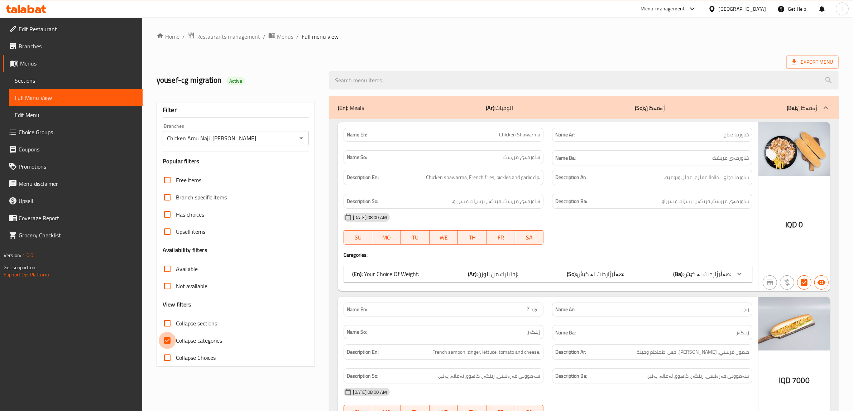
click at [169, 344] on input "Collapse categories" at bounding box center [167, 340] width 17 height 17
checkbox input "false"
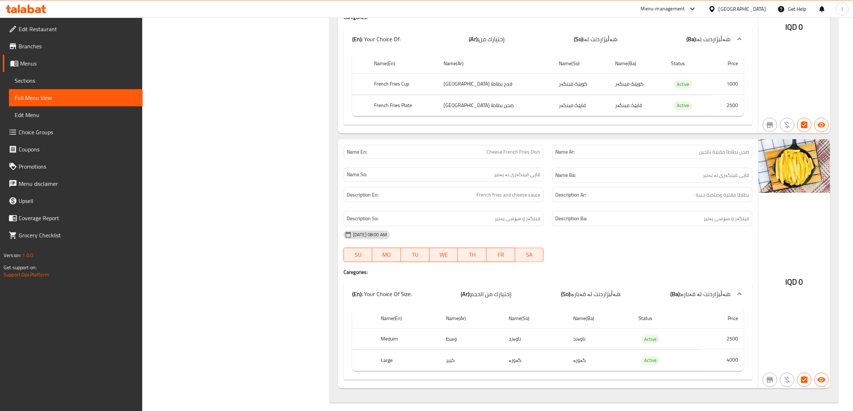
scroll to position [3926, 0]
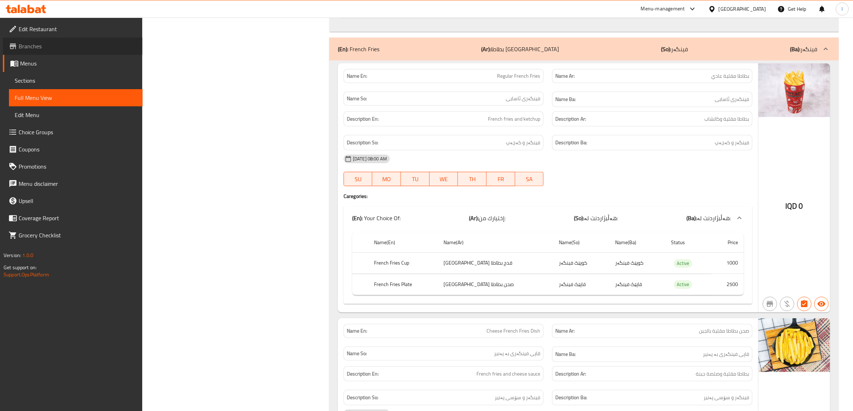
click at [30, 46] on span "Branches" at bounding box center [78, 46] width 118 height 9
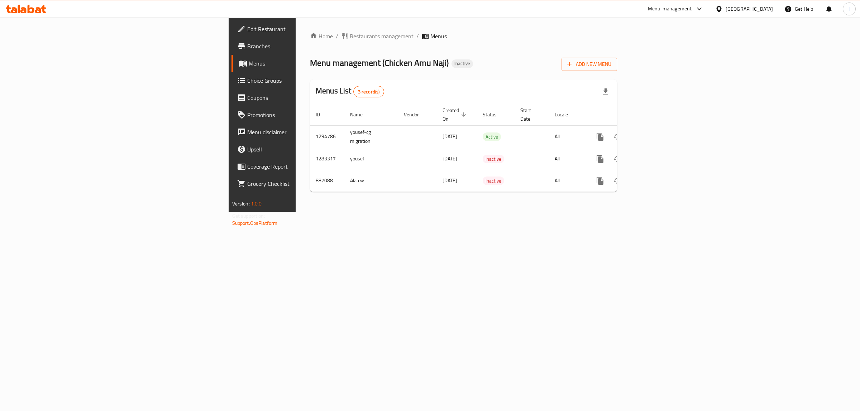
click at [20, 13] on icon at bounding box center [26, 9] width 40 height 9
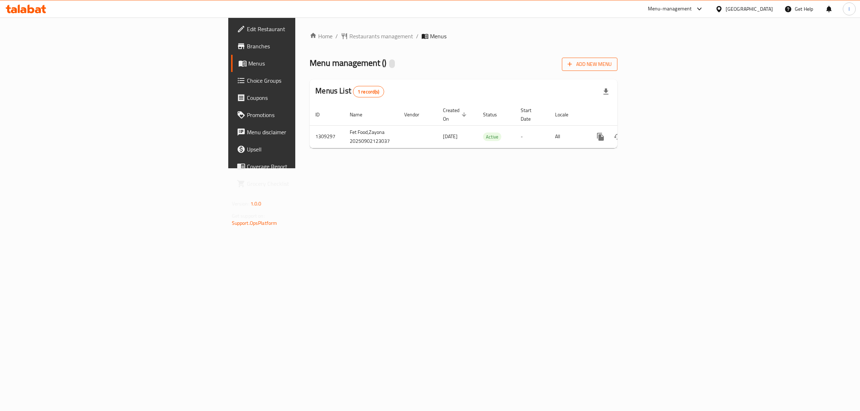
drag, startPoint x: 802, startPoint y: 55, endPoint x: 802, endPoint y: 64, distance: 9.0
click at [617, 55] on div "Add New Menu" at bounding box center [590, 63] width 56 height 16
click at [612, 67] on span "Add New Menu" at bounding box center [590, 64] width 44 height 9
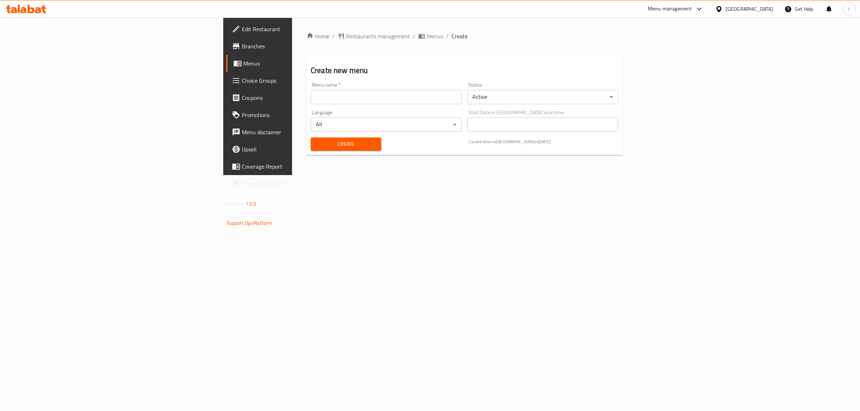
click at [306, 76] on div "Create new menu Menu name   * Menu name * Status Active ​ Language All ​ Start …" at bounding box center [464, 105] width 316 height 100
click at [311, 94] on input "text" at bounding box center [386, 97] width 151 height 14
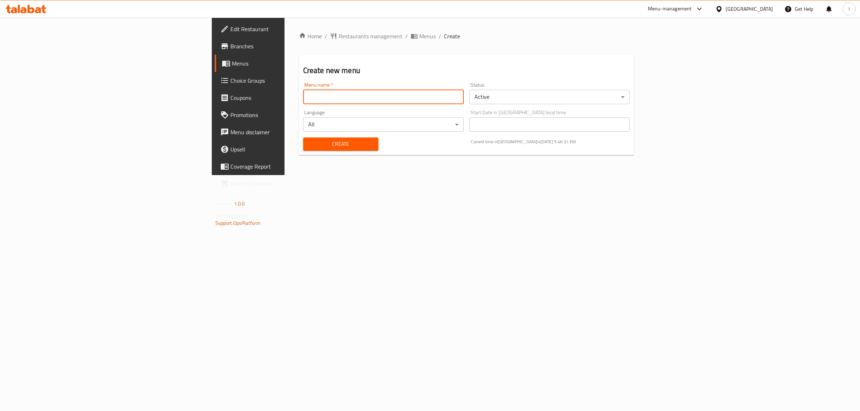
type input "Lanya"
click at [309, 148] on span "Create" at bounding box center [341, 144] width 64 height 9
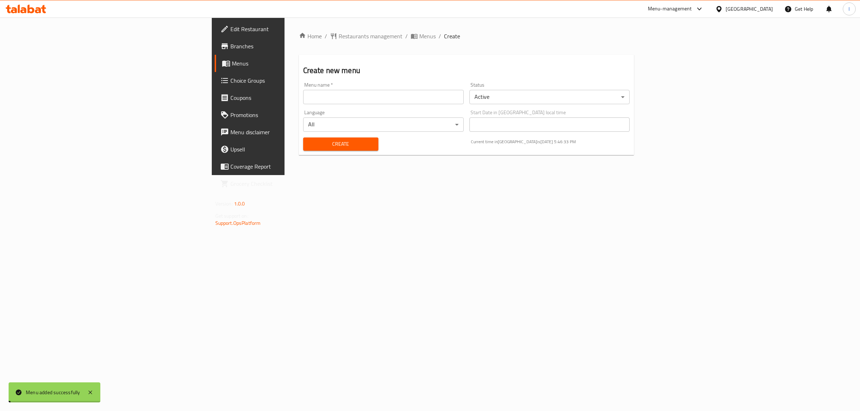
click at [232, 61] on span "Menus" at bounding box center [291, 63] width 118 height 9
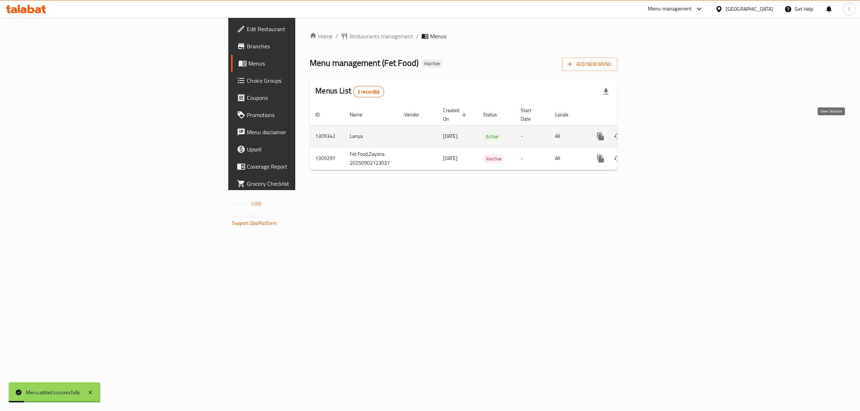
click at [657, 132] on icon "enhanced table" at bounding box center [652, 136] width 9 height 9
